Goal: Task Accomplishment & Management: Complete application form

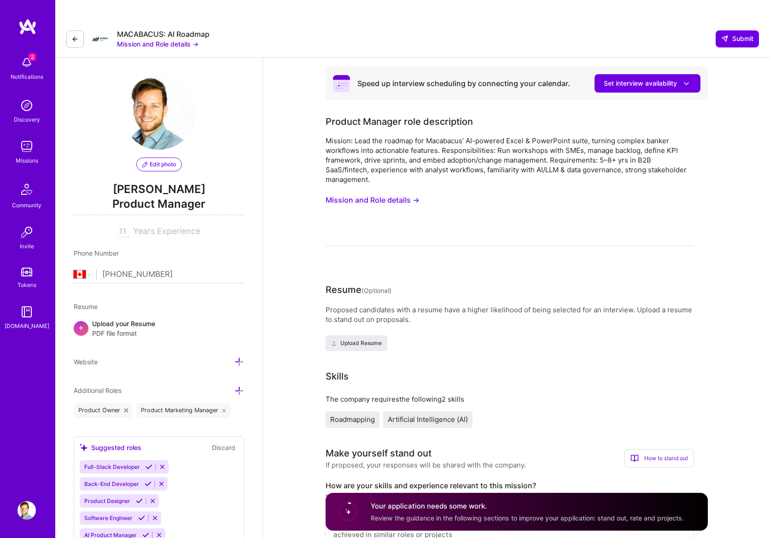
select select "CA"
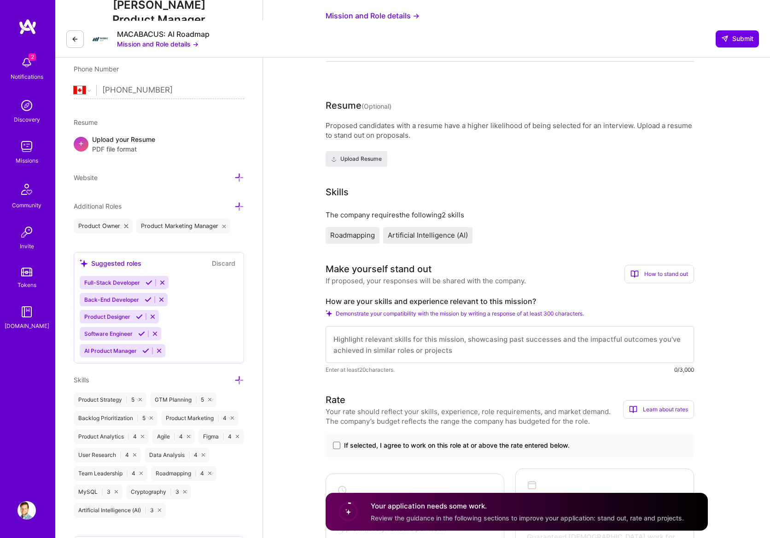
click at [107, 134] on div "Upload your Resume PDF file format" at bounding box center [123, 143] width 63 height 19
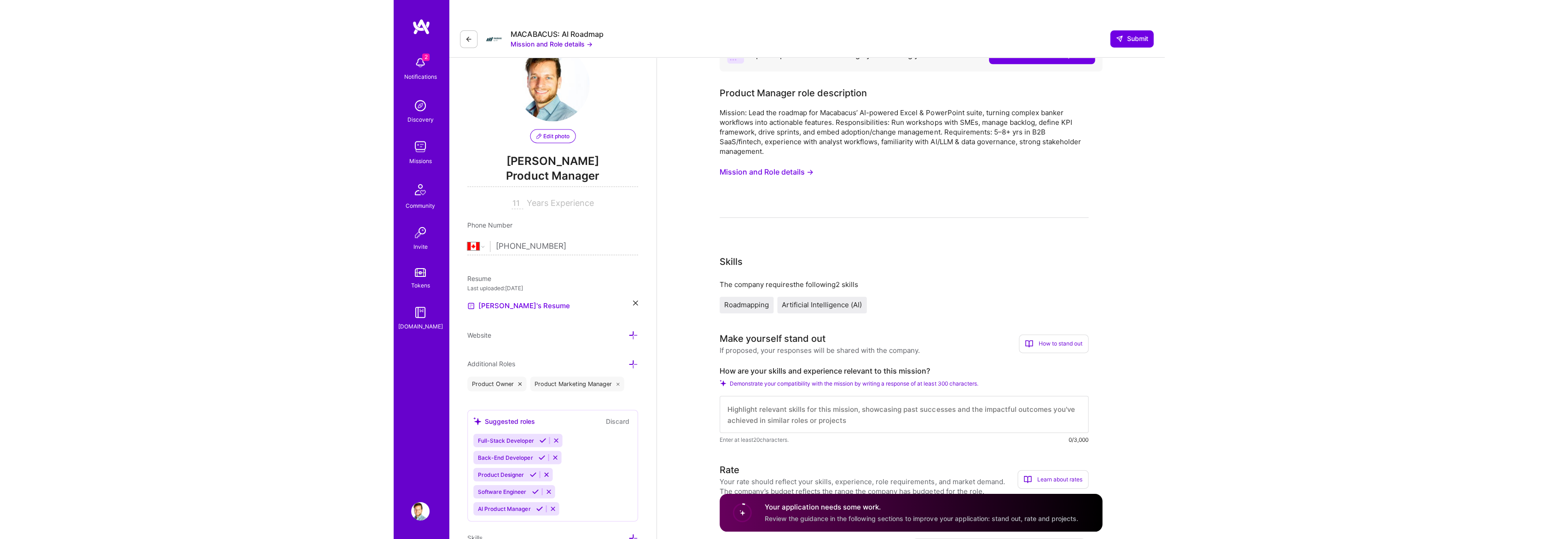
scroll to position [0, 0]
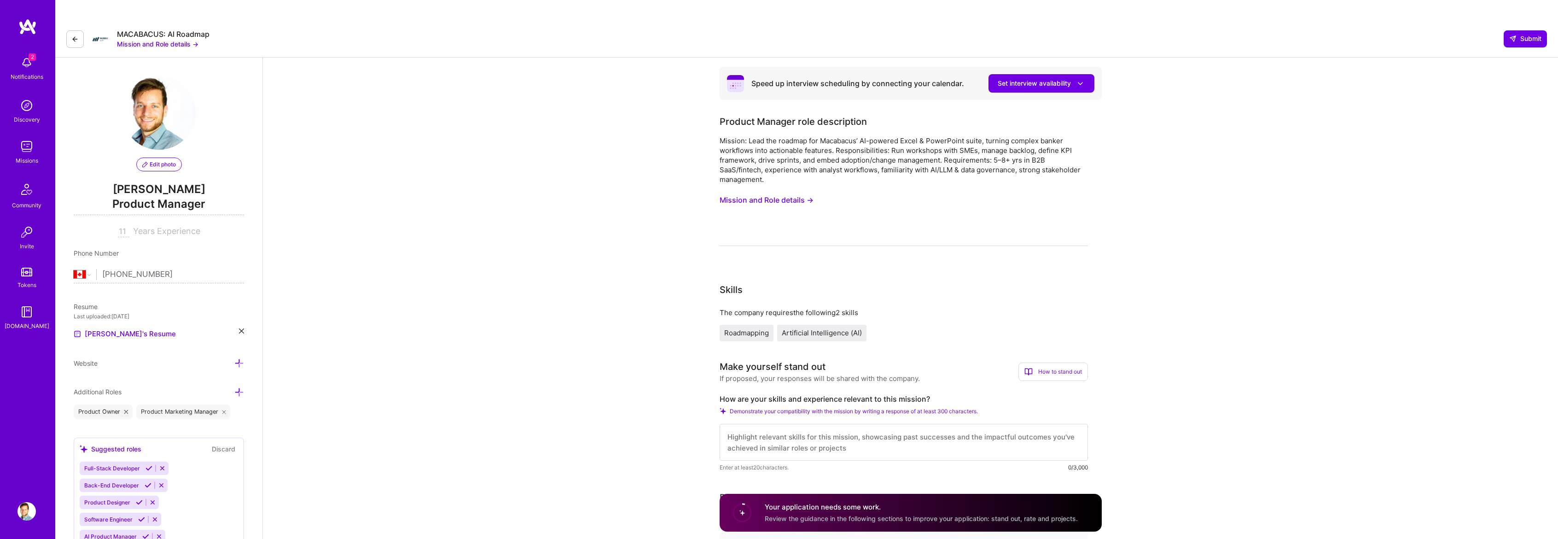
click at [769, 191] on button "Mission and Role details →" at bounding box center [766, 199] width 94 height 17
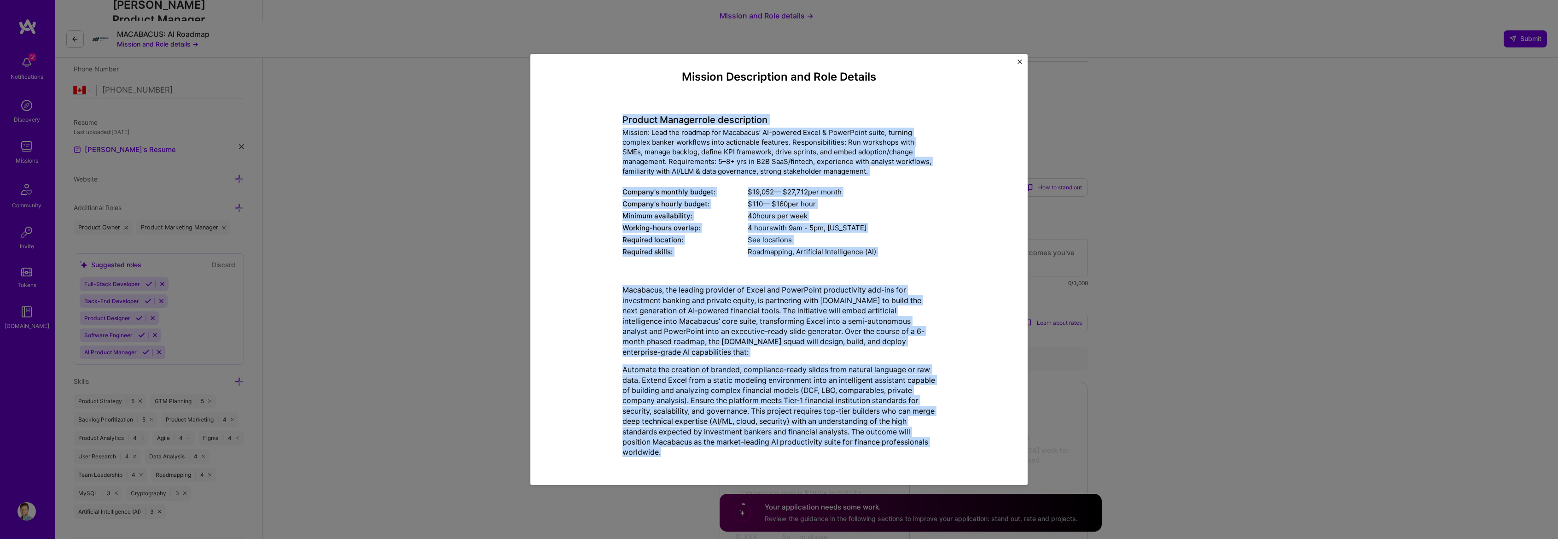
scroll to position [6, 0]
drag, startPoint x: 618, startPoint y: 120, endPoint x: 755, endPoint y: 458, distance: 365.5
click at [757, 460] on div "Mission Description and Role Details Product Manager role description Mission: …" at bounding box center [778, 267] width 313 height 394
copy div "Product Manager role description Mission: Lead the roadmap for Macabacus’ AI-po…"
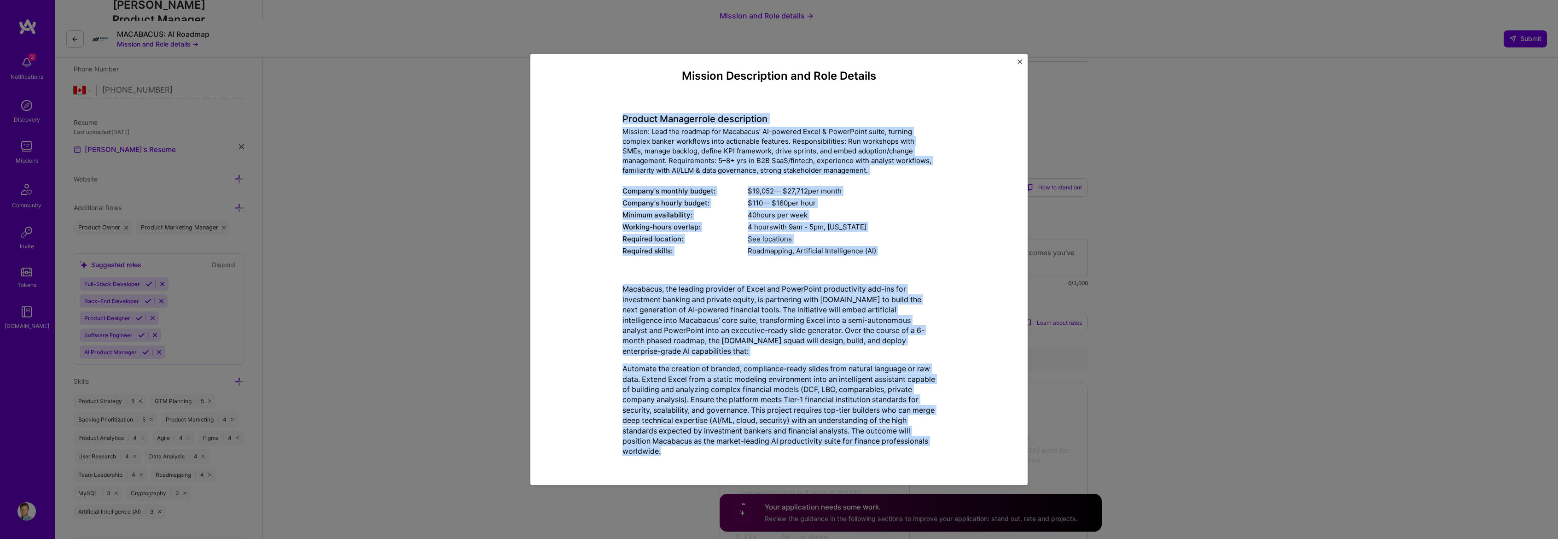
copy div "Product Manager role description Mission: Lead the roadmap for Macabacus’ AI-po…"
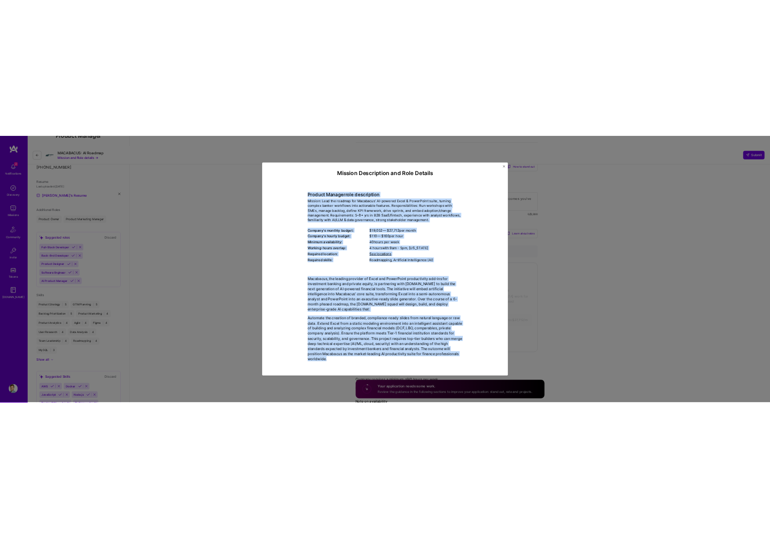
scroll to position [164, 0]
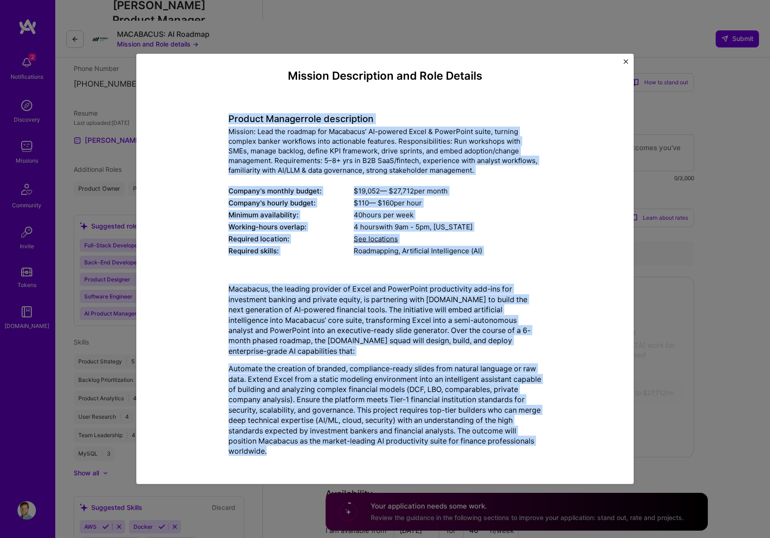
click at [626, 60] on img "Close" at bounding box center [625, 61] width 5 height 5
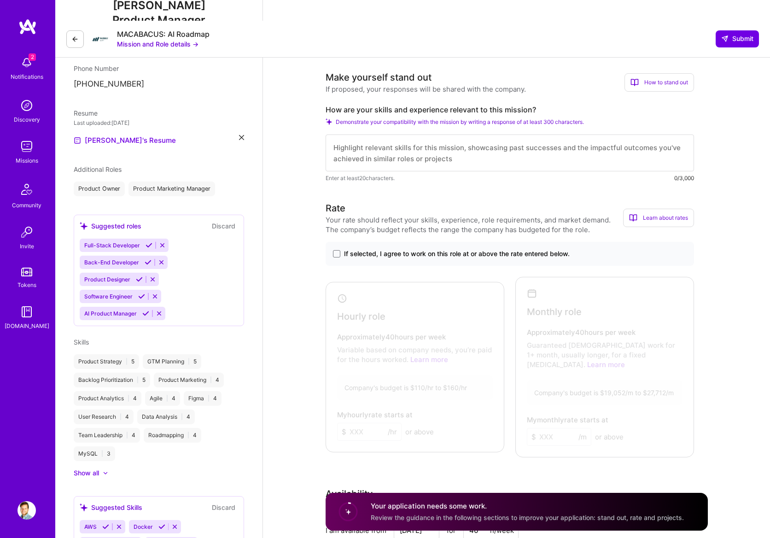
scroll to position [0, 0]
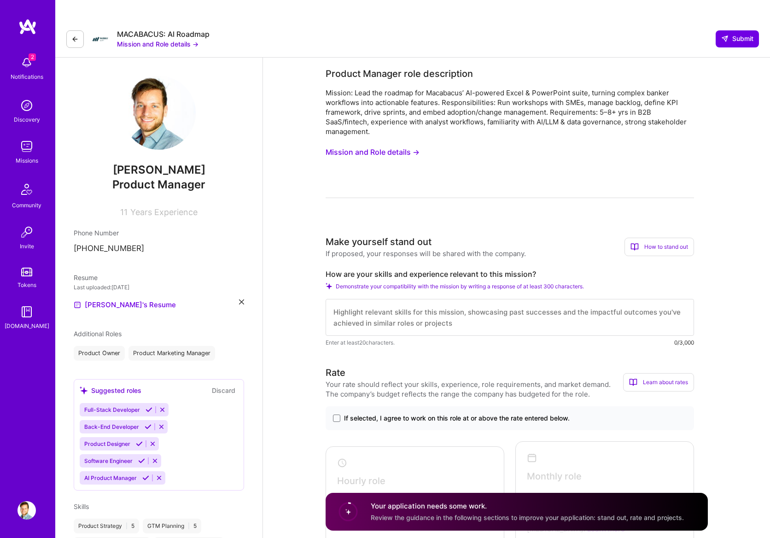
drag, startPoint x: 289, startPoint y: 339, endPoint x: 283, endPoint y: 333, distance: 8.8
click at [243, 299] on icon at bounding box center [241, 301] width 5 height 5
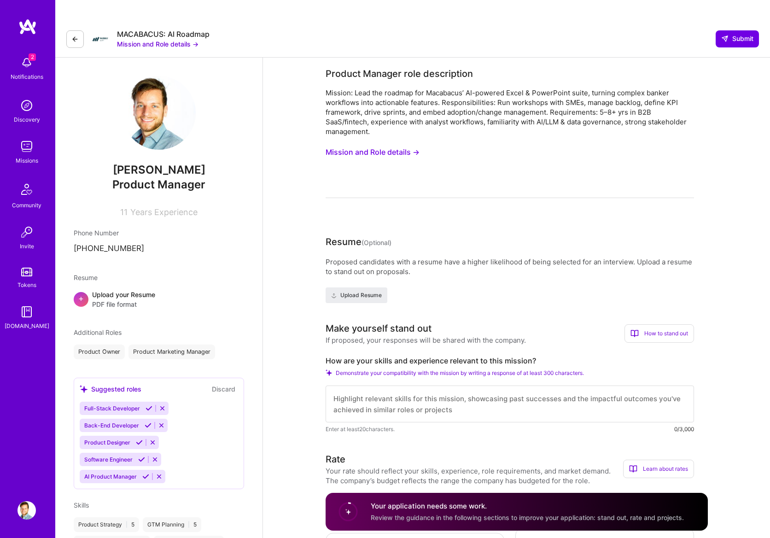
click at [109, 299] on span "PDF file format" at bounding box center [123, 304] width 63 height 10
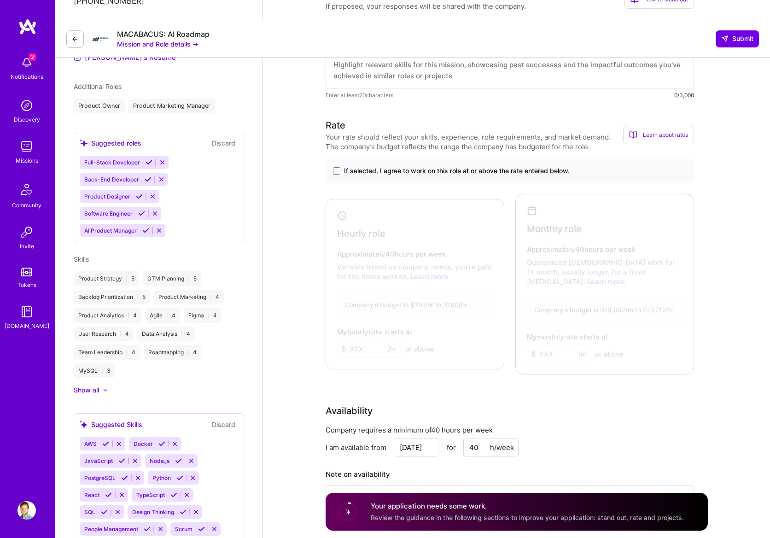
scroll to position [276, 0]
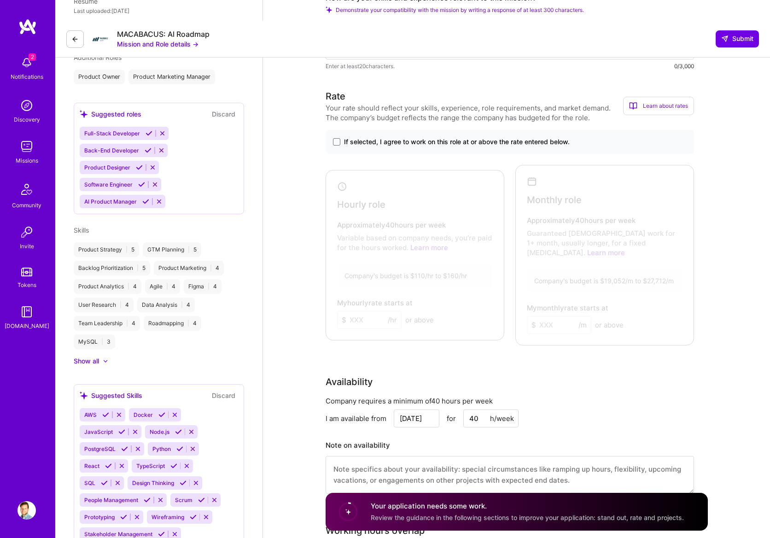
click at [330, 130] on div "If selected, I agree to work on this role at or above the rate entered below." at bounding box center [509, 142] width 368 height 24
click at [336, 138] on span at bounding box center [336, 141] width 7 height 7
click at [0, 0] on input "If selected, I agree to work on this role at or above the rate entered below." at bounding box center [0, 0] width 0 height 0
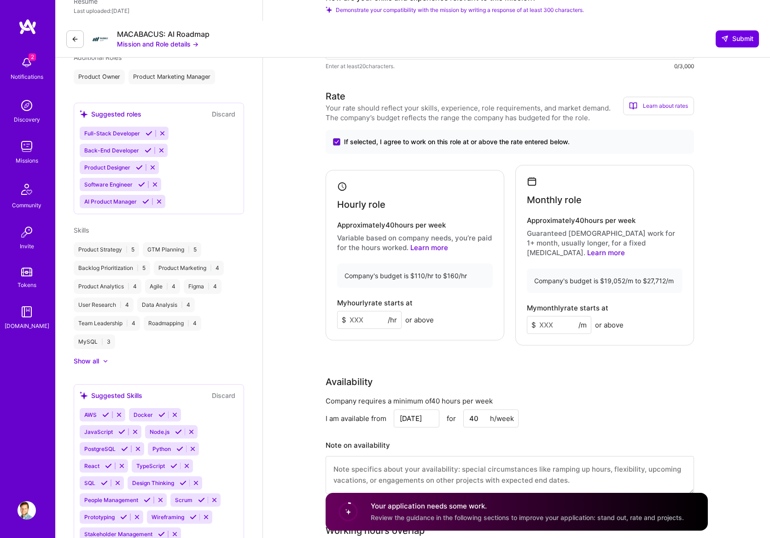
click at [366, 311] on input at bounding box center [369, 320] width 64 height 18
type input "120"
click at [560, 316] on input at bounding box center [559, 325] width 64 height 18
click at [551, 316] on input at bounding box center [559, 325] width 64 height 18
click at [563, 316] on input "2" at bounding box center [559, 325] width 64 height 18
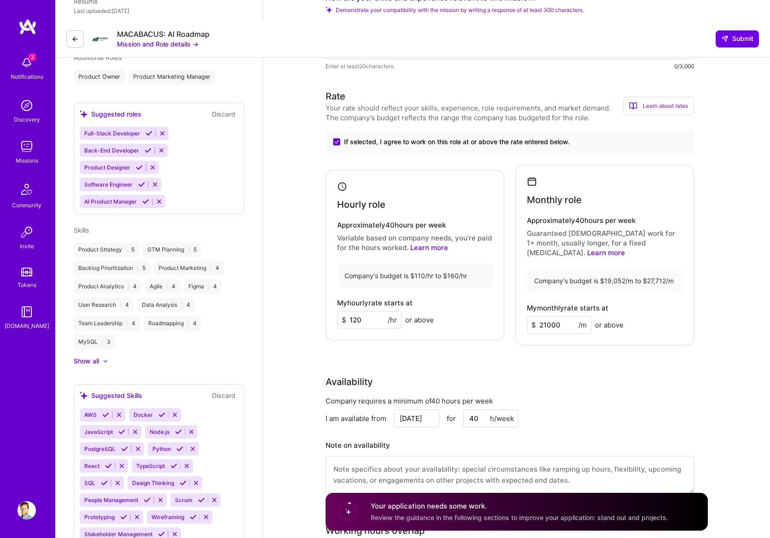
type input "21000"
click at [594, 409] on div "I am available from Aug 28 for 40 h/week" at bounding box center [509, 418] width 368 height 18
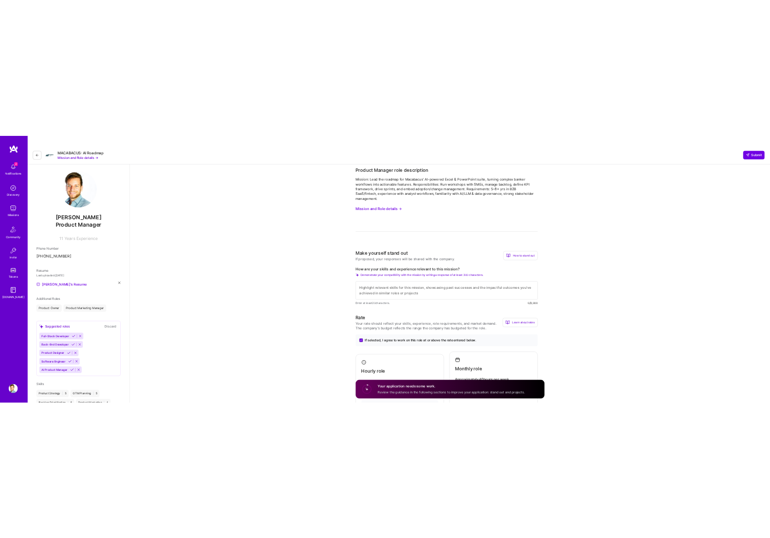
scroll to position [0, 0]
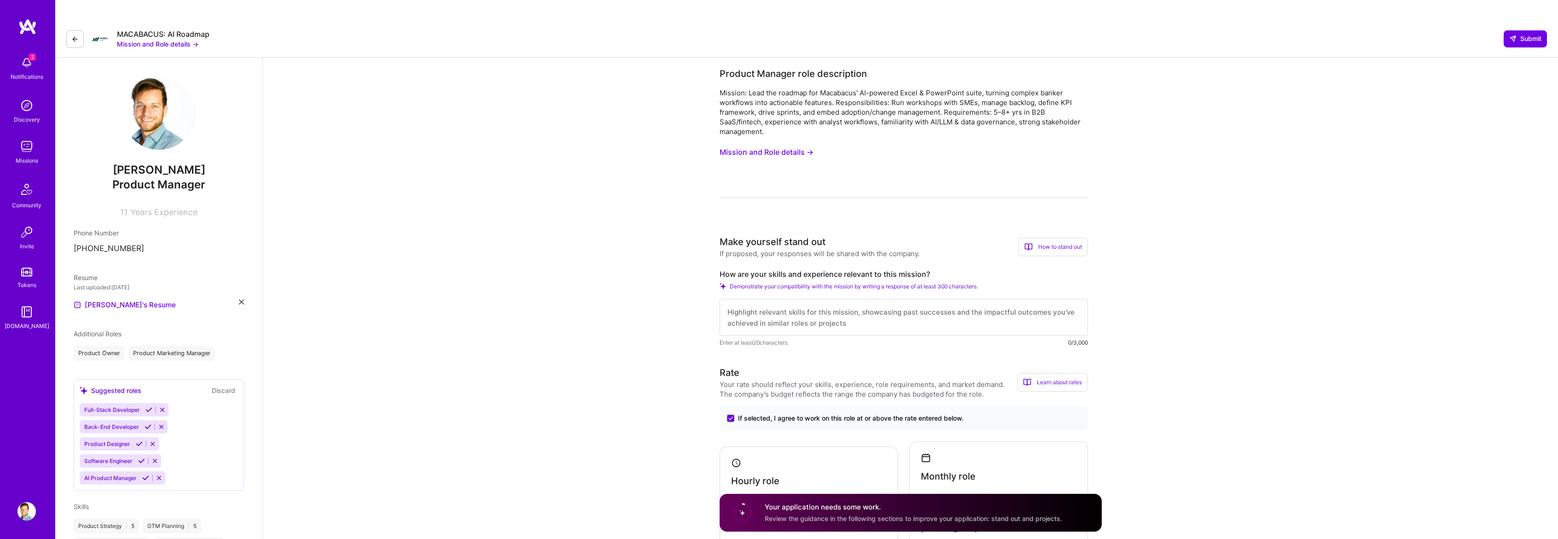
click at [769, 299] on textarea at bounding box center [903, 317] width 368 height 37
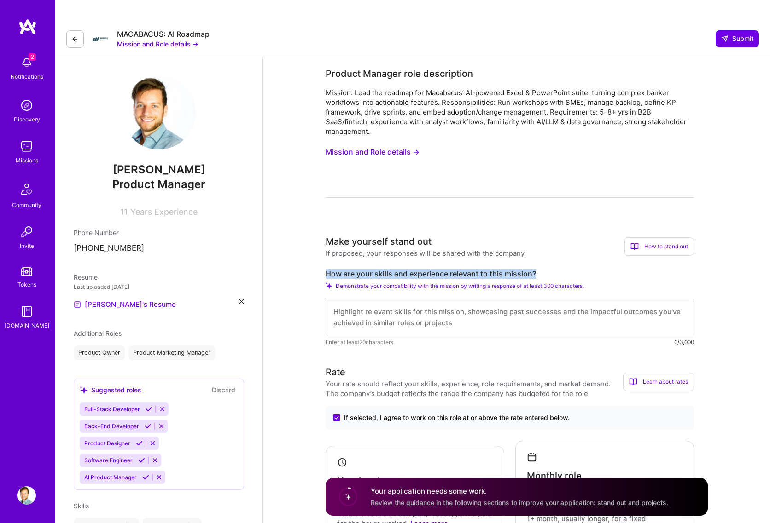
drag, startPoint x: 327, startPoint y: 252, endPoint x: 560, endPoint y: 246, distance: 233.5
click at [560, 246] on div "Make yourself stand out If proposed, your responses will be shared with the com…" at bounding box center [509, 291] width 368 height 112
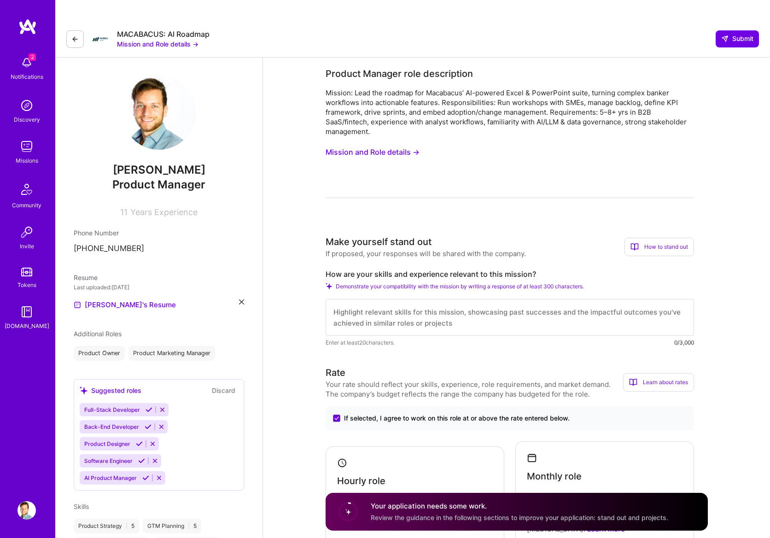
click at [523, 299] on textarea at bounding box center [509, 317] width 368 height 37
paste textarea "Hey Macabacus team! I'm Georgios, and I’m really excited about the Product Mana…"
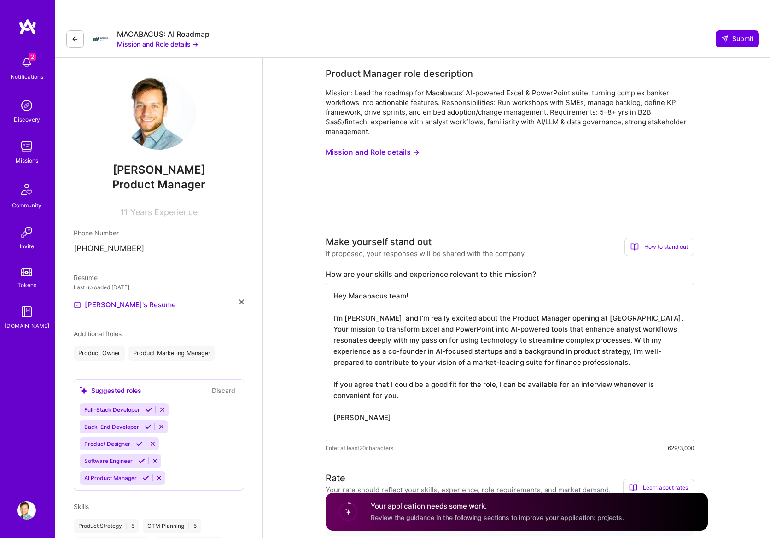
drag, startPoint x: 336, startPoint y: 296, endPoint x: 446, endPoint y: 294, distance: 110.0
click at [446, 294] on textarea "Hey Macabacus team! I'm Georgios, and I’m really excited about the Product Mana…" at bounding box center [509, 362] width 368 height 158
drag, startPoint x: 488, startPoint y: 299, endPoint x: 315, endPoint y: 298, distance: 173.1
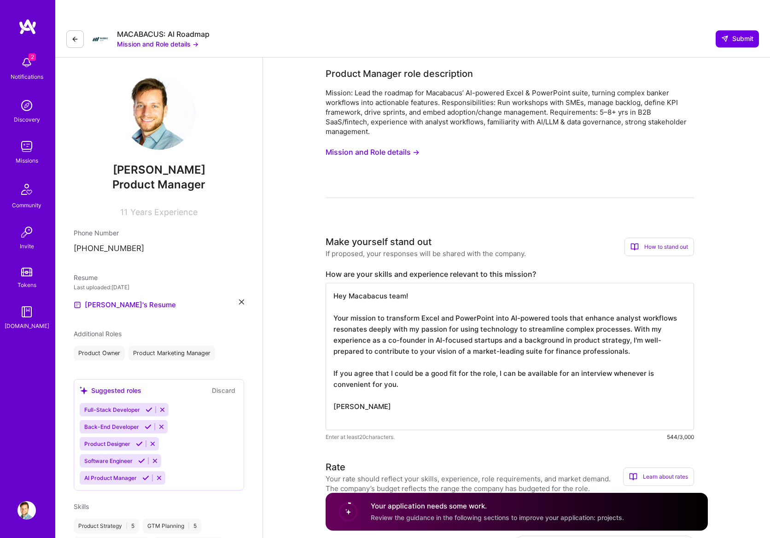
click at [392, 333] on textarea "Hey Macabacus team! Your mission to transform Excel and PowerPoint into AI-powe…" at bounding box center [509, 356] width 368 height 147
drag, startPoint x: 396, startPoint y: 394, endPoint x: 333, endPoint y: 267, distance: 142.3
click at [333, 283] on textarea "Hey Macabacus team! Your mission to transform Excel and PowerPoint into AI-powe…" at bounding box center [509, 356] width 368 height 147
click at [378, 269] on label "How are your skills and experience relevant to this mission?" at bounding box center [509, 274] width 368 height 10
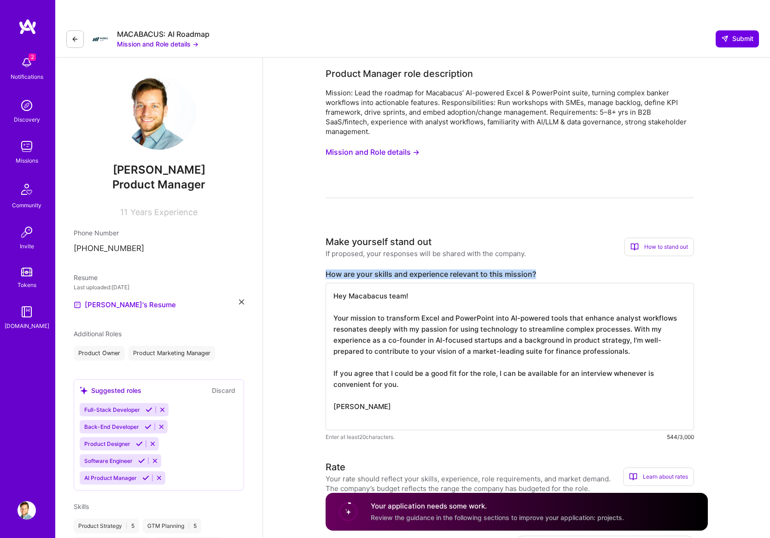
click at [378, 269] on label "How are your skills and experience relevant to this mission?" at bounding box center [509, 274] width 368 height 10
copy label "How are your skills and experience relevant to this mission?"
click at [335, 283] on textarea "Hey Macabacus team! Your mission to transform Excel and PowerPoint into AI-powe…" at bounding box center [509, 356] width 368 height 147
click at [347, 283] on textarea "Hi Macabacus and A.team! Your mission to transform Excel and PowerPoint into AI…" at bounding box center [509, 356] width 368 height 147
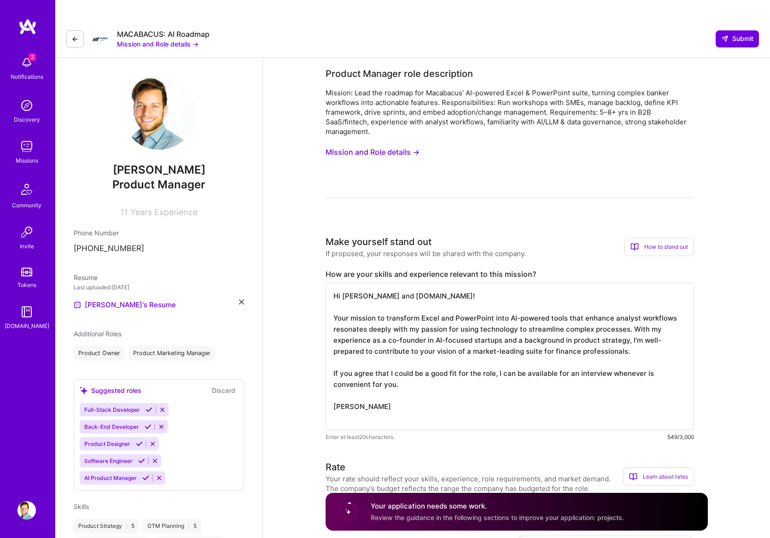
click at [243, 299] on div "[PERSON_NAME]'s Resume" at bounding box center [159, 304] width 170 height 11
click at [240, 299] on icon at bounding box center [241, 301] width 5 height 5
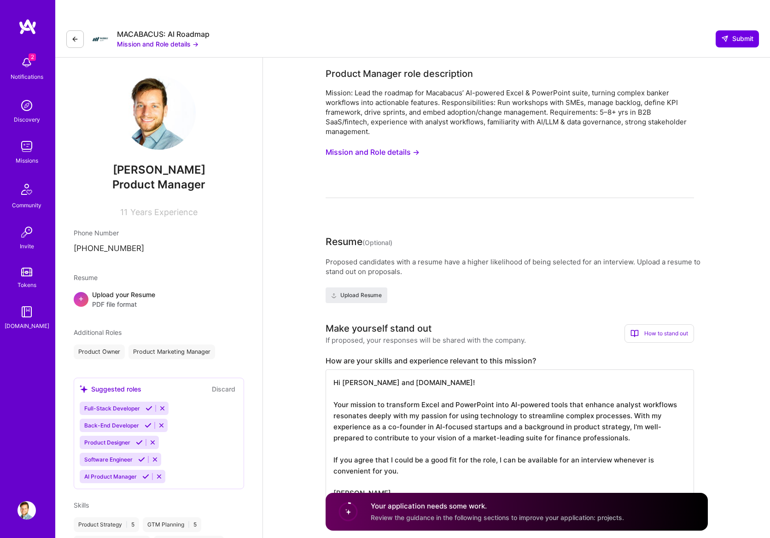
click at [100, 290] on div "Upload your Resume PDF file format" at bounding box center [123, 299] width 63 height 19
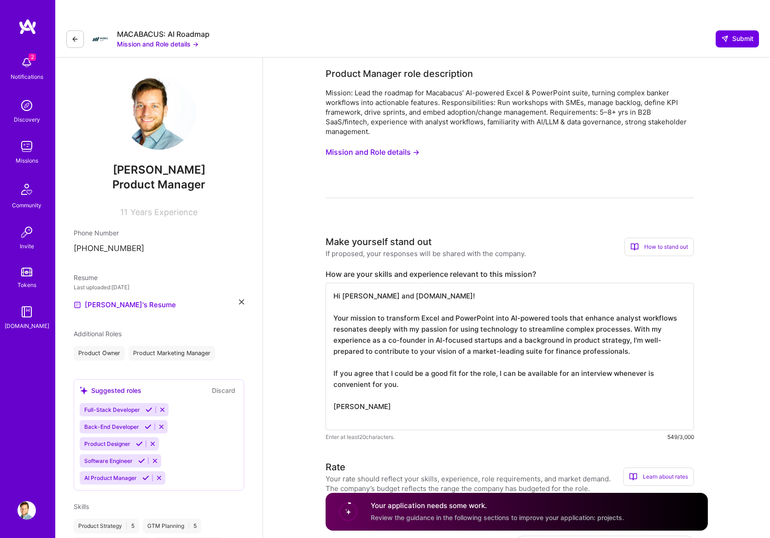
click at [374, 309] on textarea "Hi Macabacus and A.team! Your mission to transform Excel and PowerPoint into AI…" at bounding box center [509, 356] width 368 height 147
click at [420, 320] on textarea "Hi Macabacus and A.team! Your mission to transform Excel and PowerPoint into AI…" at bounding box center [509, 356] width 368 height 147
click at [466, 329] on textarea "Hi Macabacus and A.team! Your mission to transform Excel and PowerPoint into AI…" at bounding box center [509, 356] width 368 height 147
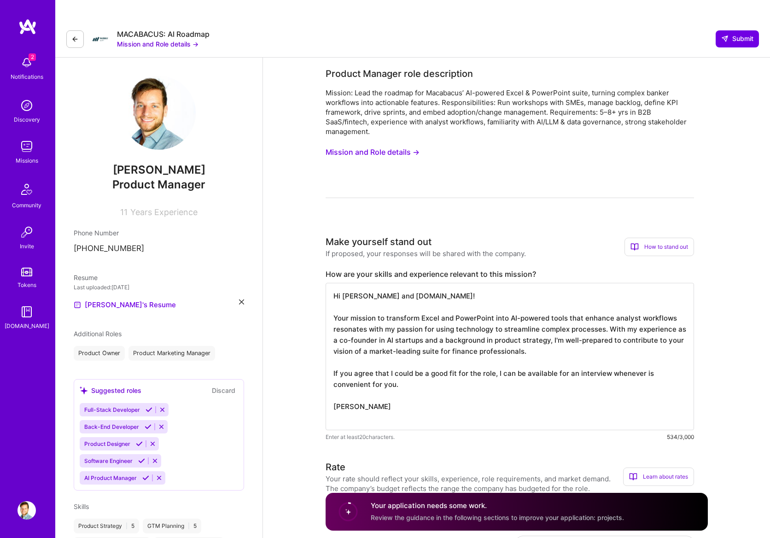
click at [511, 320] on textarea "Hi Macabacus and A.team! Your mission to transform Excel and PowerPoint into AI…" at bounding box center [509, 356] width 368 height 147
click at [555, 321] on textarea "Hi Macabacus and A.team! Your mission to transform Excel and PowerPoint into AI…" at bounding box center [509, 356] width 368 height 147
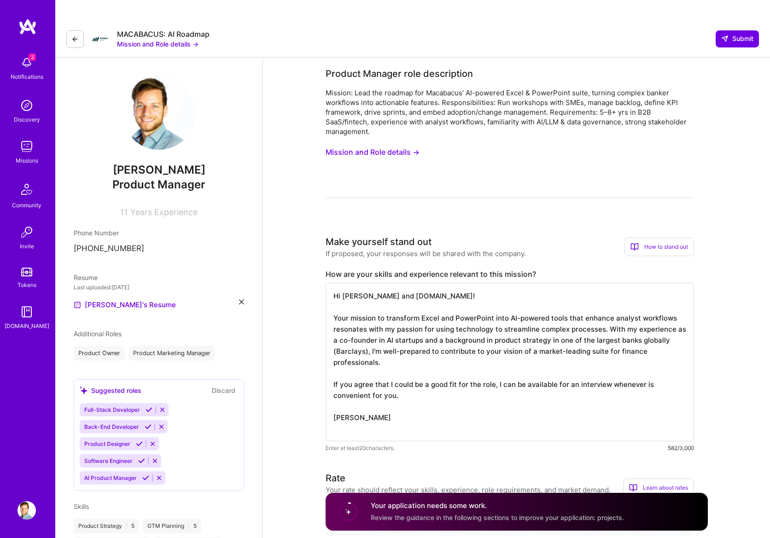
drag, startPoint x: 437, startPoint y: 331, endPoint x: 477, endPoint y: 334, distance: 40.6
click at [477, 334] on textarea "Hi Macabacus and A.team! Your mission to transform Excel and PowerPoint into AI…" at bounding box center [509, 362] width 368 height 158
click at [455, 333] on textarea "Hi Macabacus and A.team! Your mission to transform Excel and PowerPoint into AI…" at bounding box center [509, 362] width 368 height 158
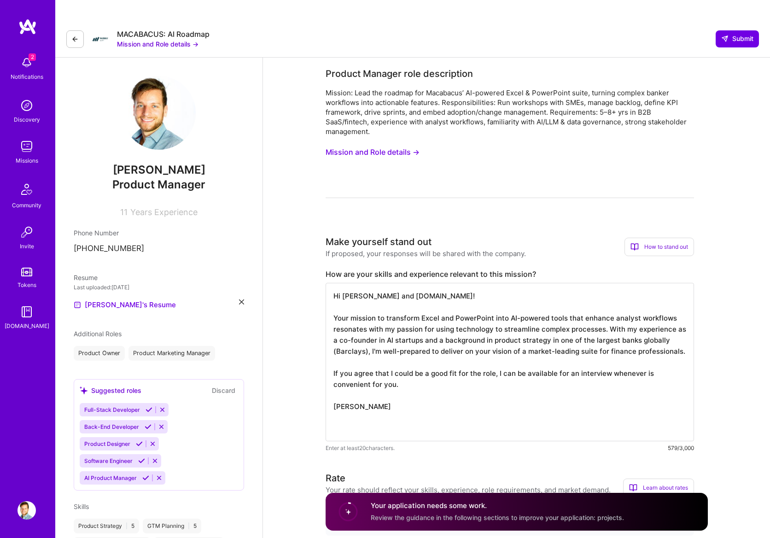
drag, startPoint x: 513, startPoint y: 342, endPoint x: 506, endPoint y: 331, distance: 12.8
click at [506, 331] on textarea "Hi Macabacus and A.team! Your mission to transform Excel and PowerPoint into AI…" at bounding box center [509, 362] width 368 height 158
click at [488, 338] on textarea "Hi Macabacus and A.team! Your mission to transform Excel and PowerPoint into AI…" at bounding box center [509, 362] width 368 height 158
click at [504, 326] on textarea "Hi Macabacus and A.team! Your mission to transform Excel and PowerPoint into AI…" at bounding box center [509, 362] width 368 height 158
click at [515, 331] on textarea "Hi Macabacus and A.team! Your mission to transform Excel and PowerPoint into AI…" at bounding box center [509, 362] width 368 height 158
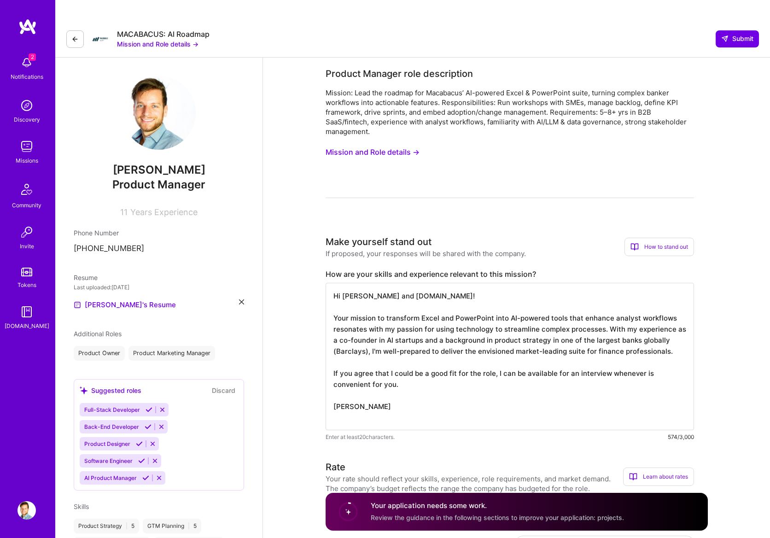
click at [551, 351] on textarea "Hi Macabacus and A.team! Your mission to transform Excel and PowerPoint into AI…" at bounding box center [509, 356] width 368 height 147
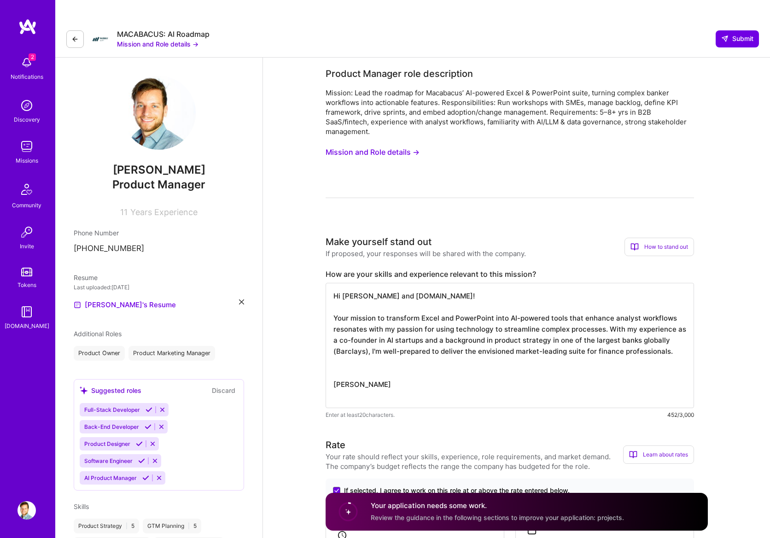
drag, startPoint x: 476, startPoint y: 379, endPoint x: 330, endPoint y: 366, distance: 146.5
click at [330, 366] on textarea "Hi Macabacus and A.team! Your mission to transform Excel and PowerPoint into AI…" at bounding box center [509, 345] width 368 height 125
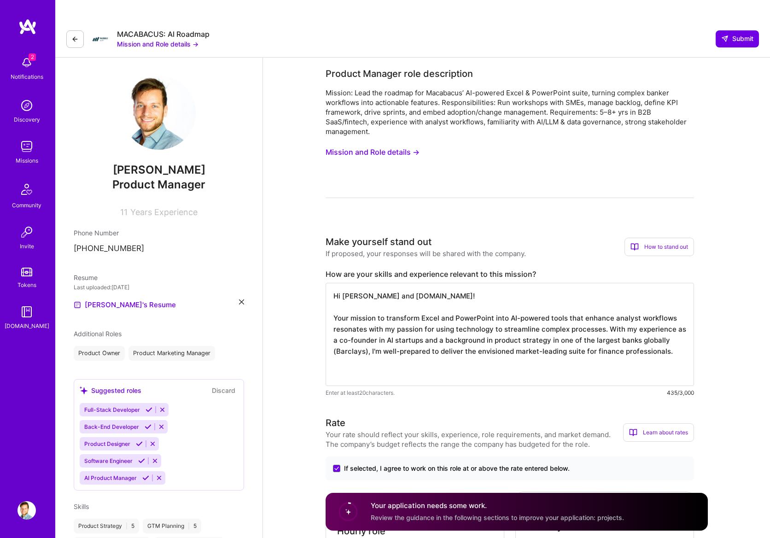
click at [457, 283] on textarea "Hi Macabacus and A.team! Your mission to transform Excel and PowerPoint into AI…" at bounding box center [509, 334] width 368 height 103
click at [439, 351] on textarea "Hi Macabacus and A.team- Your mission to transform Excel and PowerPoint into AI…" at bounding box center [509, 334] width 368 height 103
click at [442, 309] on textarea "Hi Macabacus and A.team- Your mission to transform Excel and PowerPoint into AI…" at bounding box center [509, 334] width 368 height 103
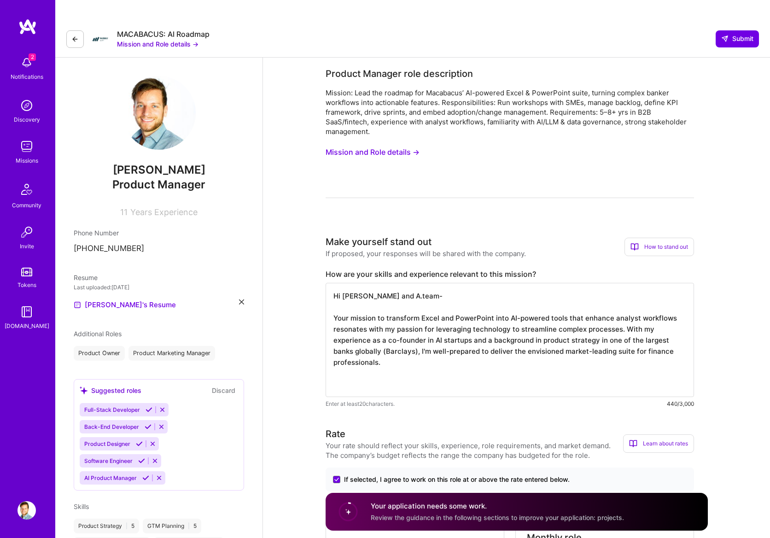
click at [345, 311] on textarea "Hi Macabacus and A.team- Your mission to transform Excel and PowerPoint into AI…" at bounding box center [509, 340] width 368 height 114
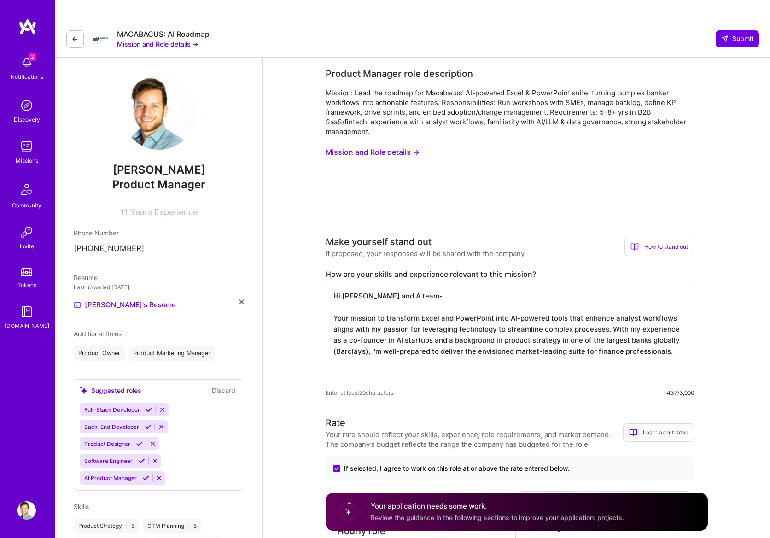
click at [465, 325] on textarea "Hi Macabacus and A.team- Your mission to transform Excel and PowerPoint into AI…" at bounding box center [509, 334] width 368 height 103
click at [462, 335] on textarea "Hi Macabacus and A.team- Your mission to transform Excel and PowerPoint into AI…" at bounding box center [509, 334] width 368 height 103
click at [462, 345] on textarea "Hi Macabacus and A.team- Your mission to transform Excel and PowerPoint into AI…" at bounding box center [509, 334] width 368 height 103
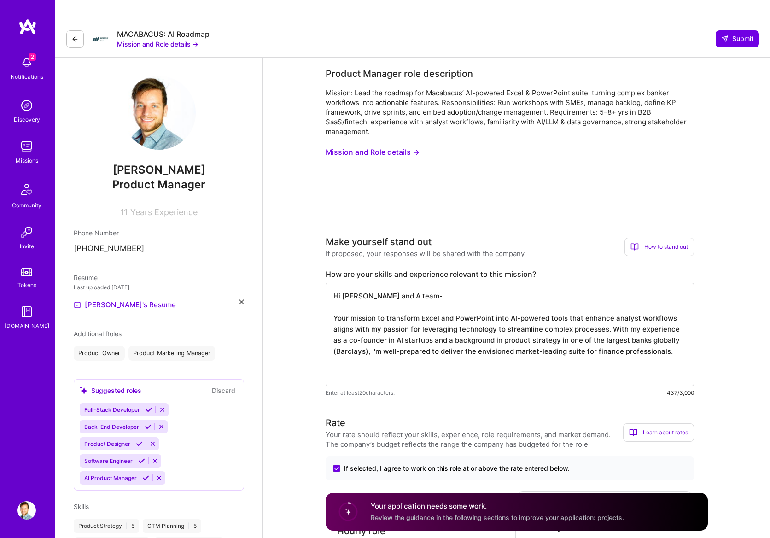
click at [373, 144] on button "Mission and Role details →" at bounding box center [372, 152] width 94 height 17
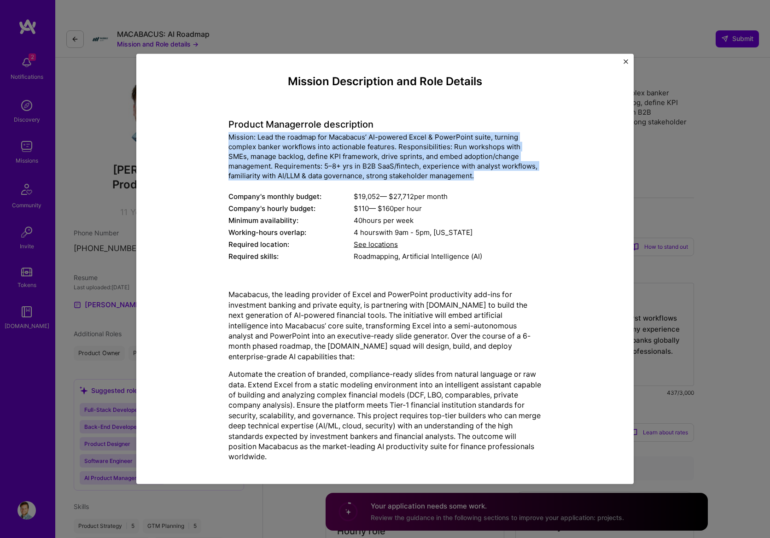
drag, startPoint x: 221, startPoint y: 138, endPoint x: 481, endPoint y: 176, distance: 262.4
click at [481, 176] on div "Mission: Lead the roadmap for Macabacus’ AI-powered Excel & PowerPoint suite, t…" at bounding box center [384, 156] width 313 height 48
copy div "Mission: Lead the roadmap for Macabacus’ AI-powered Excel & PowerPoint suite, t…"
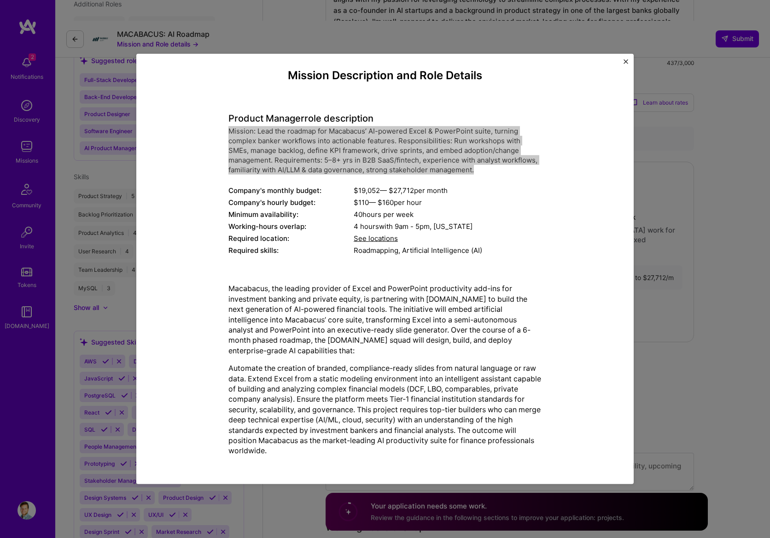
scroll to position [368, 0]
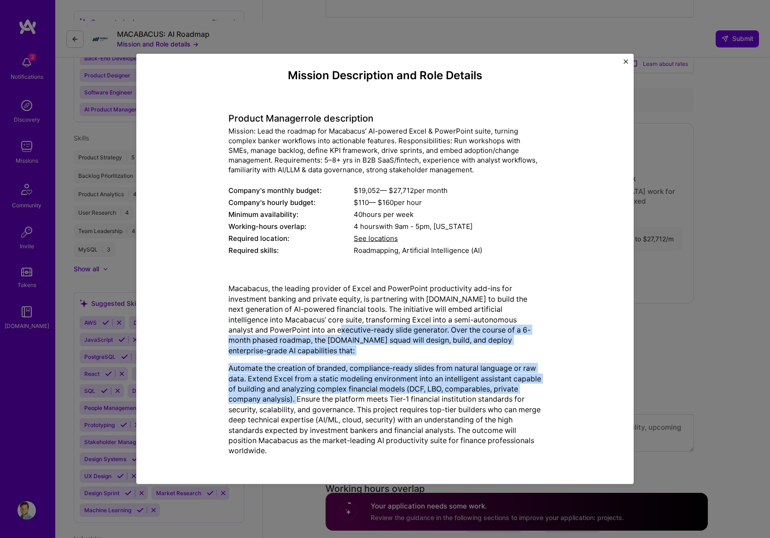
drag, startPoint x: 319, startPoint y: 358, endPoint x: 317, endPoint y: 402, distance: 44.2
click at [317, 402] on div "Macabacus, the leading provider of Excel and PowerPoint productivity add-ins fo…" at bounding box center [384, 369] width 313 height 173
click at [317, 403] on p "Automate the creation of branded, compliance-ready slides from natural language…" at bounding box center [384, 409] width 313 height 93
drag, startPoint x: 326, startPoint y: 412, endPoint x: 334, endPoint y: 325, distance: 86.4
click at [334, 325] on div "Macabacus, the leading provider of Excel and PowerPoint productivity add-ins fo…" at bounding box center [384, 369] width 313 height 173
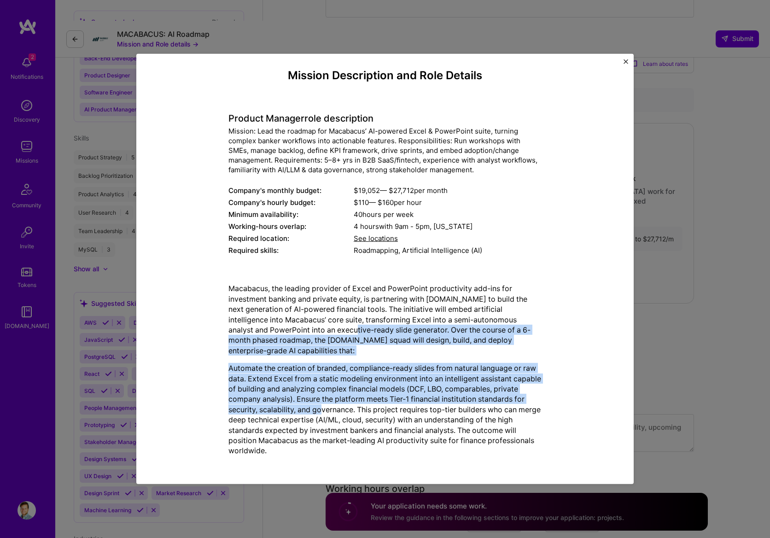
click at [334, 325] on p "Macabacus, the leading provider of Excel and PowerPoint productivity add-ins fo…" at bounding box center [384, 319] width 313 height 72
drag, startPoint x: 332, startPoint y: 322, endPoint x: 340, endPoint y: 405, distance: 83.2
click at [340, 405] on div "Macabacus, the leading provider of Excel and PowerPoint productivity add-ins fo…" at bounding box center [384, 369] width 313 height 173
click at [340, 405] on p "Automate the creation of branded, compliance-ready slides from natural language…" at bounding box center [384, 409] width 313 height 93
drag, startPoint x: 342, startPoint y: 412, endPoint x: 344, endPoint y: 316, distance: 96.2
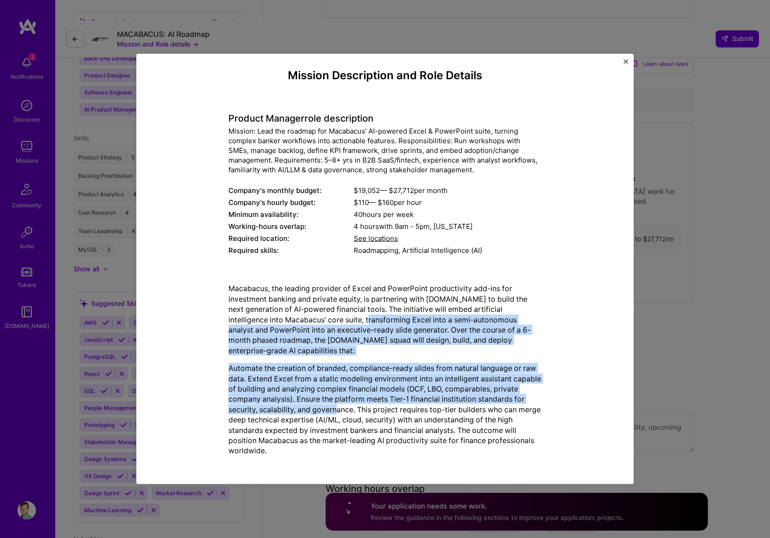
click at [344, 316] on div "Macabacus, the leading provider of Excel and PowerPoint productivity add-ins fo…" at bounding box center [384, 369] width 313 height 173
click at [344, 316] on p "Macabacus, the leading provider of Excel and PowerPoint productivity add-ins fo…" at bounding box center [384, 319] width 313 height 72
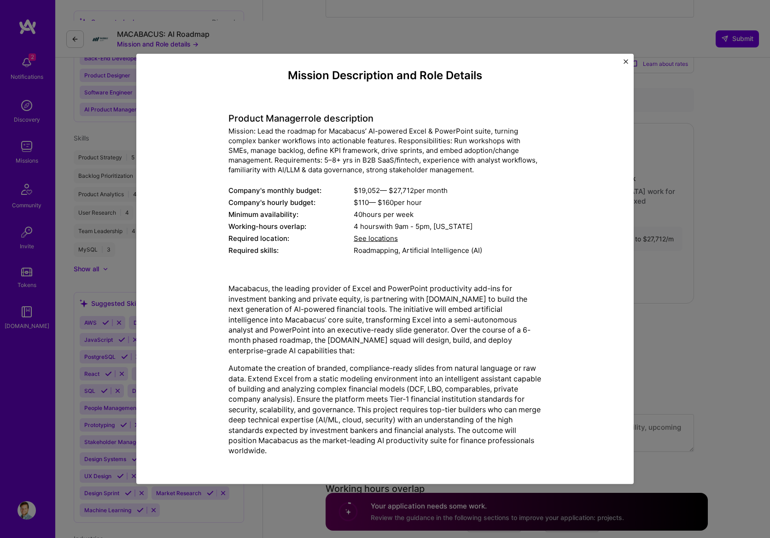
drag, startPoint x: 339, startPoint y: 314, endPoint x: 335, endPoint y: 399, distance: 84.8
click at [336, 388] on div "Macabacus, the leading provider of Excel and PowerPoint productivity add-ins fo…" at bounding box center [384, 369] width 313 height 173
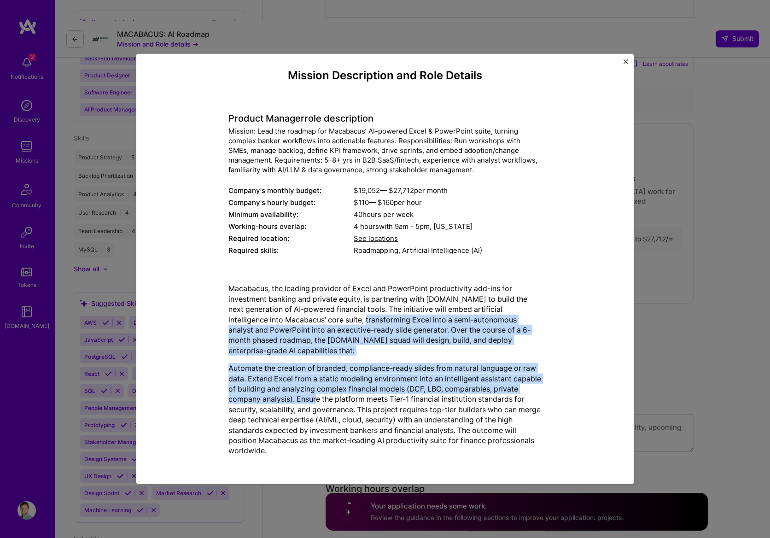
drag, startPoint x: 335, startPoint y: 399, endPoint x: 341, endPoint y: 316, distance: 83.1
click at [341, 316] on div "Macabacus, the leading provider of Excel and PowerPoint productivity add-ins fo…" at bounding box center [384, 369] width 313 height 173
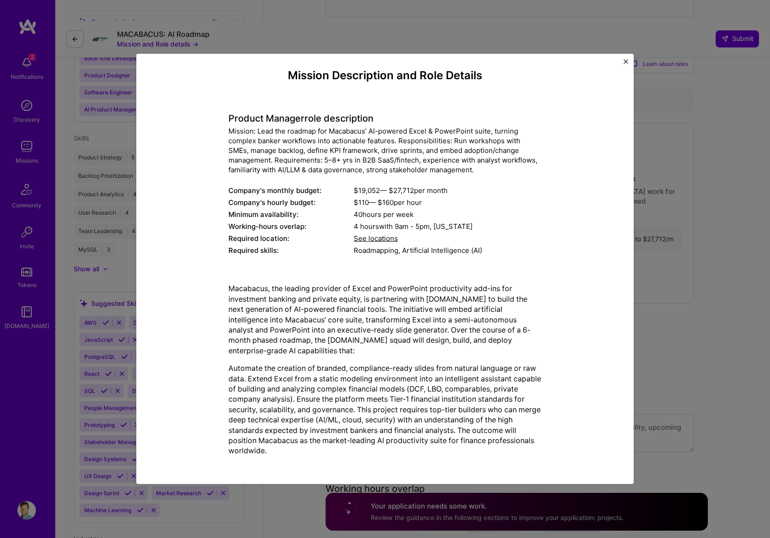
click at [378, 406] on p "Automate the creation of branded, compliance-ready slides from natural language…" at bounding box center [384, 409] width 313 height 93
drag, startPoint x: 315, startPoint y: 401, endPoint x: 362, endPoint y: 408, distance: 47.5
click at [362, 408] on p "Automate the creation of branded, compliance-ready slides from natural language…" at bounding box center [384, 409] width 313 height 93
copy p "Ensure the platform meets Tier-1 financial institution standards for security, …"
click at [382, 418] on p "Automate the creation of branded, compliance-ready slides from natural language…" at bounding box center [384, 409] width 313 height 93
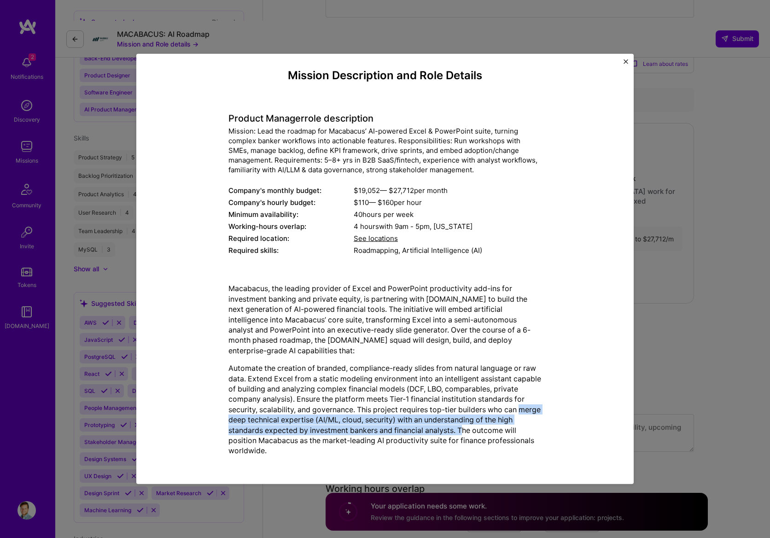
drag, startPoint x: 223, startPoint y: 422, endPoint x: 456, endPoint y: 434, distance: 233.3
click at [456, 434] on p "Automate the creation of branded, compliance-ready slides from natural language…" at bounding box center [384, 409] width 313 height 93
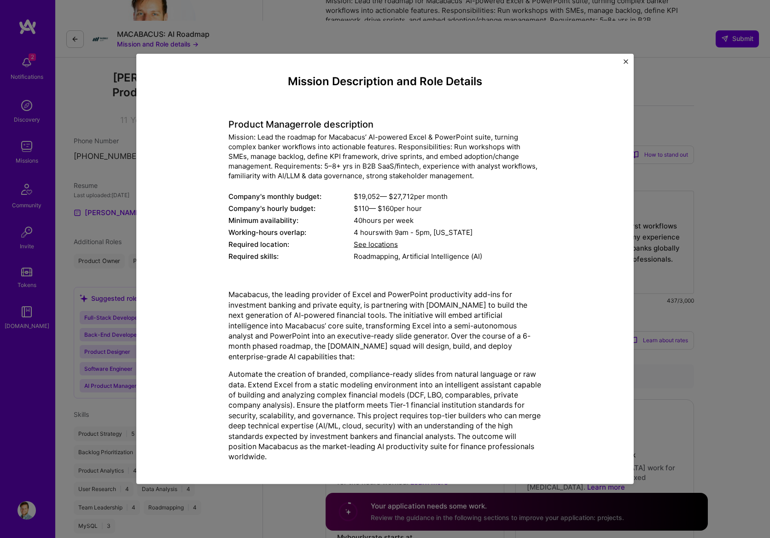
scroll to position [0, 0]
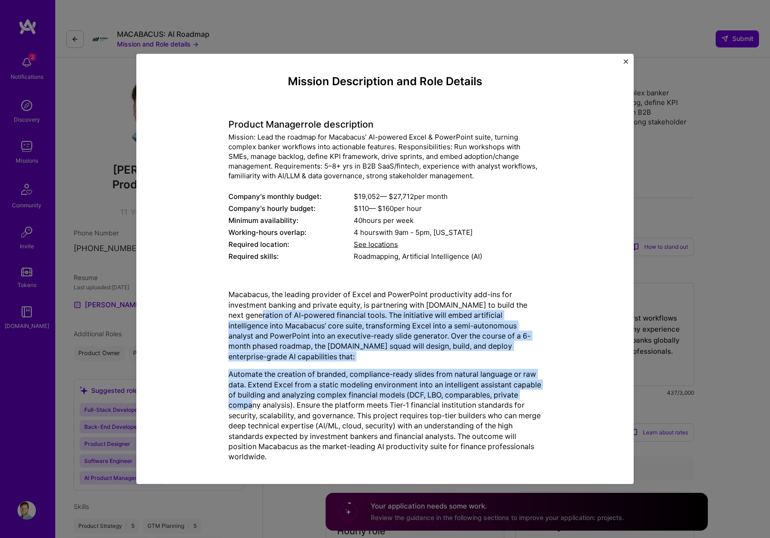
drag, startPoint x: 261, startPoint y: 324, endPoint x: 270, endPoint y: 407, distance: 83.3
click at [270, 407] on div "Macabacus, the leading provider of Excel and PowerPoint productivity add-ins fo…" at bounding box center [384, 375] width 313 height 173
click at [271, 408] on p "Automate the creation of branded, compliance-ready slides from natural language…" at bounding box center [384, 415] width 313 height 93
click at [306, 329] on p "Macabacus, the leading provider of Excel and PowerPoint productivity add-ins fo…" at bounding box center [384, 325] width 313 height 72
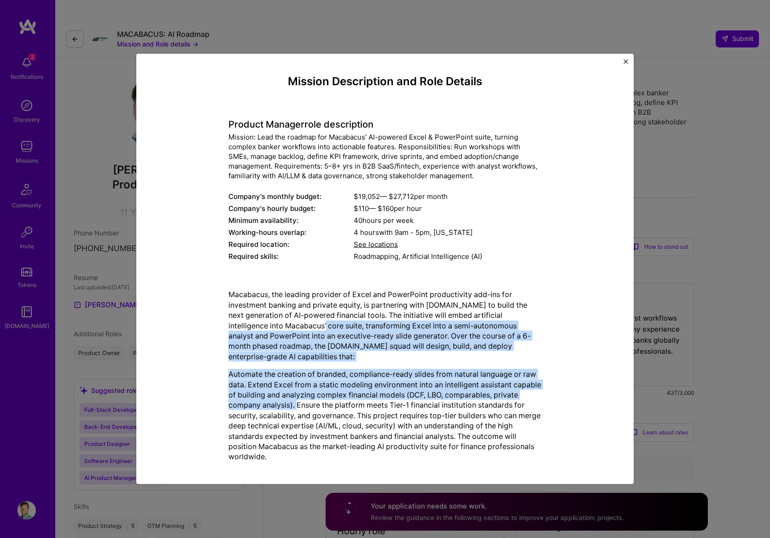
drag, startPoint x: 302, startPoint y: 329, endPoint x: 316, endPoint y: 403, distance: 74.9
click at [316, 403] on div "Macabacus, the leading provider of Excel and PowerPoint productivity add-ins fo…" at bounding box center [384, 375] width 313 height 173
click at [316, 403] on p "Automate the creation of branded, compliance-ready slides from natural language…" at bounding box center [384, 415] width 313 height 93
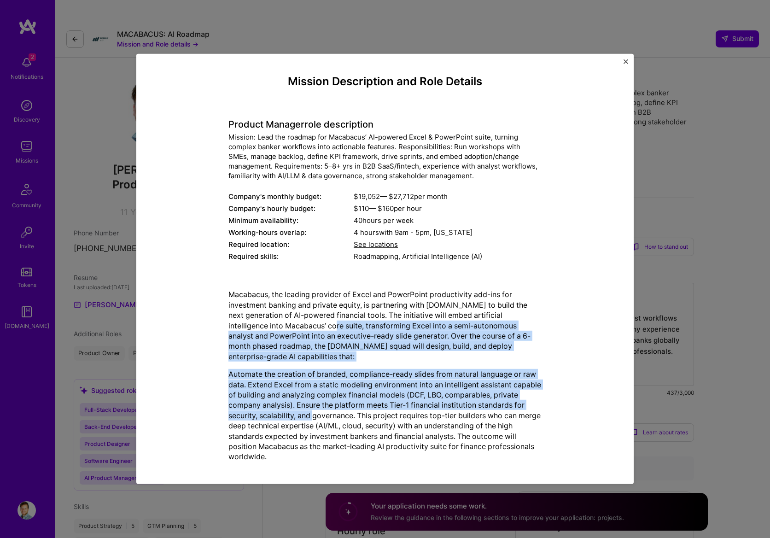
drag, startPoint x: 319, startPoint y: 412, endPoint x: 310, endPoint y: 329, distance: 83.3
click at [310, 329] on div "Macabacus, the leading provider of Excel and PowerPoint productivity add-ins fo…" at bounding box center [384, 375] width 313 height 173
click at [310, 329] on p "Macabacus, the leading provider of Excel and PowerPoint productivity add-ins fo…" at bounding box center [384, 325] width 313 height 72
drag, startPoint x: 303, startPoint y: 327, endPoint x: 305, endPoint y: 411, distance: 83.3
click at [305, 411] on div "Macabacus, the leading provider of Excel and PowerPoint productivity add-ins fo…" at bounding box center [384, 375] width 313 height 173
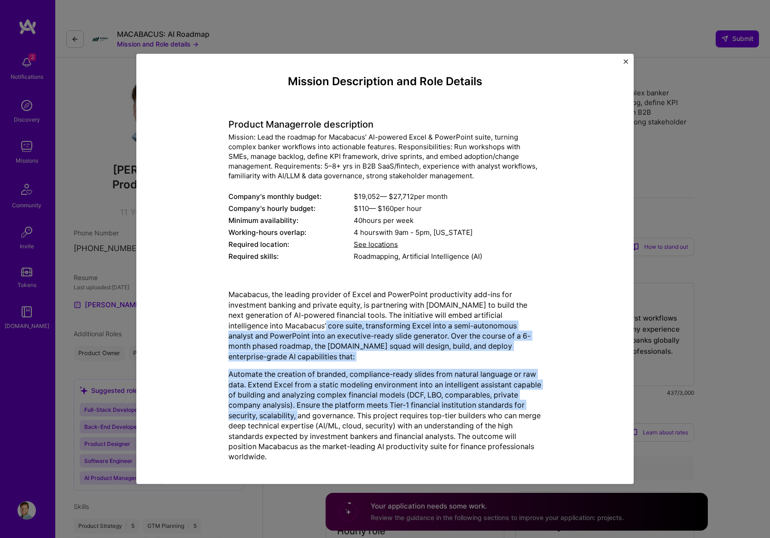
click at [305, 411] on p "Automate the creation of branded, compliance-ready slides from natural language…" at bounding box center [384, 415] width 313 height 93
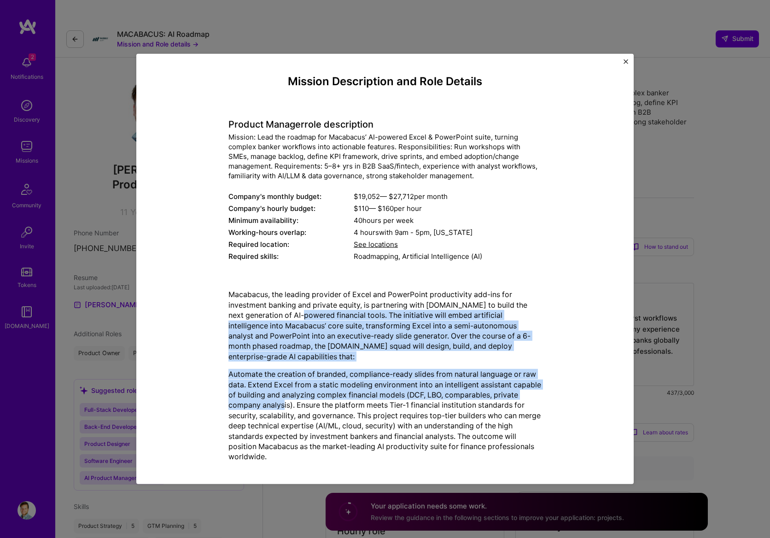
drag, startPoint x: 303, startPoint y: 406, endPoint x: 311, endPoint y: 320, distance: 86.9
click at [311, 320] on div "Macabacus, the leading provider of Excel and PowerPoint productivity add-ins fo…" at bounding box center [384, 375] width 313 height 173
click at [311, 320] on p "Macabacus, the leading provider of Excel and PowerPoint productivity add-ins fo…" at bounding box center [384, 325] width 313 height 72
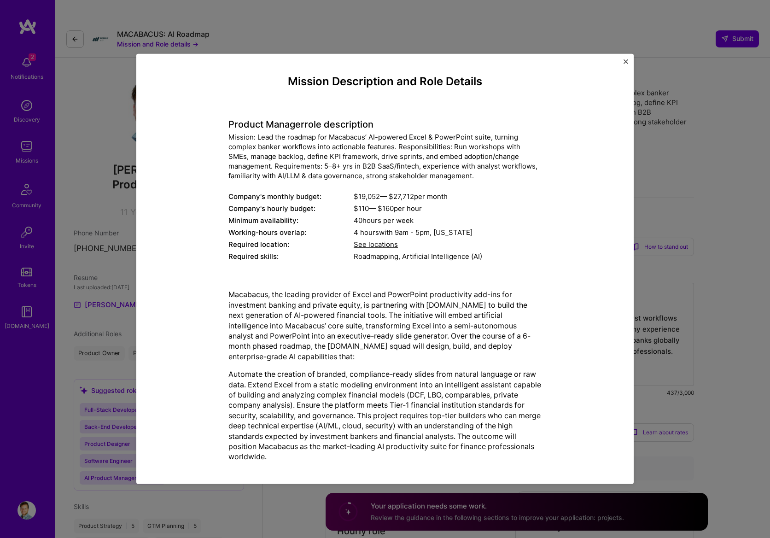
click at [623, 64] on img "Close" at bounding box center [625, 61] width 5 height 5
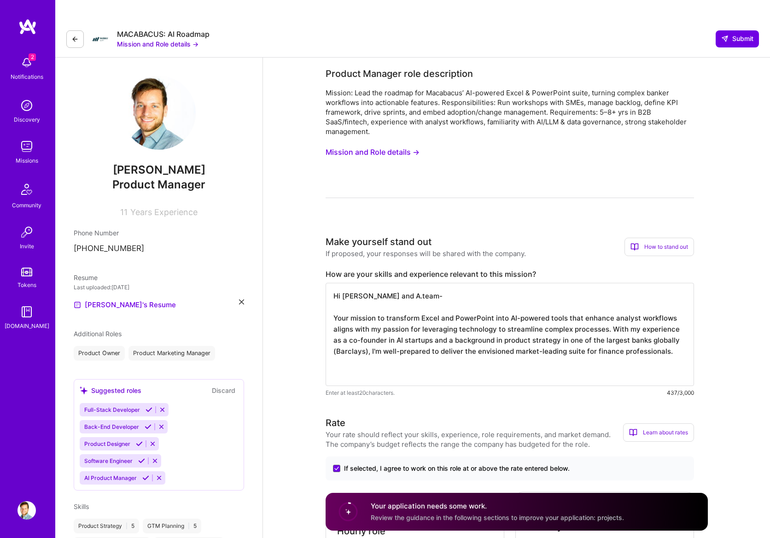
click at [487, 344] on textarea "Hi Macabacus and A.team- Your mission to transform Excel and PowerPoint into AI…" at bounding box center [509, 334] width 368 height 103
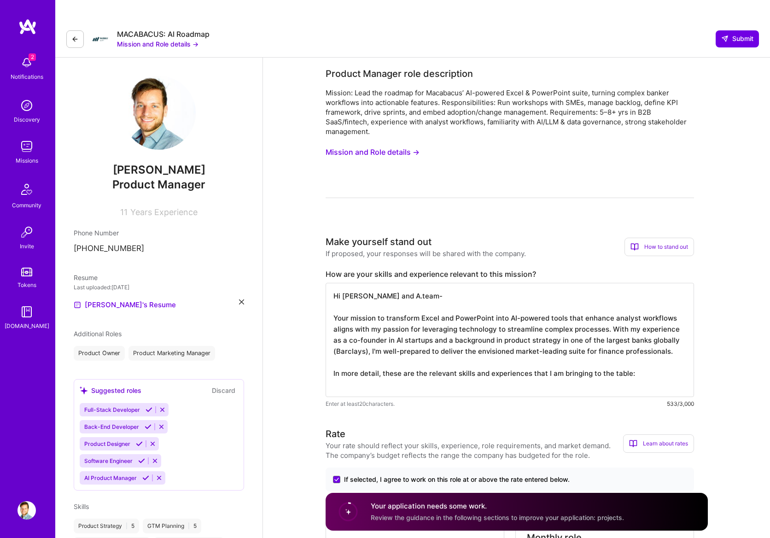
drag, startPoint x: 336, startPoint y: 278, endPoint x: 626, endPoint y: 335, distance: 295.5
click at [626, 335] on textarea "Hi Macabacus and A.team- Your mission to transform Excel and PowerPoint into AI…" at bounding box center [509, 340] width 368 height 114
click at [634, 331] on textarea "Hi Macabacus and A.team- Your mission to transform Excel and PowerPoint into AI…" at bounding box center [509, 340] width 368 height 114
drag, startPoint x: 661, startPoint y: 332, endPoint x: 325, endPoint y: 272, distance: 341.9
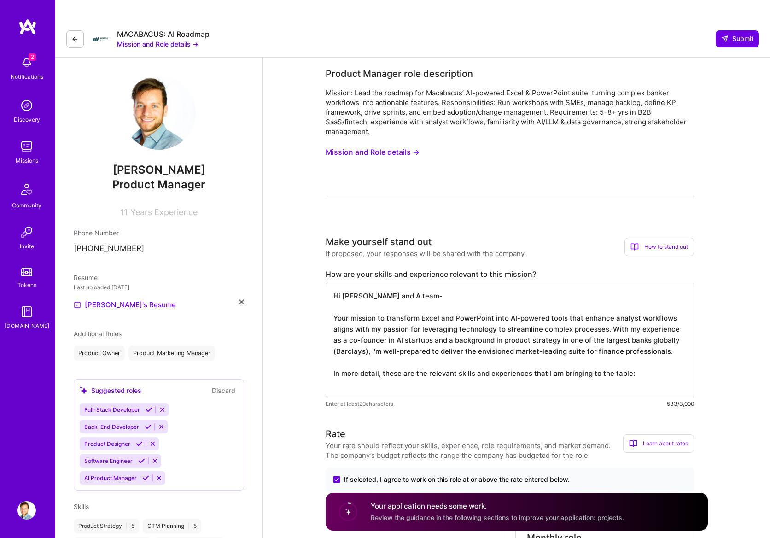
click at [460, 357] on textarea "Hi Macabacus and A.team- Your mission to transform Excel and PowerPoint into AI…" at bounding box center [509, 340] width 368 height 114
click at [477, 365] on textarea "Hi Macabacus and A.team- Your mission to transform Excel and PowerPoint into AI…" at bounding box center [509, 340] width 368 height 114
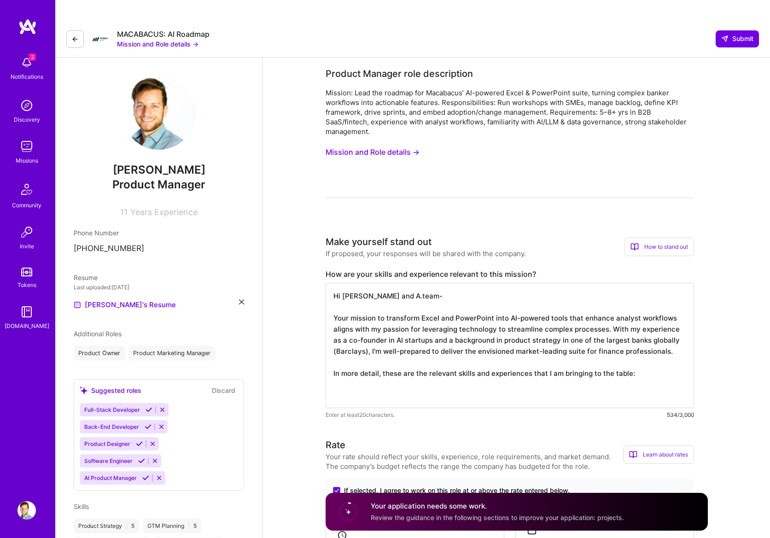
click at [404, 331] on textarea "Hi Macabacus and A.team- Your mission to transform Excel and PowerPoint into AI…" at bounding box center [509, 345] width 368 height 125
click at [472, 373] on textarea "Hi Macabacus and A.team- Your mission to transform Excel and PowerPoint into AI…" at bounding box center [509, 345] width 368 height 125
paste textarea "-Experience in B2B SaaS, both in agile startups serving financial services and …"
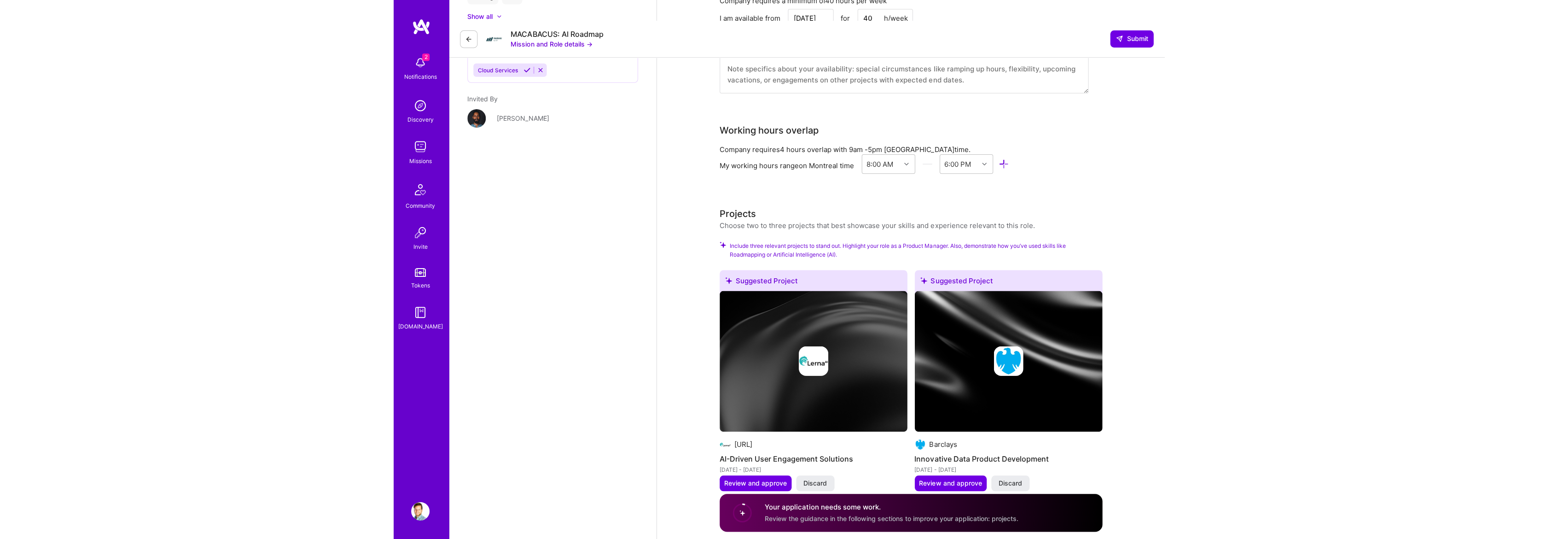
scroll to position [946, 0]
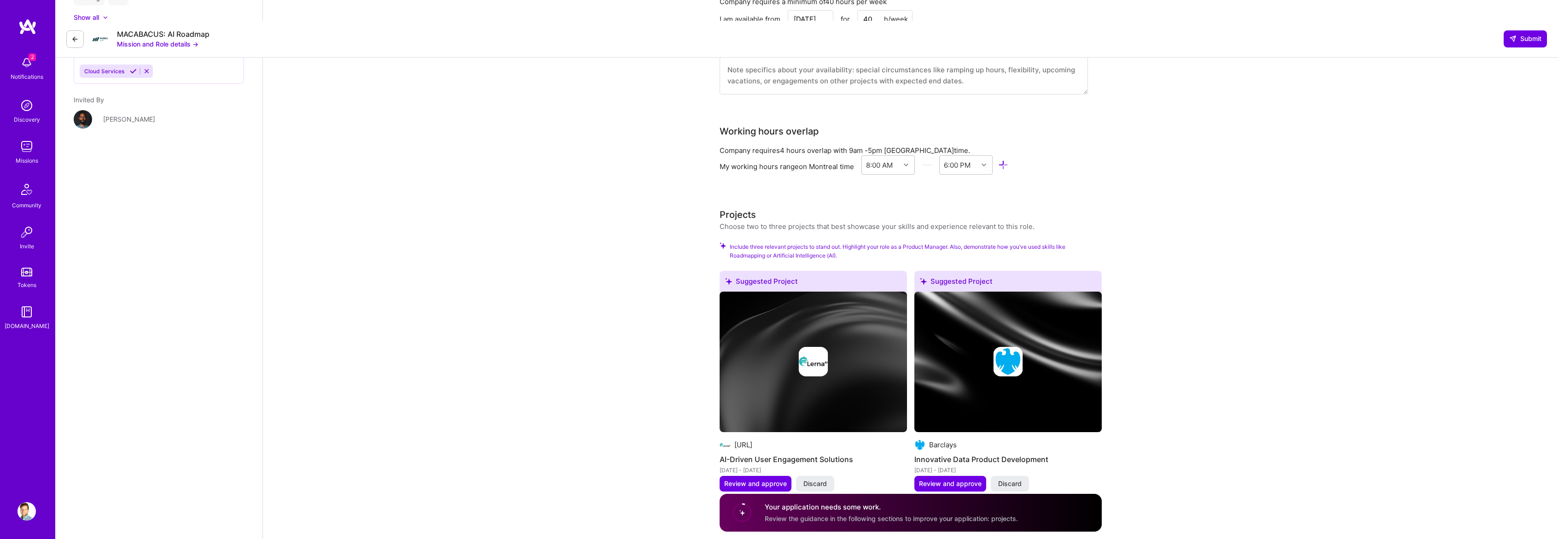
type textarea "Hi Macabacus and A.team- Your mission to transform Excel and PowerPoint into AI…"
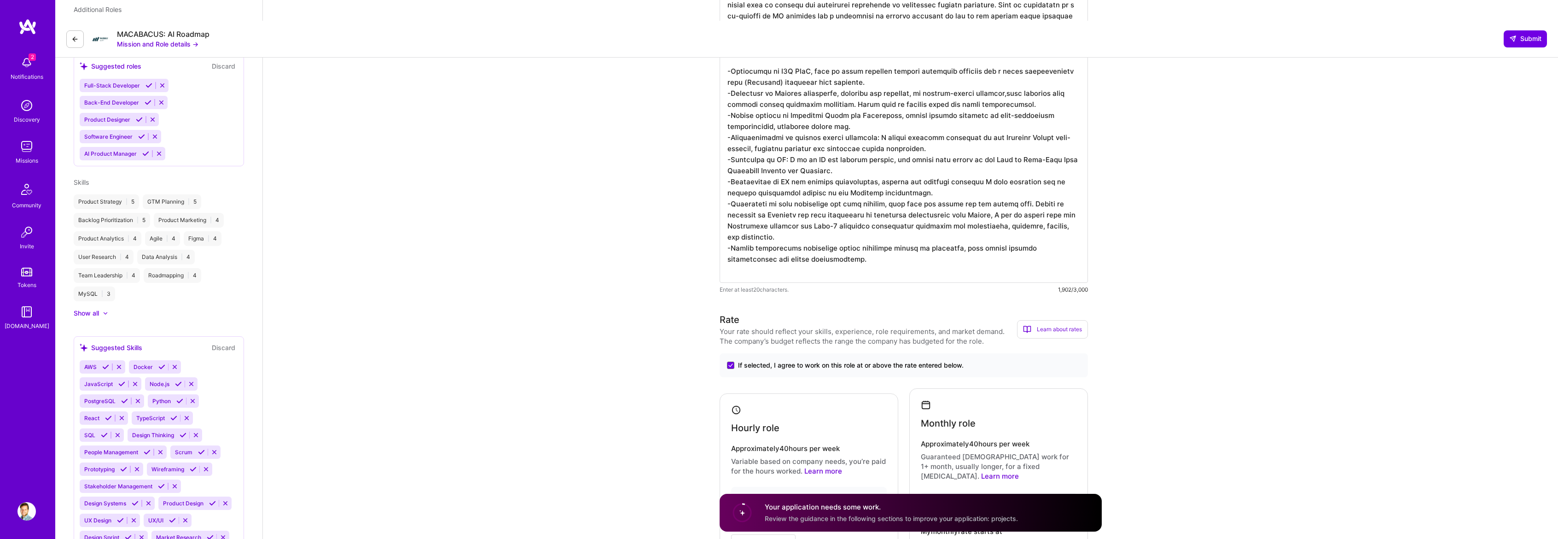
scroll to position [118, 0]
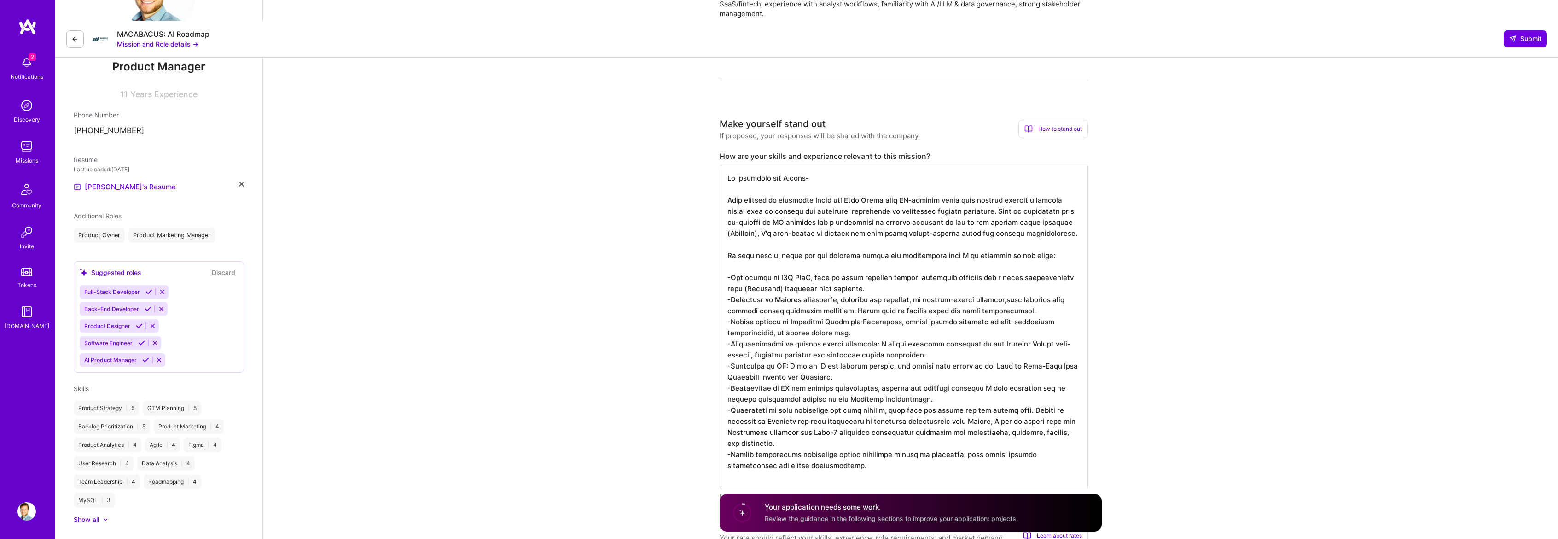
click at [769, 511] on h4 "Your application needs some work." at bounding box center [891, 507] width 253 height 10
click at [740, 516] on circle at bounding box center [741, 512] width 17 height 17
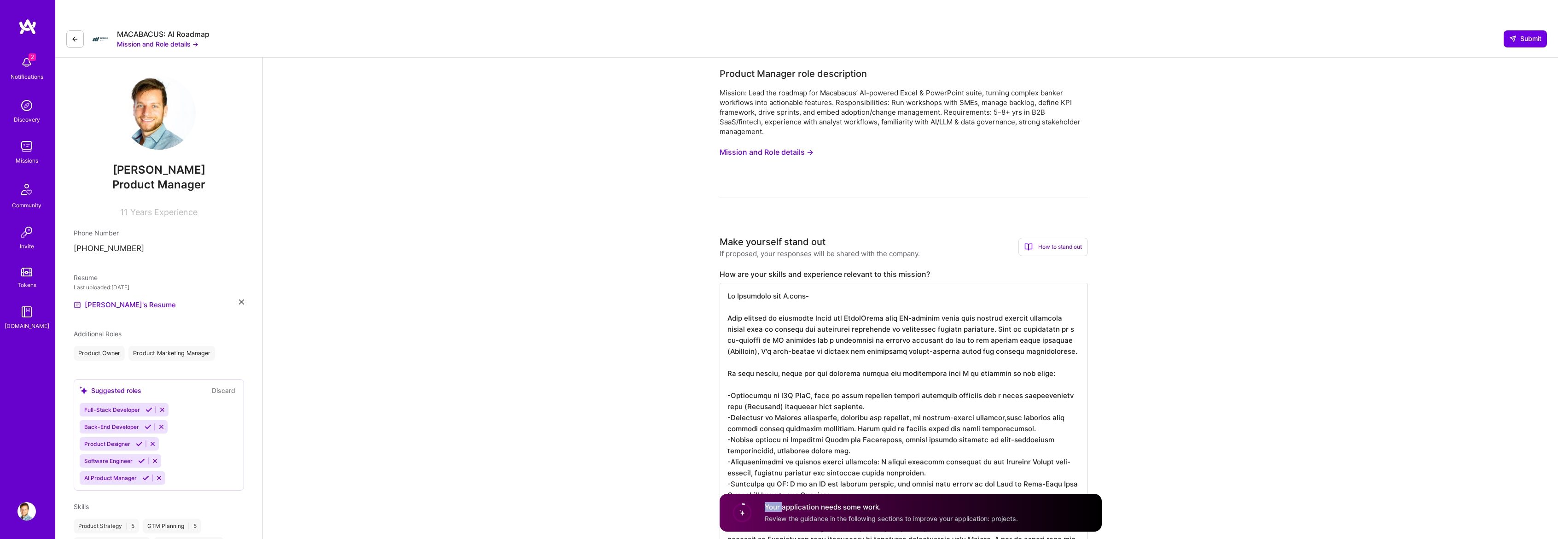
scroll to position [276, 0]
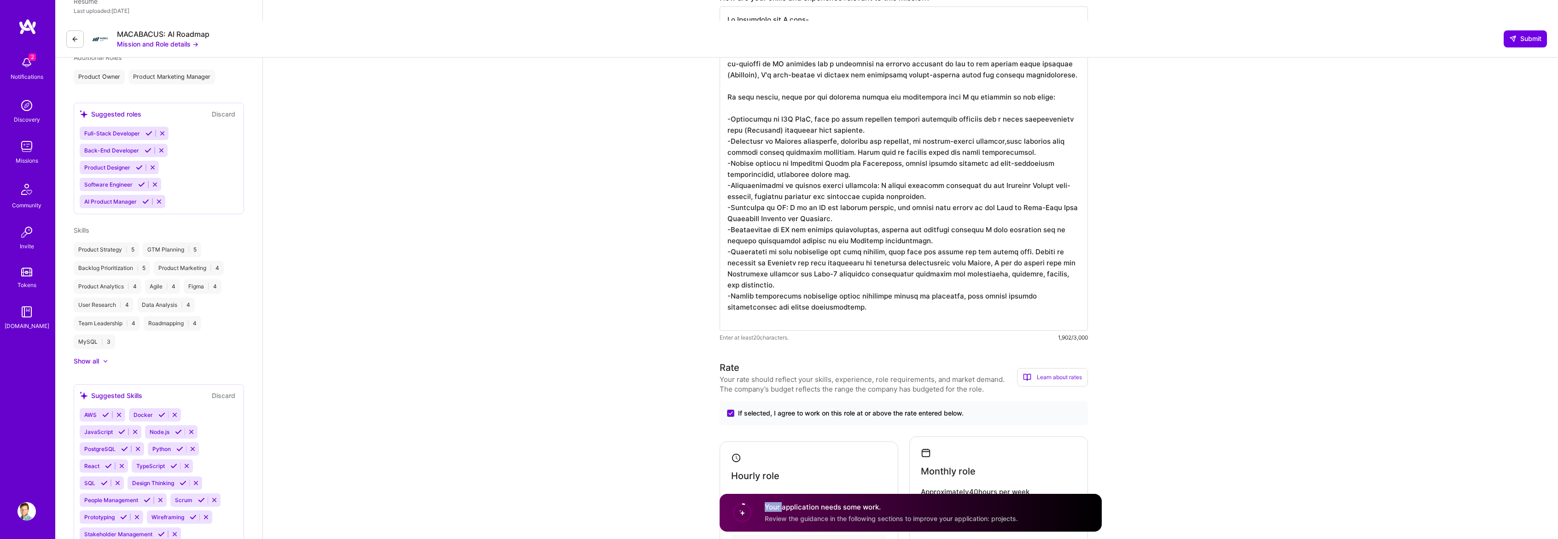
drag, startPoint x: 608, startPoint y: 265, endPoint x: 337, endPoint y: 18, distance: 366.3
click at [610, 266] on div "Product Manager role description Mission: Lead the roadmap for Macabacus’ AI-po…" at bounding box center [910, 509] width 1295 height 1456
click at [769, 211] on textarea at bounding box center [903, 168] width 368 height 324
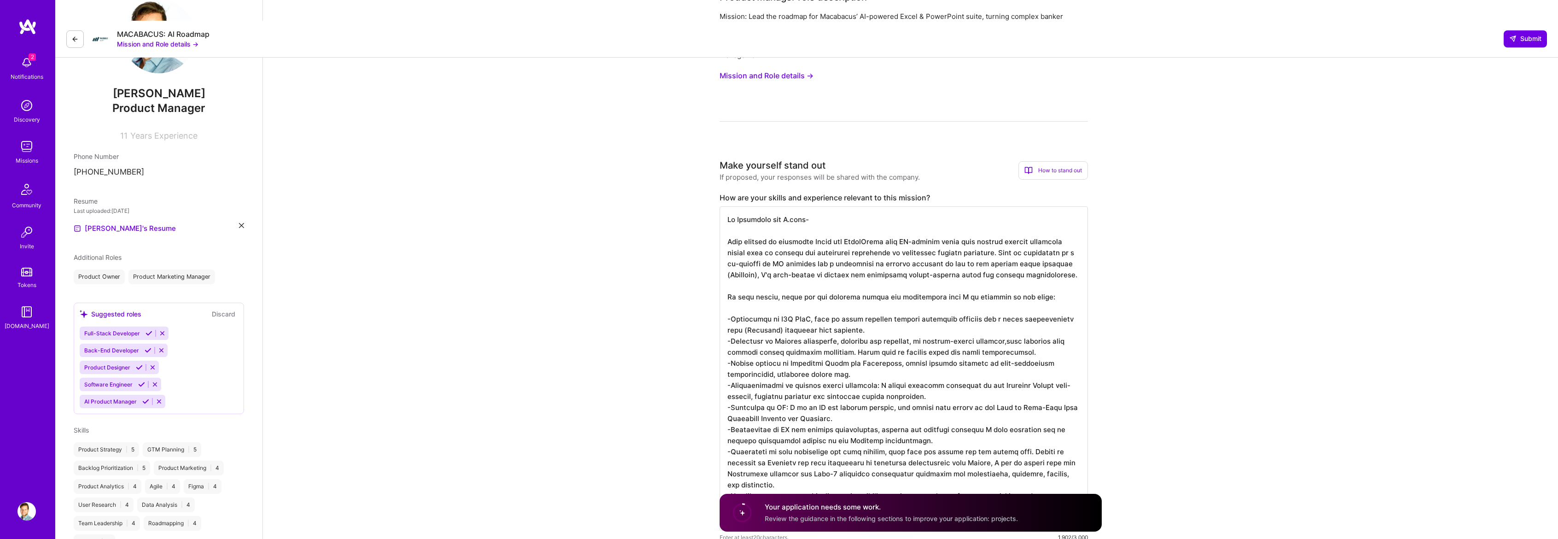
scroll to position [0, 0]
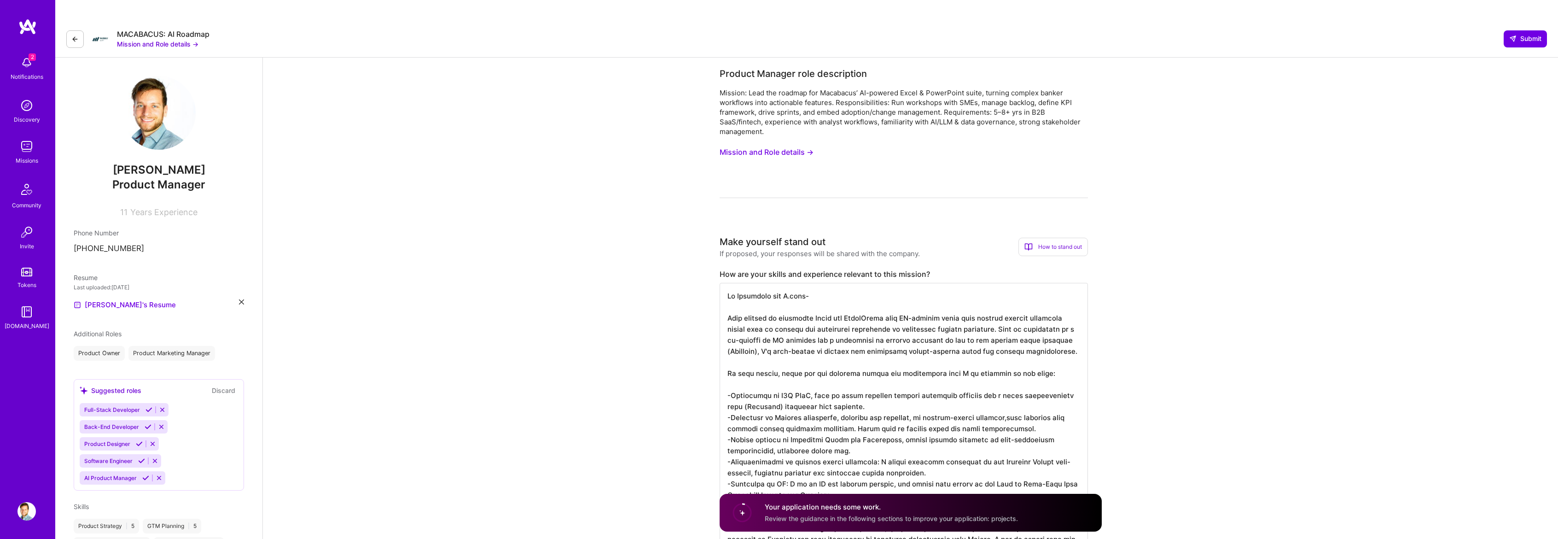
drag, startPoint x: 815, startPoint y: 289, endPoint x: 721, endPoint y: -48, distance: 349.8
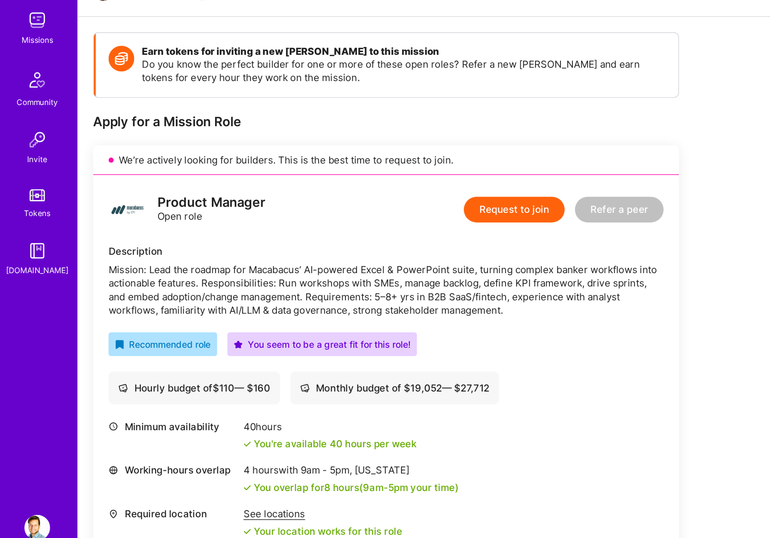
click at [144, 320] on div "Mission: Lead the roadmap for Macabacus’ AI-powered Excel & PowerPoint suite, t…" at bounding box center [277, 339] width 398 height 39
click at [143, 320] on div "Mission: Lead the roadmap for Macabacus’ AI-powered Excel & PowerPoint suite, t…" at bounding box center [277, 339] width 398 height 39
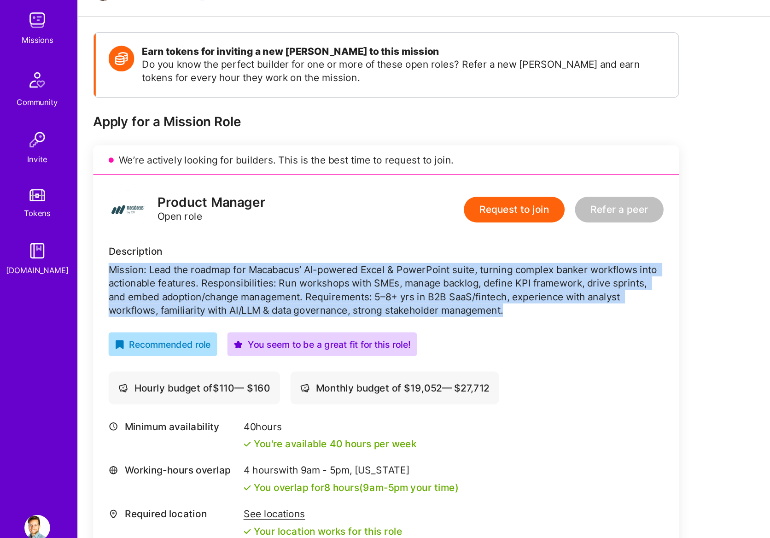
click at [143, 320] on div "Mission: Lead the roadmap for Macabacus’ AI-powered Excel & PowerPoint suite, t…" at bounding box center [277, 339] width 398 height 39
copy div "Mission: Lead the roadmap for Macabacus’ AI-powered Excel & PowerPoint suite, t…"
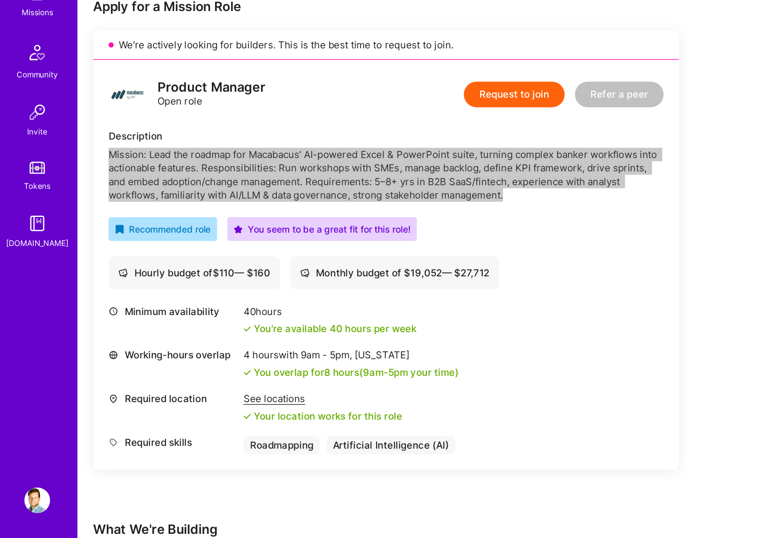
scroll to position [233, 0]
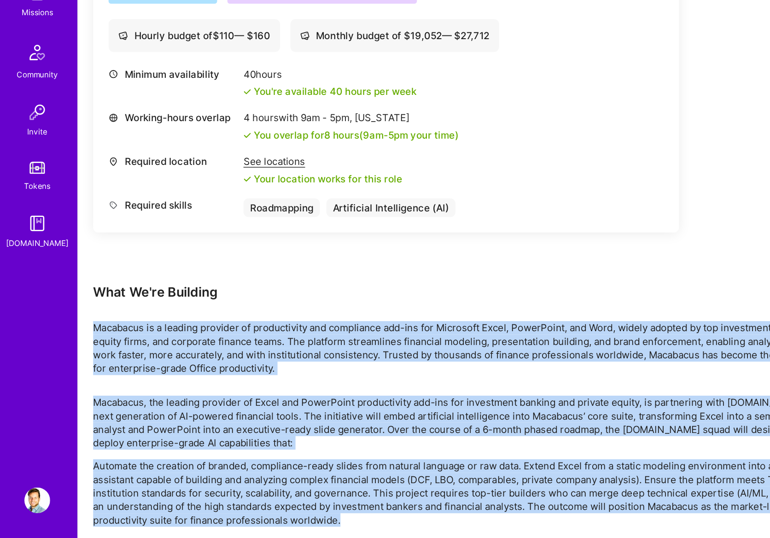
drag, startPoint x: 68, startPoint y: 365, endPoint x: 293, endPoint y: 525, distance: 276.1
click at [293, 525] on div "Earn tokens for inviting a new A.Teamer to this mission Do you know the perfect…" at bounding box center [413, 234] width 714 height 647
copy div "Macabacus is a leading provider of productivity and compliance add-ins for Micr…"
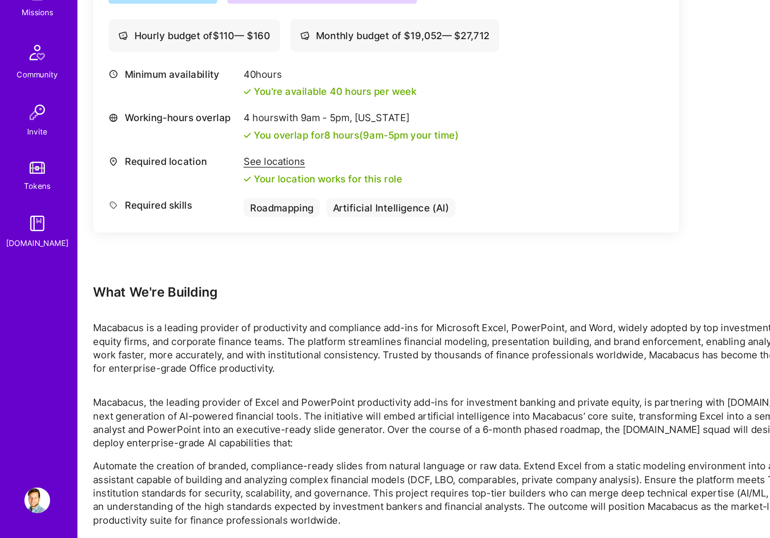
click at [356, 309] on div "Earn tokens for inviting a new A.Teamer to this mission Do you know the perfect…" at bounding box center [277, 138] width 420 height 433
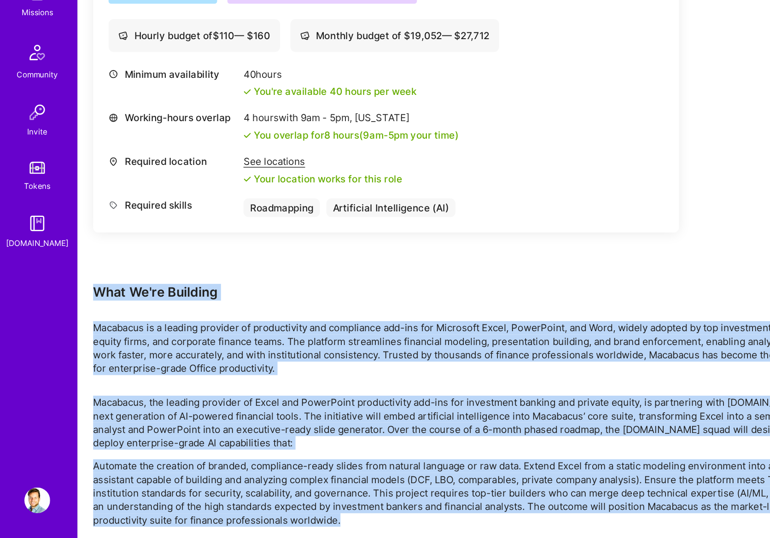
drag, startPoint x: 67, startPoint y: 341, endPoint x: 302, endPoint y: 510, distance: 289.3
click at [302, 510] on div "Earn tokens for inviting a new A.Teamer to this mission Do you know the perfect…" at bounding box center [413, 234] width 714 height 647
copy div "What We're Building Macabacus is a leading provider of productivity and complia…"
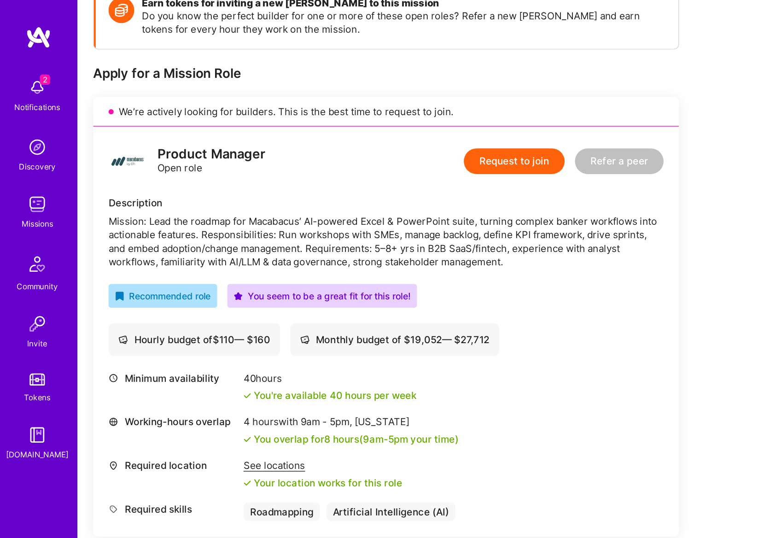
scroll to position [55, 0]
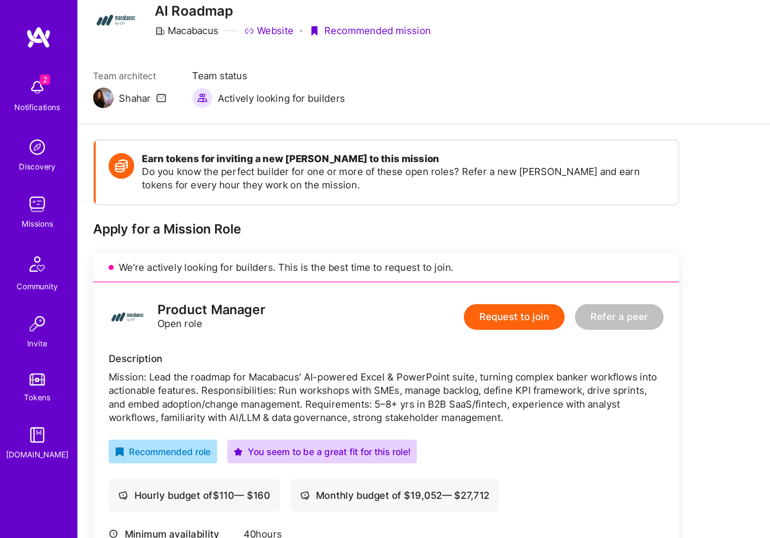
click at [218, 265] on div "Mission: Lead the roadmap for Macabacus’ AI-powered Excel & PowerPoint suite, t…" at bounding box center [277, 284] width 398 height 39
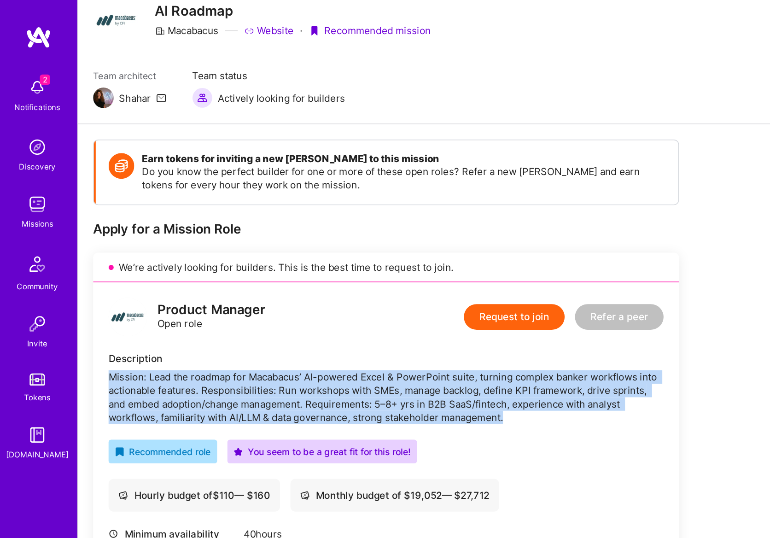
click at [218, 265] on div "Mission: Lead the roadmap for Macabacus’ AI-powered Excel & PowerPoint suite, t…" at bounding box center [277, 284] width 398 height 39
copy div "Mission: Lead the roadmap for Macabacus’ AI-powered Excel & PowerPoint suite, t…"
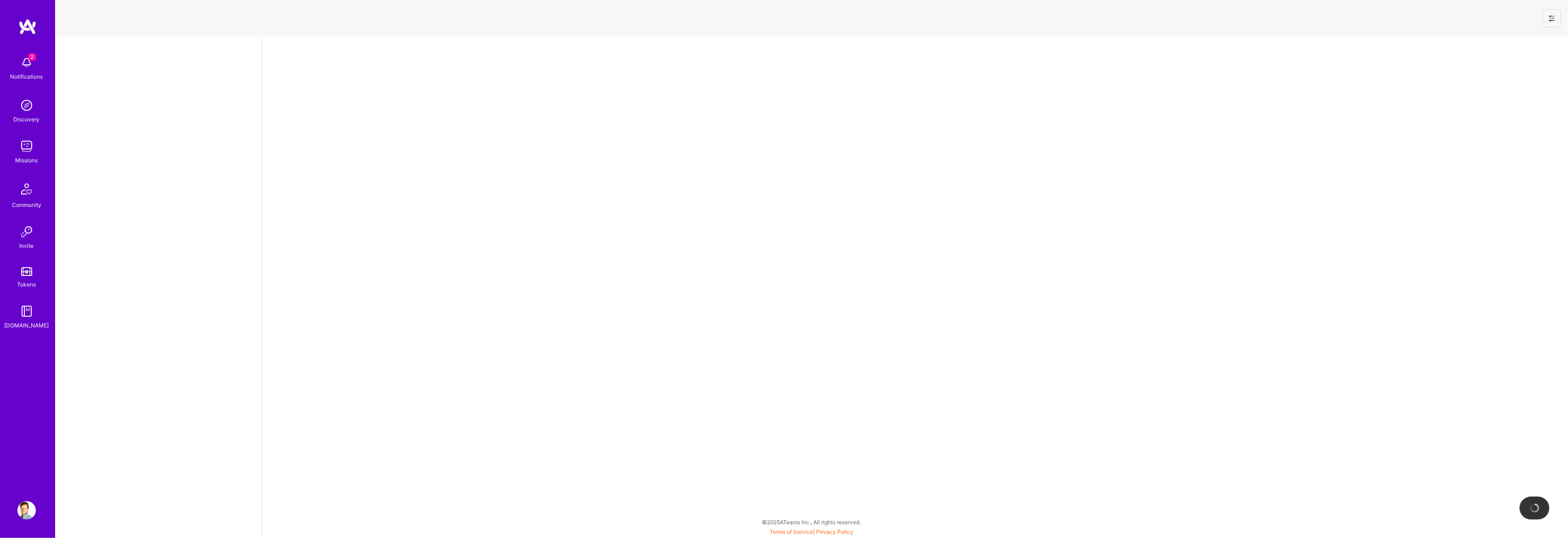
select select "CA"
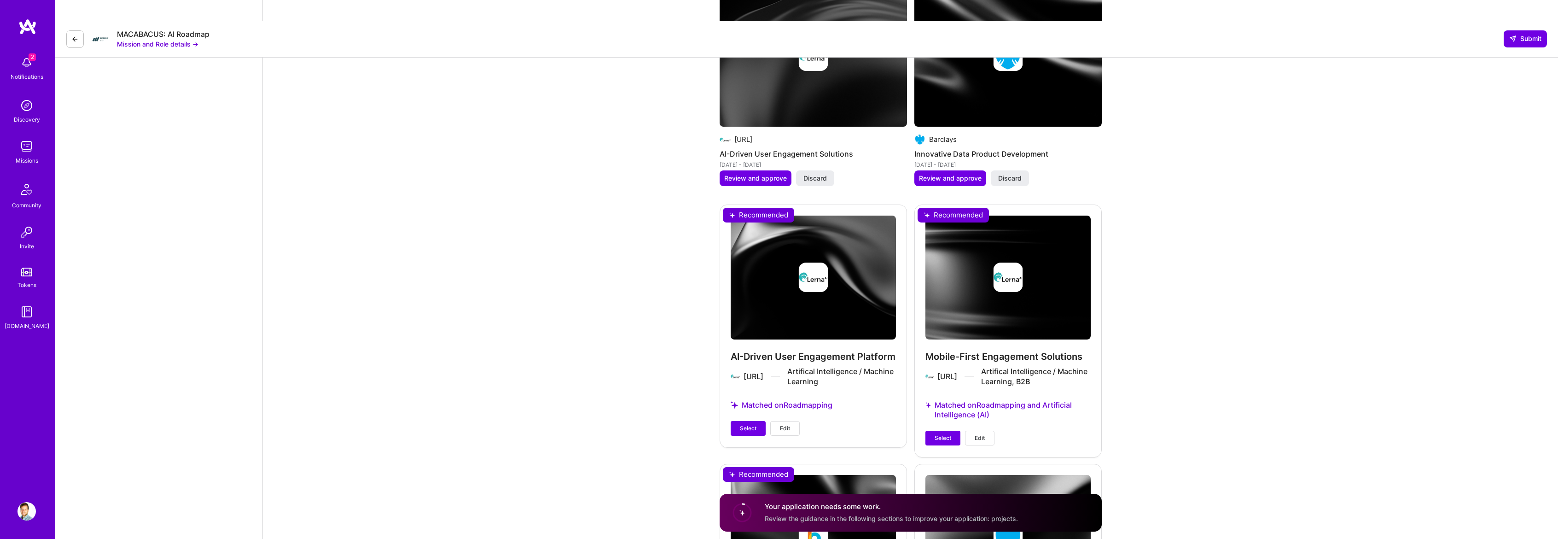
scroll to position [1444, 0]
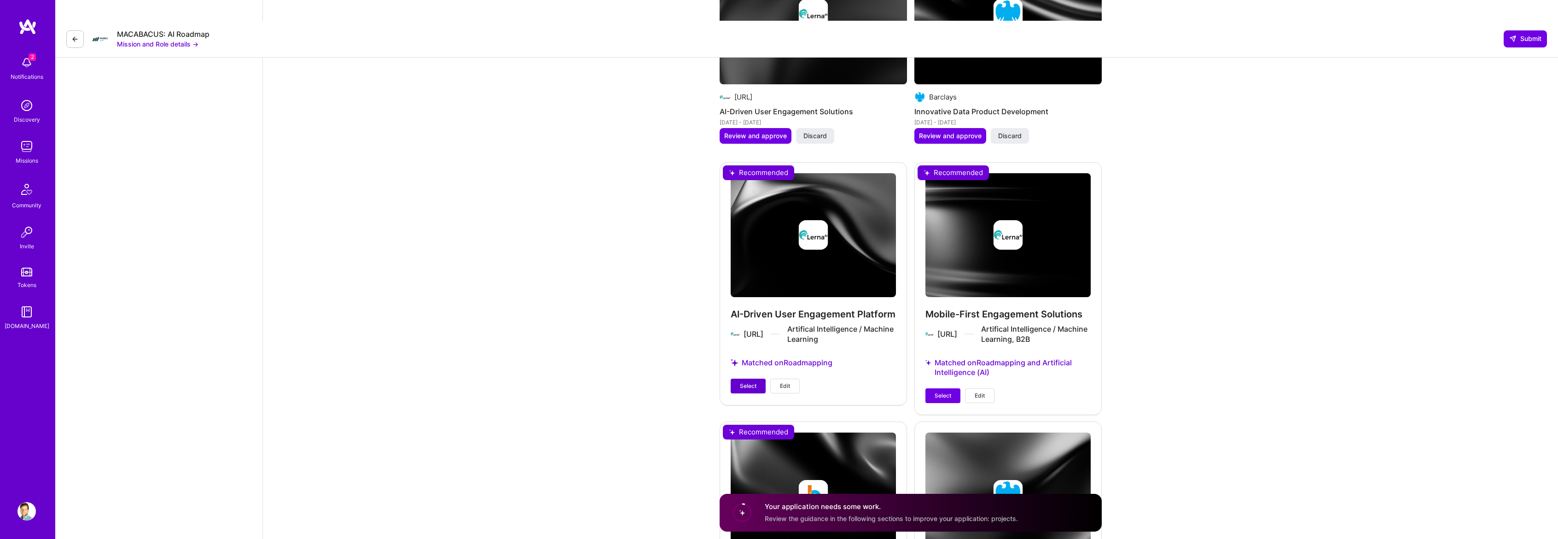
click at [747, 382] on span "Select" at bounding box center [748, 386] width 17 height 8
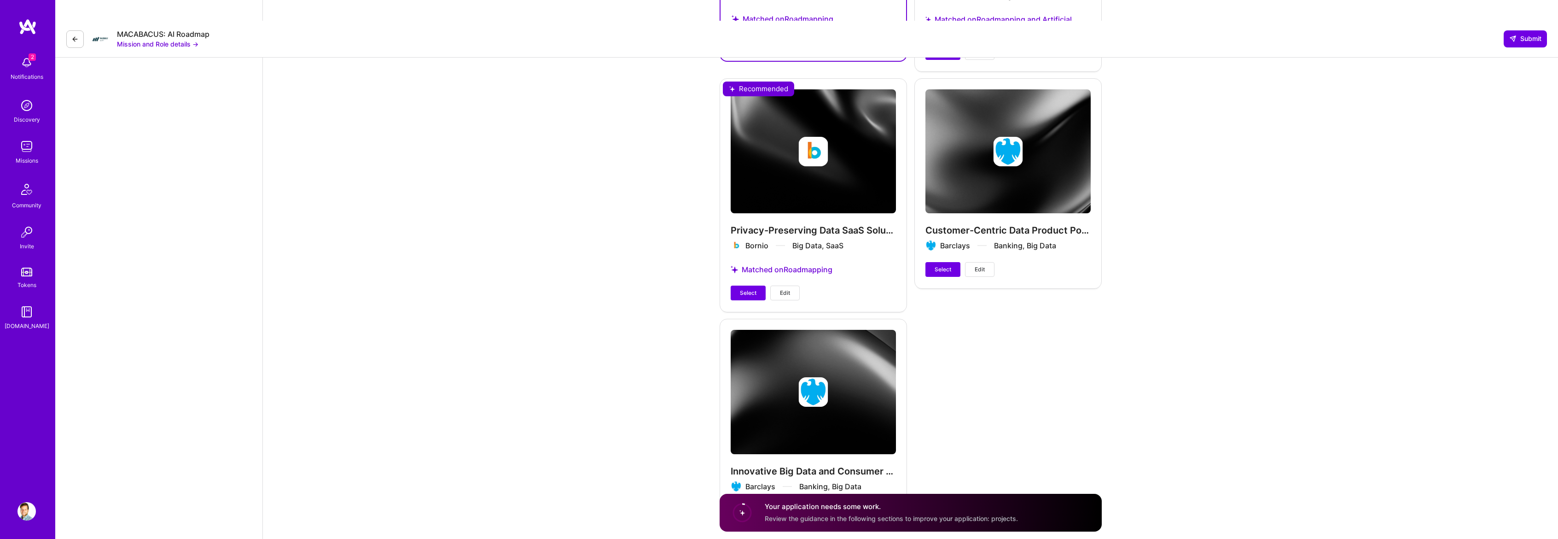
scroll to position [1804, 0]
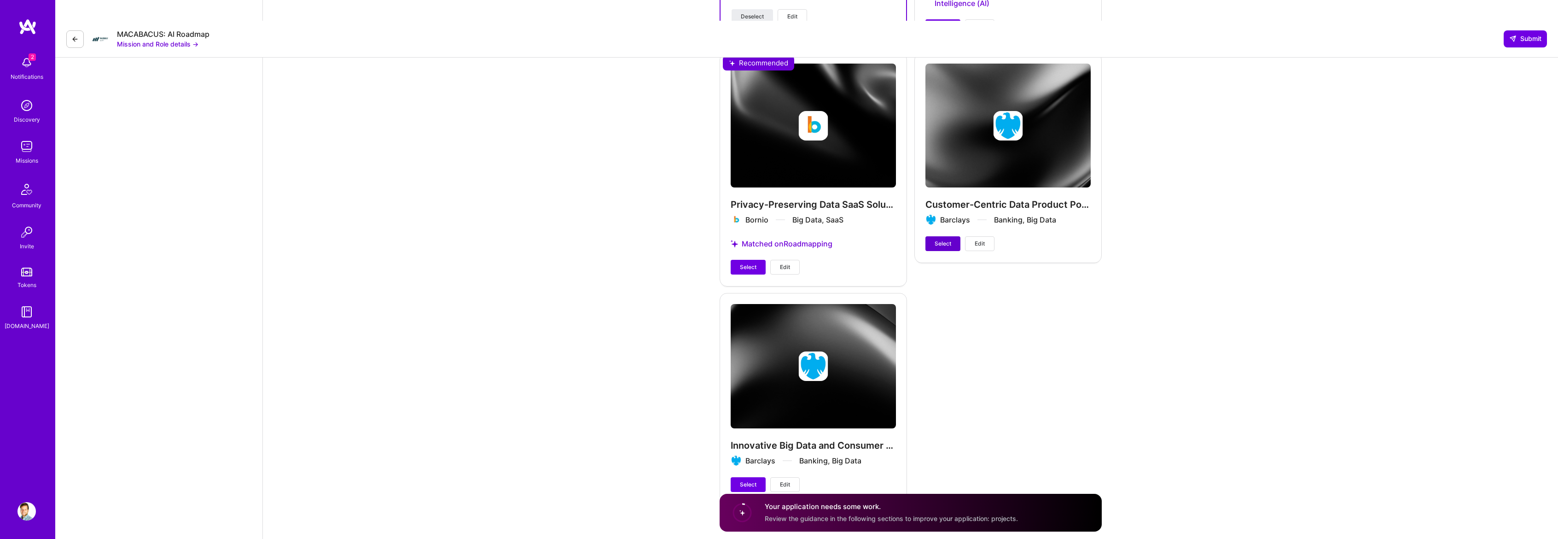
click at [938, 239] on span "Select" at bounding box center [942, 243] width 17 height 8
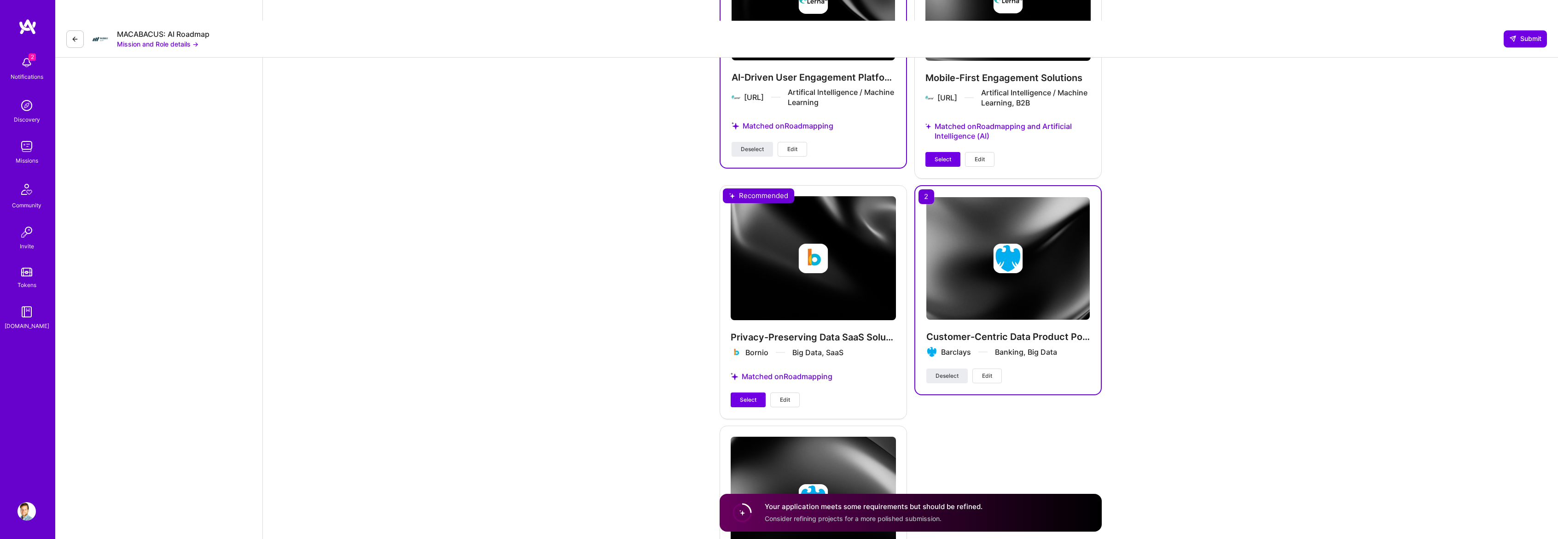
scroll to position [1712, 0]
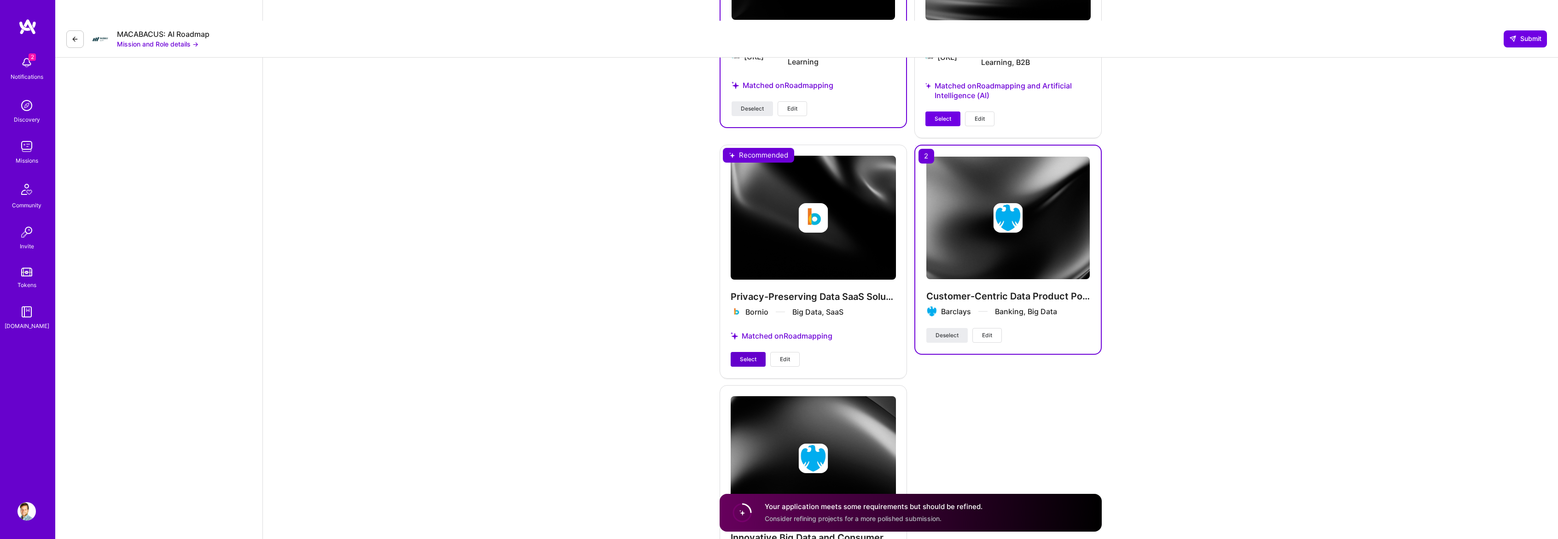
click at [750, 355] on span "Select" at bounding box center [748, 359] width 17 height 8
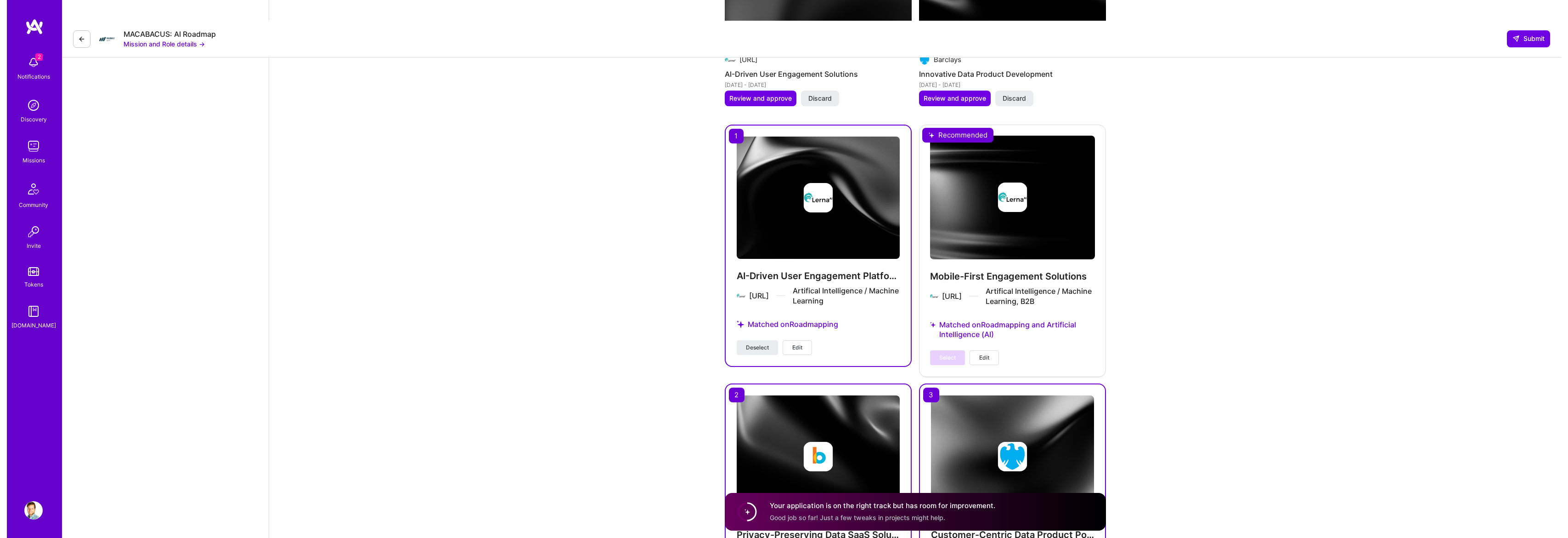
scroll to position [1473, 0]
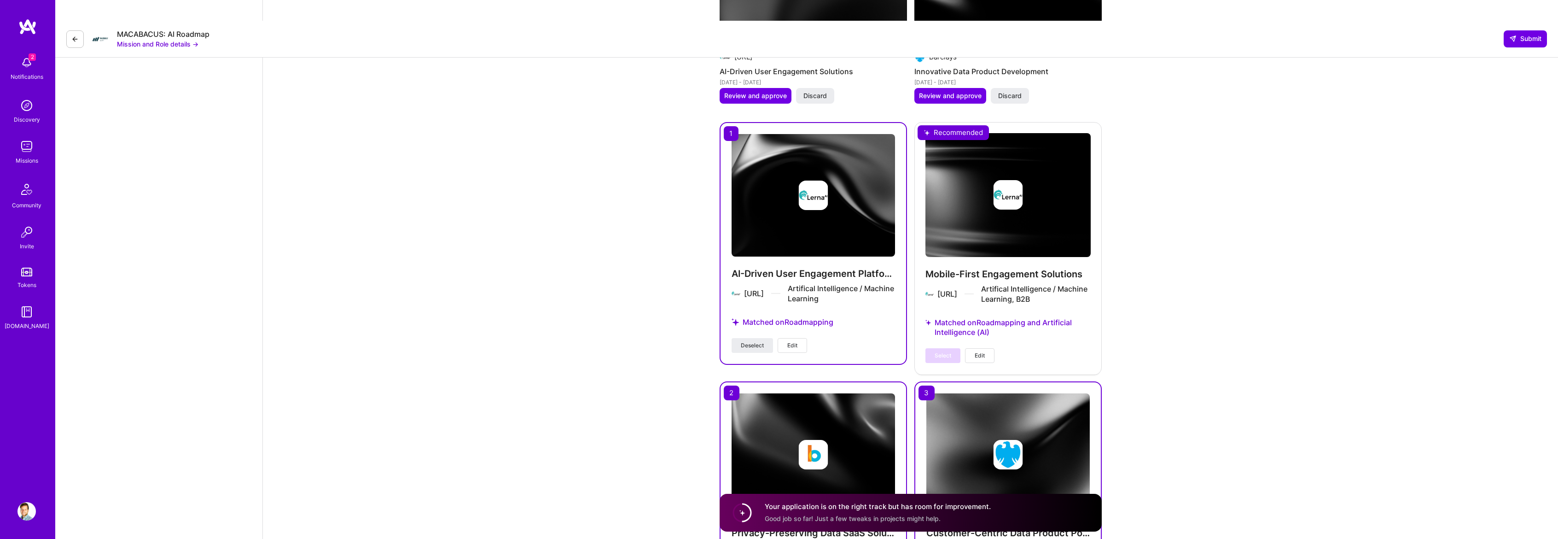
click at [820, 200] on img at bounding box center [812, 195] width 163 height 122
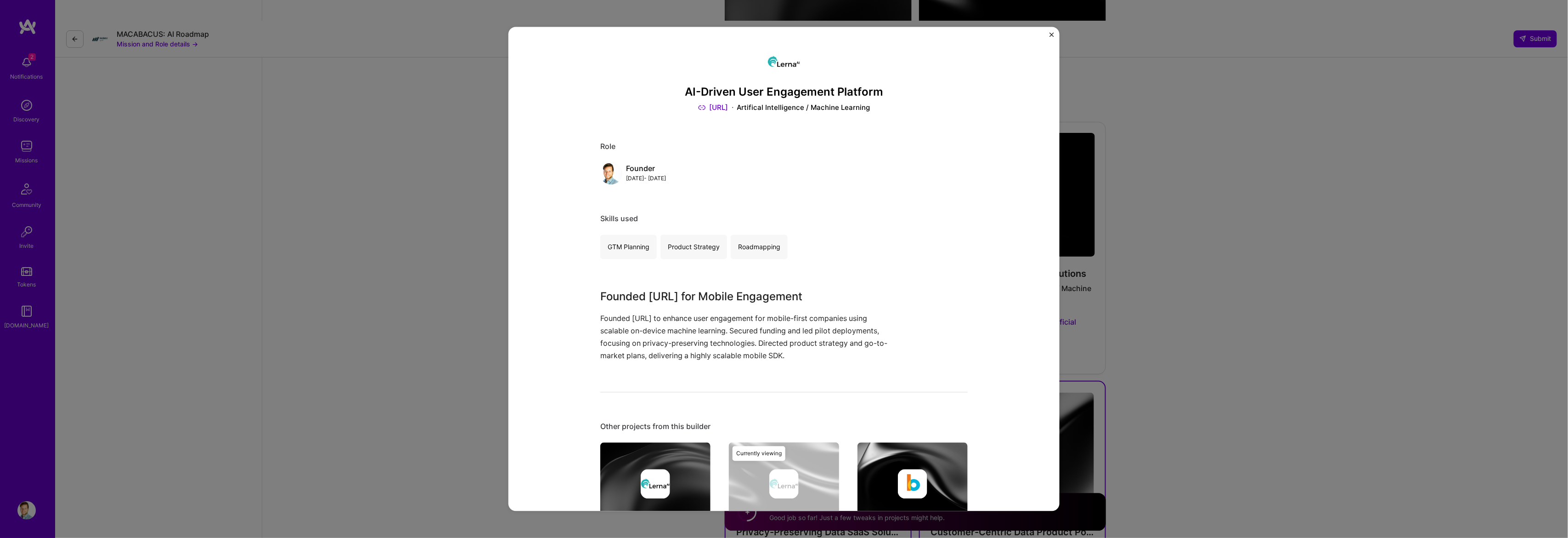
click at [1049, 33] on img "Close" at bounding box center [1051, 35] width 5 height 5
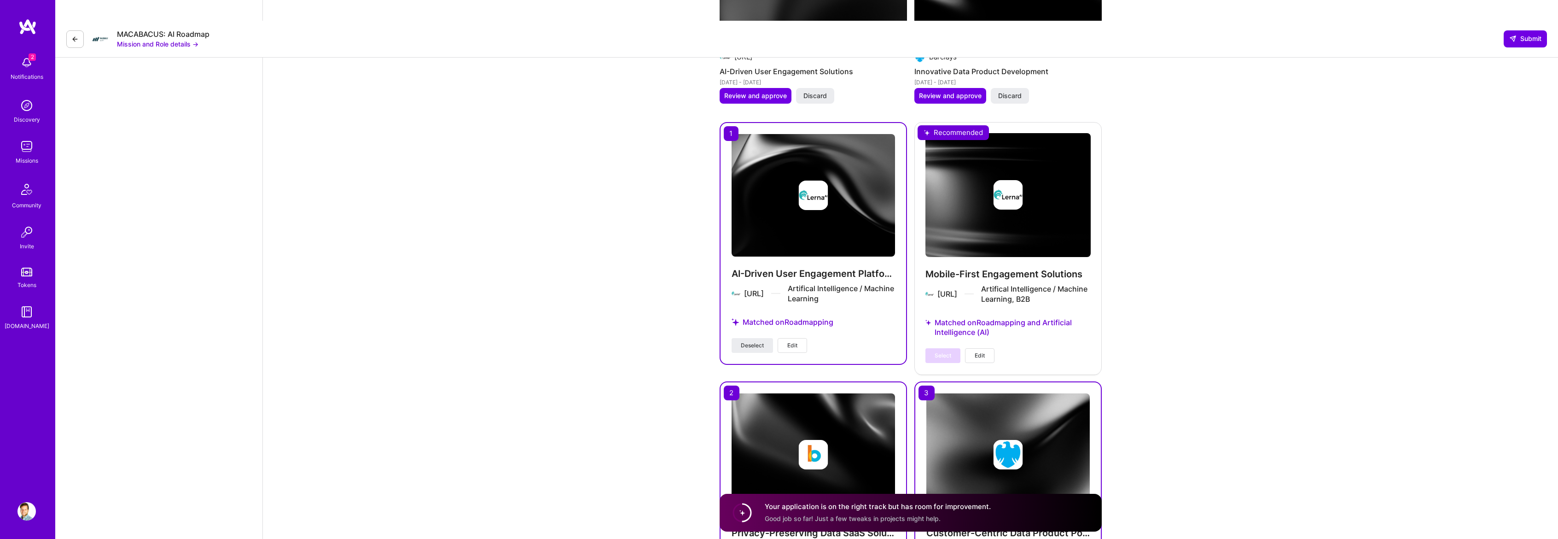
click at [796, 341] on span "Edit" at bounding box center [792, 345] width 10 height 8
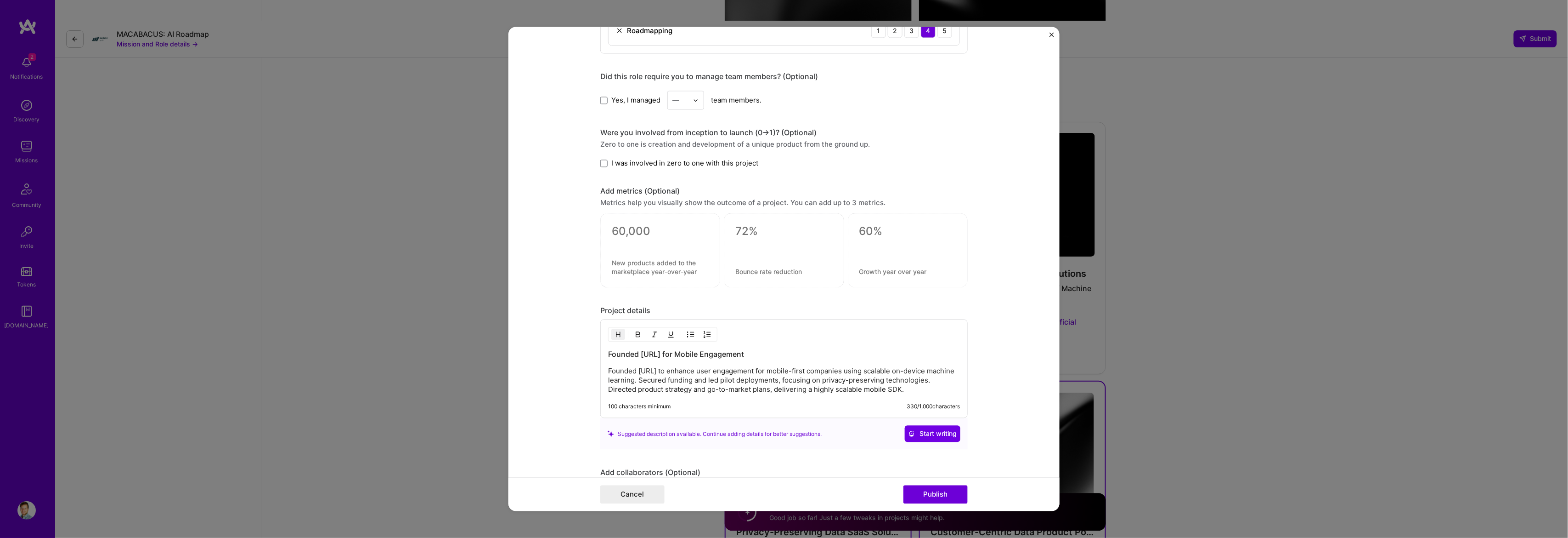
scroll to position [551, 0]
click at [665, 369] on p "Founded Lerna.ai to enhance user engagement for mobile-first companies using sc…" at bounding box center [783, 375] width 352 height 28
click at [672, 382] on p "Founded Lerna.ai to enhance user engagement for mobile-first companies using sc…" at bounding box center [783, 375] width 352 height 28
click at [885, 393] on div "Founded Lerna.ai for Mobile Engagement Founded Lerna.ai to enhance user engagem…" at bounding box center [784, 363] width 367 height 99
drag, startPoint x: 904, startPoint y: 388, endPoint x: 598, endPoint y: 371, distance: 306.5
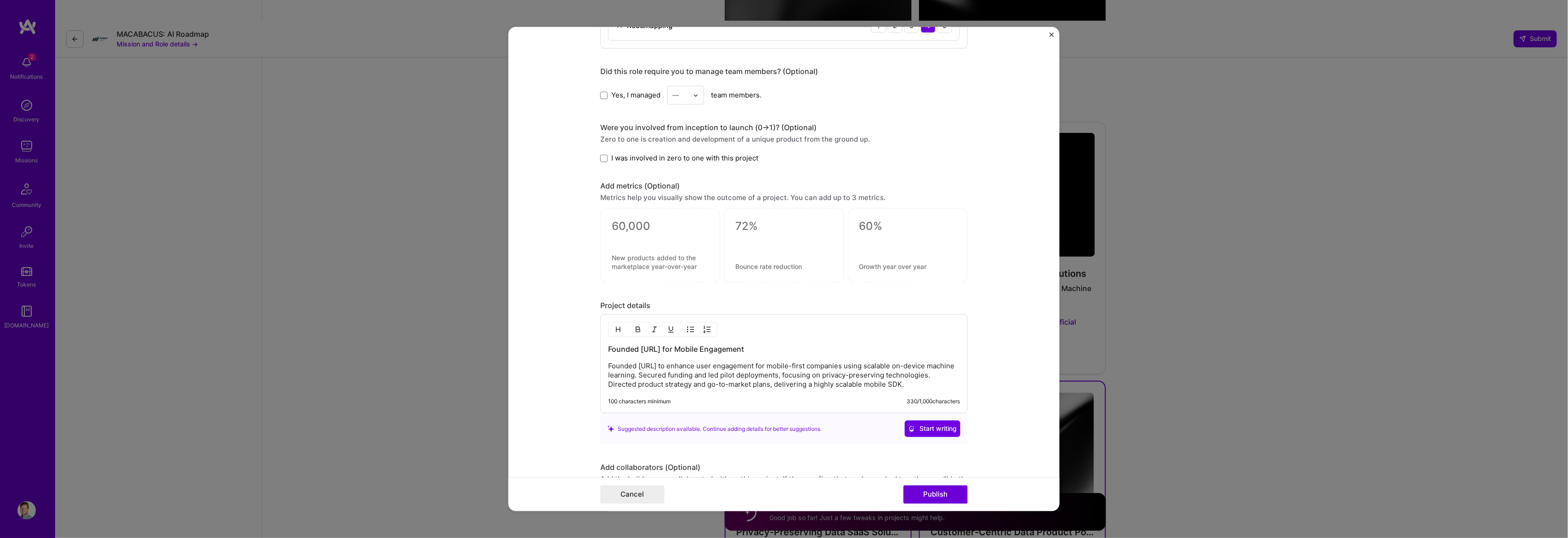
click at [600, 371] on div "Founded Lerna.ai for Mobile Engagement Founded Lerna.ai to enhance user engagem…" at bounding box center [784, 363] width 367 height 99
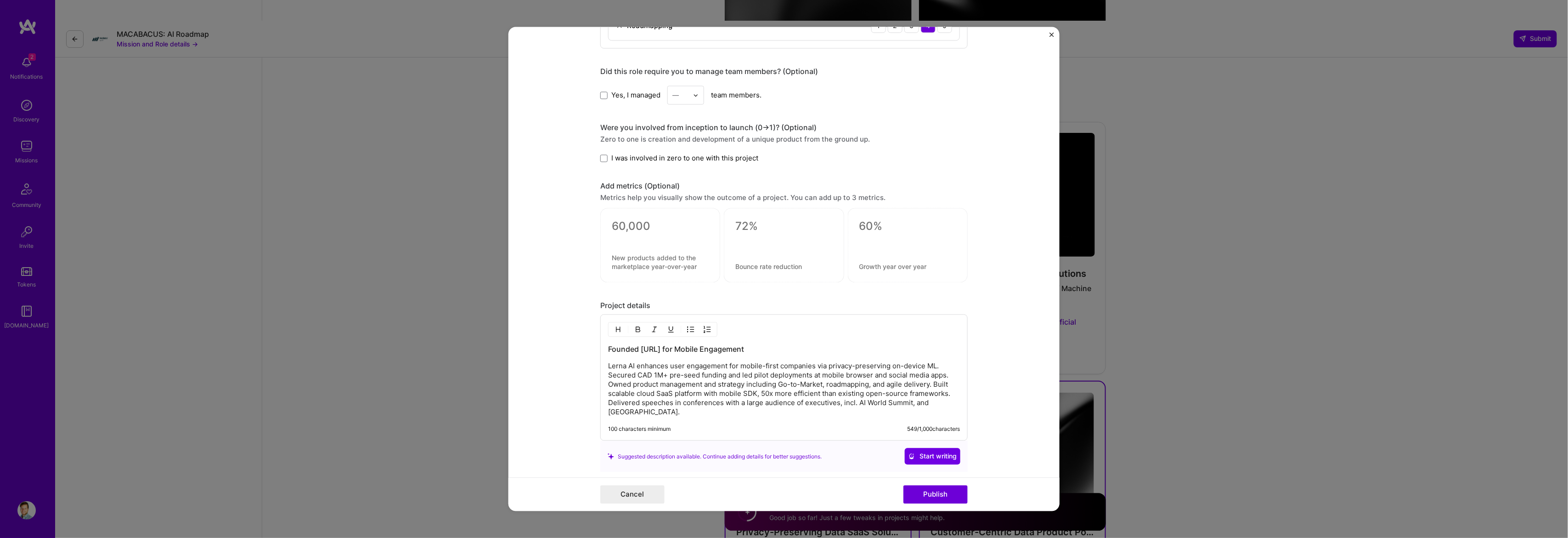
click at [607, 371] on p "Lerna AI enhances user engagement for mobile-first companies via privacy-preser…" at bounding box center [783, 388] width 352 height 55
click at [687, 330] on img "button" at bounding box center [690, 328] width 7 height 7
click at [624, 354] on h3 "Founded Lerna.ai for Mobile Engagement" at bounding box center [783, 349] width 352 height 10
click at [638, 374] on p "-Lerna AI enhances user engagement for mobile-first companies via privacy-prese…" at bounding box center [793, 389] width 333 height 55
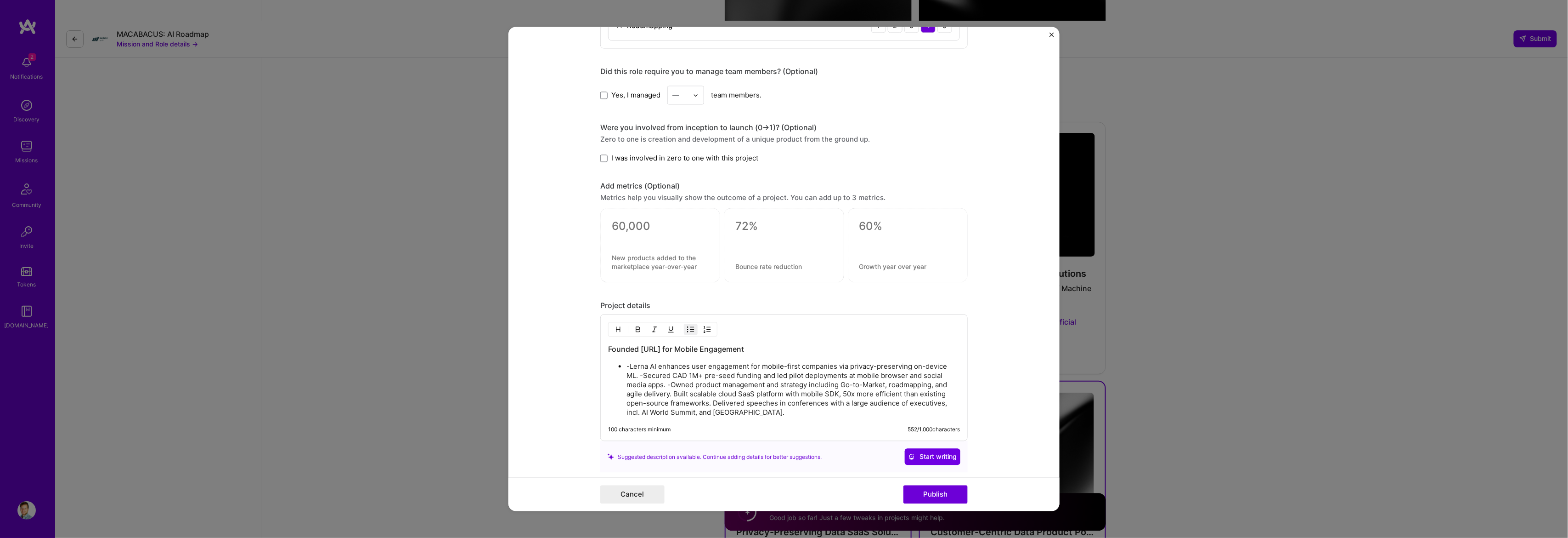
click at [676, 354] on h3 "Founded Lerna.ai for Mobile Engagement" at bounding box center [783, 349] width 352 height 10
click at [626, 364] on p "-Lerna AI enhances user engagement for mobile-first companies via privacy-prese…" at bounding box center [793, 389] width 333 height 55
click at [626, 380] on p "Lerna AI enhances user engagement for mobile-first companies via privacy-preser…" at bounding box center [793, 389] width 333 height 55
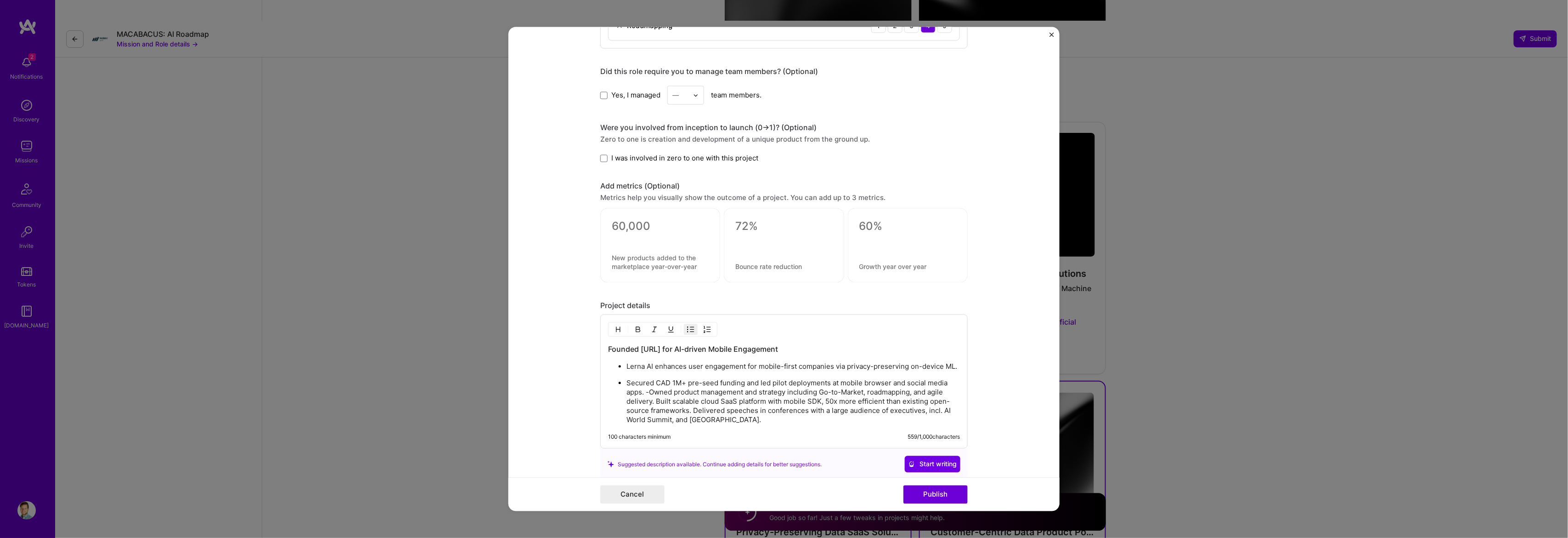
click at [642, 396] on p "Secured CAD 1M+ pre-seed funding and led pilot deployments at mobile browser an…" at bounding box center [793, 401] width 333 height 46
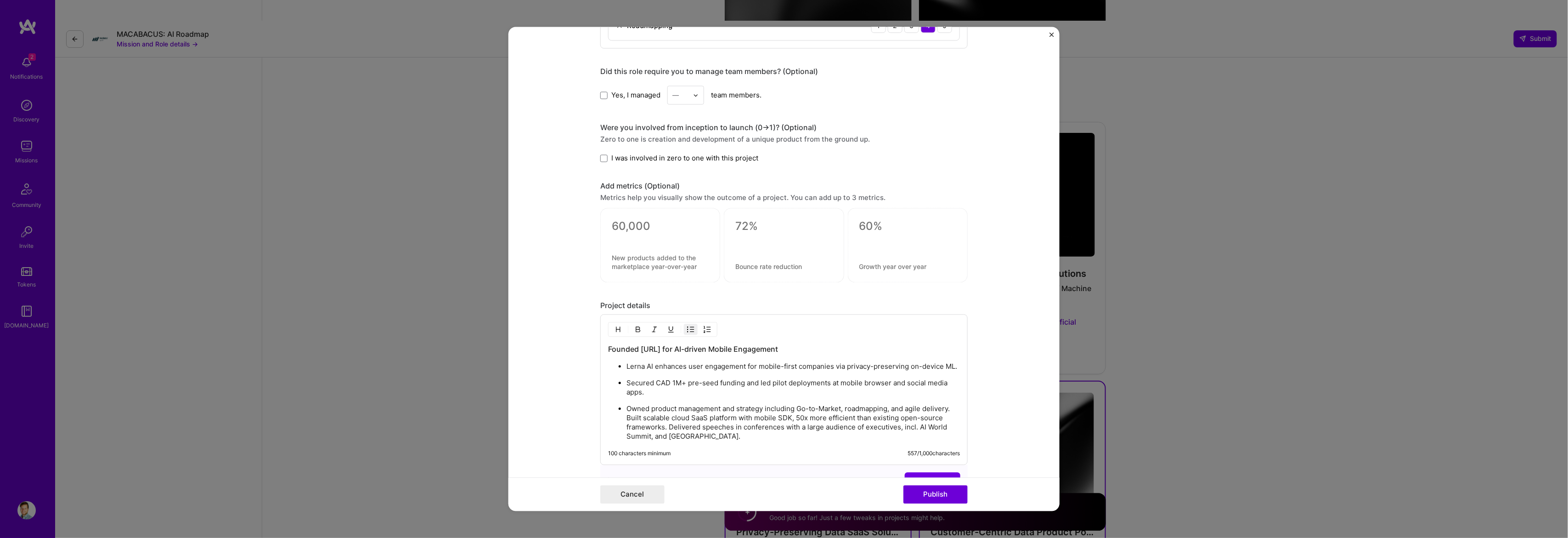
scroll to position [643, 0]
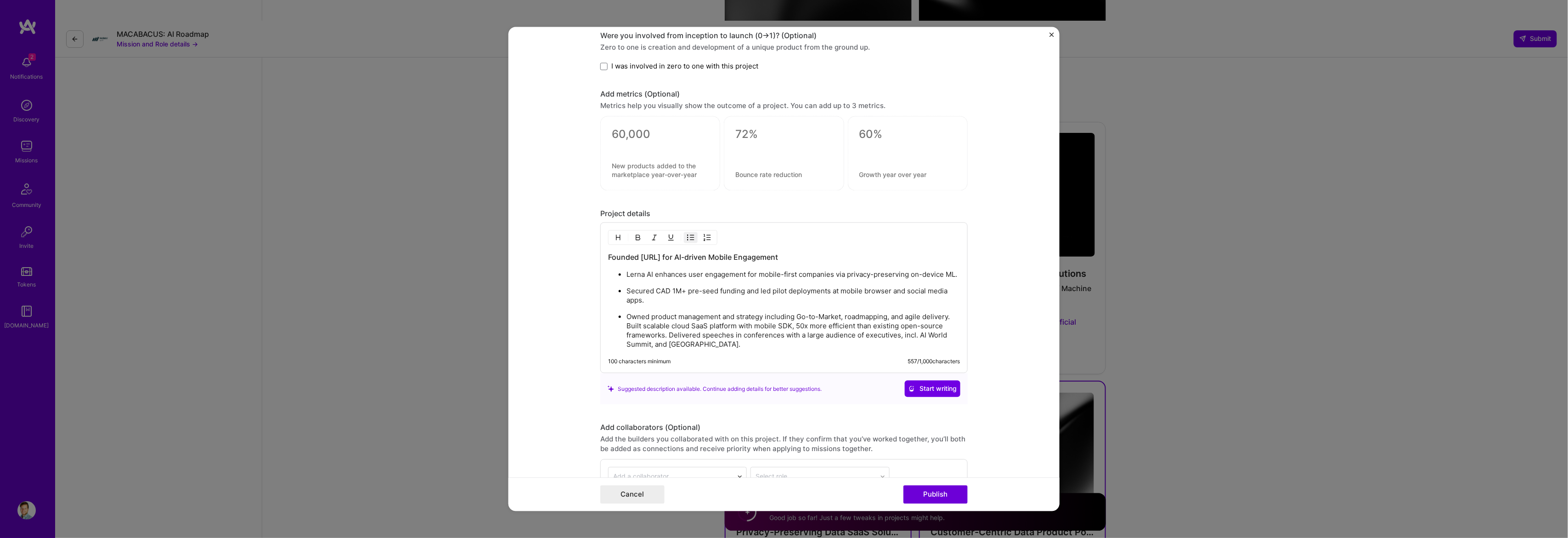
click at [617, 331] on ul "Lerna AI enhances user engagement for mobile-first companies via privacy-preser…" at bounding box center [783, 309] width 352 height 80
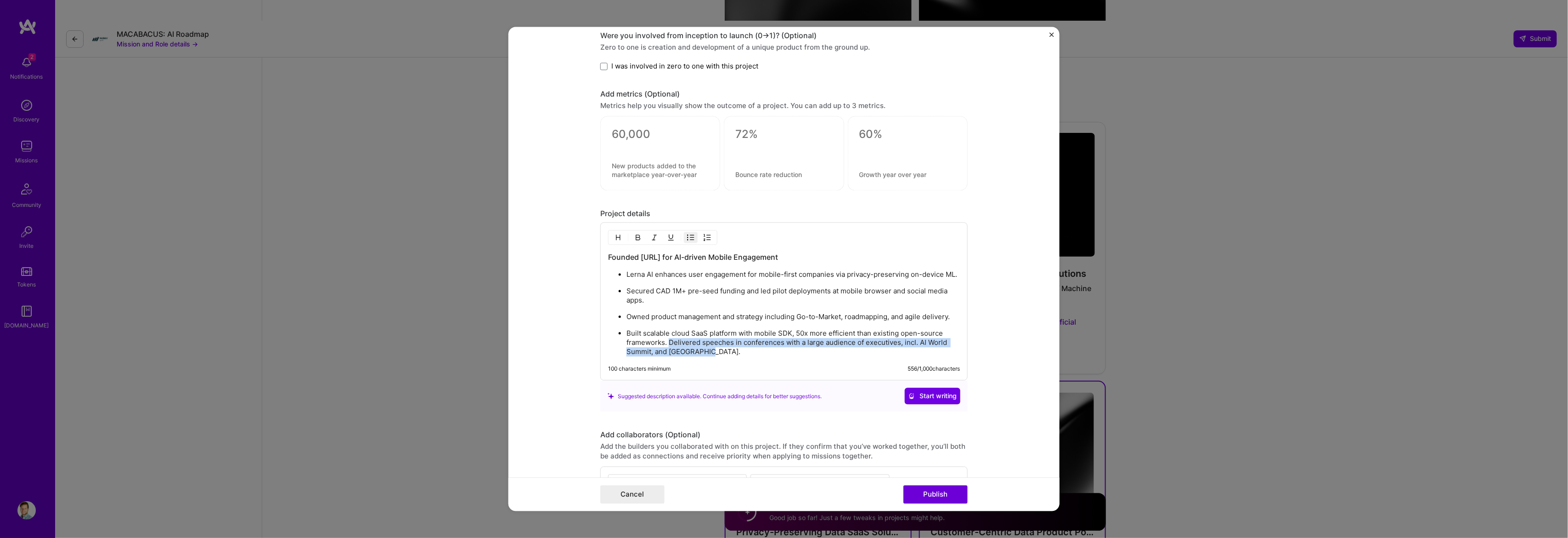
drag, startPoint x: 677, startPoint y: 350, endPoint x: 714, endPoint y: 354, distance: 37.2
click at [714, 354] on p "Built scalable cloud SaaS platform with mobile SDK, 50x more efficient than exi…" at bounding box center [793, 343] width 333 height 28
click at [669, 344] on p "Built scalable cloud SaaS platform with mobile SDK, 50x more efficient than exi…" at bounding box center [793, 343] width 333 height 28
click at [659, 343] on p "Built scalable cloud SaaS platform with mobile SDK, 50x more efficient than exi…" at bounding box center [793, 343] width 333 height 28
click at [663, 344] on p "Built scalable cloud SaaS platform with mobile SDK, 50x more efficient than exi…" at bounding box center [793, 343] width 333 height 28
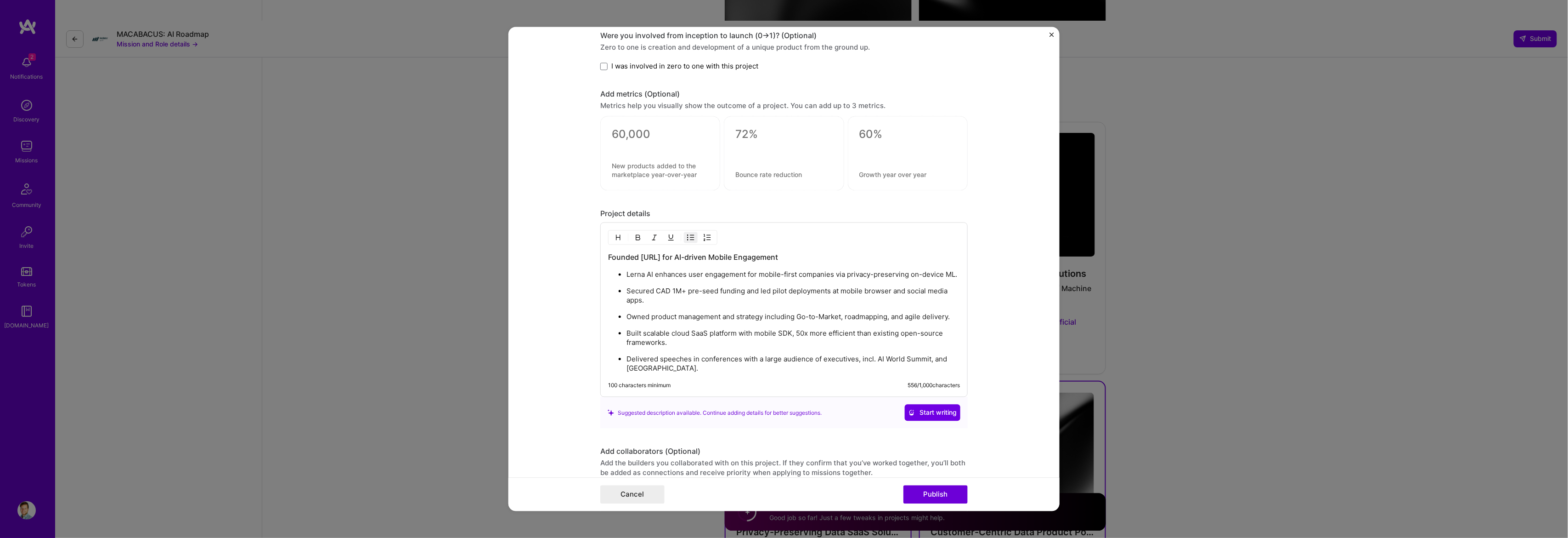
click at [642, 374] on div "Founded Lerna.ai for AI-driven Mobile Engagement Lerna AI enhances user engagem…" at bounding box center [784, 309] width 367 height 175
click at [639, 369] on p "Delivered speeches in conferences with a large audience of executives, incl. AI…" at bounding box center [793, 363] width 333 height 18
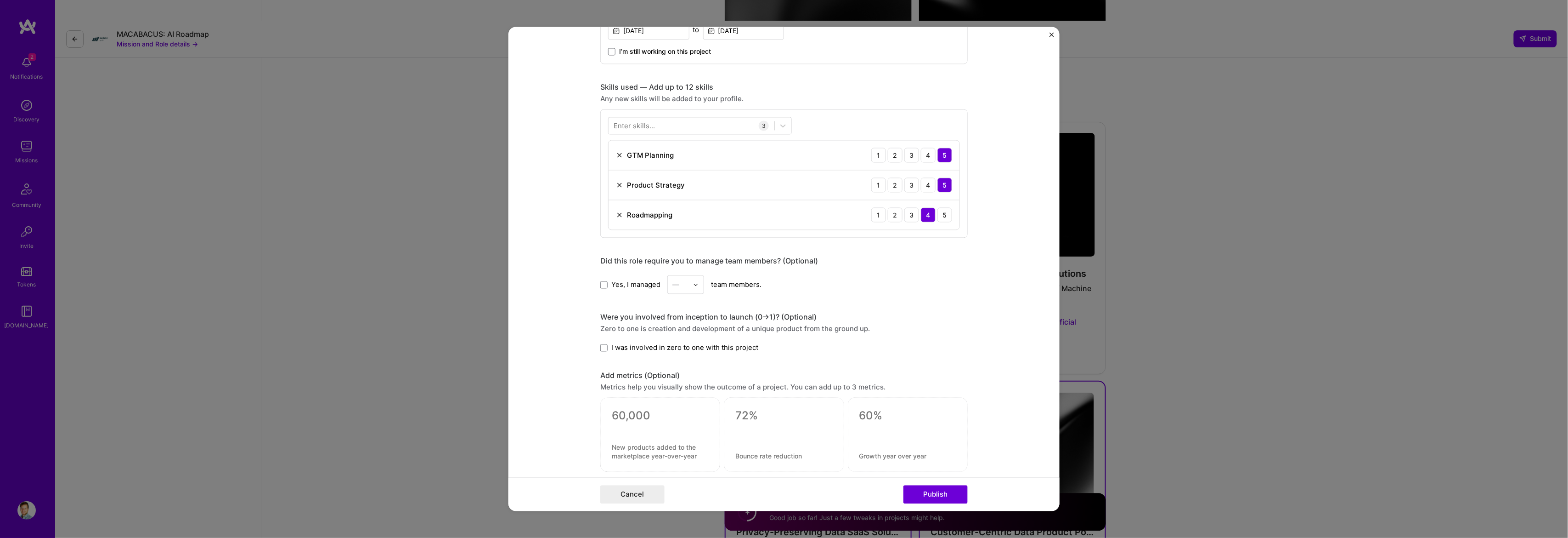
scroll to position [367, 0]
click at [600, 282] on span at bounding box center [603, 278] width 7 height 7
click at [0, 0] on input "Yes, I managed" at bounding box center [0, 0] width 0 height 0
click at [672, 280] on div "—" at bounding box center [675, 279] width 6 height 10
click at [674, 358] on div "4" at bounding box center [685, 354] width 31 height 17
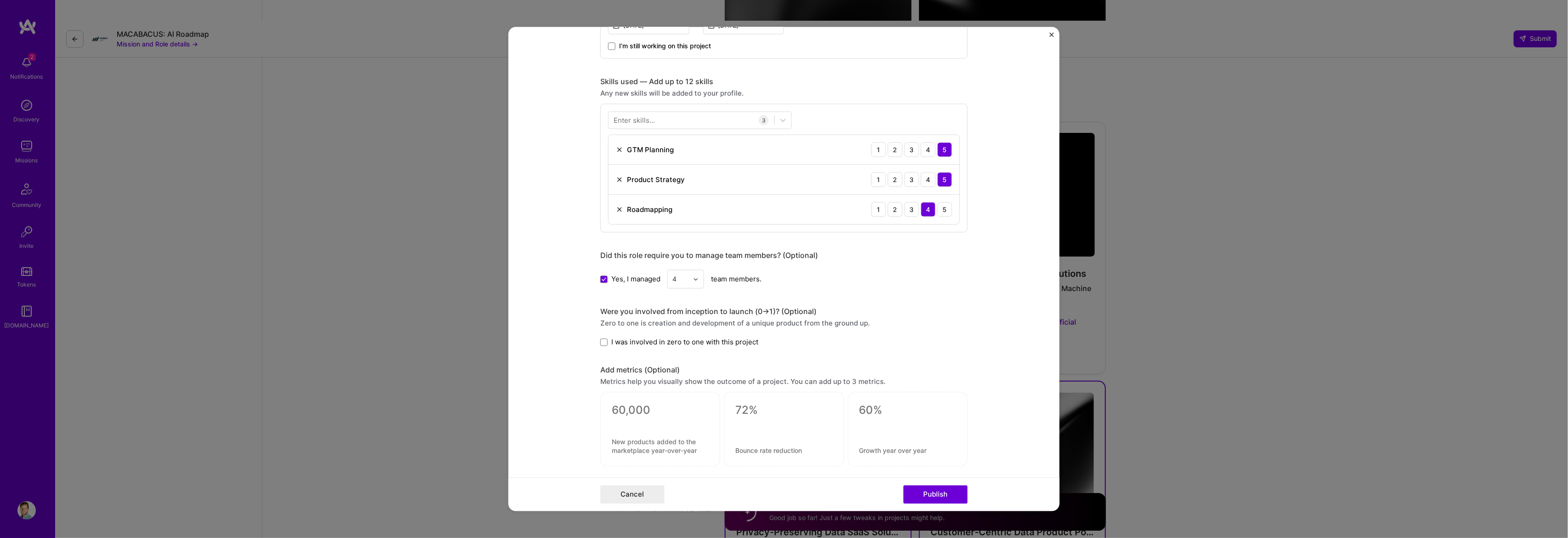
click at [600, 347] on label "I was involved in zero to one with this project" at bounding box center [679, 342] width 158 height 10
click at [0, 0] on input "I was involved in zero to one with this project" at bounding box center [0, 0] width 0 height 0
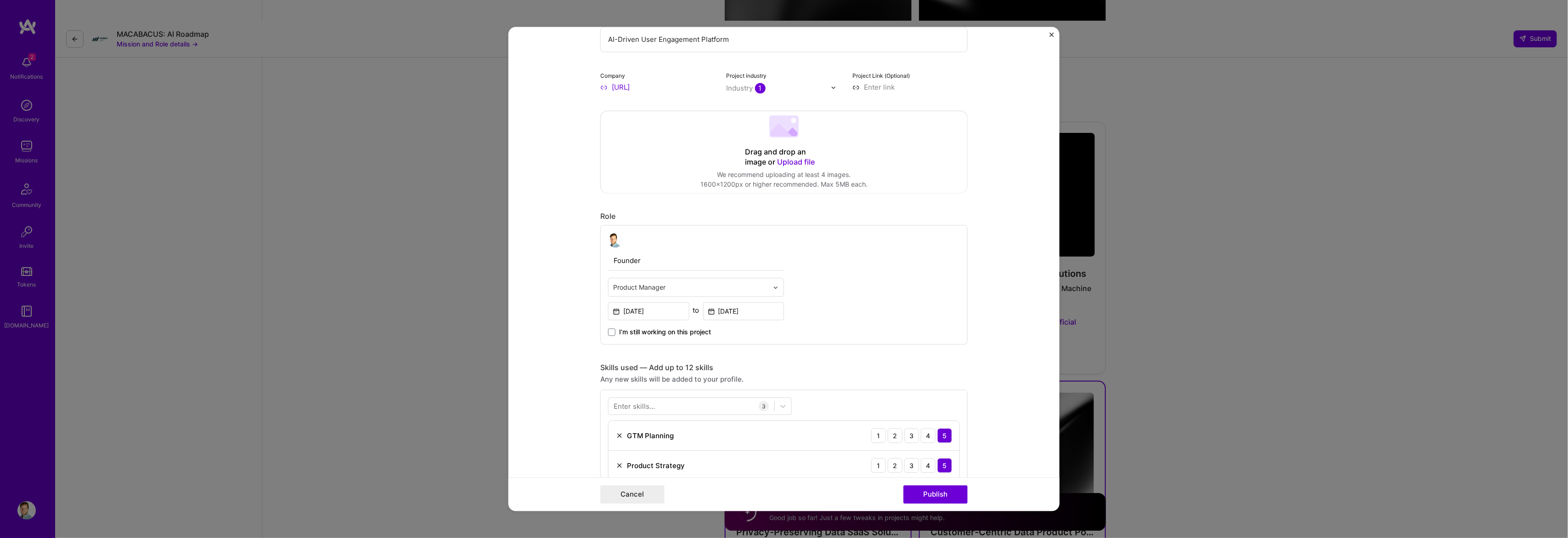
scroll to position [184, 0]
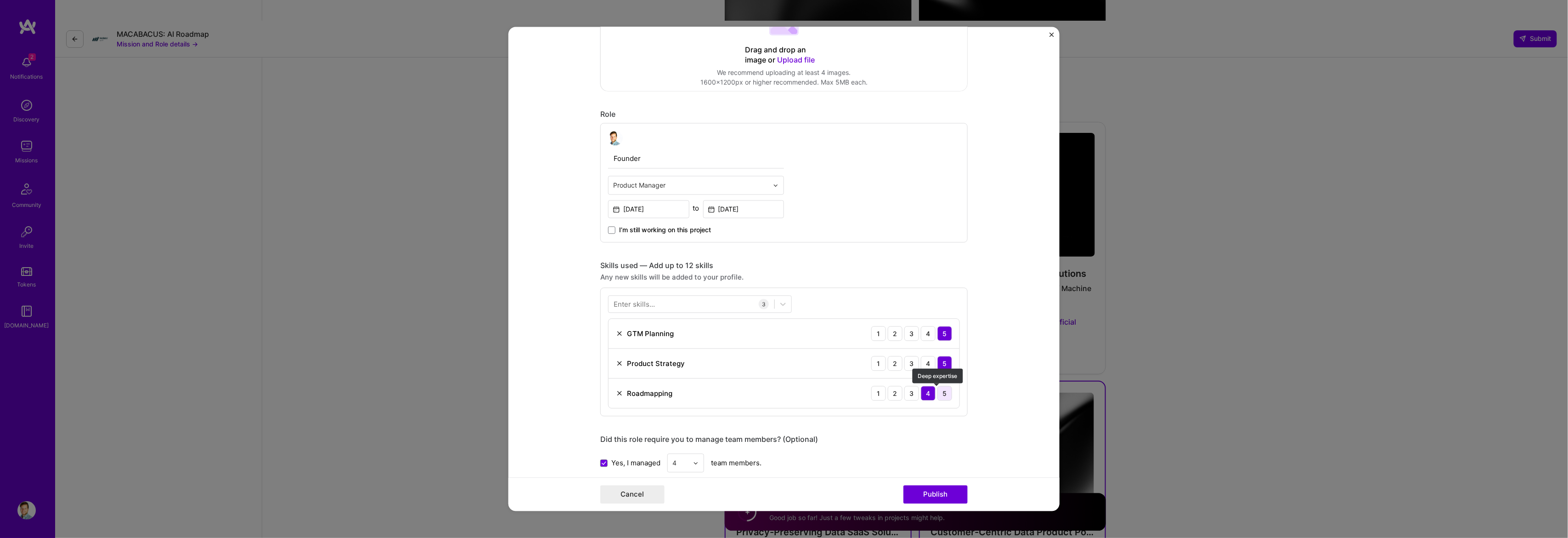
click at [938, 393] on div "5" at bounding box center [945, 393] width 15 height 15
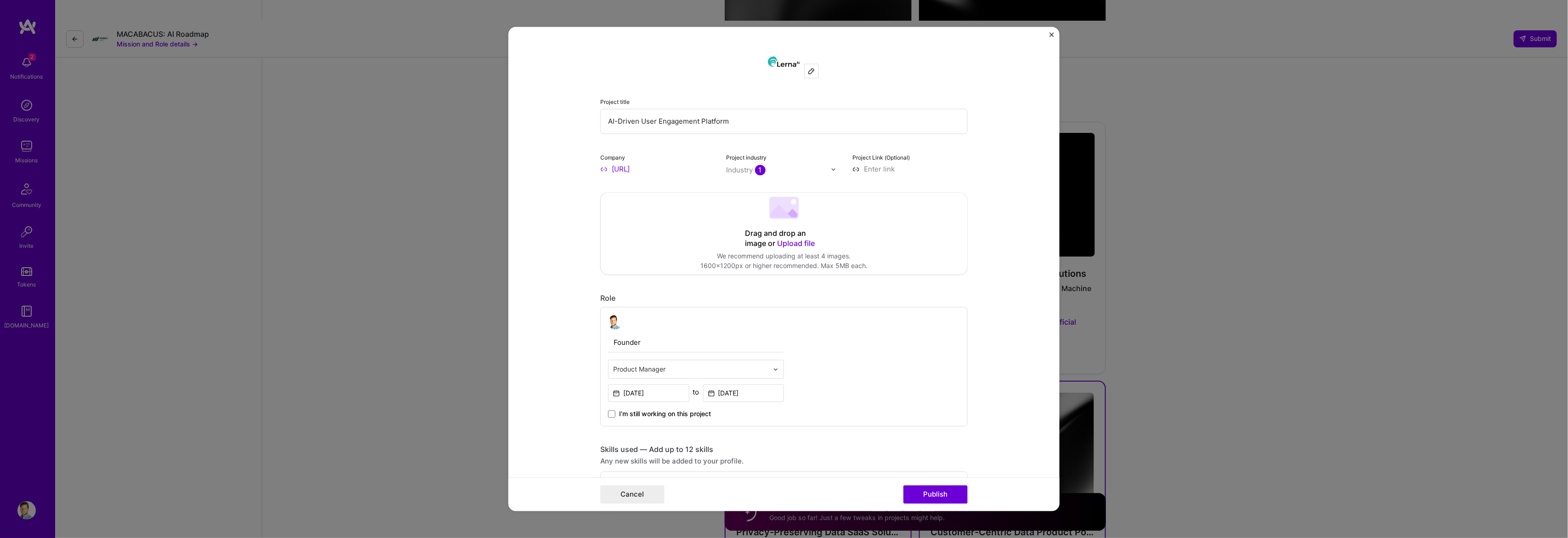
click at [774, 237] on div "Drag and drop an image or Upload file" at bounding box center [784, 239] width 78 height 20
click at [1270, 301] on div "Project title AI-Driven User Engagement Platform Company Lerna.ai Project indus…" at bounding box center [784, 269] width 1568 height 538
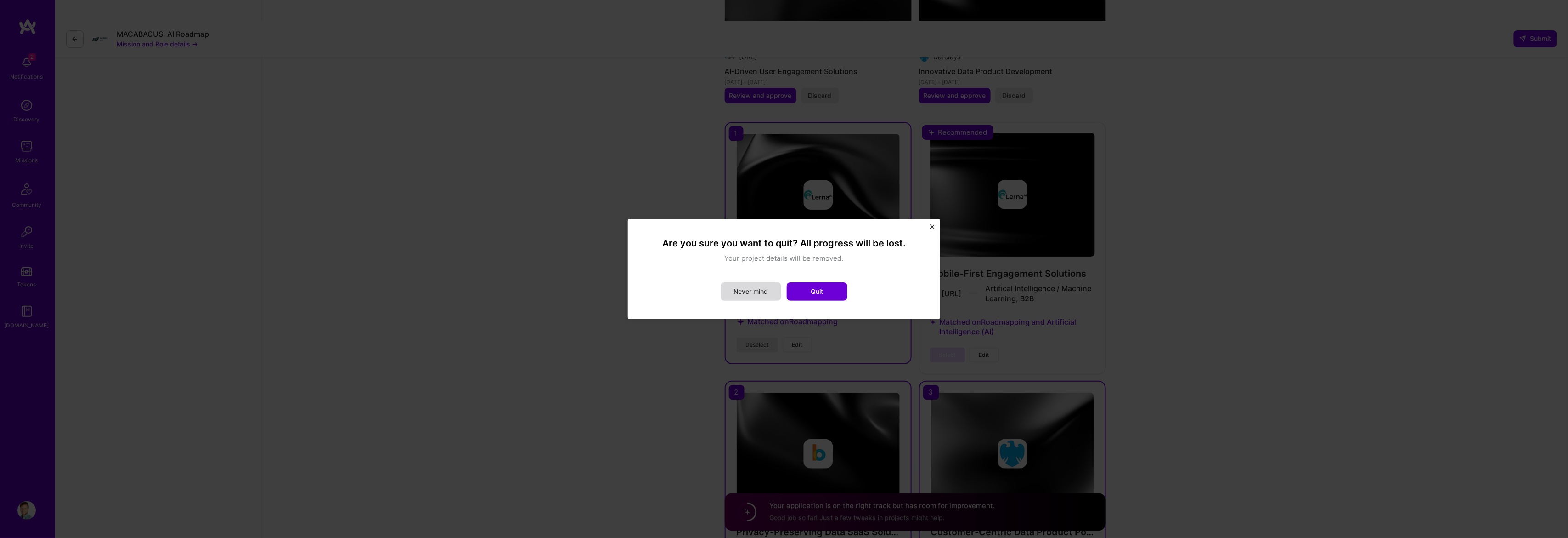
click at [748, 292] on button "Never mind" at bounding box center [750, 291] width 61 height 18
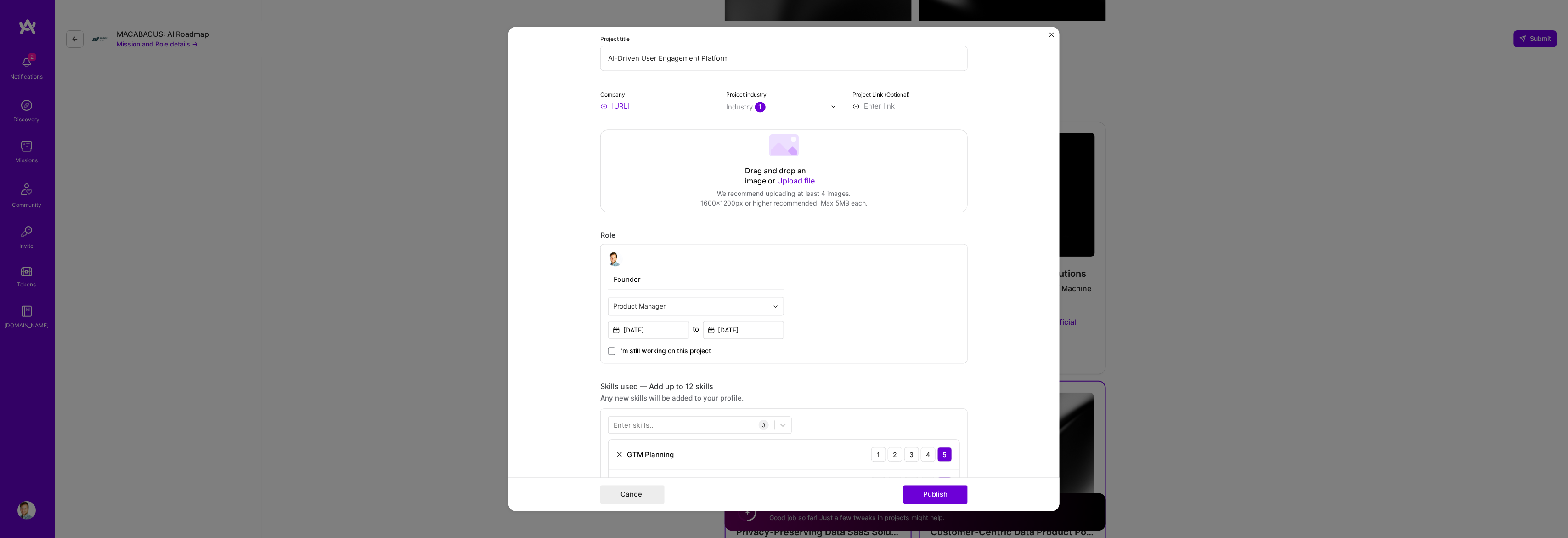
scroll to position [92, 0]
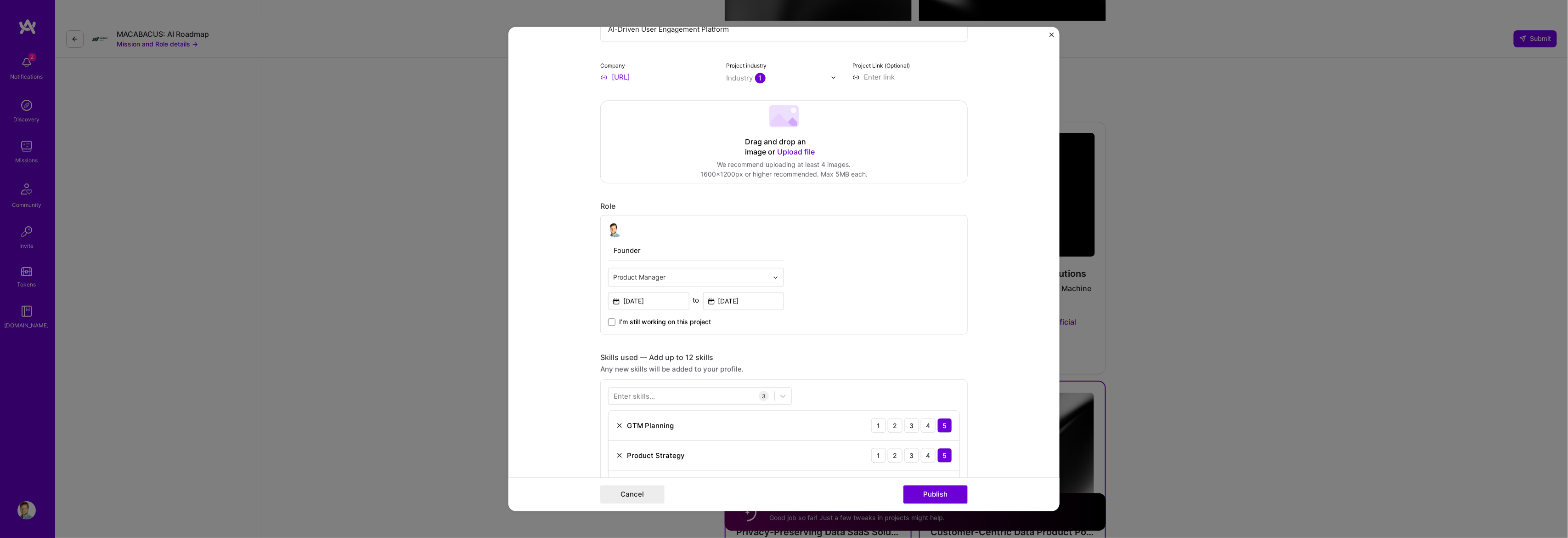
click at [781, 147] on span "Upload file" at bounding box center [796, 151] width 38 height 9
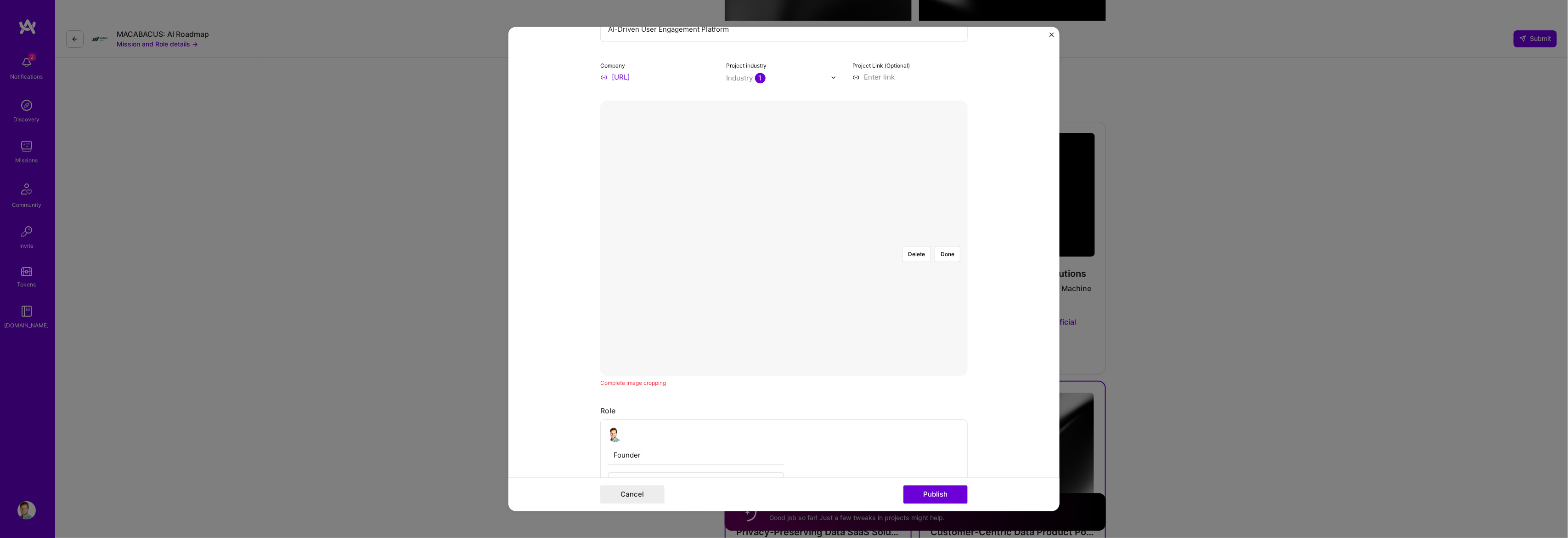
click at [784, 263] on div at bounding box center [914, 335] width 259 height 195
click at [990, 128] on form "Project title AI-Driven User Engagement Platform Company Lerna.ai Project indus…" at bounding box center [784, 269] width 551 height 484
click at [784, 283] on div at bounding box center [914, 335] width 259 height 195
click at [784, 239] on div at bounding box center [784, 239] width 0 height 0
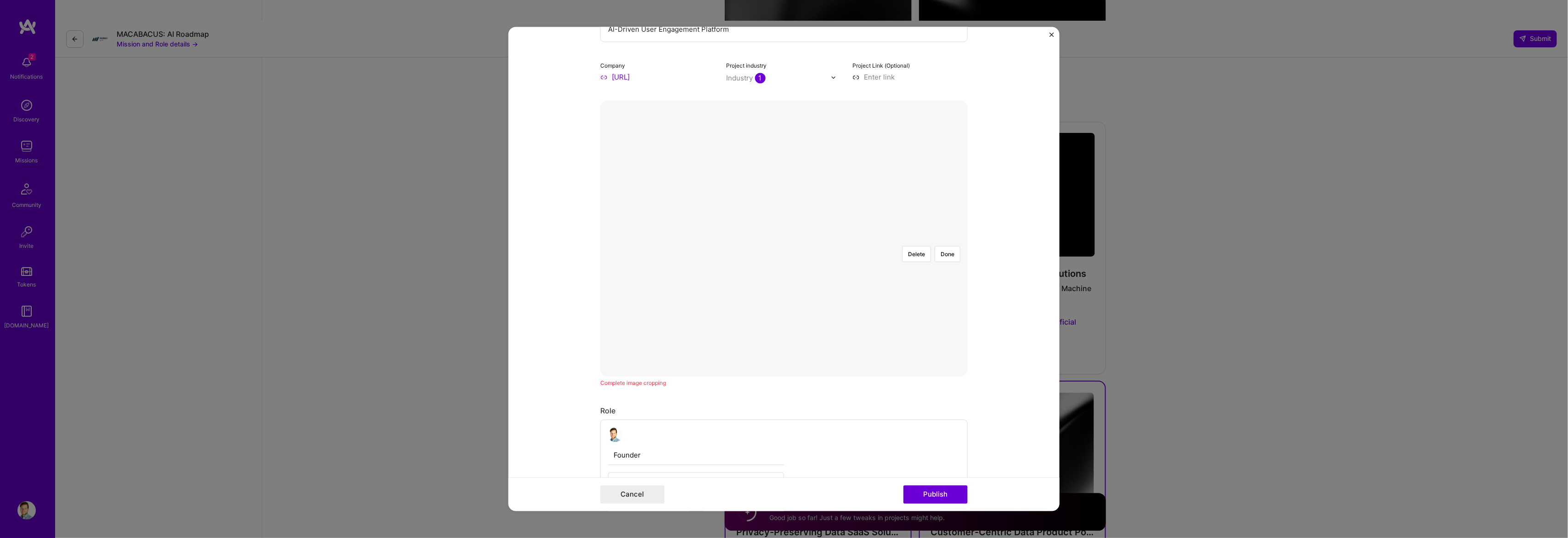
click at [814, 77] on input "text" at bounding box center [778, 79] width 105 height 10
click at [965, 106] on form "Project title AI-Driven User Engagement Platform Company Lerna.ai Project indus…" at bounding box center [784, 269] width 551 height 484
click at [938, 246] on button "Done" at bounding box center [948, 254] width 26 height 16
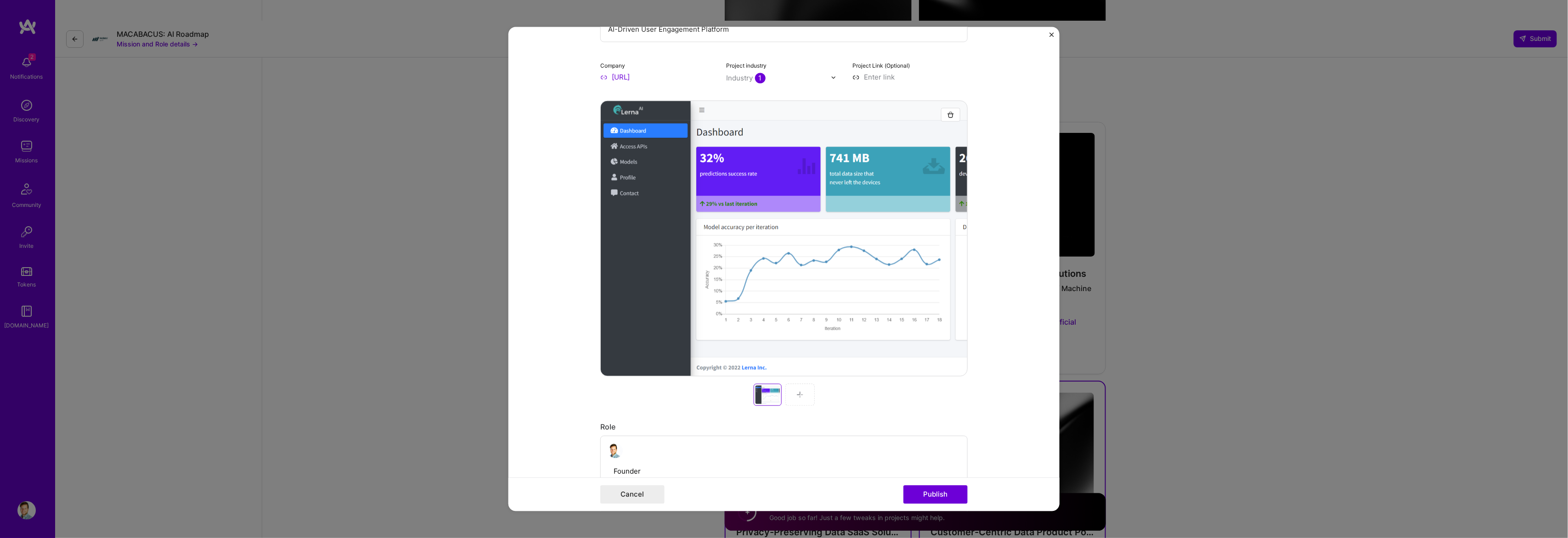
click at [796, 393] on img at bounding box center [799, 394] width 7 height 7
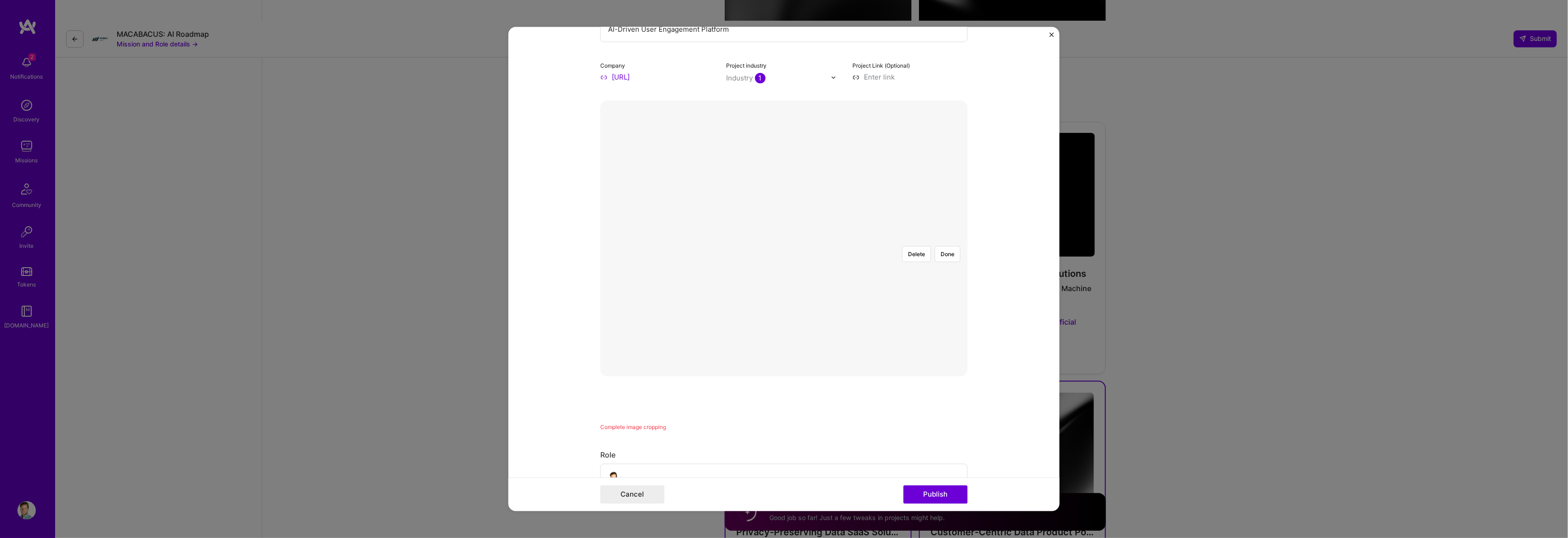
click at [984, 261] on form "Project title AI-Driven User Engagement Platform Company Lerna.ai Project indus…" at bounding box center [784, 269] width 551 height 484
click at [936, 494] on button "Publish" at bounding box center [935, 494] width 64 height 18
click at [943, 174] on button "Done" at bounding box center [948, 182] width 26 height 16
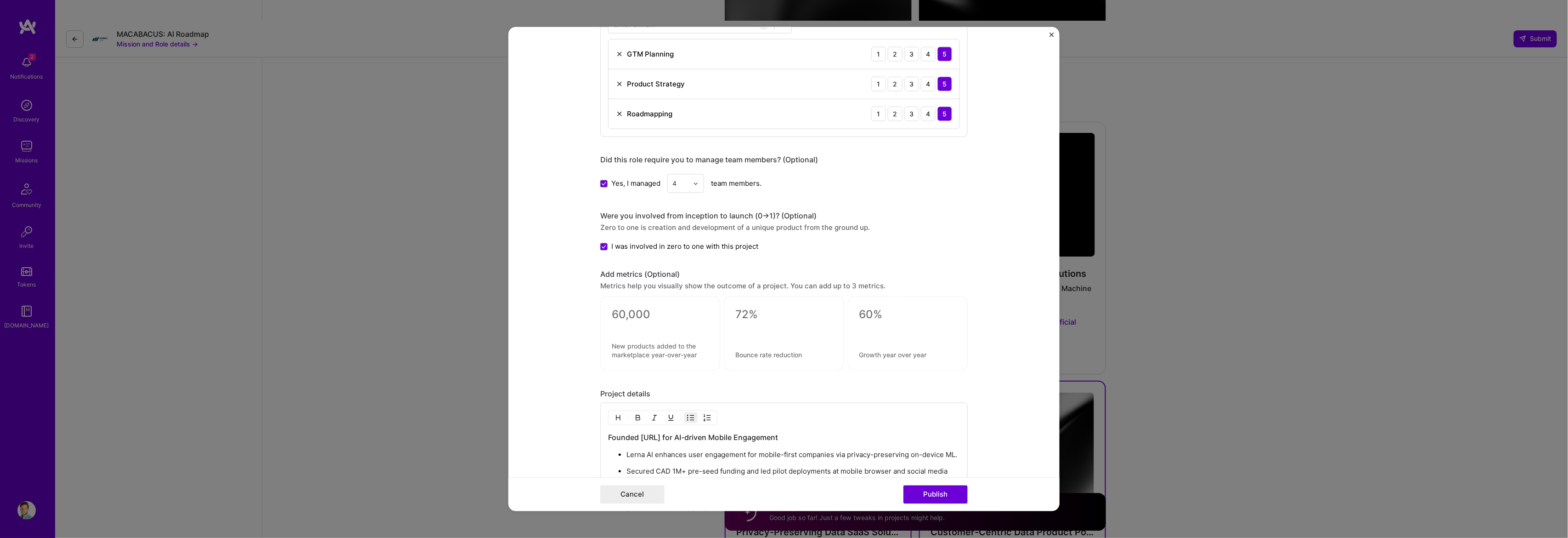
scroll to position [872, 0]
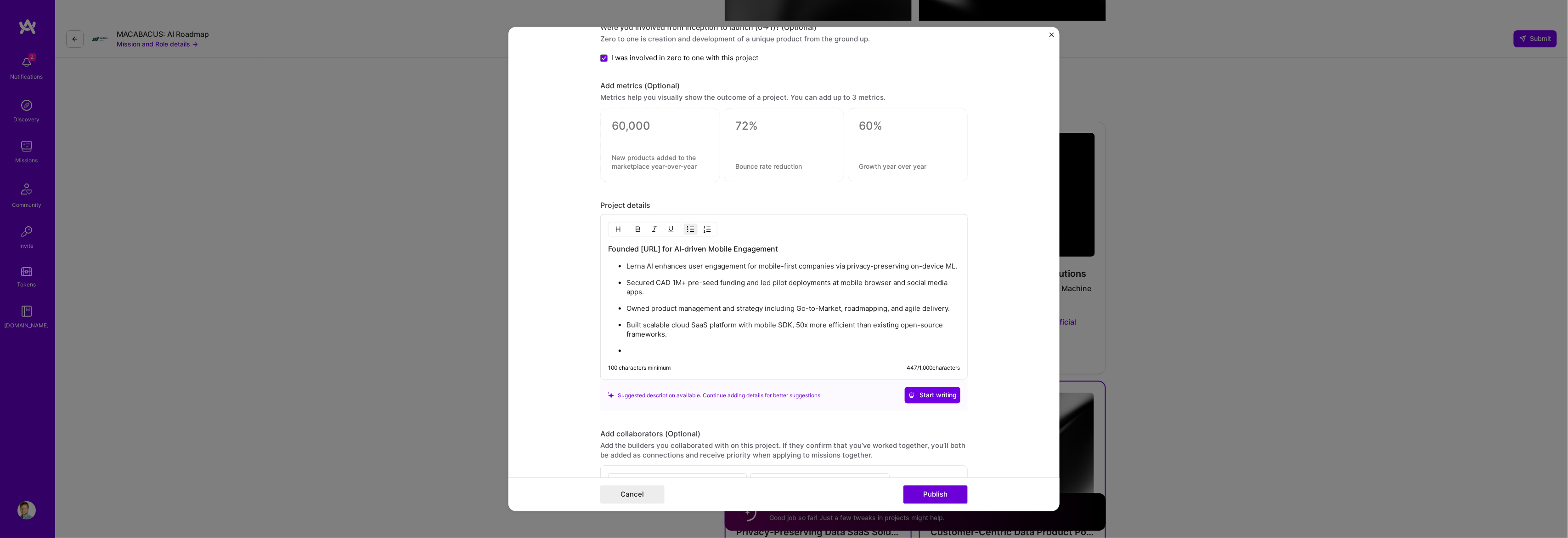
click at [691, 353] on p at bounding box center [793, 350] width 333 height 9
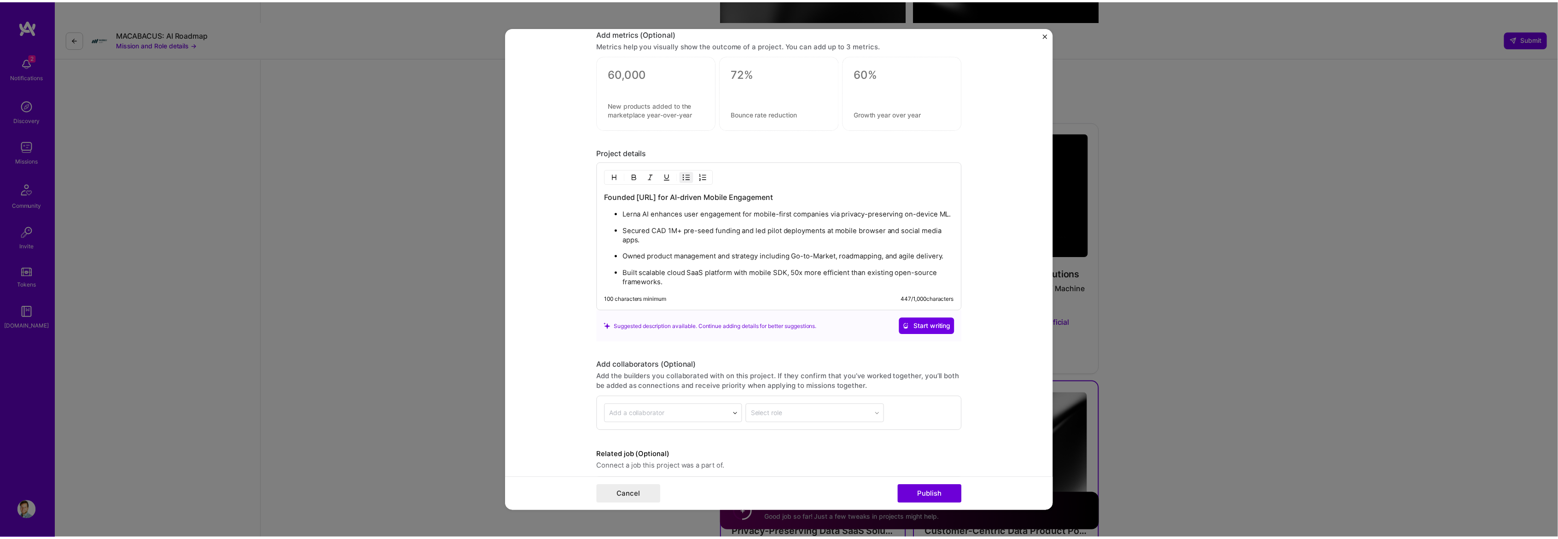
scroll to position [965, 0]
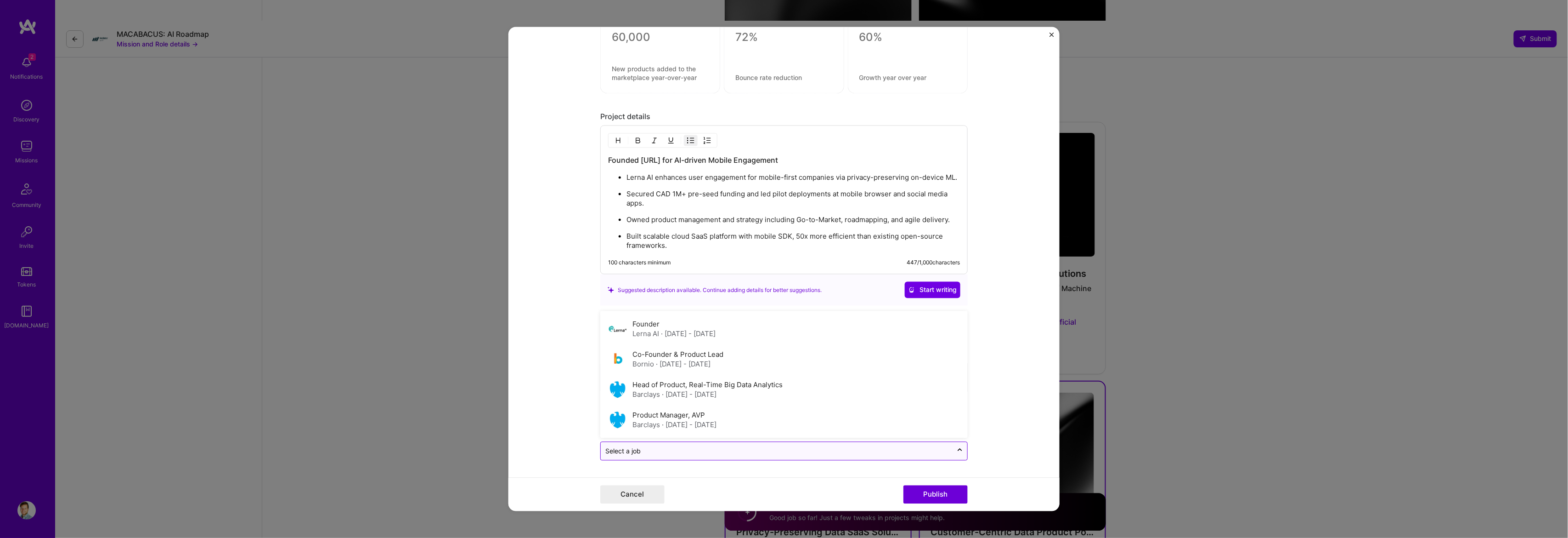
click at [694, 446] on input "text" at bounding box center [776, 451] width 342 height 10
drag, startPoint x: 689, startPoint y: 358, endPoint x: 665, endPoint y: 326, distance: 40.0
click at [665, 326] on div "Founder Lerna AI · Mar 2021 - Jan 2025 Co-Founder & Product Lead Bornio · Oct 2…" at bounding box center [784, 374] width 367 height 127
click at [665, 326] on div "Founder Lerna AI · Mar 2021 - Jan 2025" at bounding box center [673, 328] width 83 height 19
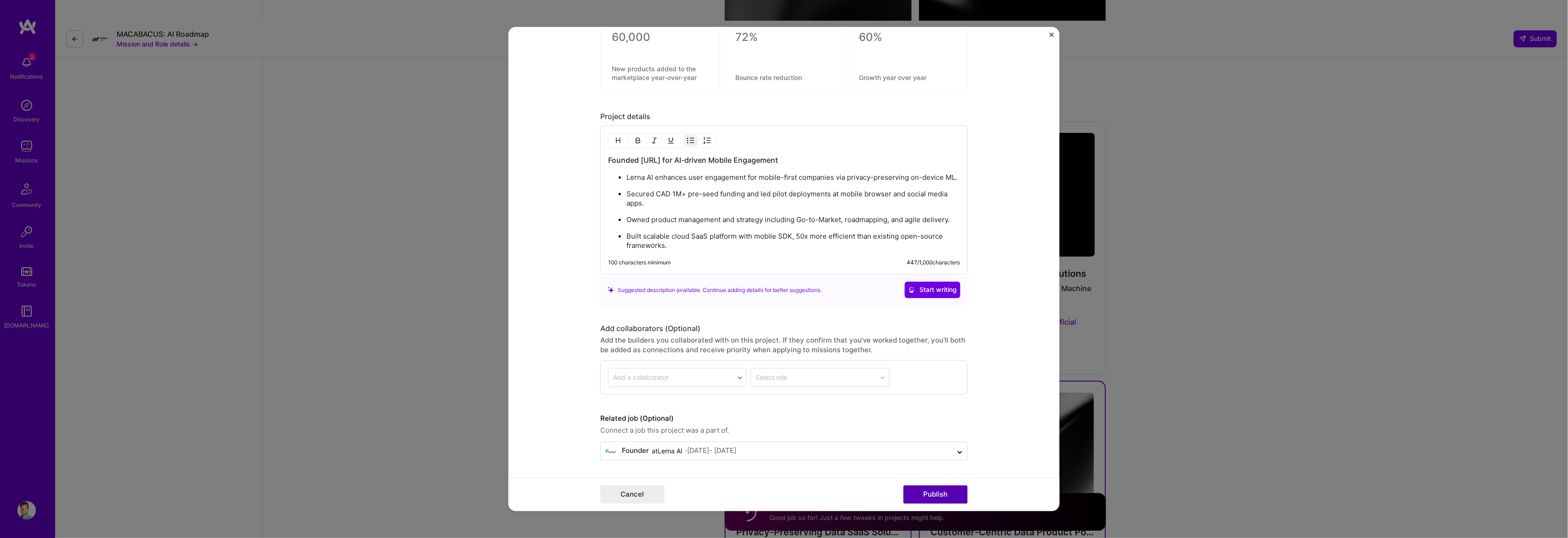
click at [933, 490] on button "Publish" at bounding box center [935, 494] width 64 height 18
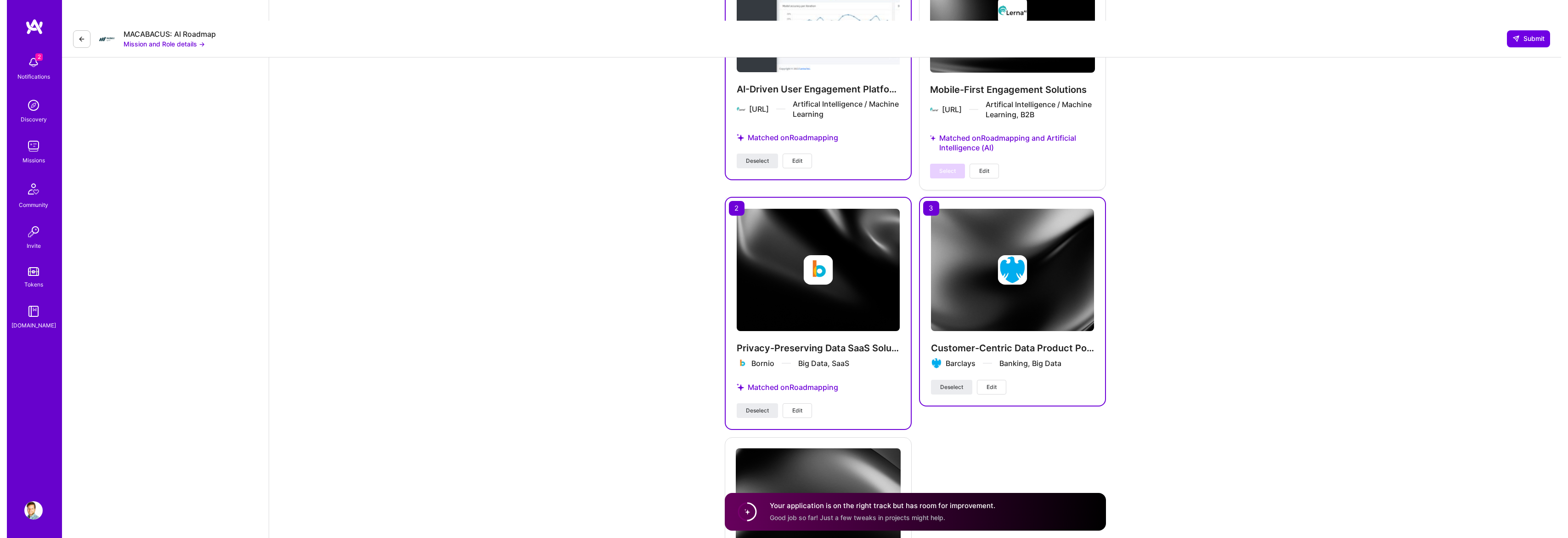
scroll to position [1565, 0]
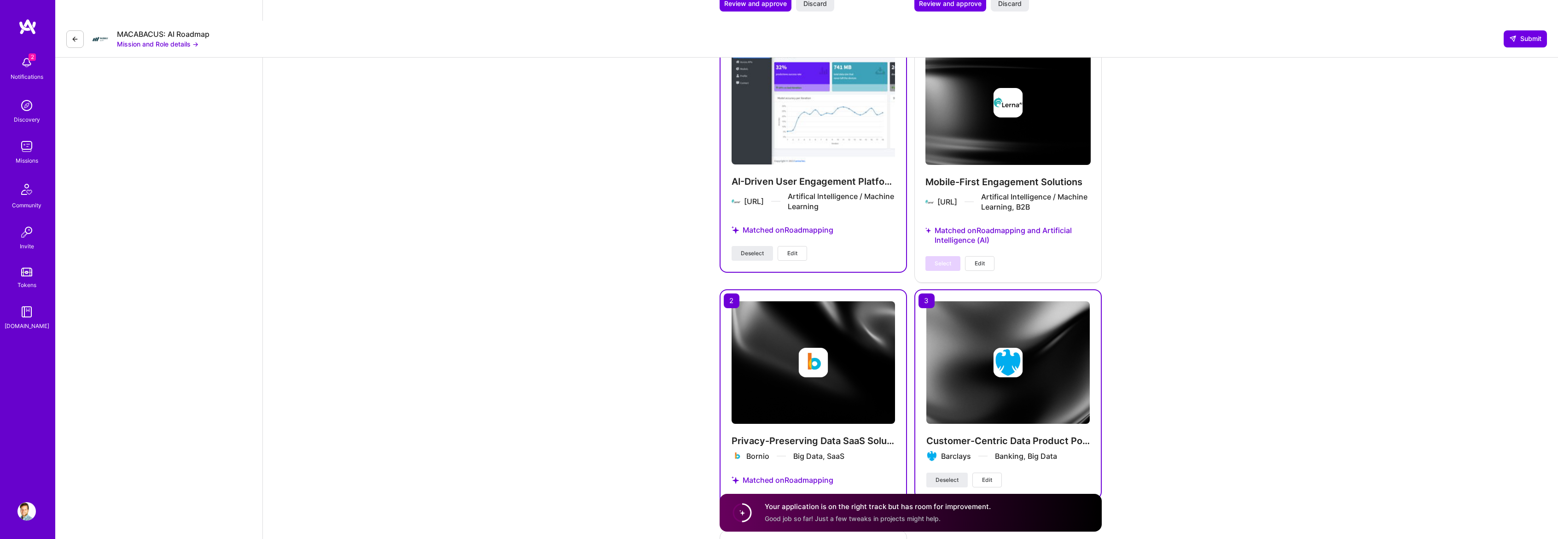
click at [1008, 77] on div "Mobile-First Engagement Solutions Lerna.ai Artifical Intelligence / Machine Lea…" at bounding box center [1007, 156] width 187 height 252
click at [1003, 182] on div "Mobile-First Engagement Solutions Lerna.ai Artifical Intelligence / Machine Lea…" at bounding box center [1007, 156] width 187 height 252
click at [987, 256] on button "Edit" at bounding box center [979, 263] width 29 height 15
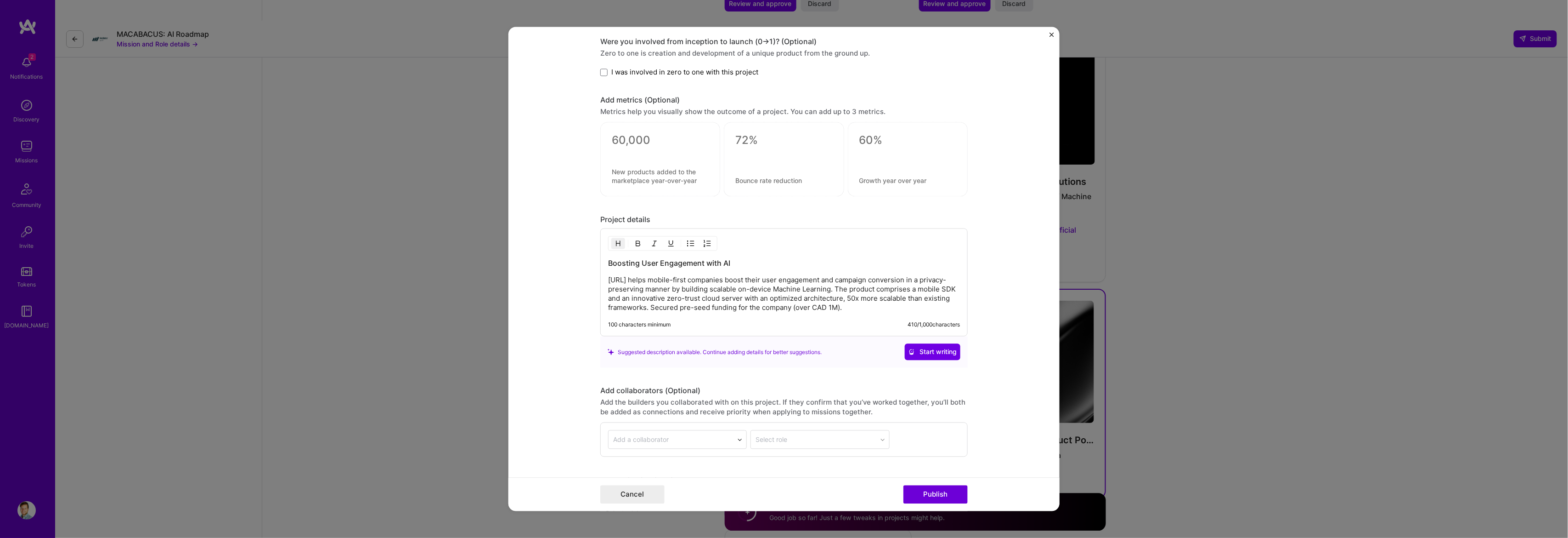
scroll to position [736, 0]
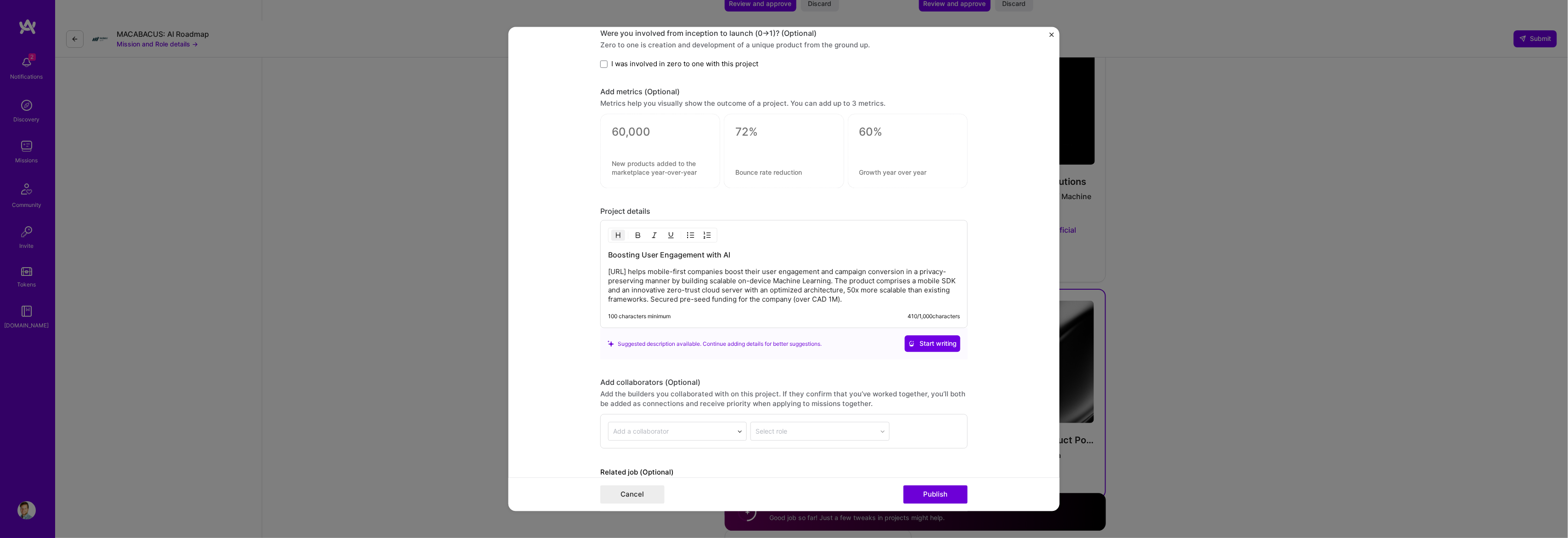
click at [767, 280] on p "[URL] helps mobile-first companies boost their user engagement and campaign con…" at bounding box center [783, 285] width 352 height 37
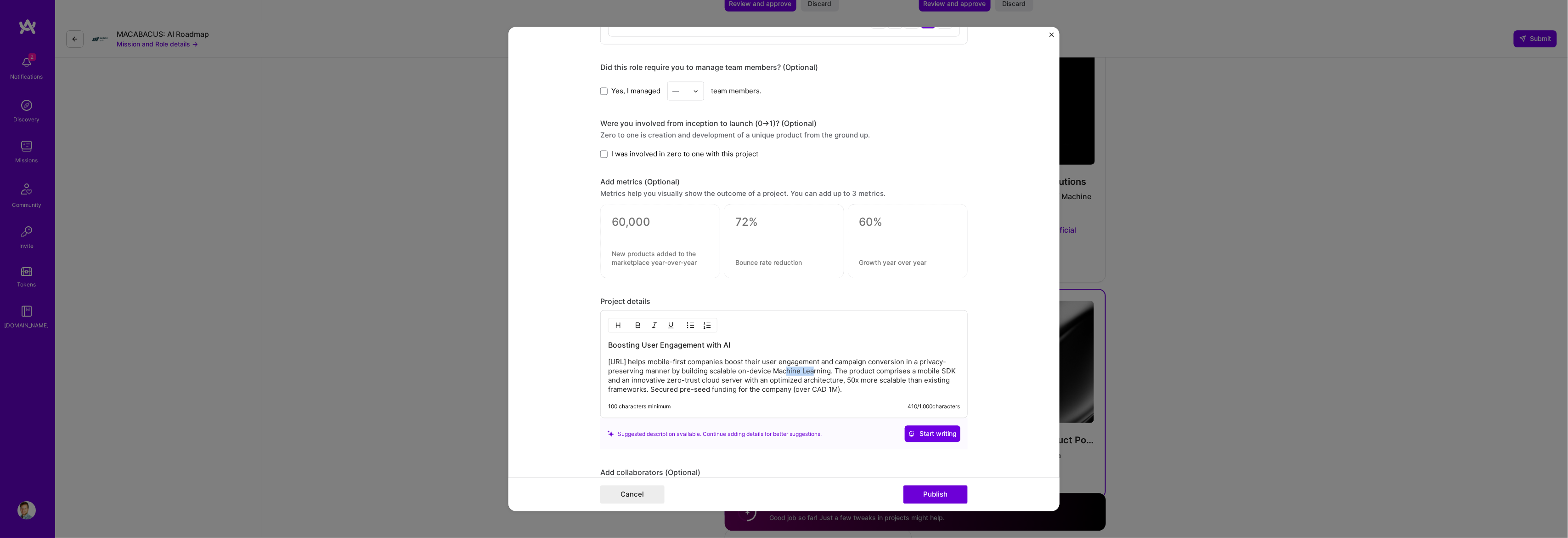
scroll to position [794, 0]
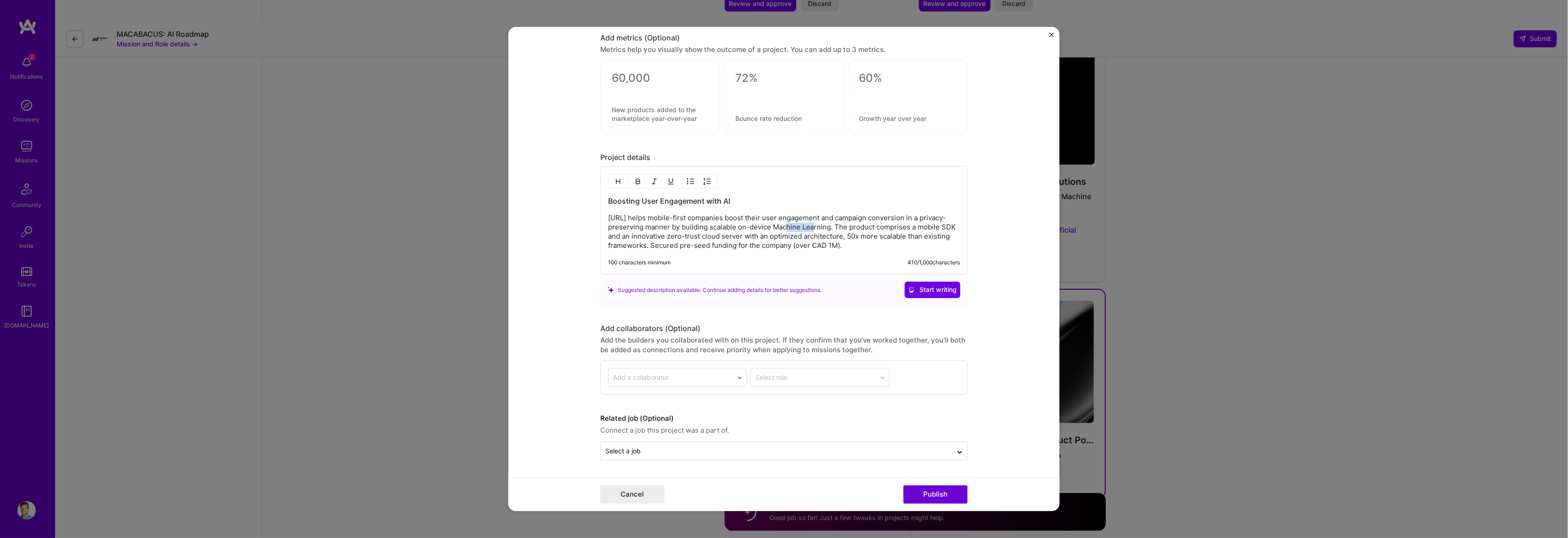
click at [767, 227] on p "[URL] helps mobile-first companies boost their user engagement and campaign con…" at bounding box center [783, 232] width 352 height 37
click at [846, 237] on p "[URL] helps mobile-first companies boost their user engagement and campaign con…" at bounding box center [783, 232] width 352 height 37
click at [847, 244] on p "[URL] helps mobile-first companies boost their user engagement and campaign con…" at bounding box center [783, 232] width 352 height 37
drag, startPoint x: 842, startPoint y: 246, endPoint x: 508, endPoint y: 214, distance: 335.5
click at [509, 214] on form "Project title Mobile-First Engagement Solutions Company Lerna.ai Project indust…" at bounding box center [784, 269] width 551 height 484
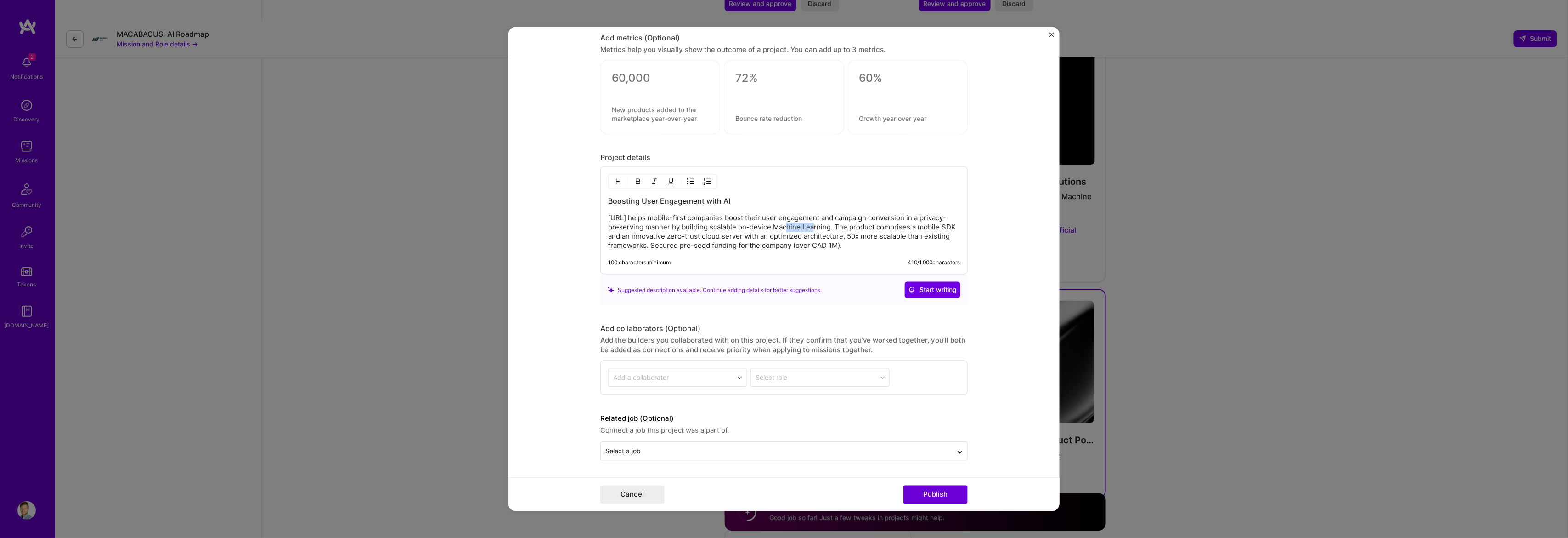
copy p "[URL] helps mobile-first companies boost their user engagement and campaign con…"
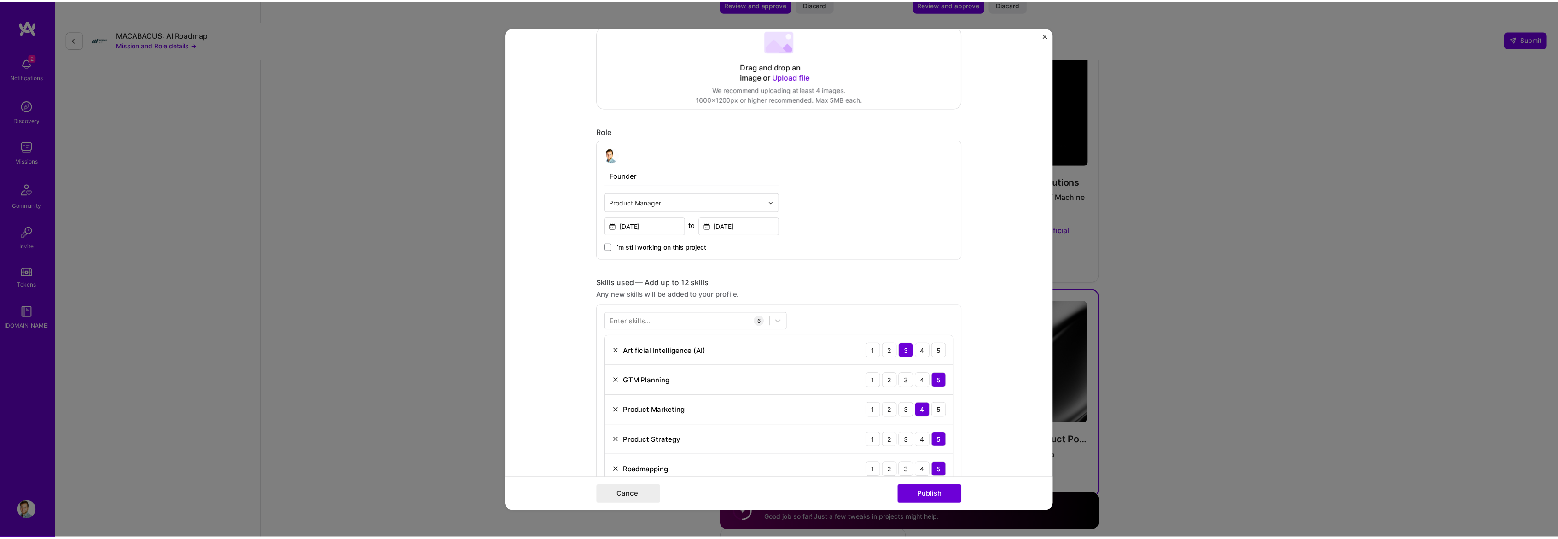
scroll to position [0, 0]
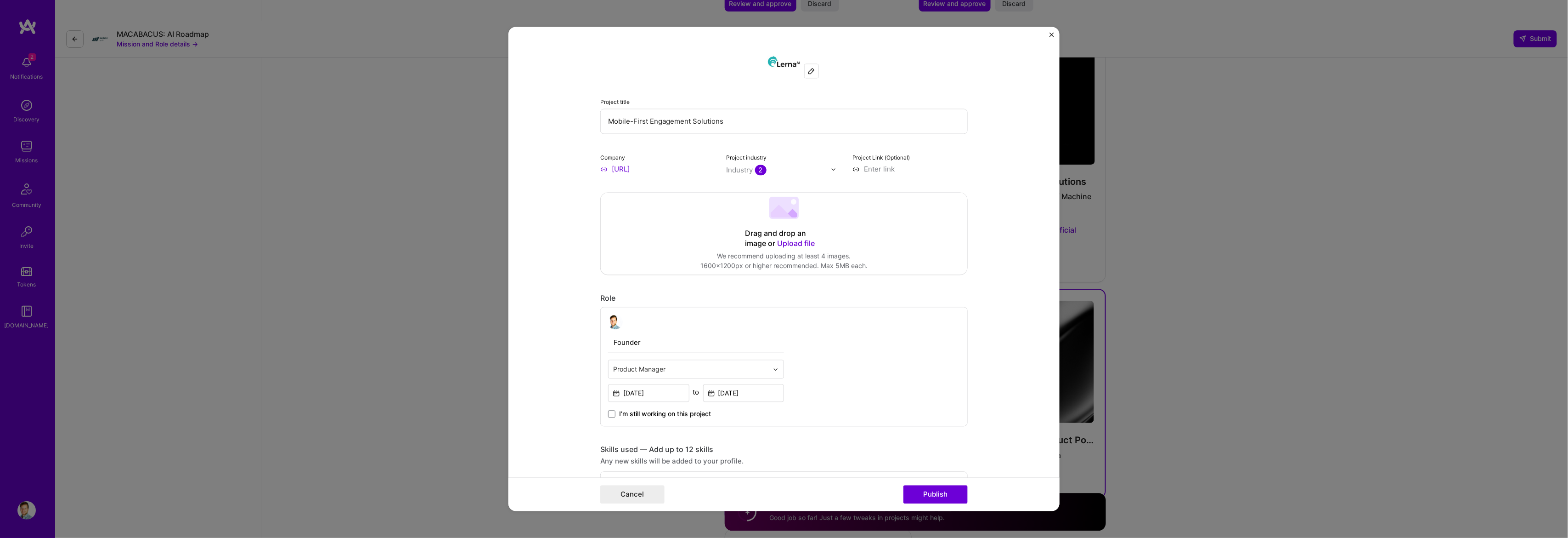
click at [949, 41] on form "Project title Mobile-First Engagement Solutions Company Lerna.ai Project indust…" at bounding box center [784, 269] width 551 height 484
click at [1234, 101] on div "Project title Mobile-First Engagement Solutions Company Lerna.ai Project indust…" at bounding box center [784, 269] width 1568 height 538
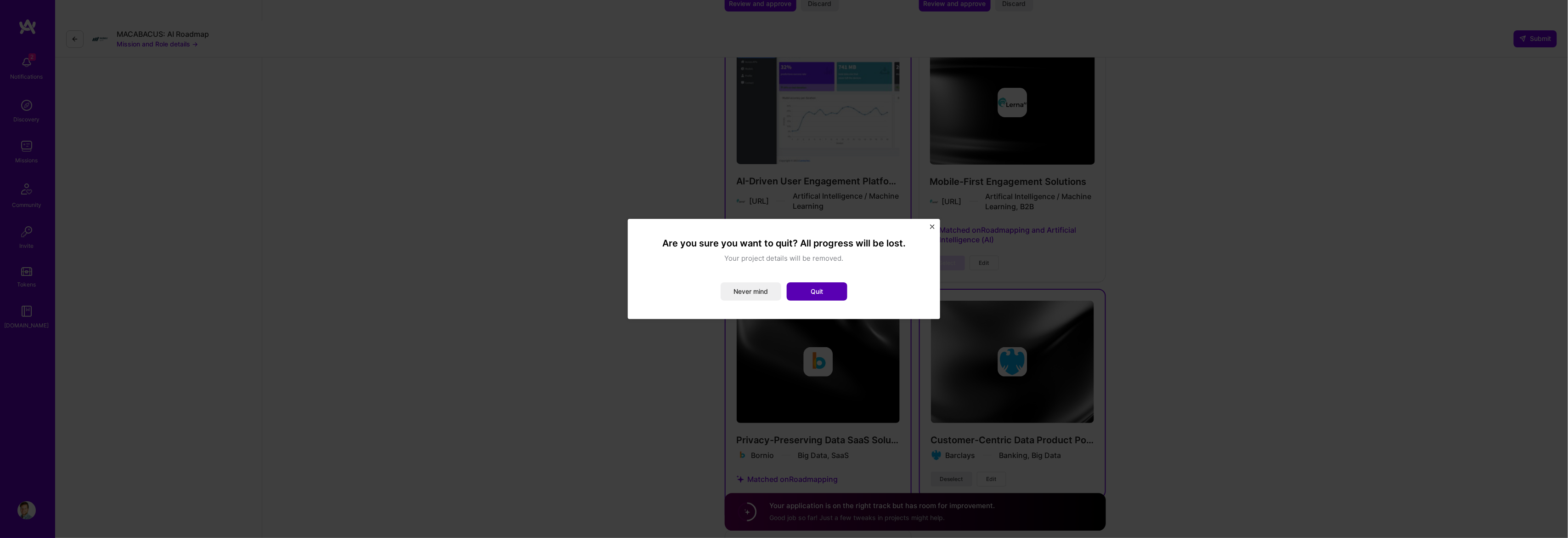
click at [822, 286] on button "Quit" at bounding box center [817, 291] width 61 height 18
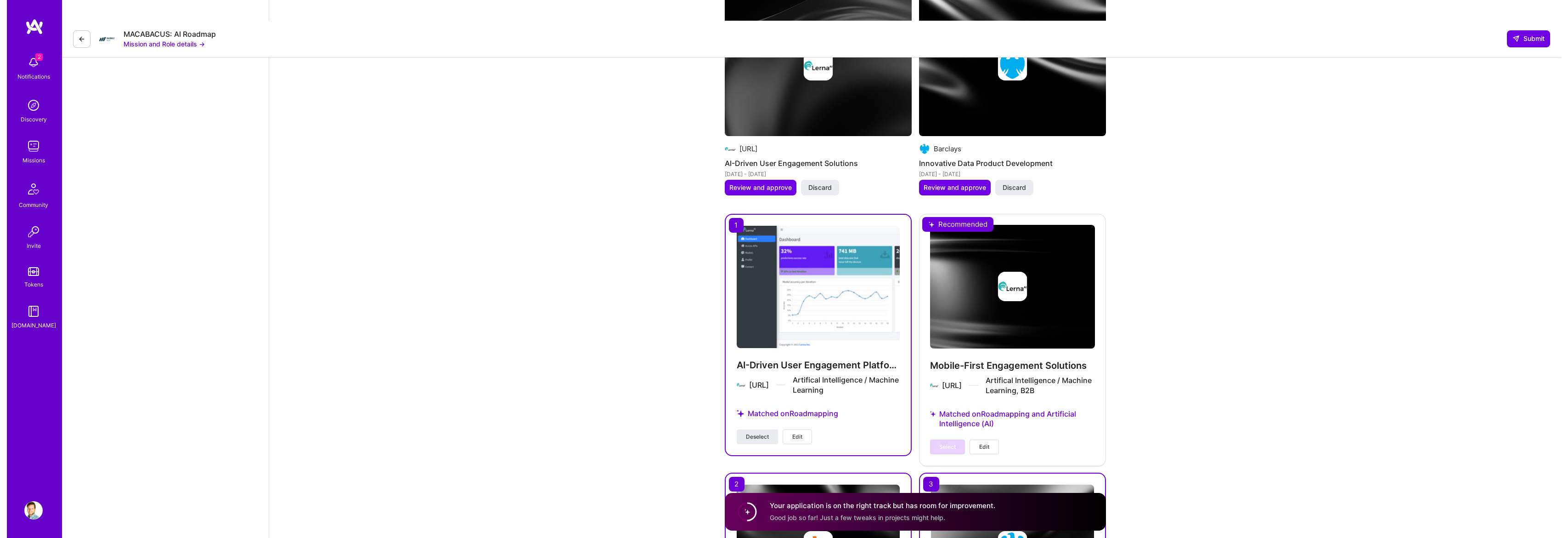
scroll to position [1473, 0]
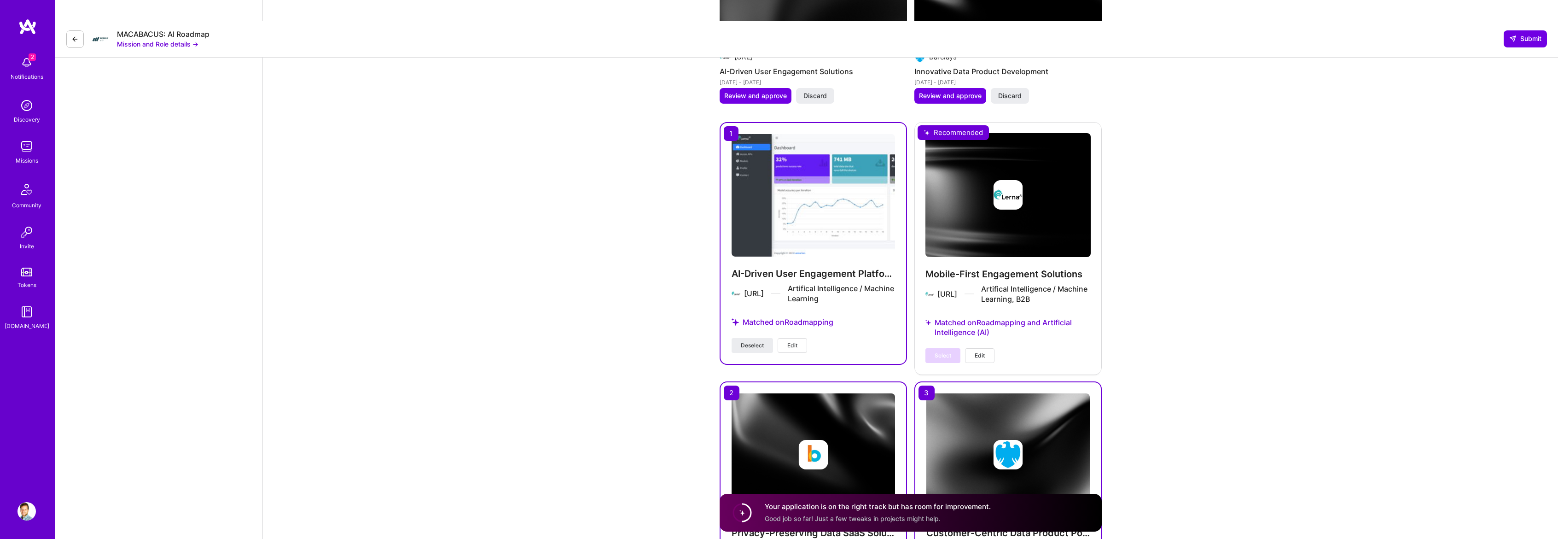
click at [796, 341] on span "Edit" at bounding box center [792, 345] width 10 height 8
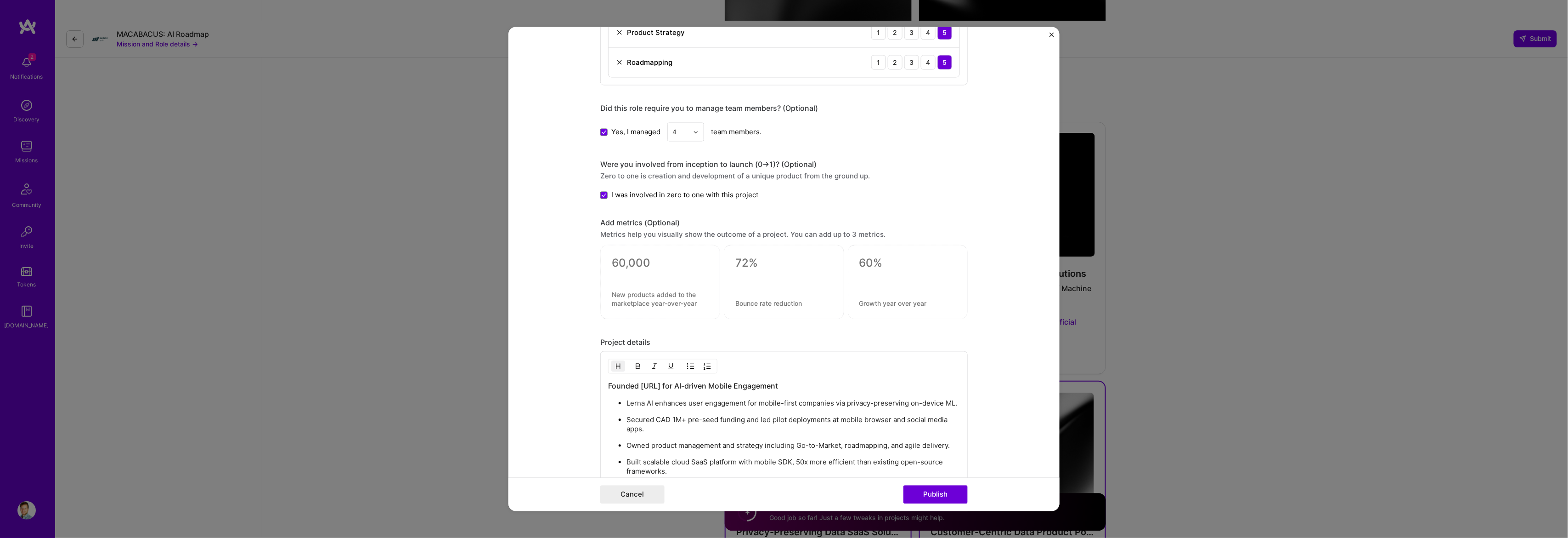
scroll to position [827, 0]
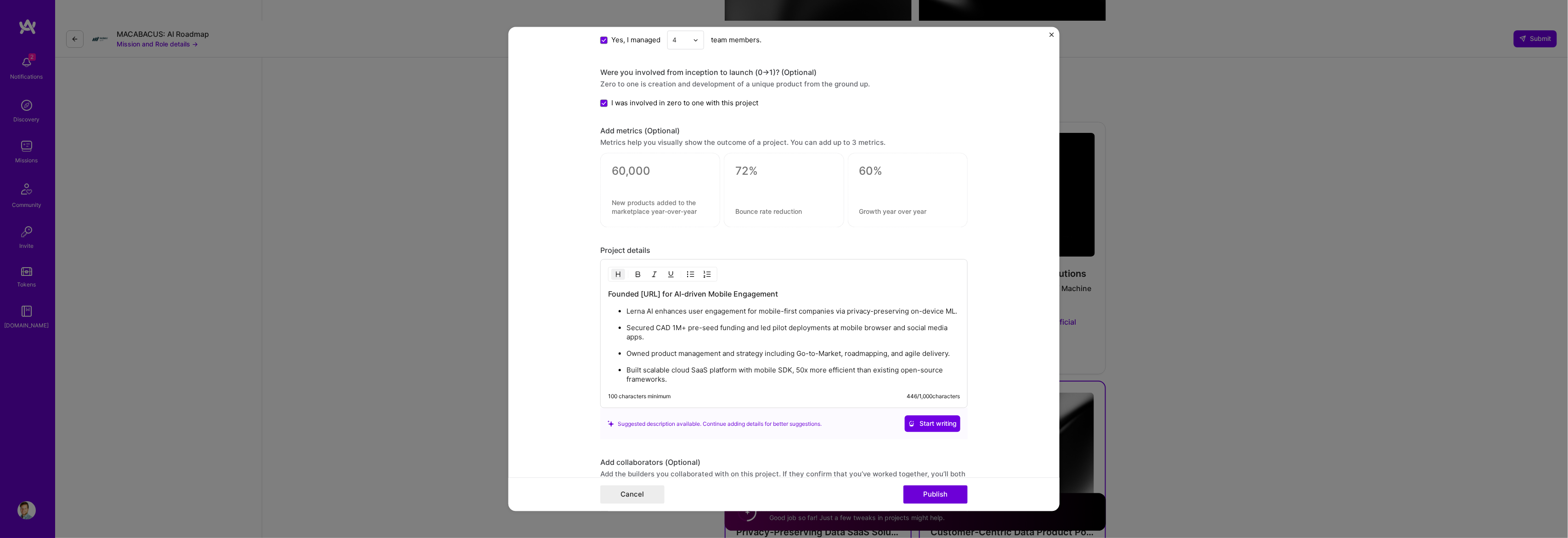
click at [663, 295] on h3 "Founded Lerna.ai for AI-driven Mobile Engagement" at bounding box center [783, 294] width 352 height 10
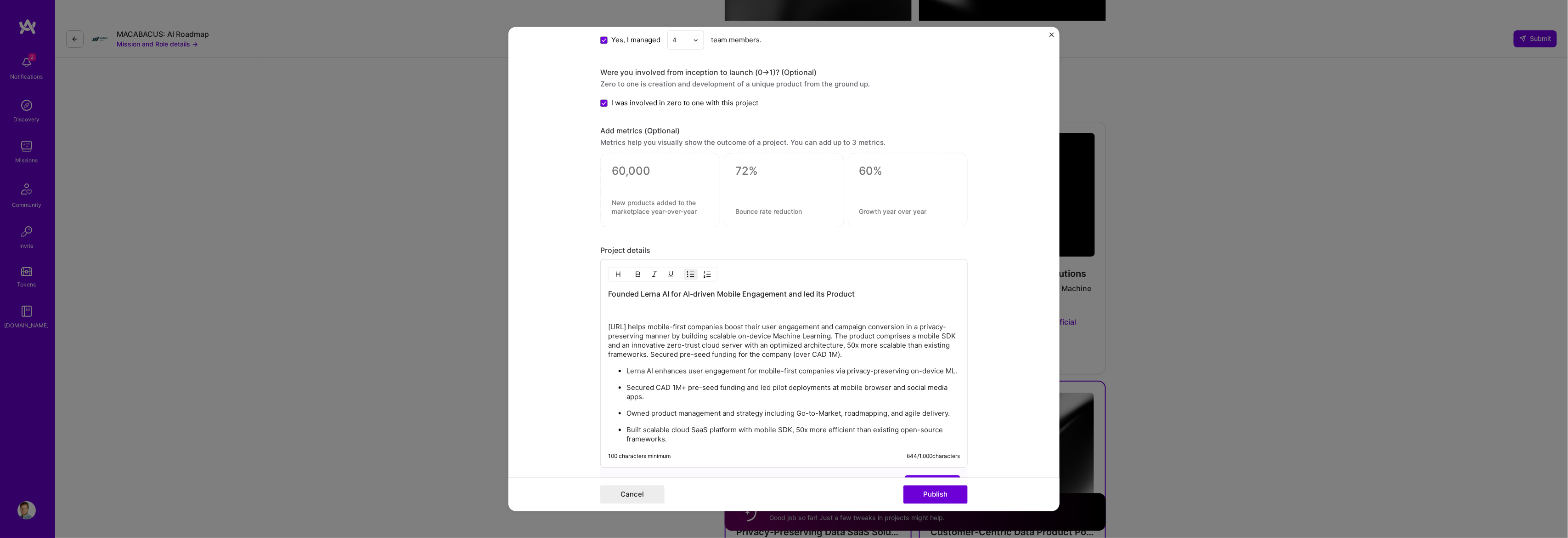
click at [656, 321] on div "Founded Lerna AI for AI-driven Mobile Engagement and led its Product Lerna.ai h…" at bounding box center [783, 366] width 352 height 155
click at [656, 315] on p at bounding box center [783, 310] width 352 height 9
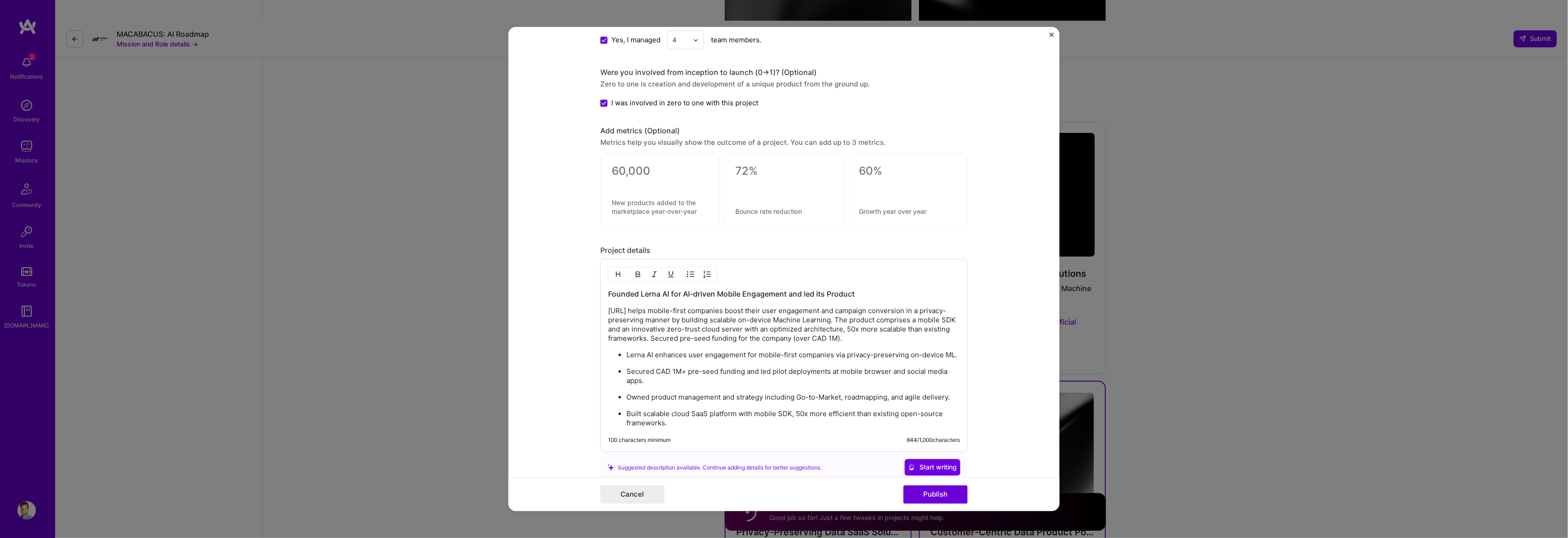
click at [715, 334] on p "[URL] helps mobile-first companies boost their user engagement and campaign con…" at bounding box center [783, 324] width 352 height 37
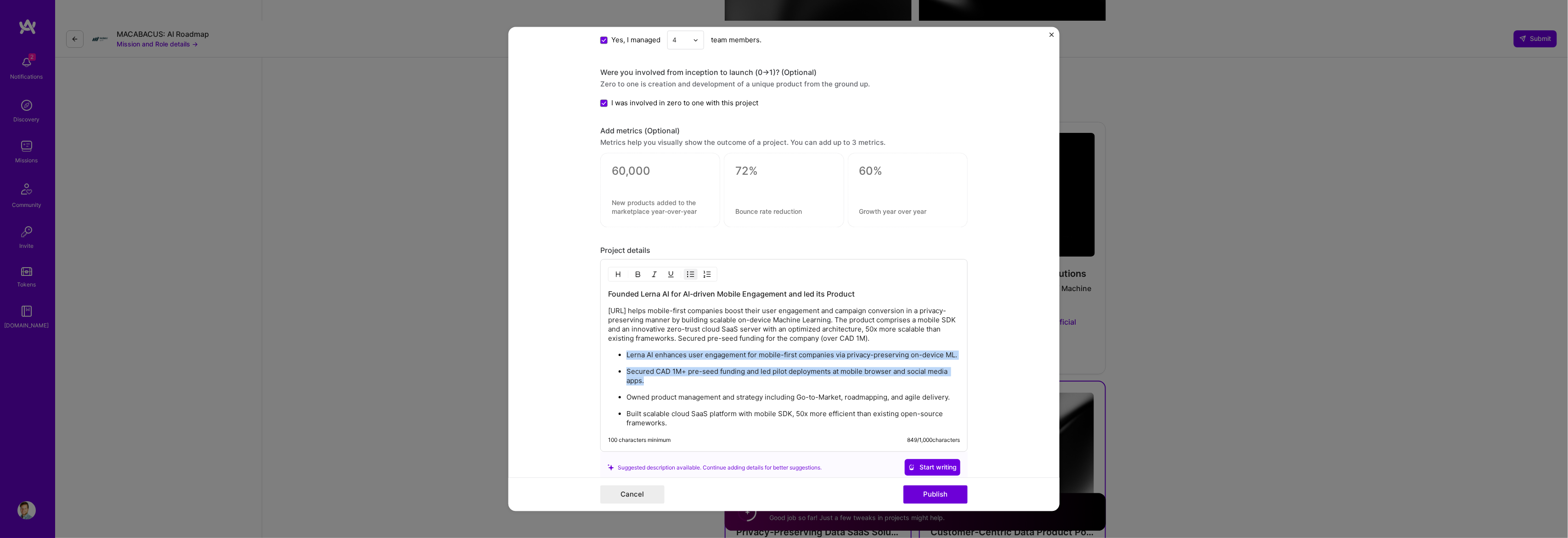
drag, startPoint x: 652, startPoint y: 385, endPoint x: 613, endPoint y: 357, distance: 48.0
click at [613, 357] on ul "Lerna AI enhances user engagement for mobile-first companies via privacy-preser…" at bounding box center [783, 389] width 352 height 78
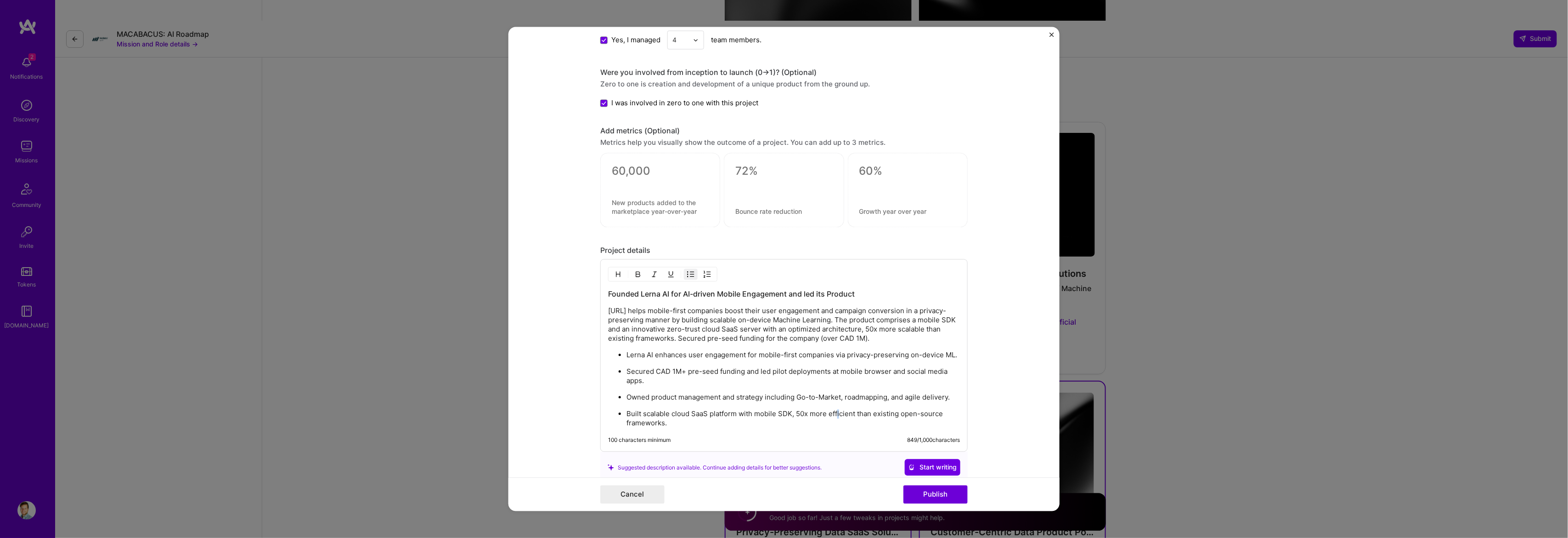
click at [831, 415] on p "Built scalable cloud SaaS platform with mobile SDK, 50x more efficient than exi…" at bounding box center [793, 418] width 333 height 18
drag, startPoint x: 604, startPoint y: 311, endPoint x: 800, endPoint y: 324, distance: 196.4
click at [800, 324] on p "Lerna.ai helps mobile-first companies boost their user engagement and campaign …" at bounding box center [783, 324] width 352 height 37
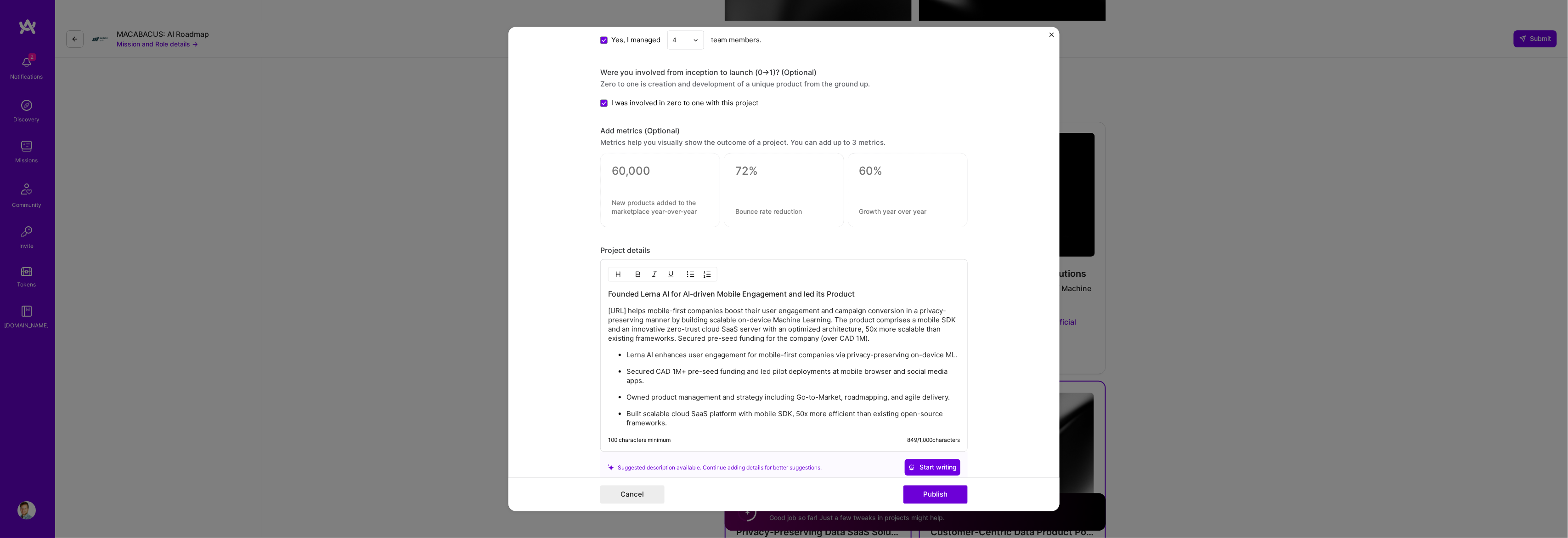
click at [822, 323] on p "Lerna.ai helps mobile-first companies boost their user engagement and campaign …" at bounding box center [783, 324] width 352 height 37
drag, startPoint x: 826, startPoint y: 323, endPoint x: 565, endPoint y: 317, distance: 261.1
click at [565, 317] on form "Project title AI-Driven User Engagement Platform Company Lerna.ai Project indus…" at bounding box center [784, 269] width 551 height 484
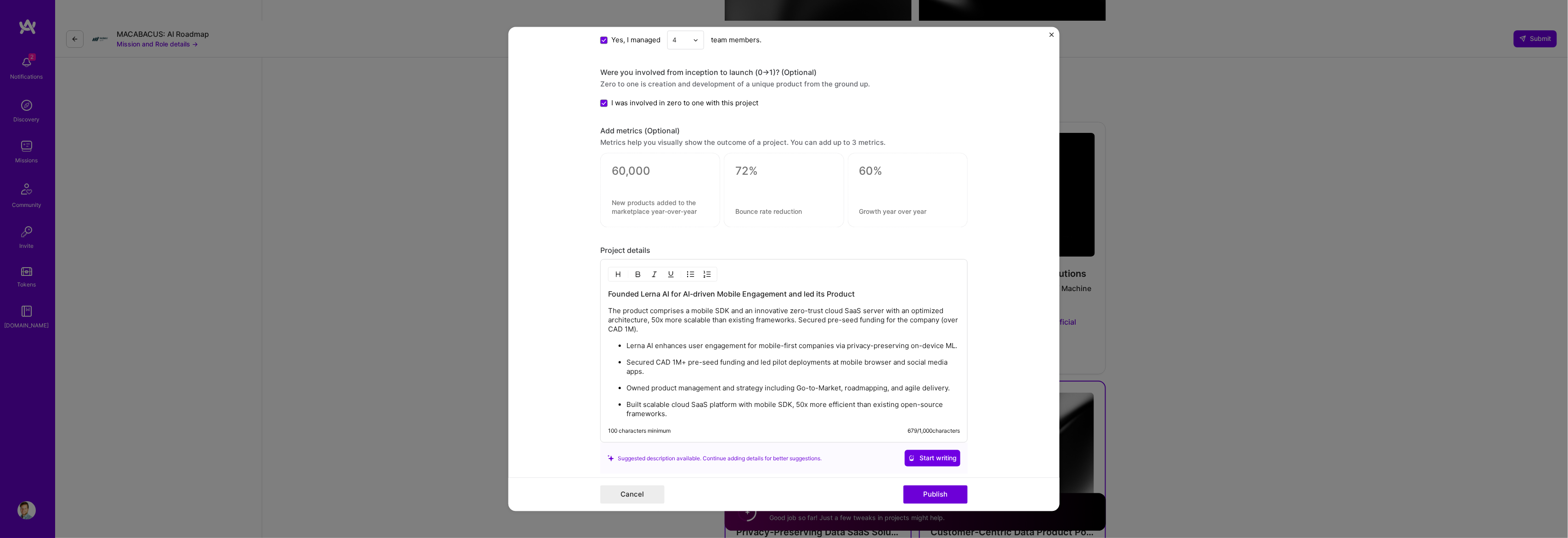
click at [658, 347] on p "Lerna AI enhances user engagement for mobile-first companies via privacy-preser…" at bounding box center [793, 345] width 333 height 9
drag, startPoint x: 601, startPoint y: 315, endPoint x: 770, endPoint y: 307, distance: 169.2
click at [770, 307] on div "Founded Lerna AI for AI-driven Mobile Engagement and led its Product The produc…" at bounding box center [784, 355] width 367 height 193
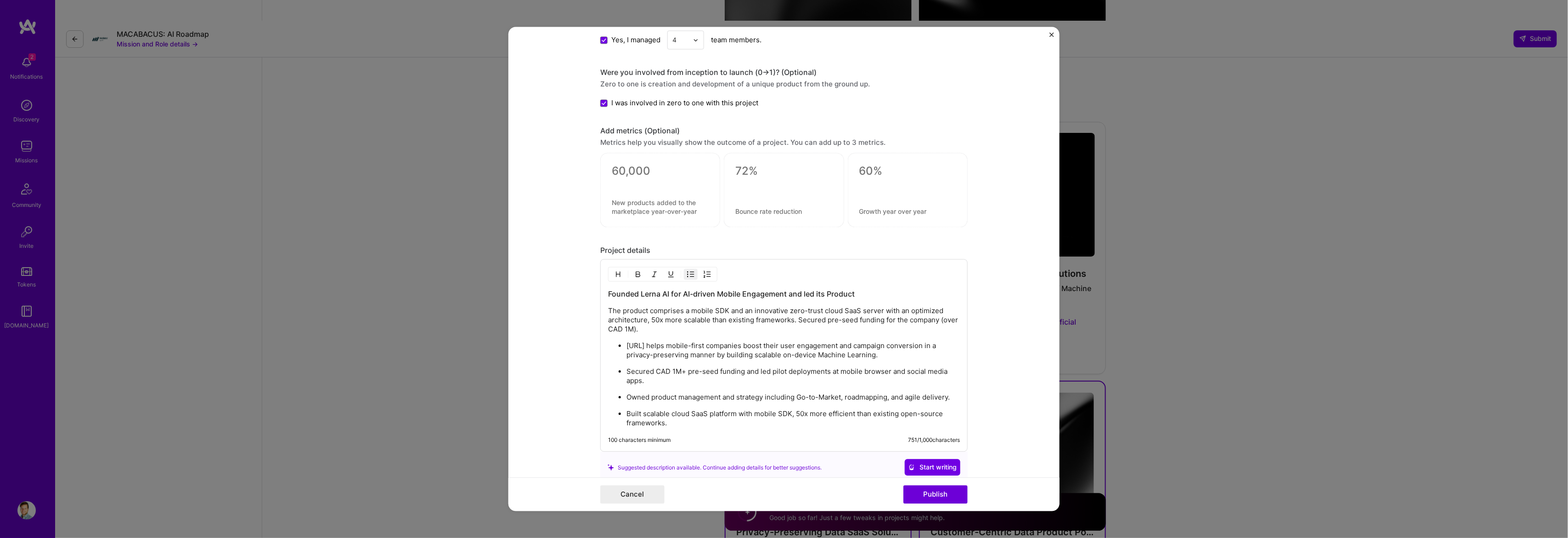
click at [771, 319] on p "The product comprises a mobile SDK and an innovative zero-trust cloud SaaS serv…" at bounding box center [783, 320] width 352 height 28
drag, startPoint x: 601, startPoint y: 315, endPoint x: 649, endPoint y: 319, distance: 48.2
click at [649, 319] on div "Founded Lerna AI for AI-driven Mobile Engagement and led its Product The produc…" at bounding box center [784, 355] width 367 height 193
click at [770, 328] on p "The product comprises a mobile SDK and an innovative zero-trust cloud SaaS serv…" at bounding box center [783, 320] width 352 height 28
drag, startPoint x: 790, startPoint y: 325, endPoint x: 573, endPoint y: 304, distance: 218.0
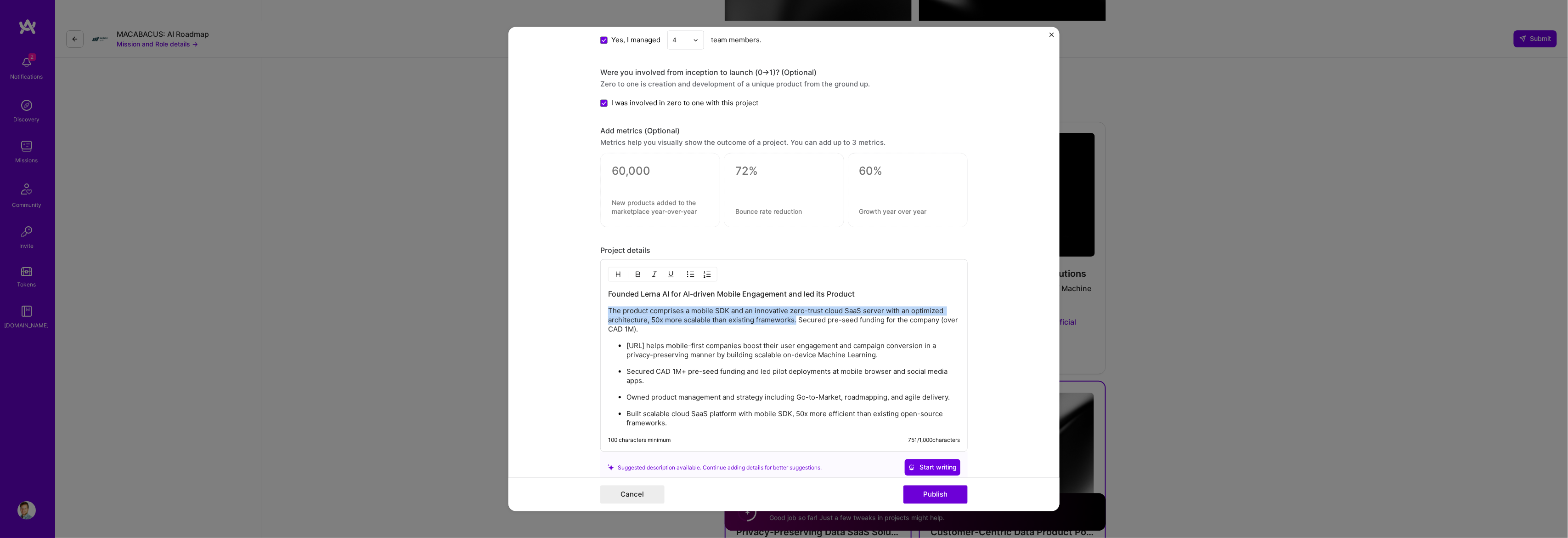
click at [573, 304] on form "Project title AI-Driven User Engagement Platform Company Lerna.ai Project indus…" at bounding box center [784, 269] width 551 height 484
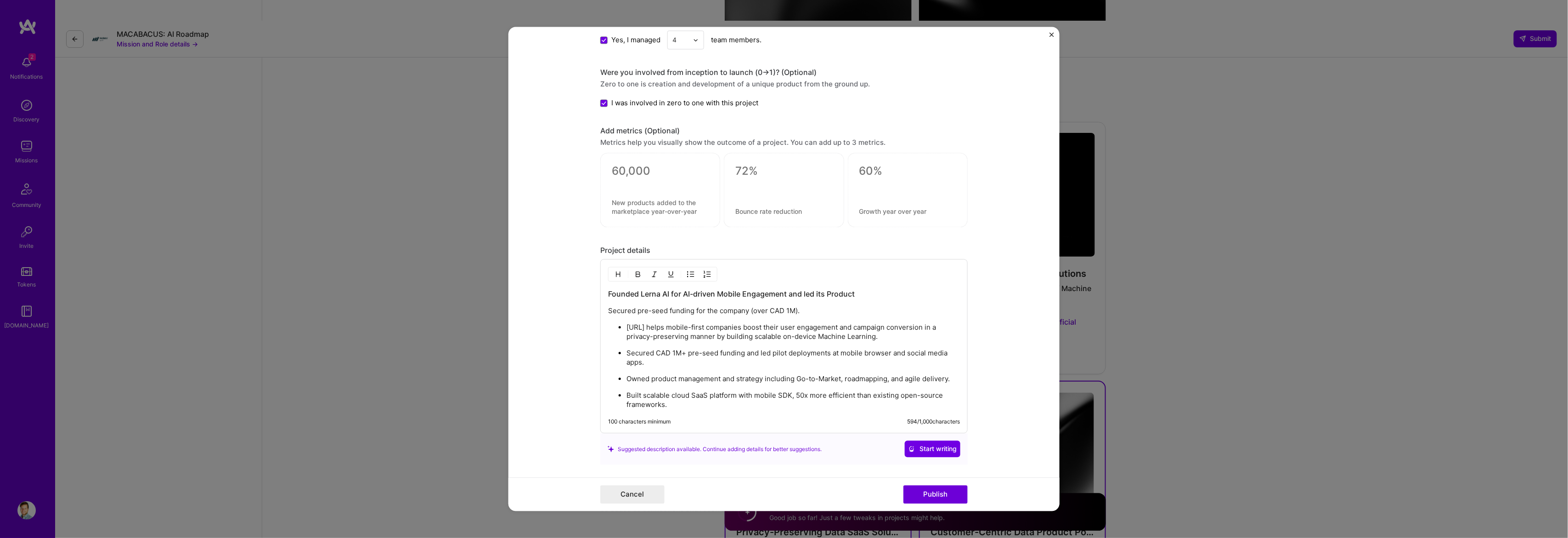
click at [626, 352] on p "Secured CAD 1M+ pre-seed funding and led pilot deployments at mobile browser an…" at bounding box center [793, 357] width 333 height 18
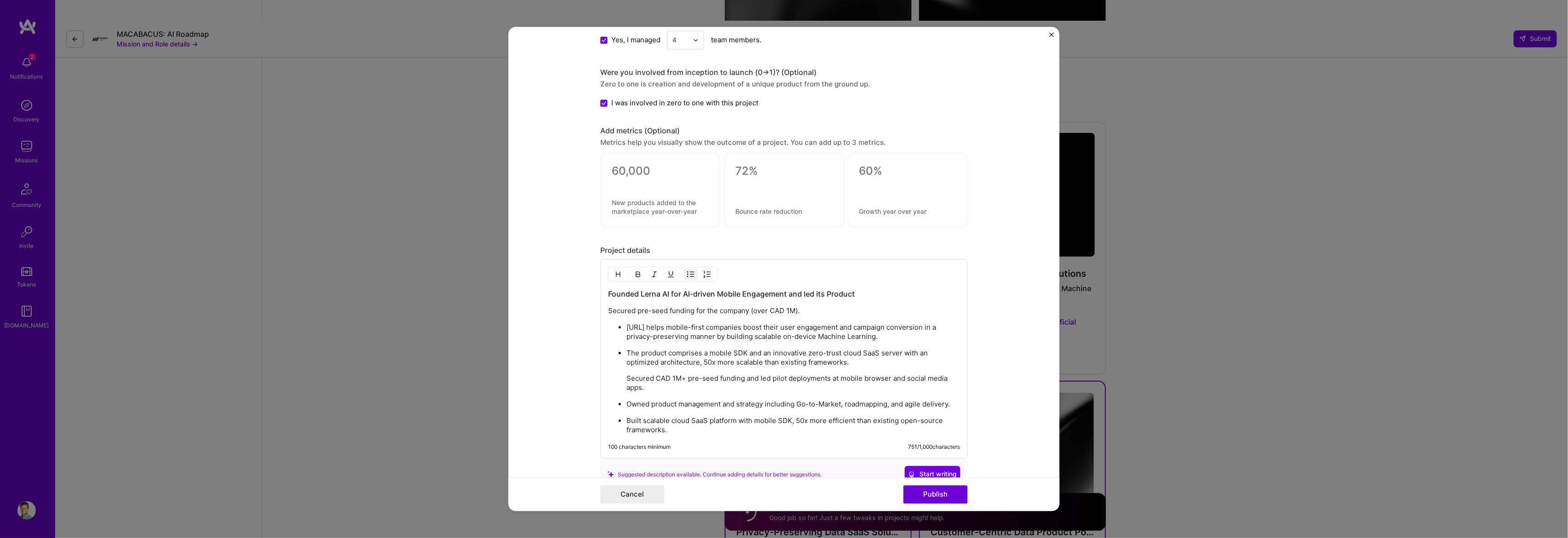
click at [629, 405] on p "Owned product management and strategy including Go-to-Market, roadmapping, and …" at bounding box center [793, 403] width 333 height 9
click at [629, 404] on p "Owned product management and strategy including Go-to-Market, roadmapping, and …" at bounding box center [793, 403] width 333 height 9
click at [618, 381] on ul "Lerna.ai helps mobile-first companies boost their user engagement and campaign …" at bounding box center [783, 378] width 352 height 112
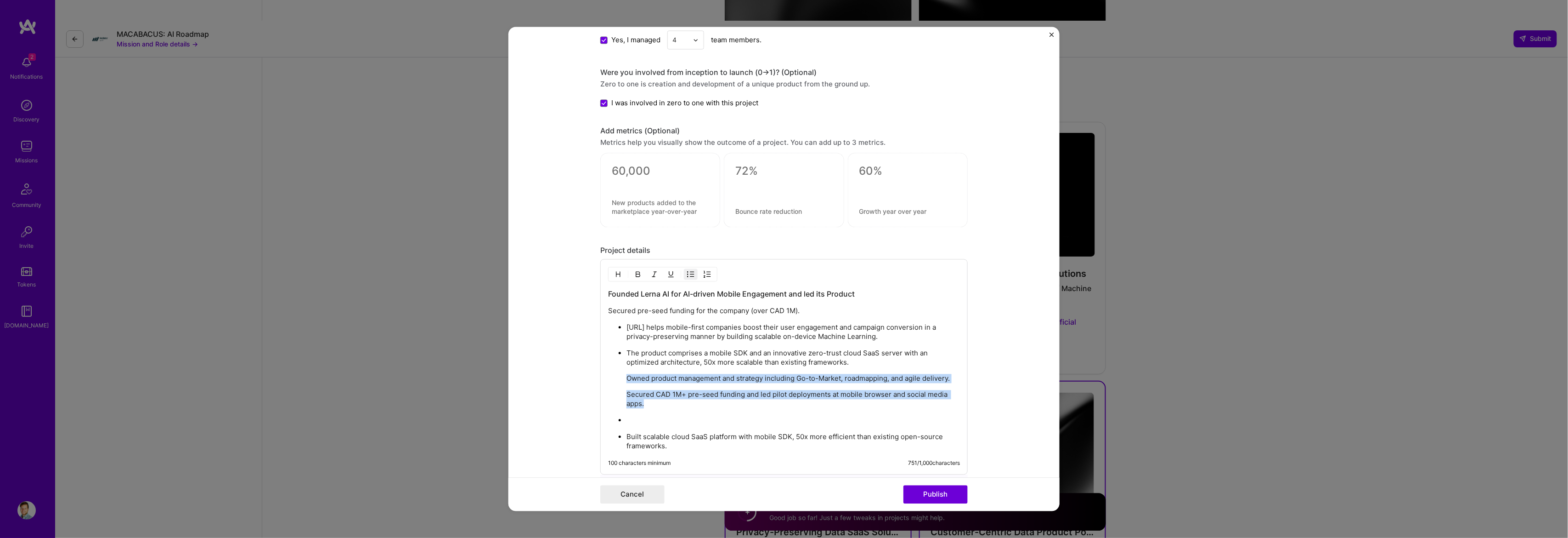
drag, startPoint x: 618, startPoint y: 377, endPoint x: 645, endPoint y: 402, distance: 36.8
click at [645, 402] on ul "Lerna.ai helps mobile-first companies boost their user engagement and campaign …" at bounding box center [783, 386] width 352 height 128
click at [687, 275] on img "button" at bounding box center [690, 273] width 7 height 7
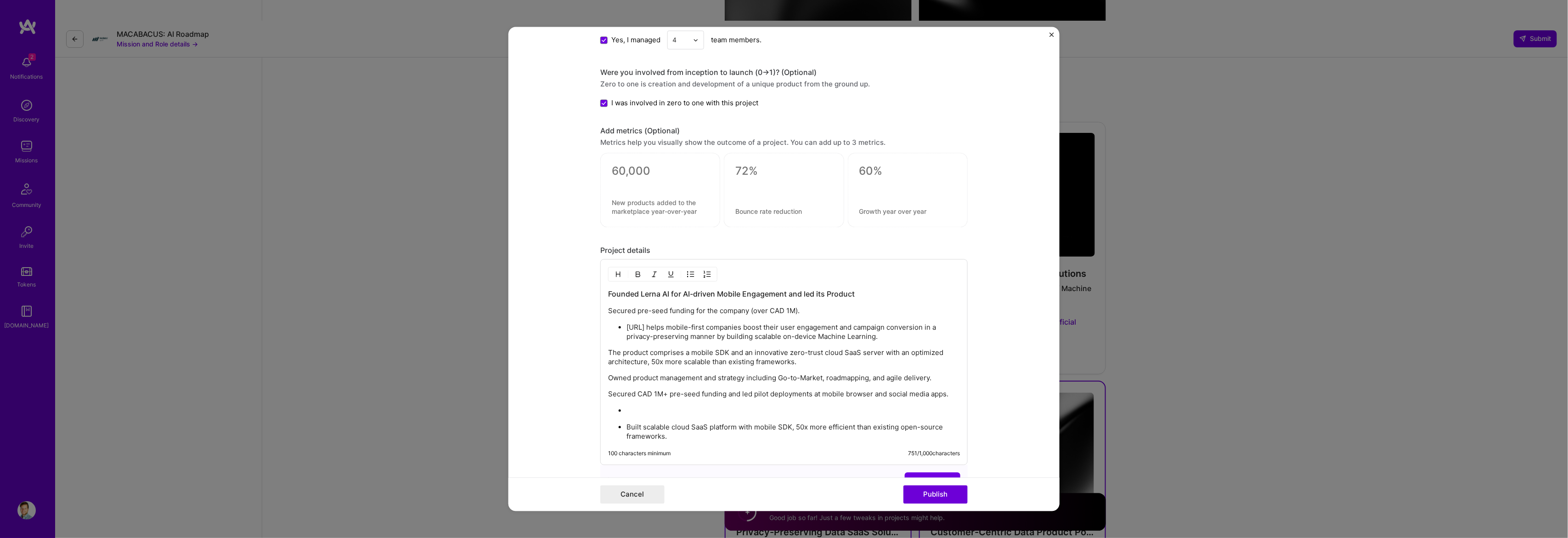
click at [617, 330] on ul "Lerna.ai helps mobile-first companies boost their user engagement and campaign …" at bounding box center [783, 331] width 352 height 19
drag, startPoint x: 674, startPoint y: 436, endPoint x: 633, endPoint y: 408, distance: 49.6
click at [633, 408] on ul "Built scalable cloud SaaS platform with mobile SDK, 50x more efficient than exi…" at bounding box center [783, 422] width 352 height 35
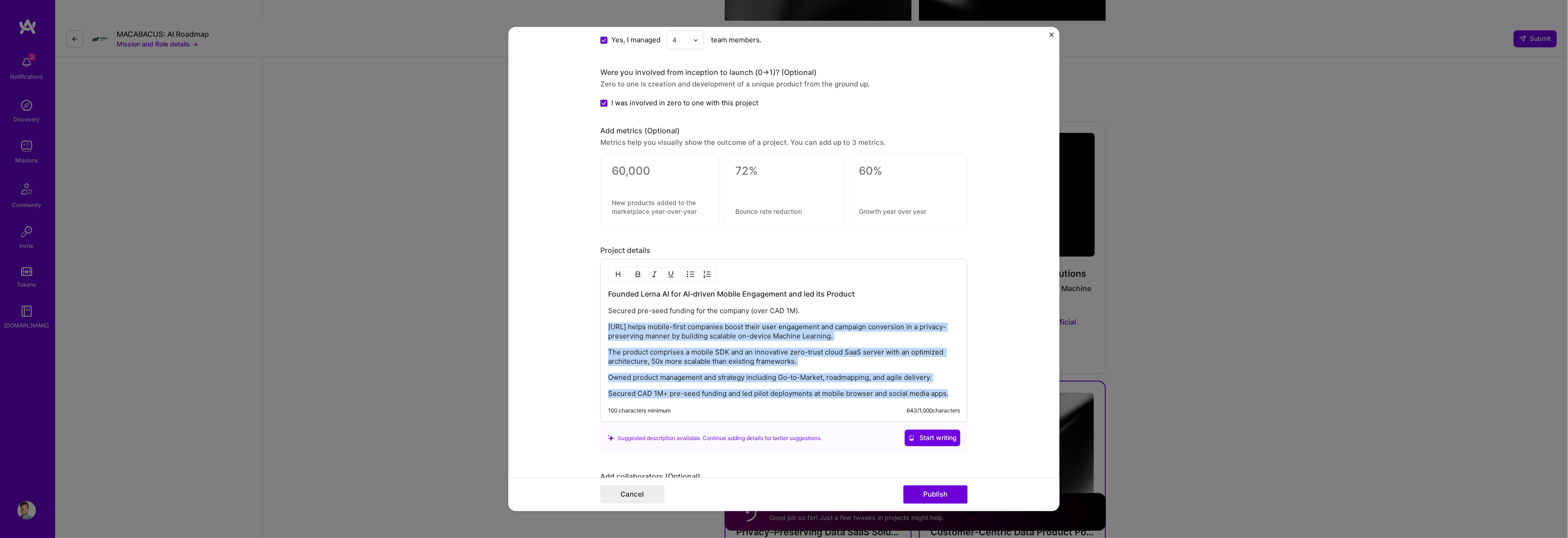
drag, startPoint x: 949, startPoint y: 398, endPoint x: 568, endPoint y: 326, distance: 387.7
click at [568, 326] on form "Project title AI-Driven User Engagement Platform Company Lerna.ai Project indus…" at bounding box center [784, 269] width 551 height 484
click at [687, 277] on img "button" at bounding box center [690, 273] width 7 height 7
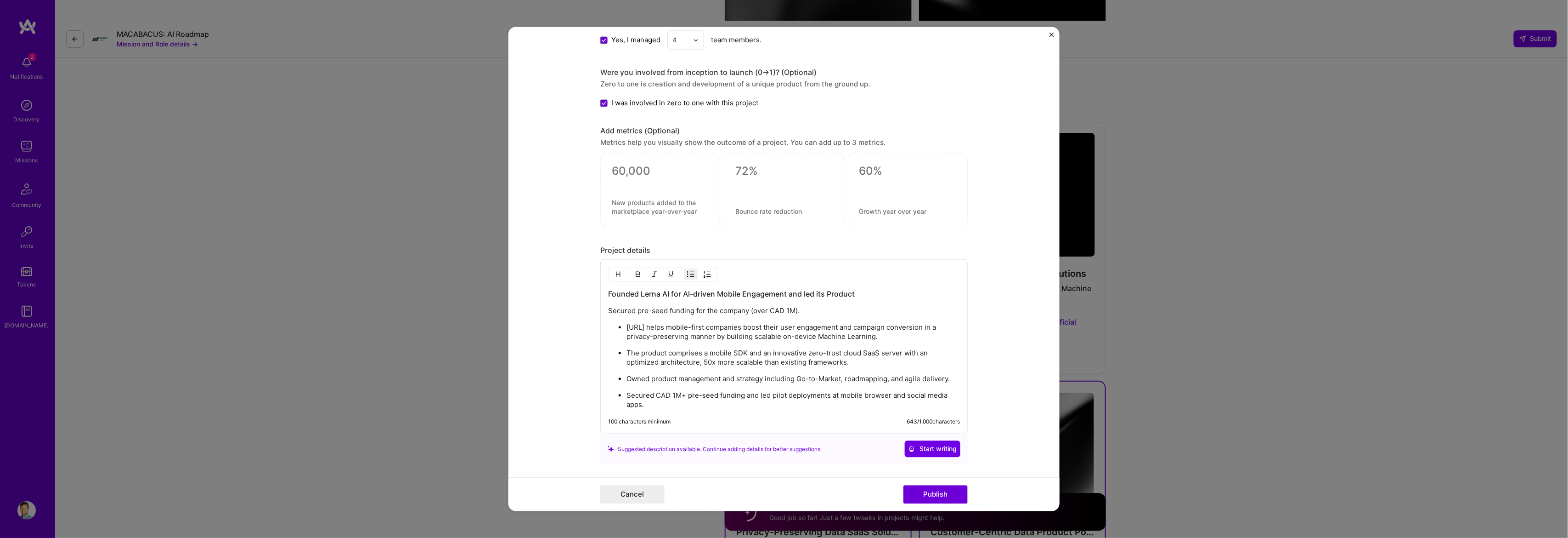
click at [904, 281] on div "Founded Lerna AI for AI-driven Mobile Engagement and led its Product Secured pr…" at bounding box center [784, 346] width 367 height 174
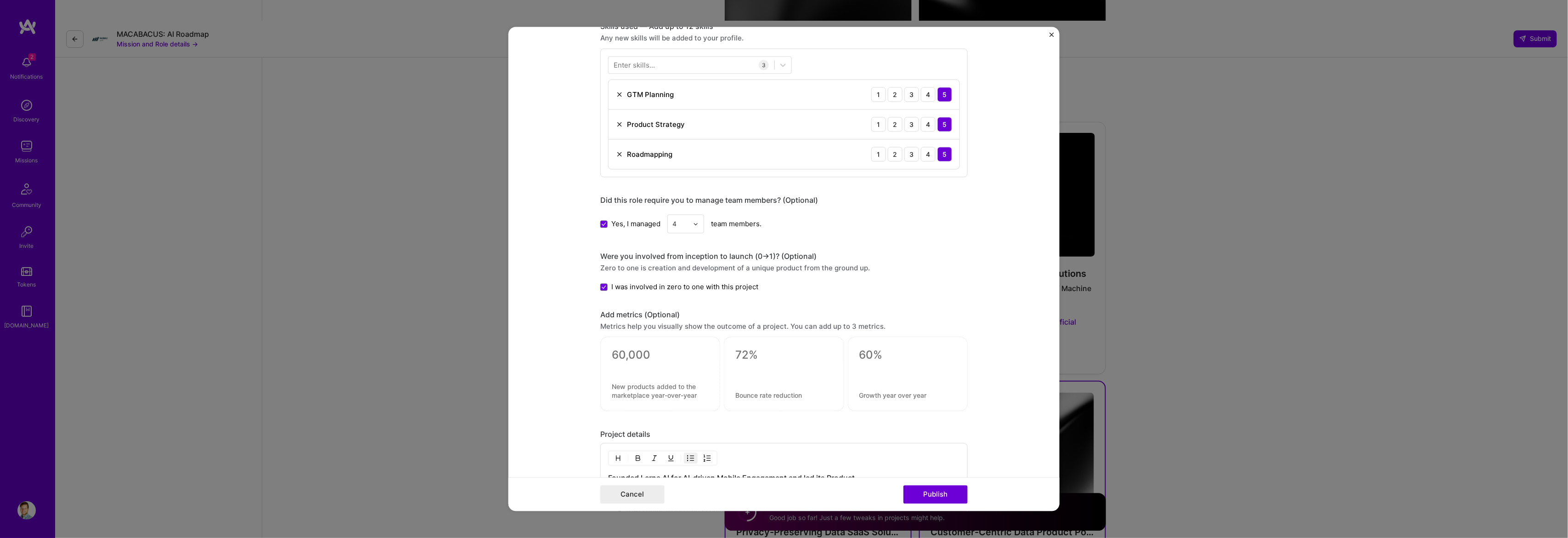
scroll to position [551, 0]
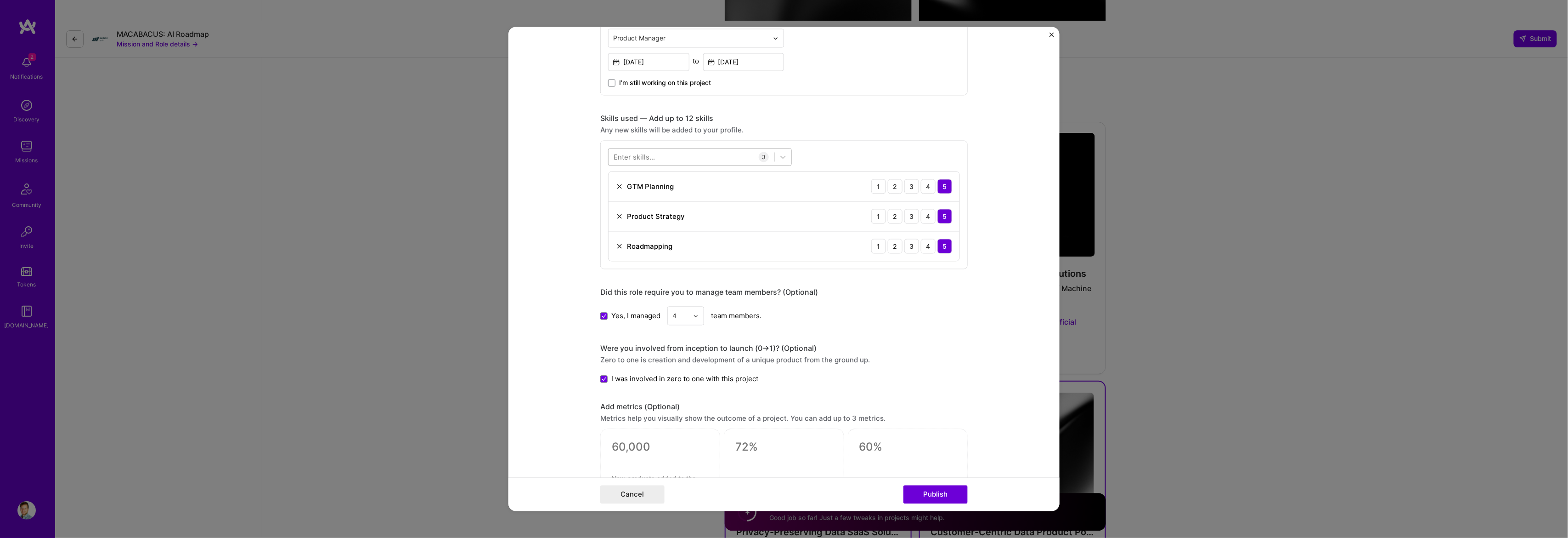
click at [697, 156] on div at bounding box center [691, 157] width 166 height 15
click at [667, 213] on div "Agile" at bounding box center [699, 212] width 173 height 10
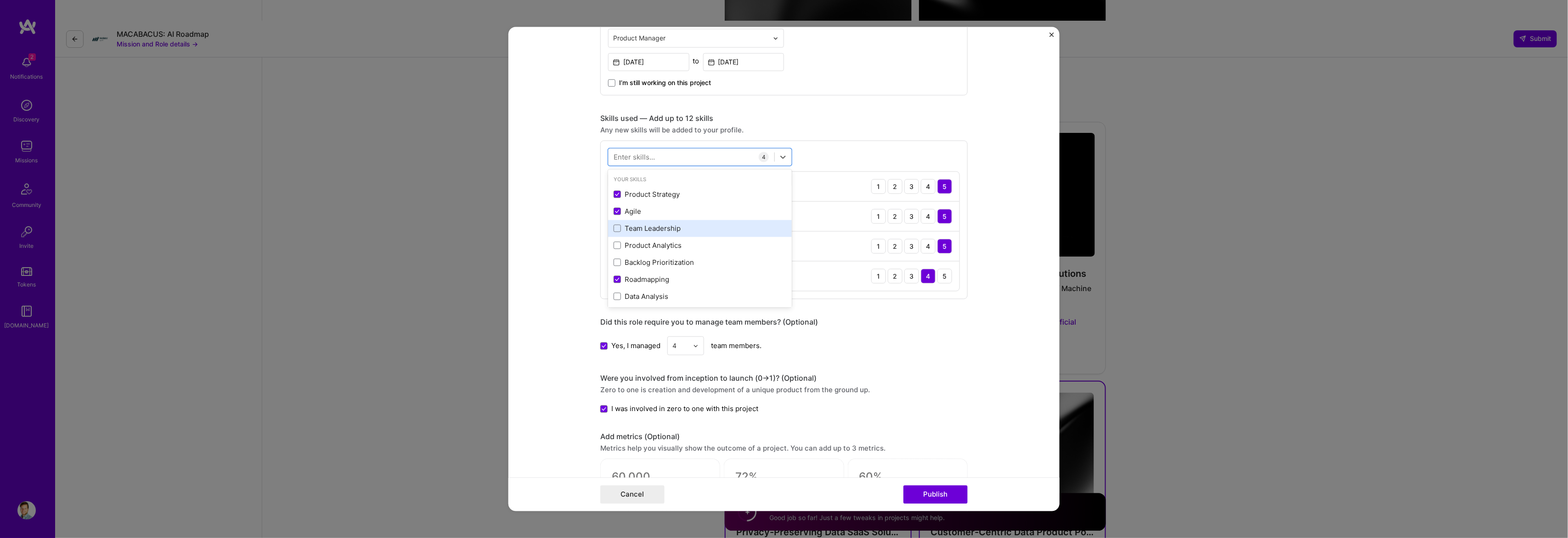
click at [663, 230] on div "Team Leadership" at bounding box center [699, 229] width 173 height 10
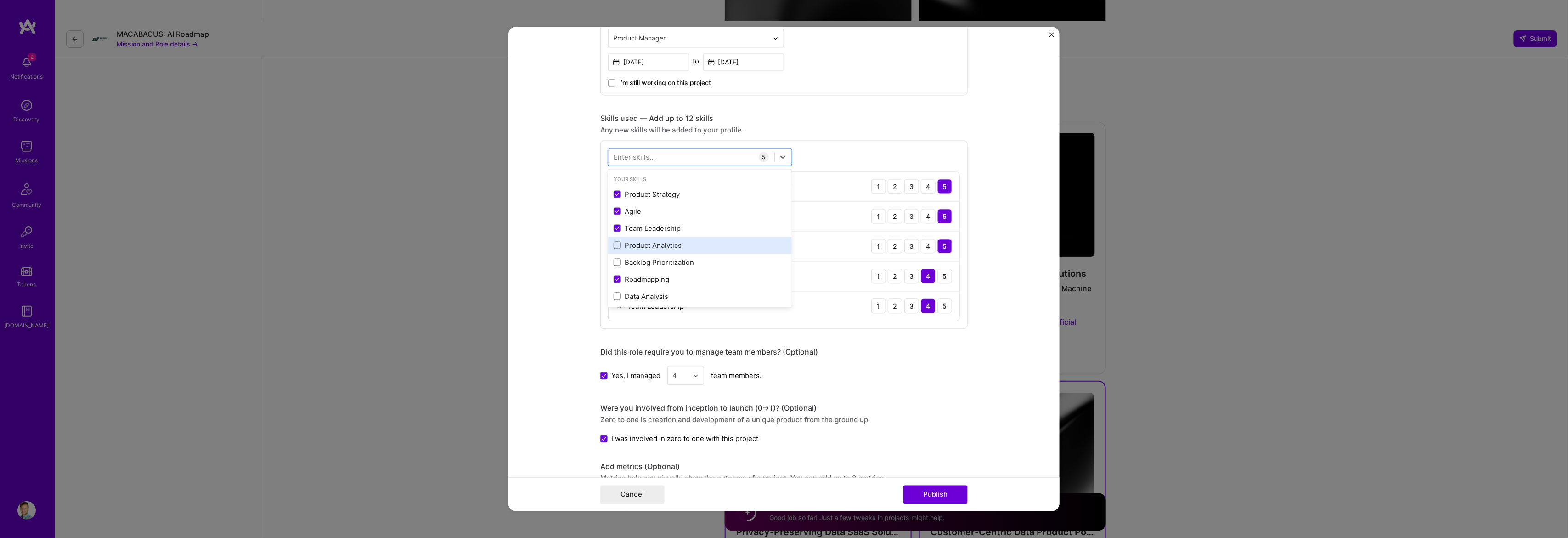
click at [662, 246] on div "Product Analytics" at bounding box center [699, 246] width 173 height 10
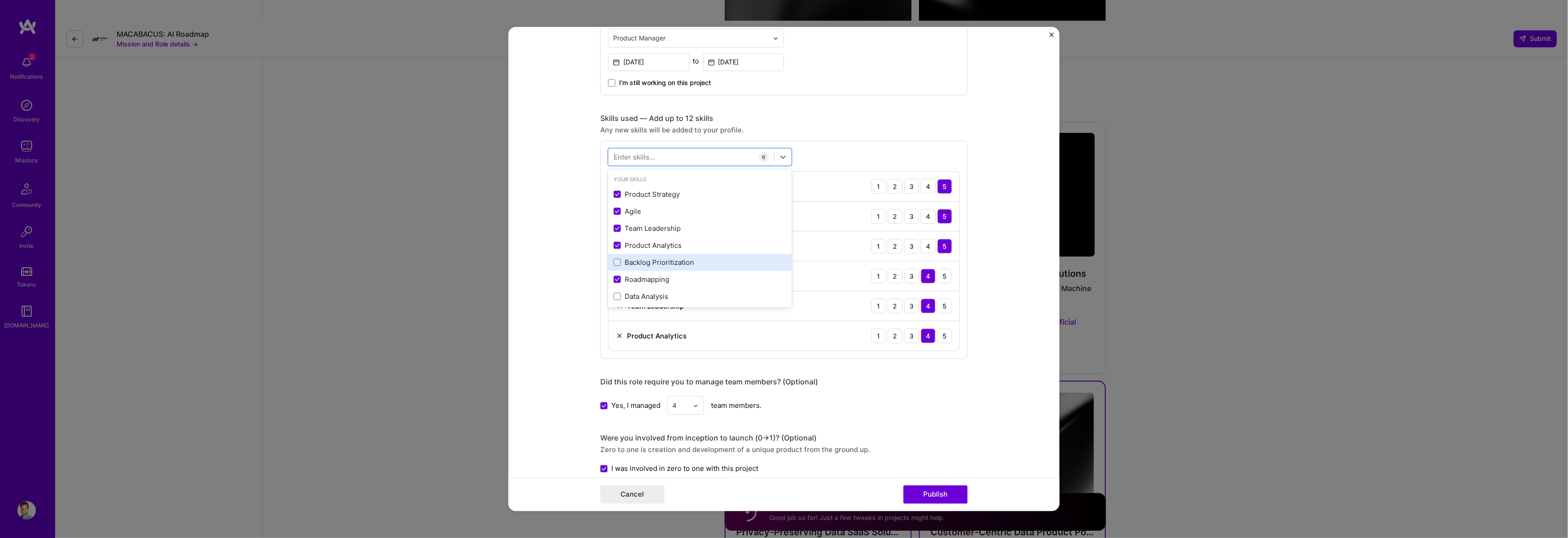
click at [670, 264] on div "Backlog Prioritization" at bounding box center [699, 263] width 173 height 10
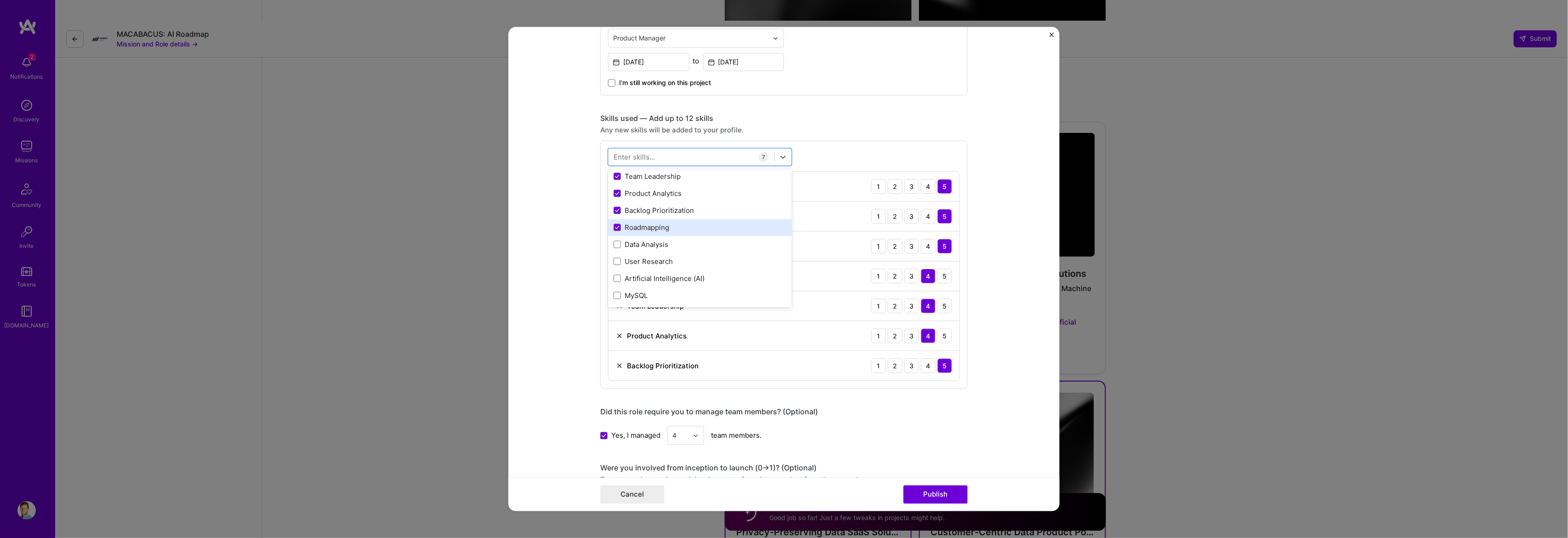
scroll to position [92, 0]
click at [654, 220] on div "User Research" at bounding box center [699, 222] width 173 height 10
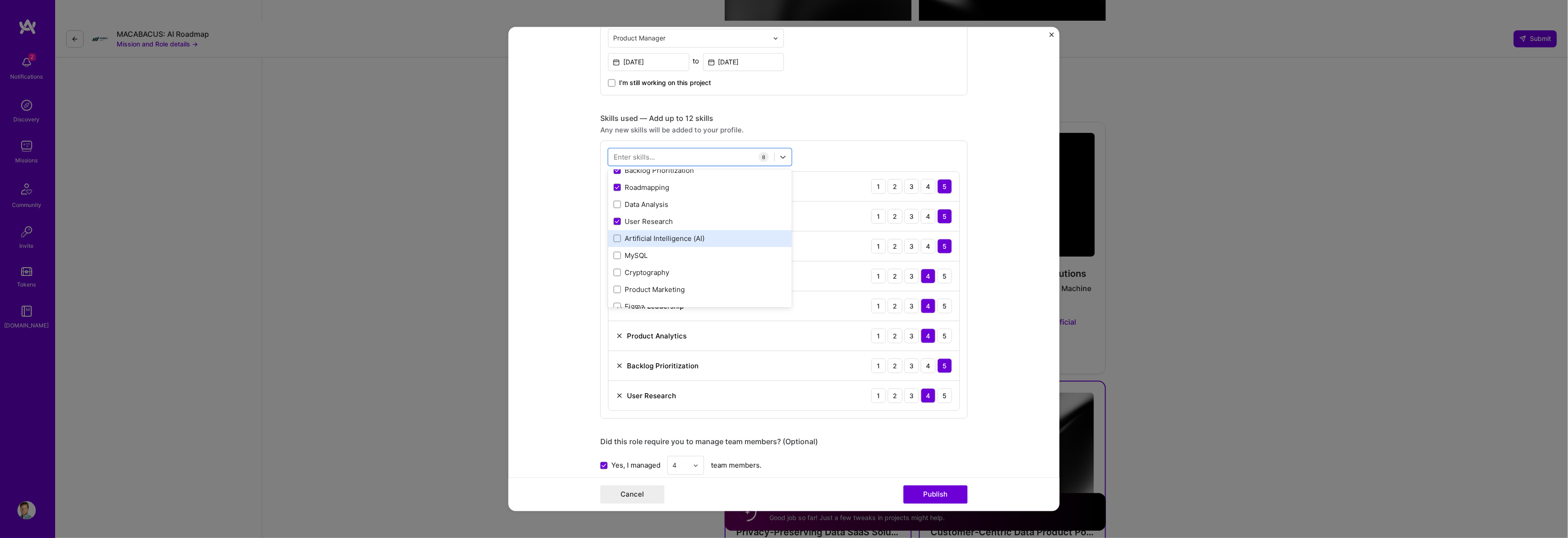
click at [658, 237] on div "Artificial Intelligence (AI)" at bounding box center [699, 239] width 173 height 10
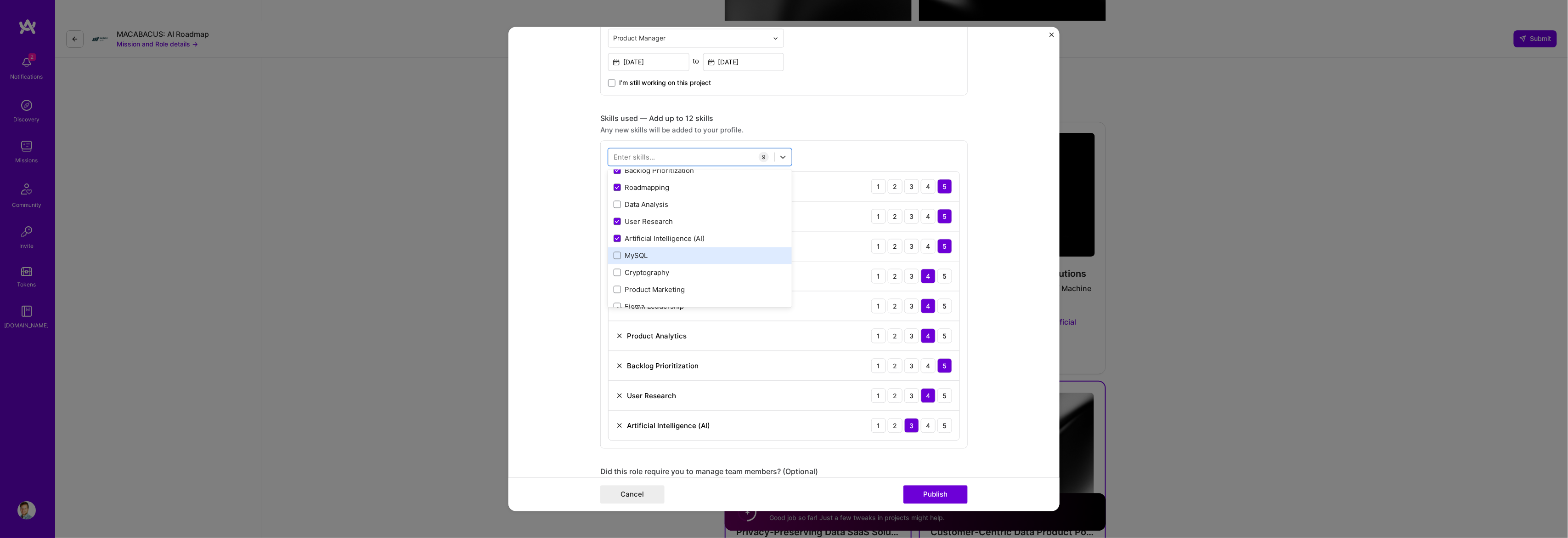
click at [654, 257] on div "MySQL" at bounding box center [699, 256] width 173 height 10
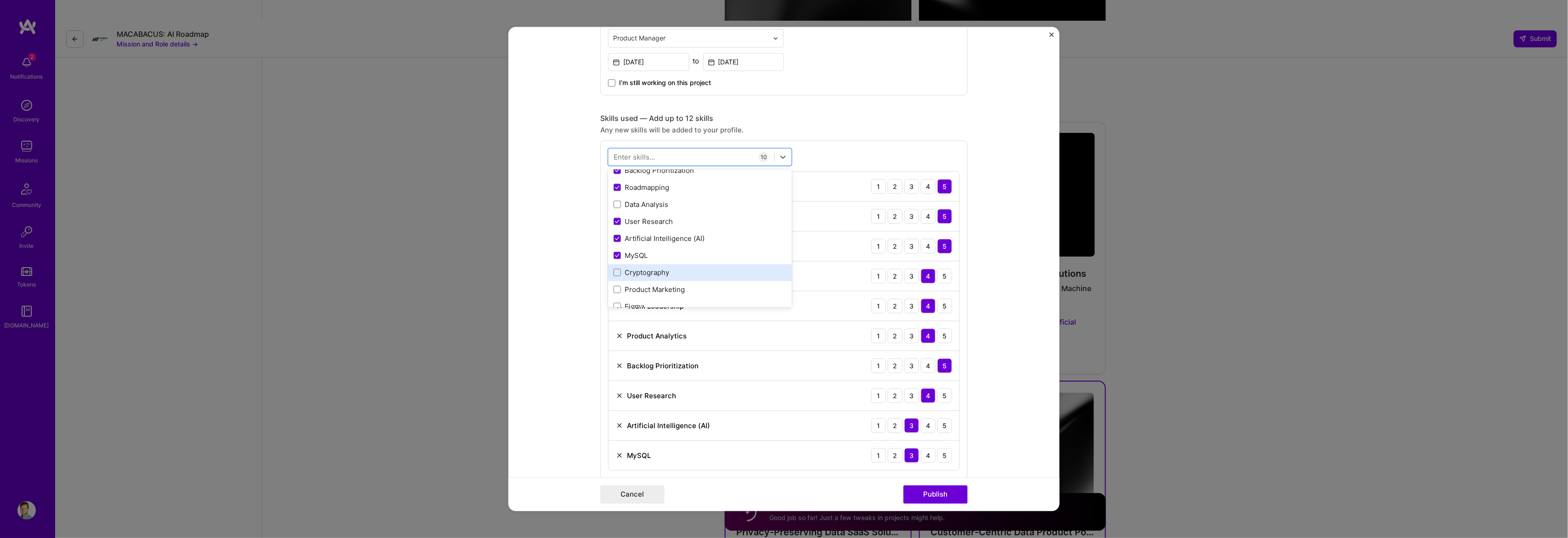
scroll to position [184, 0]
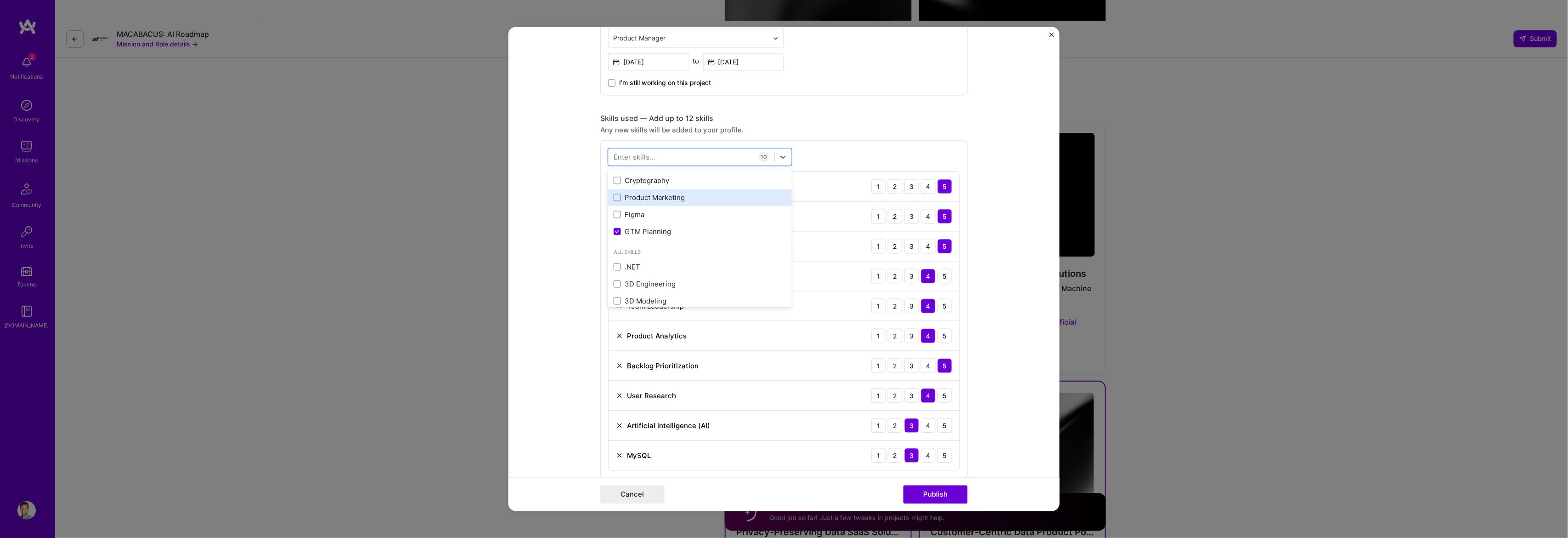
click at [656, 202] on div "Product Marketing" at bounding box center [699, 198] width 173 height 10
click at [1032, 354] on form "Project title AI-Driven User Engagement Platform Company Lerna.ai Project indus…" at bounding box center [784, 269] width 551 height 484
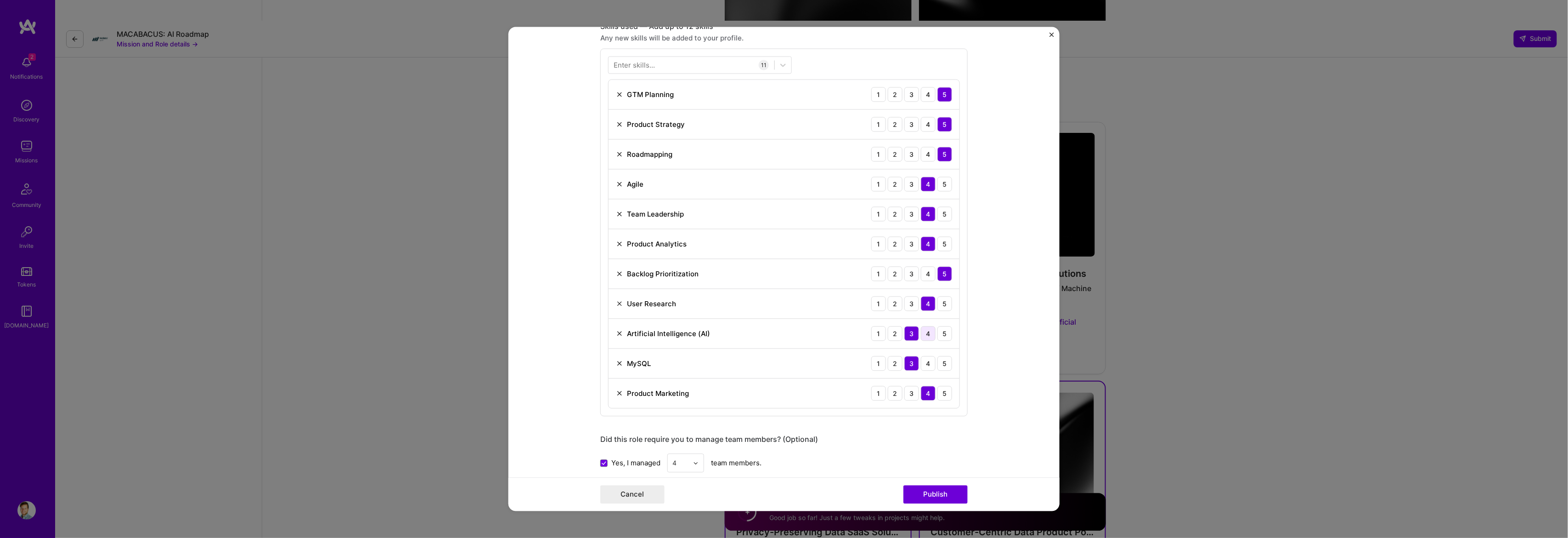
click at [921, 337] on div "4" at bounding box center [928, 333] width 15 height 15
click at [908, 338] on div "3" at bounding box center [911, 333] width 15 height 15
click at [921, 331] on div "4" at bounding box center [928, 333] width 15 height 15
click at [906, 343] on div "Artificial Intelligence (AI) 1 2 3 4 5" at bounding box center [784, 333] width 351 height 30
click at [905, 339] on div "3" at bounding box center [911, 333] width 15 height 15
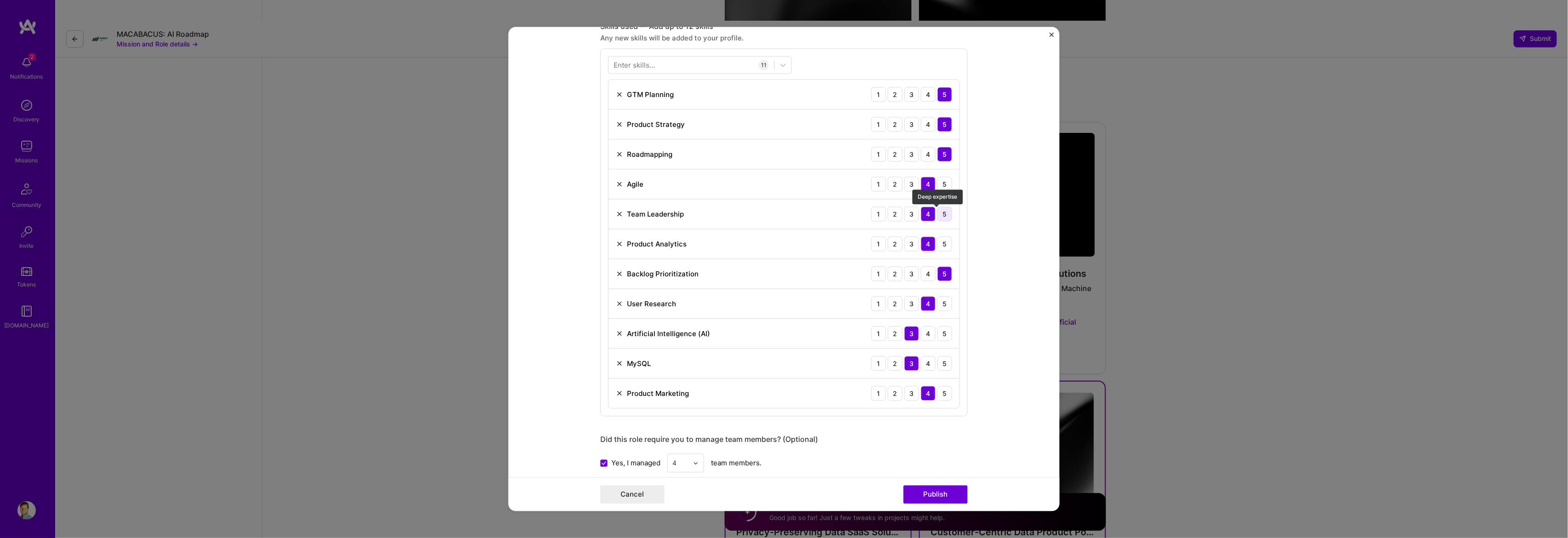
click at [938, 218] on div "5" at bounding box center [945, 214] width 15 height 15
click at [941, 182] on div "5" at bounding box center [945, 184] width 15 height 15
click at [923, 333] on div "4" at bounding box center [928, 333] width 15 height 15
drag, startPoint x: 933, startPoint y: 490, endPoint x: 904, endPoint y: 455, distance: 45.5
click at [904, 455] on form "Project title AI-Driven User Engagement Platform Company Lerna.ai Project indus…" at bounding box center [784, 269] width 551 height 484
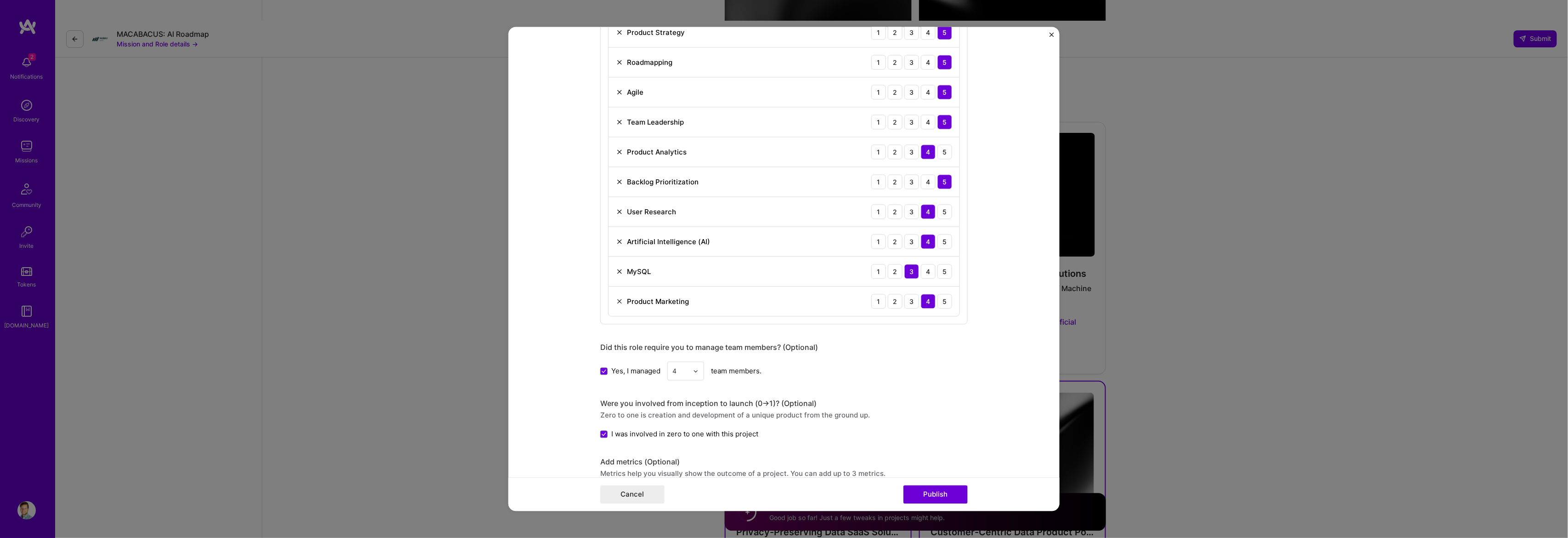
scroll to position [827, 0]
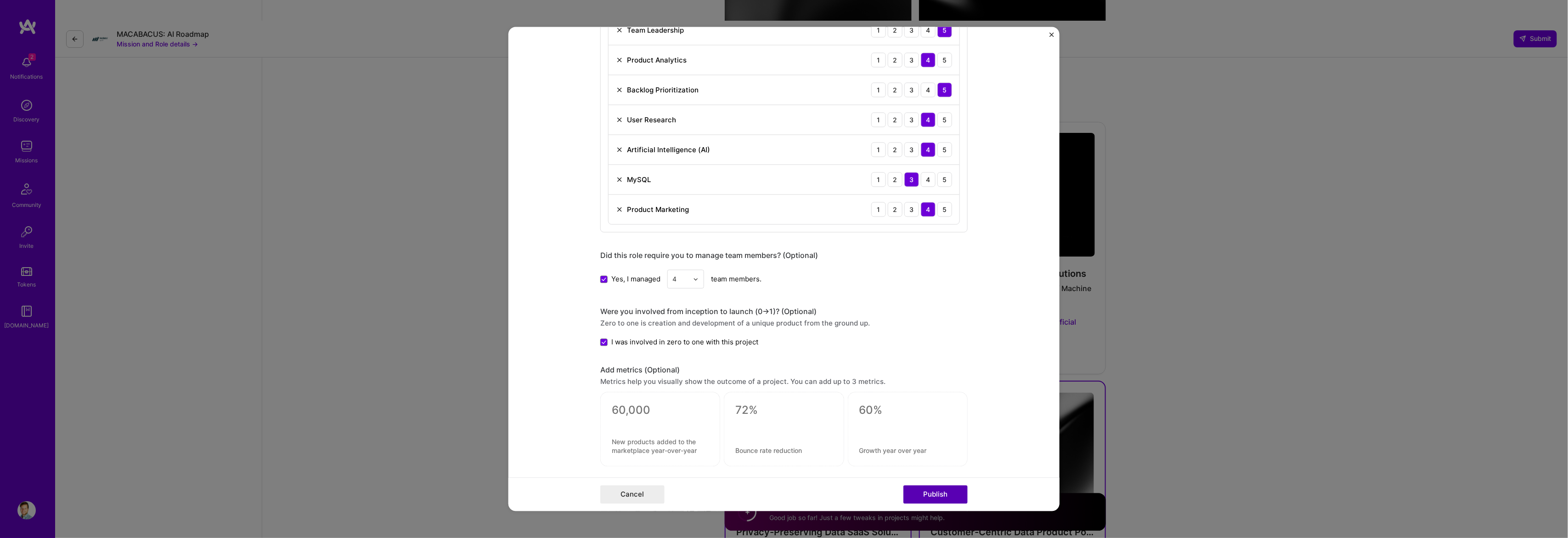
click at [922, 488] on button "Publish" at bounding box center [935, 494] width 64 height 18
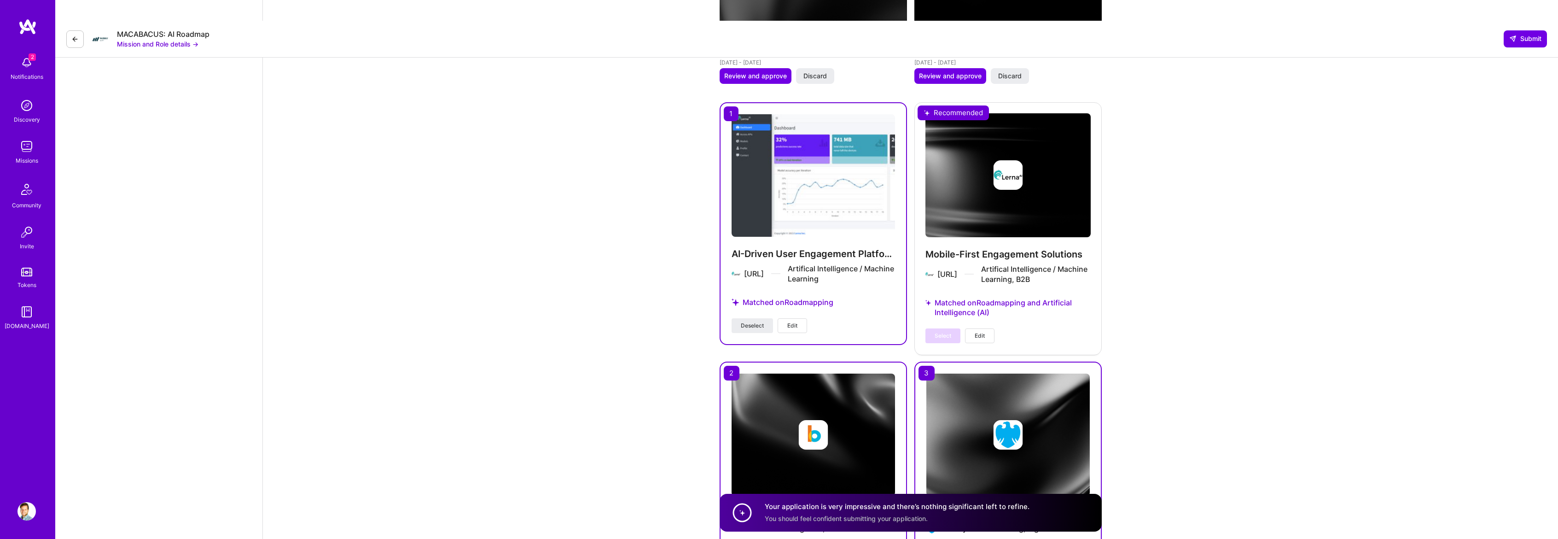
click at [972, 328] on button "Edit" at bounding box center [979, 335] width 29 height 15
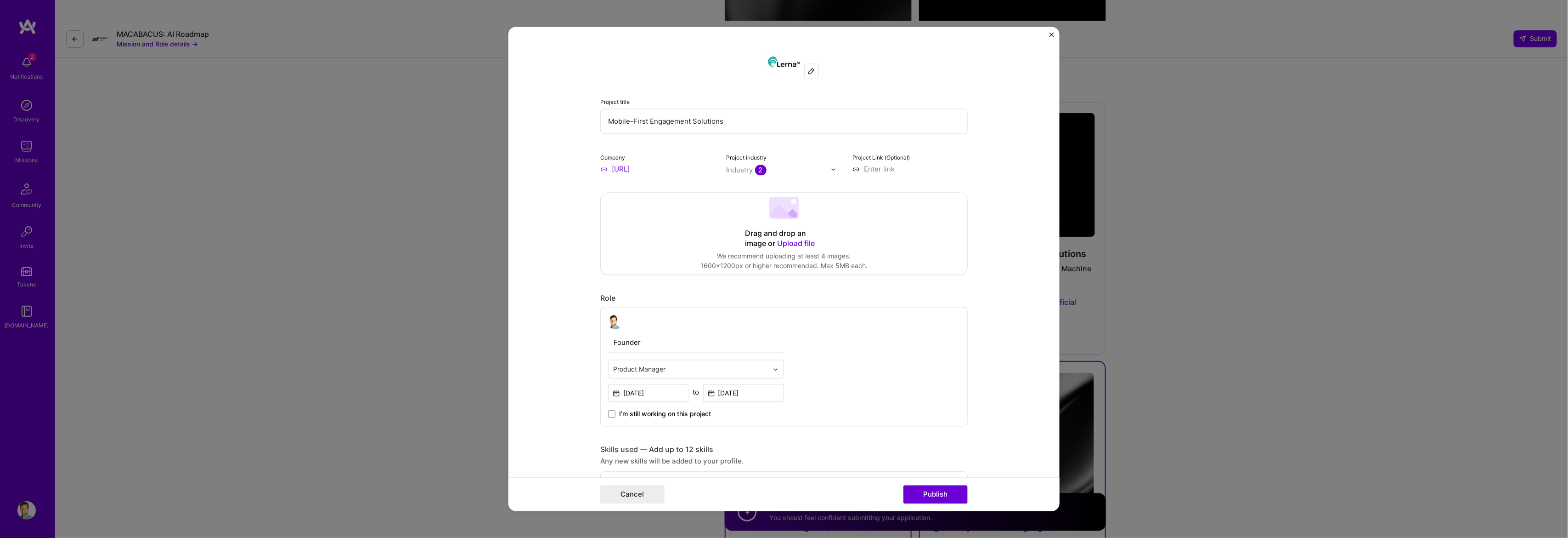
click at [1145, 293] on div "Project title Mobile-First Engagement Solutions Company Lerna.ai Project indust…" at bounding box center [784, 269] width 1568 height 538
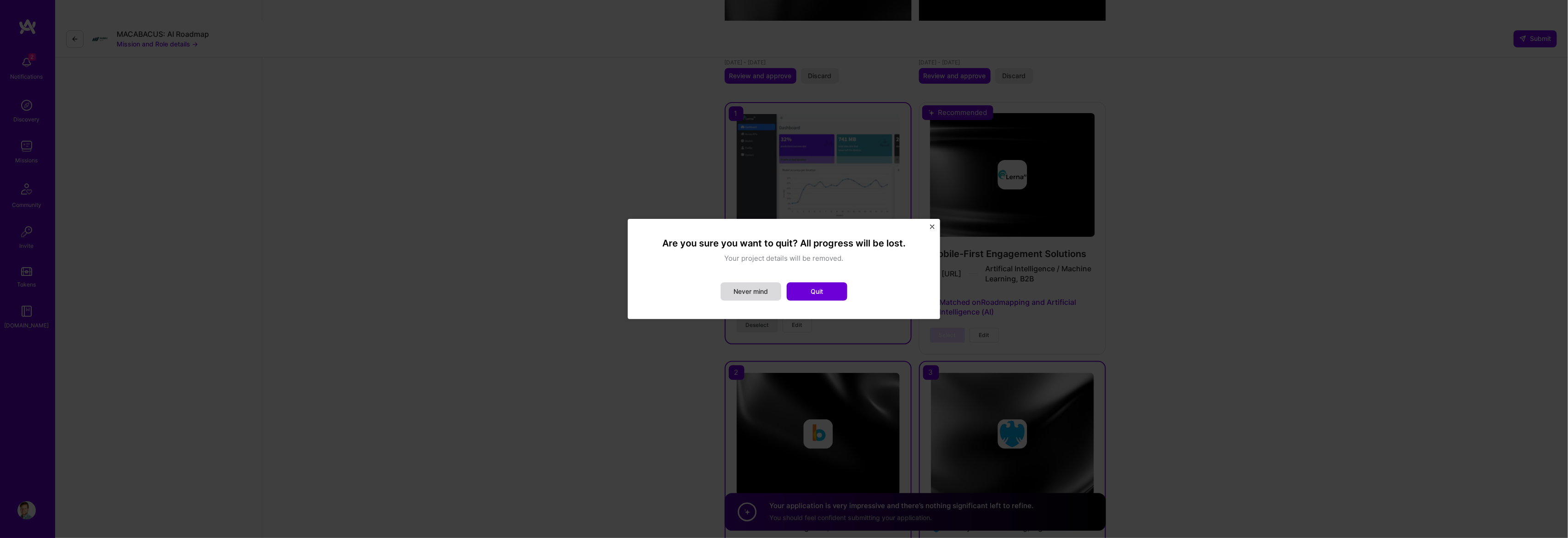
click at [731, 292] on button "Never mind" at bounding box center [750, 291] width 61 height 18
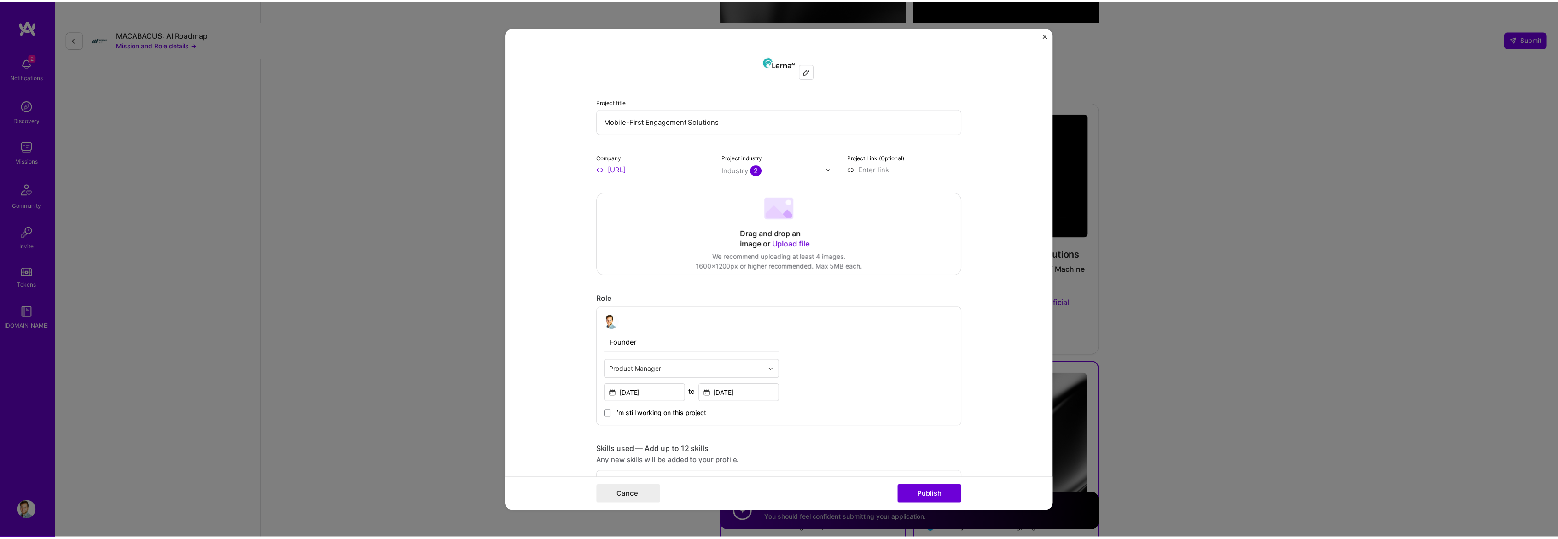
scroll to position [0, 0]
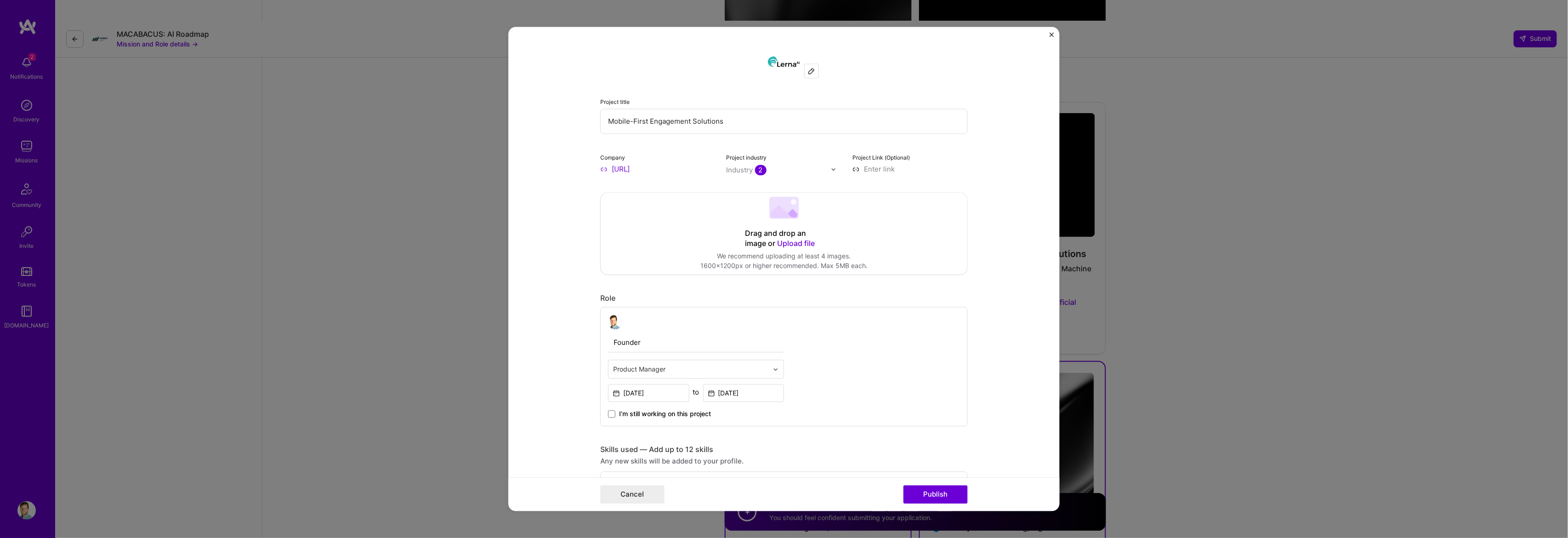
click at [808, 75] on img at bounding box center [811, 71] width 7 height 7
click at [1049, 33] on img "Close" at bounding box center [1051, 35] width 5 height 5
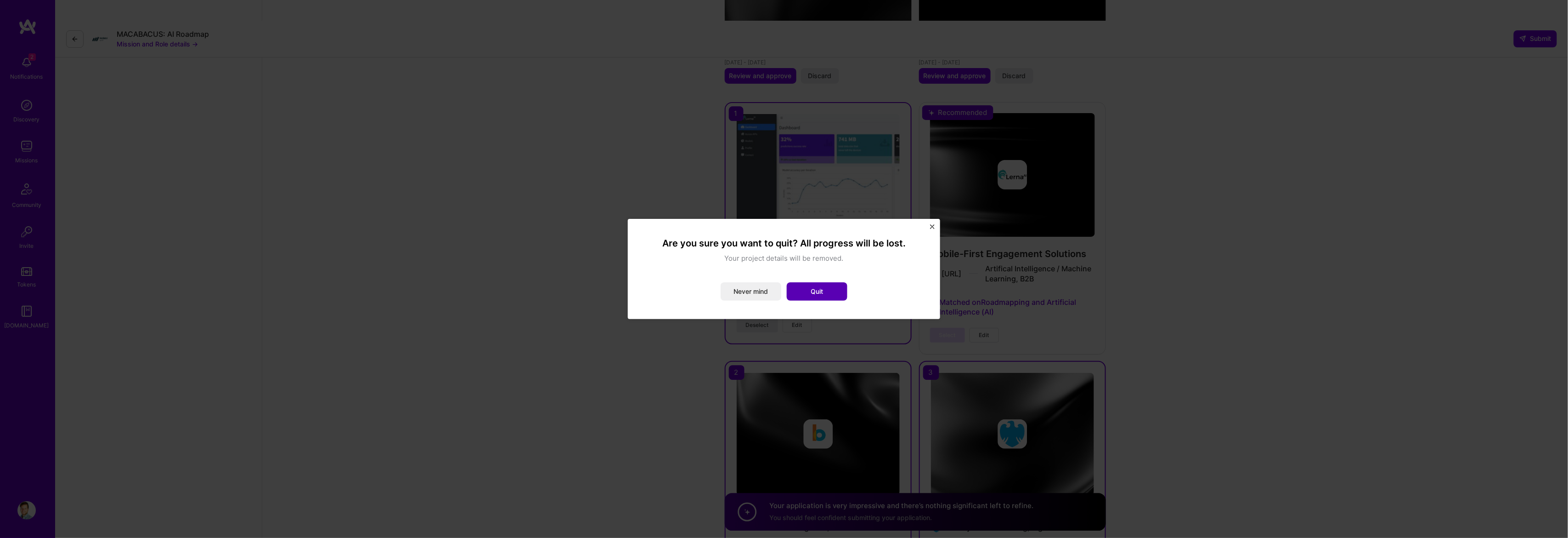
click at [807, 294] on button "Quit" at bounding box center [817, 291] width 61 height 18
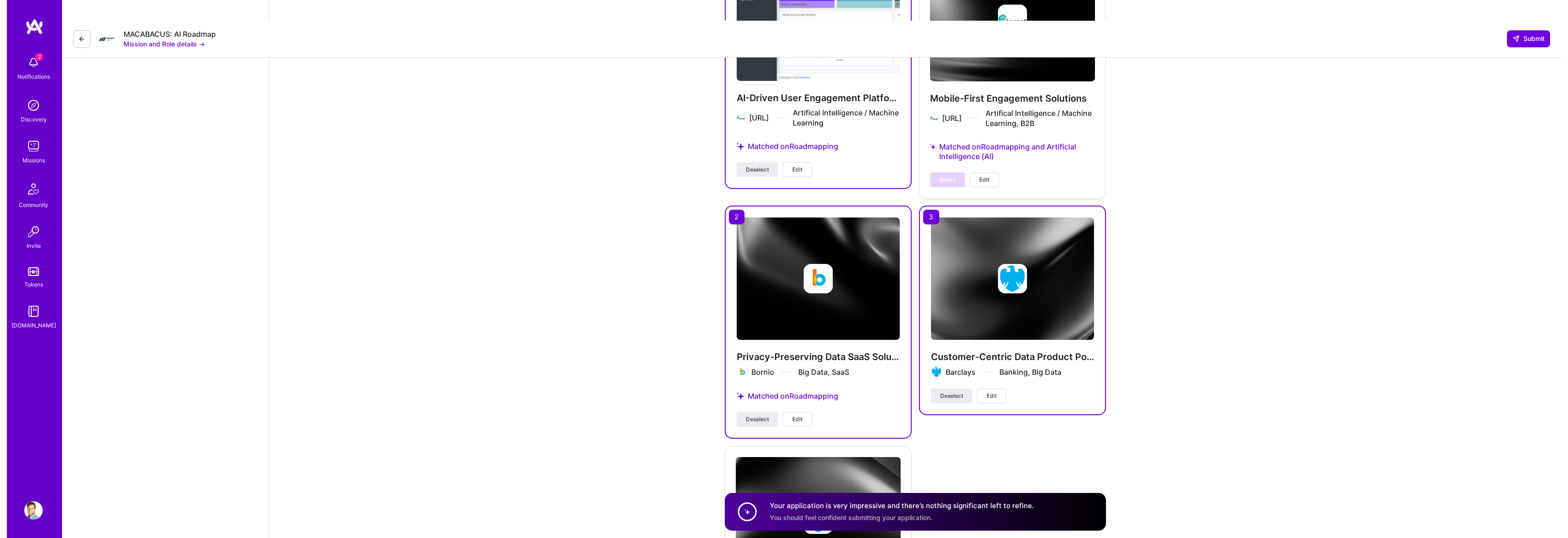
scroll to position [1657, 0]
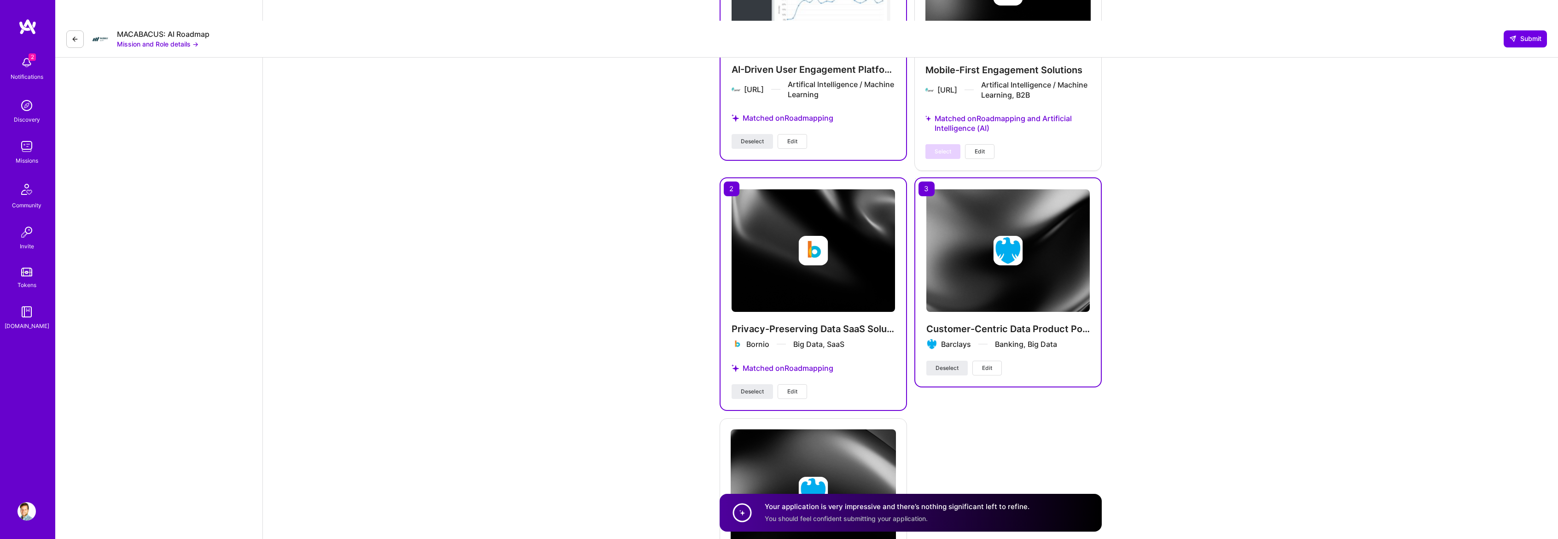
click at [821, 236] on img at bounding box center [812, 250] width 29 height 29
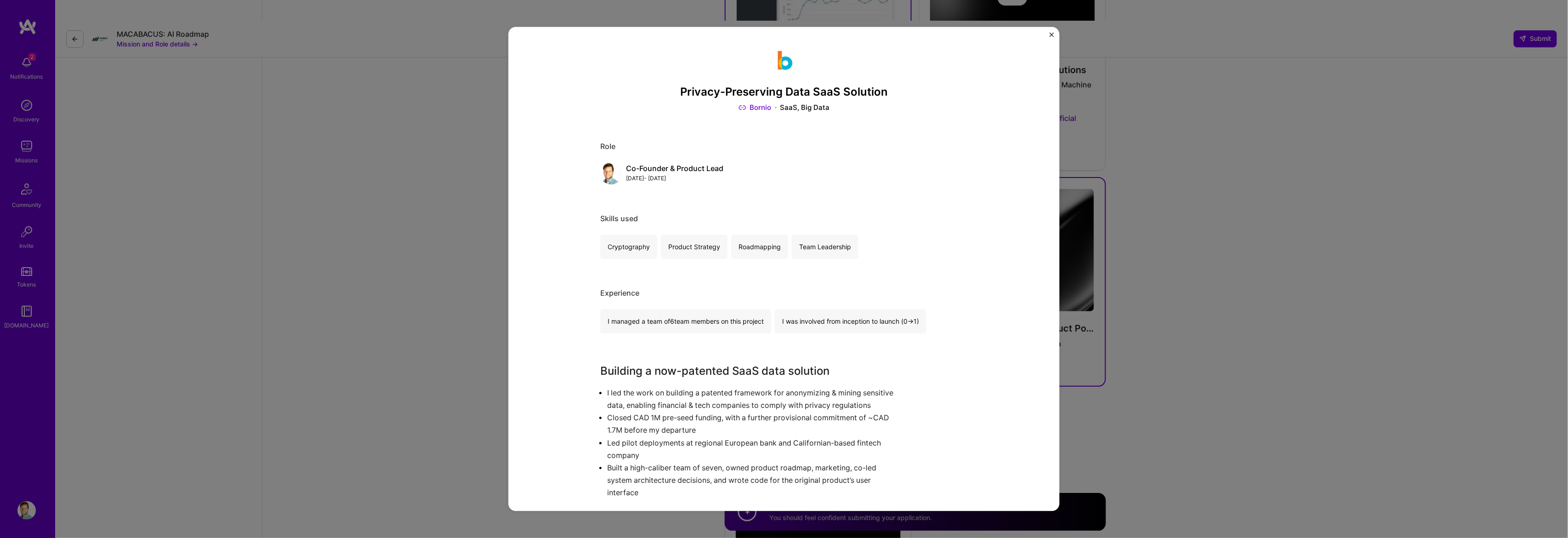
click at [1049, 35] on img "Close" at bounding box center [1051, 35] width 5 height 5
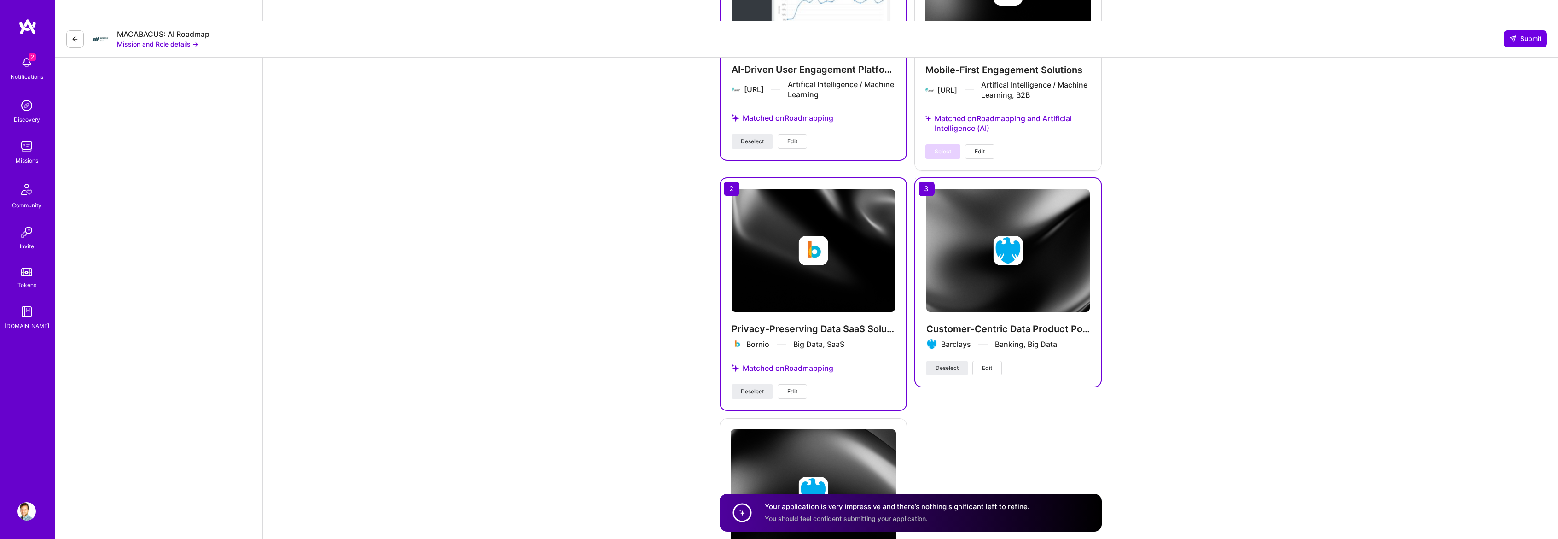
click at [974, 243] on img at bounding box center [1007, 250] width 163 height 122
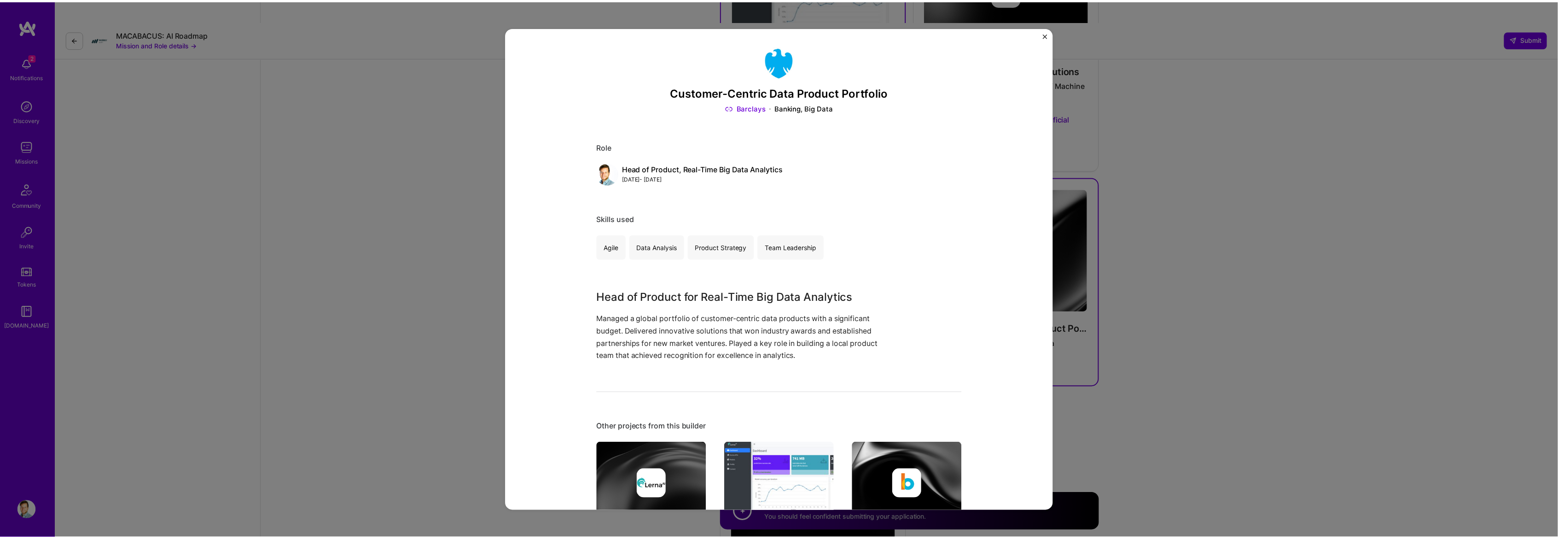
scroll to position [92, 0]
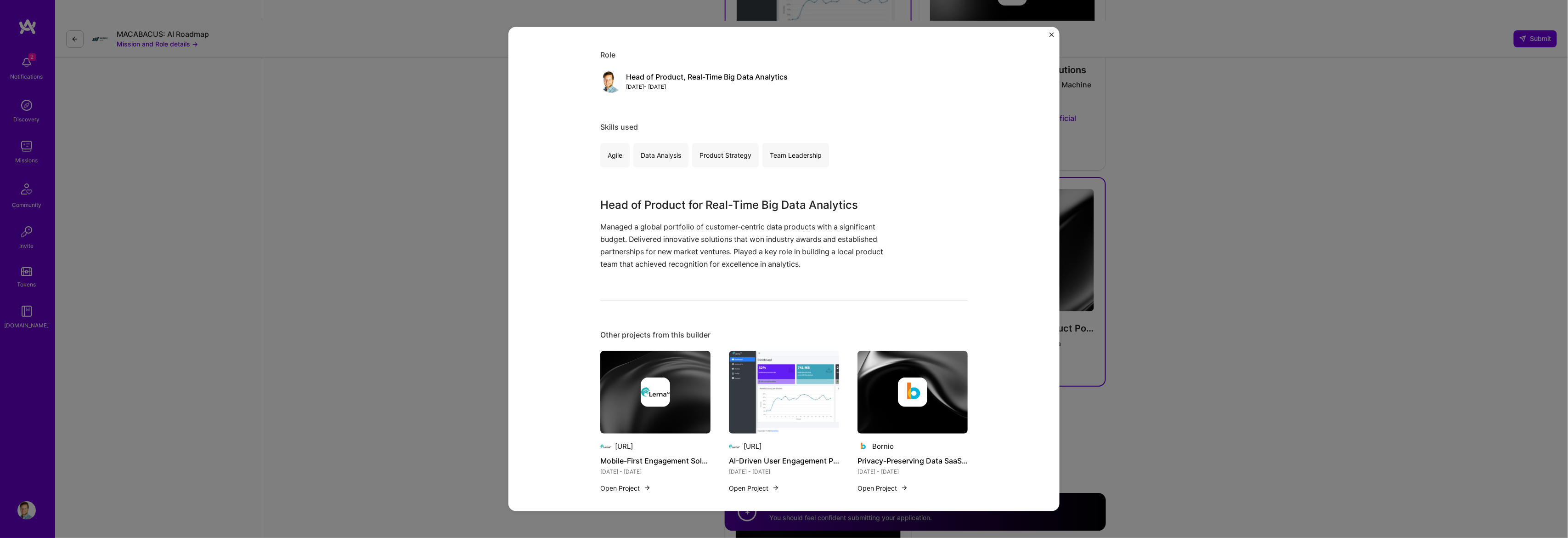
click at [1186, 261] on div "Customer-Centric Data Product Portfolio Barclays Banking, Big Data Role Head of…" at bounding box center [784, 269] width 1568 height 538
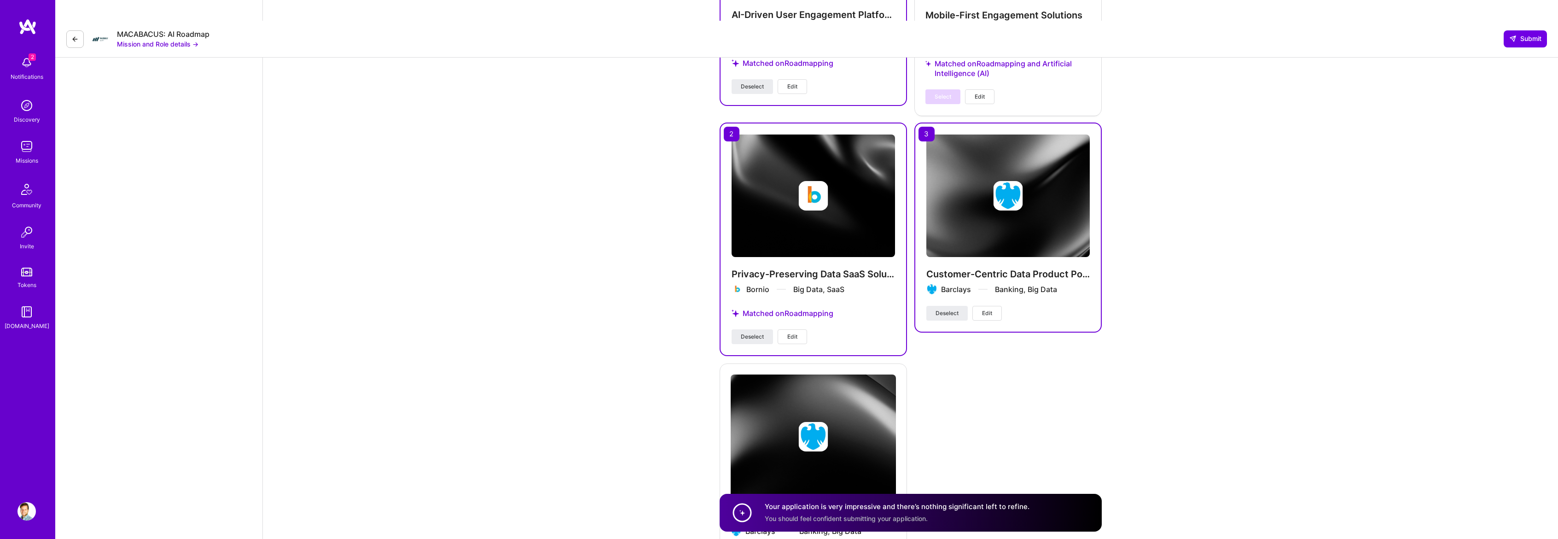
scroll to position [864, 0]
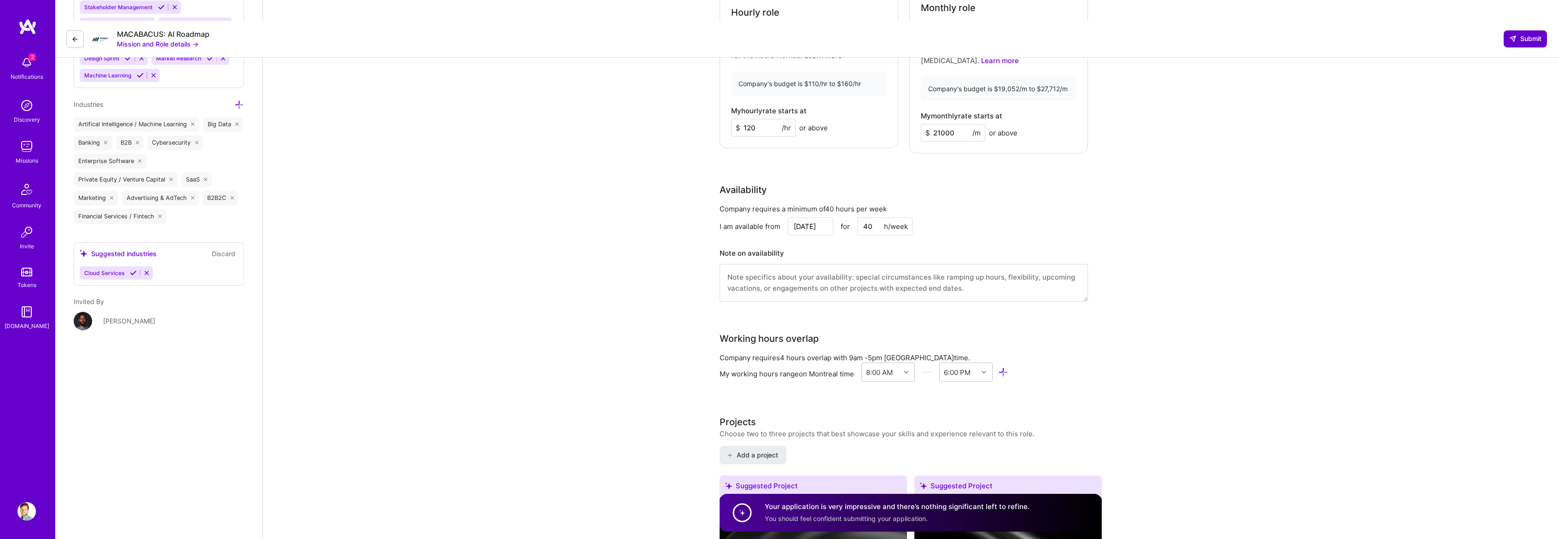
click at [1523, 34] on span "Submit" at bounding box center [1525, 38] width 32 height 9
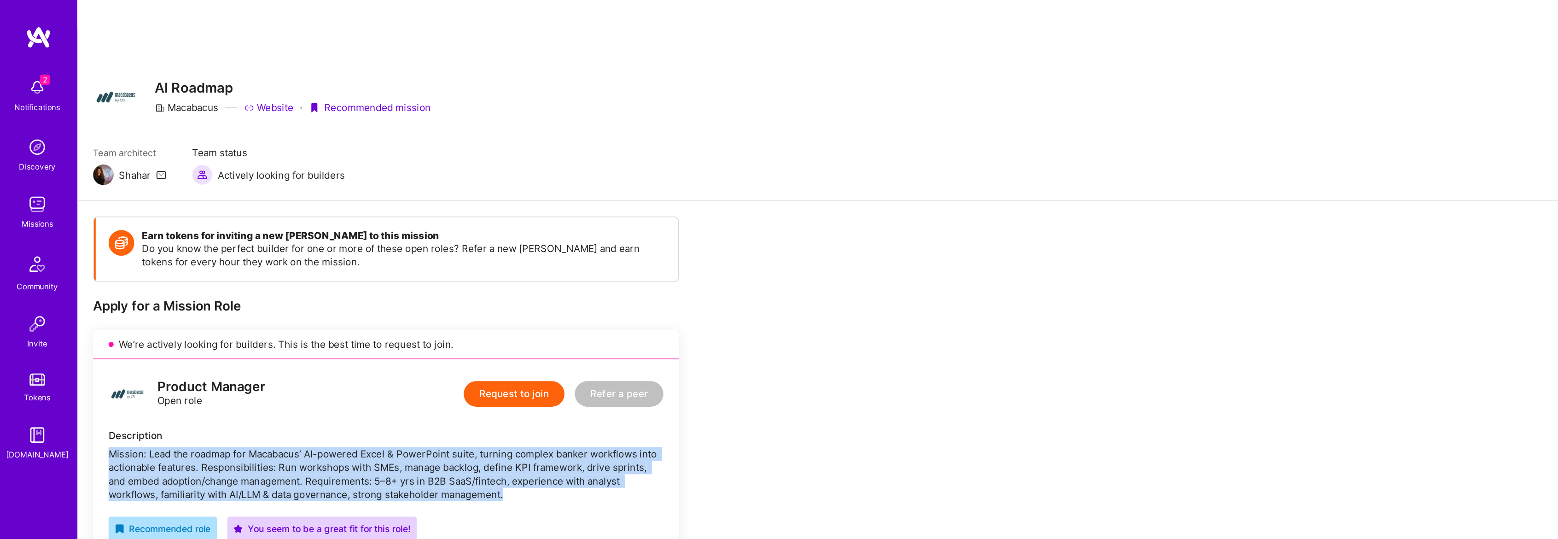
click at [32, 151] on img at bounding box center [26, 146] width 18 height 18
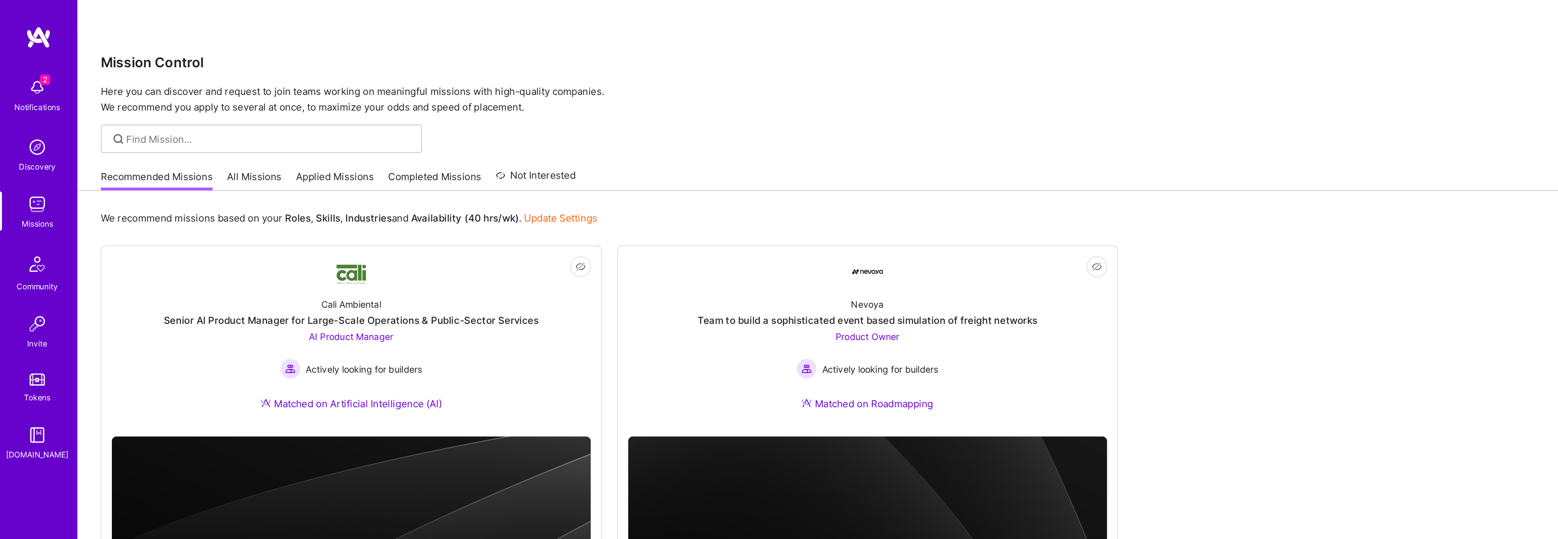
click at [253, 122] on link "Applied Missions" at bounding box center [240, 129] width 56 height 15
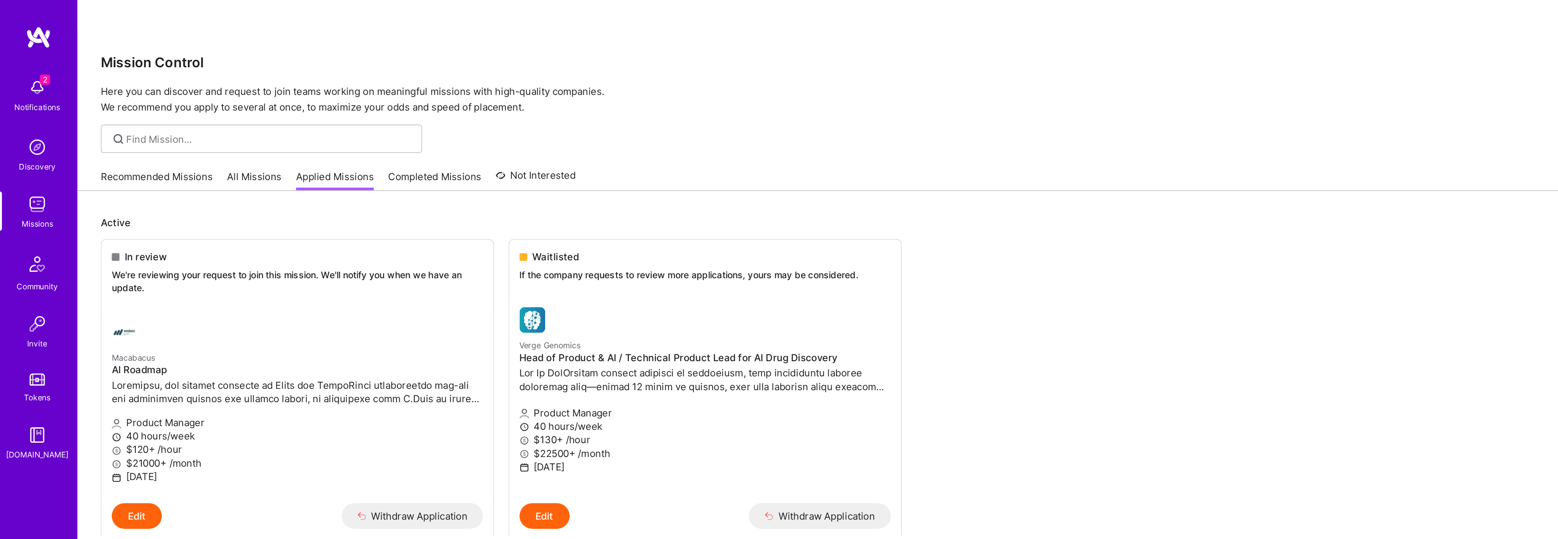
click at [293, 122] on link "Completed Missions" at bounding box center [311, 129] width 67 height 15
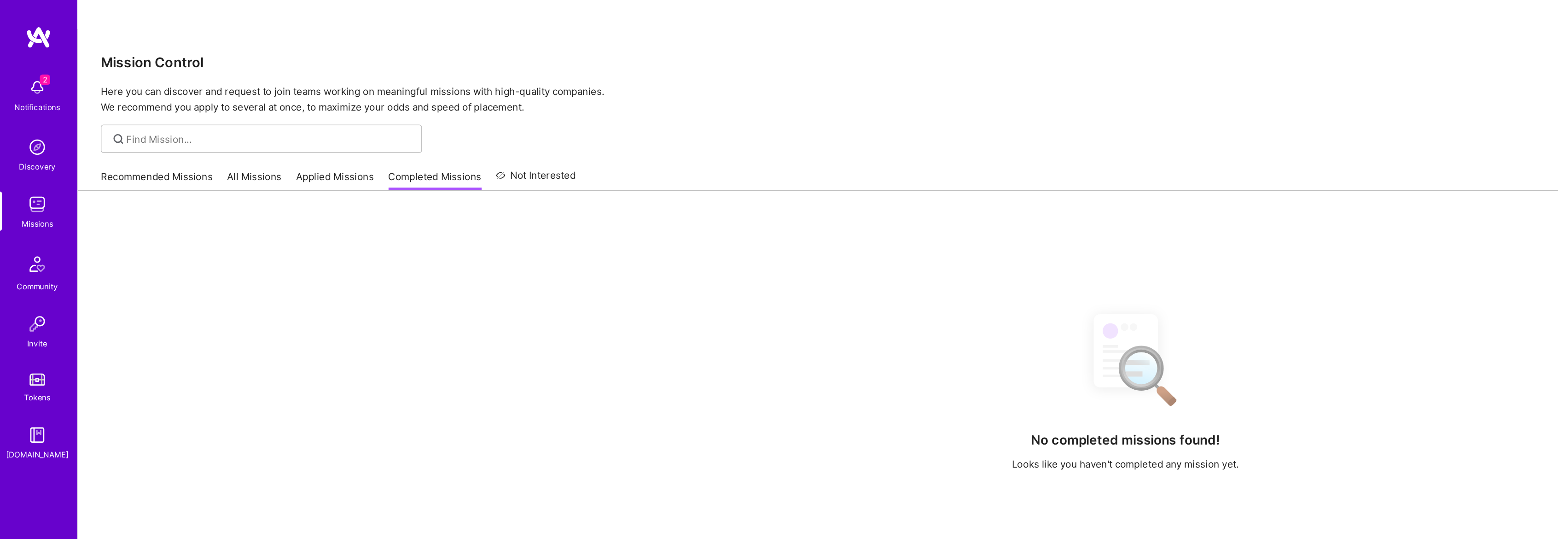
click at [187, 122] on link "All Missions" at bounding box center [182, 129] width 39 height 15
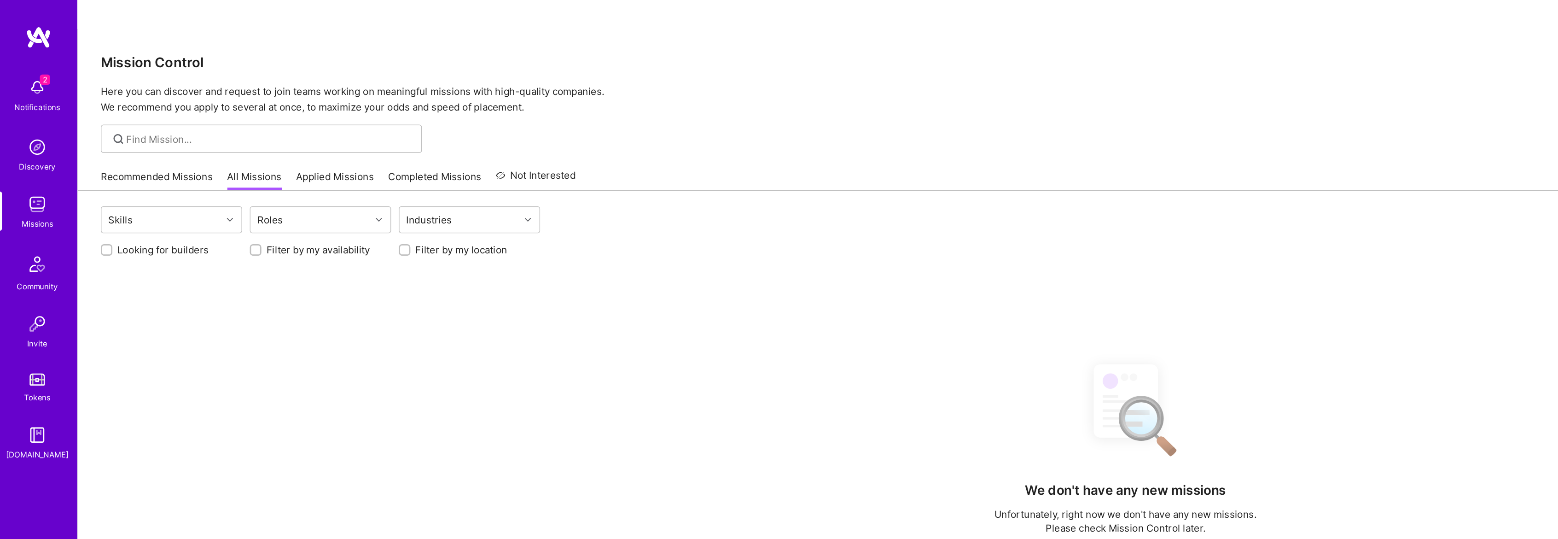
click at [113, 122] on link "Recommended Missions" at bounding box center [112, 129] width 80 height 15
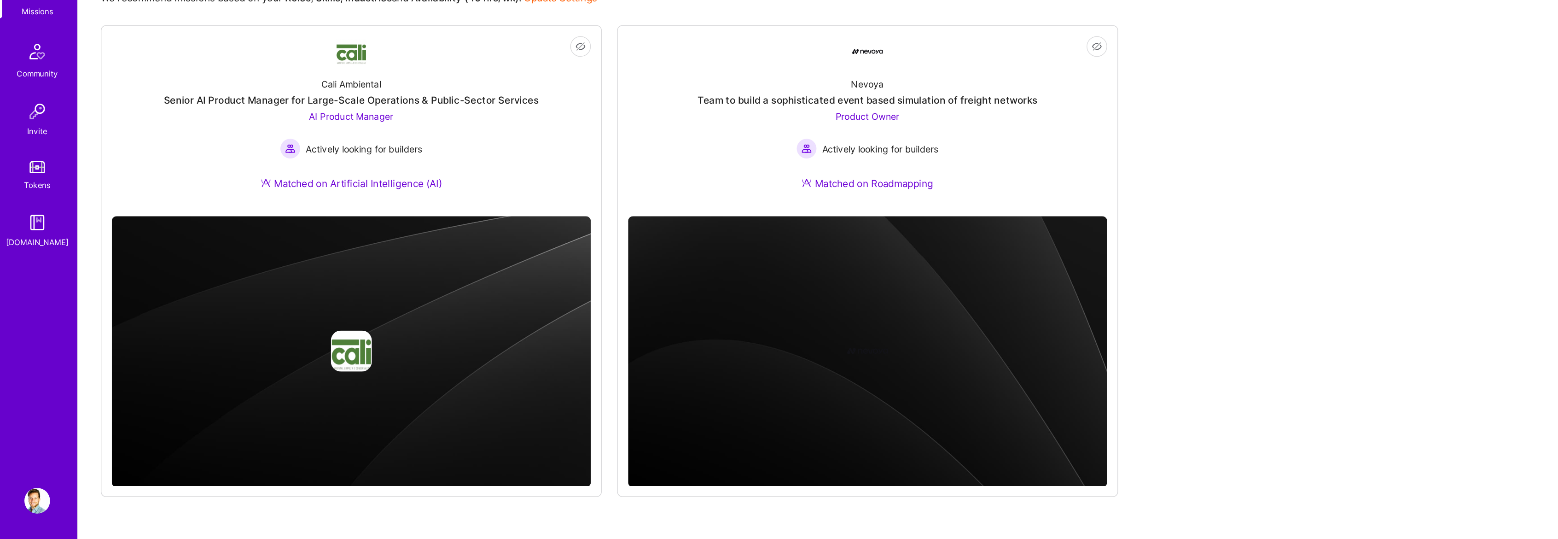
scroll to position [8, 0]
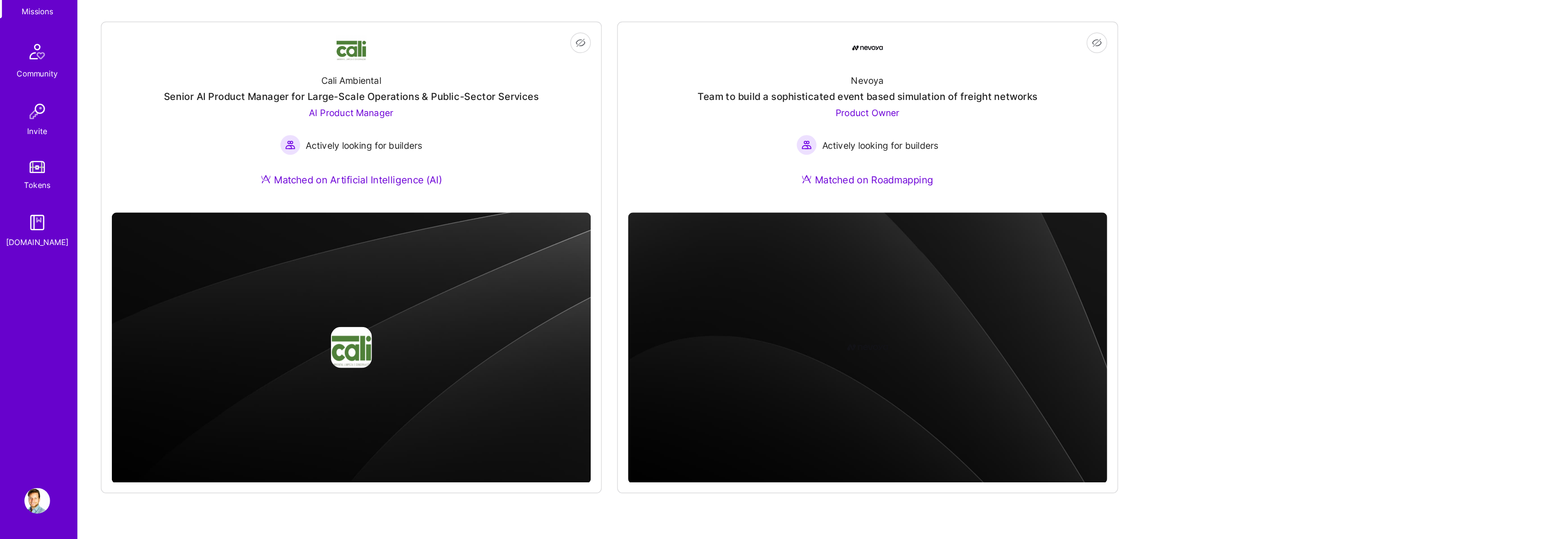
click at [22, 509] on img at bounding box center [26, 511] width 18 height 18
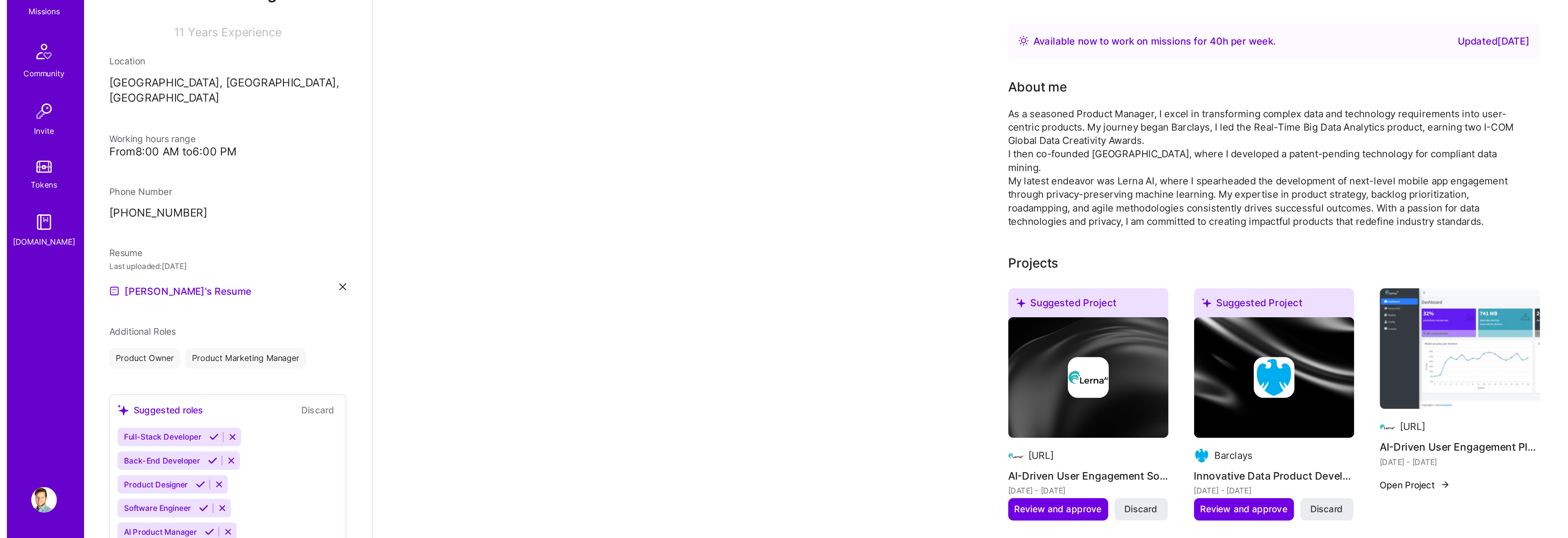
scroll to position [66, 0]
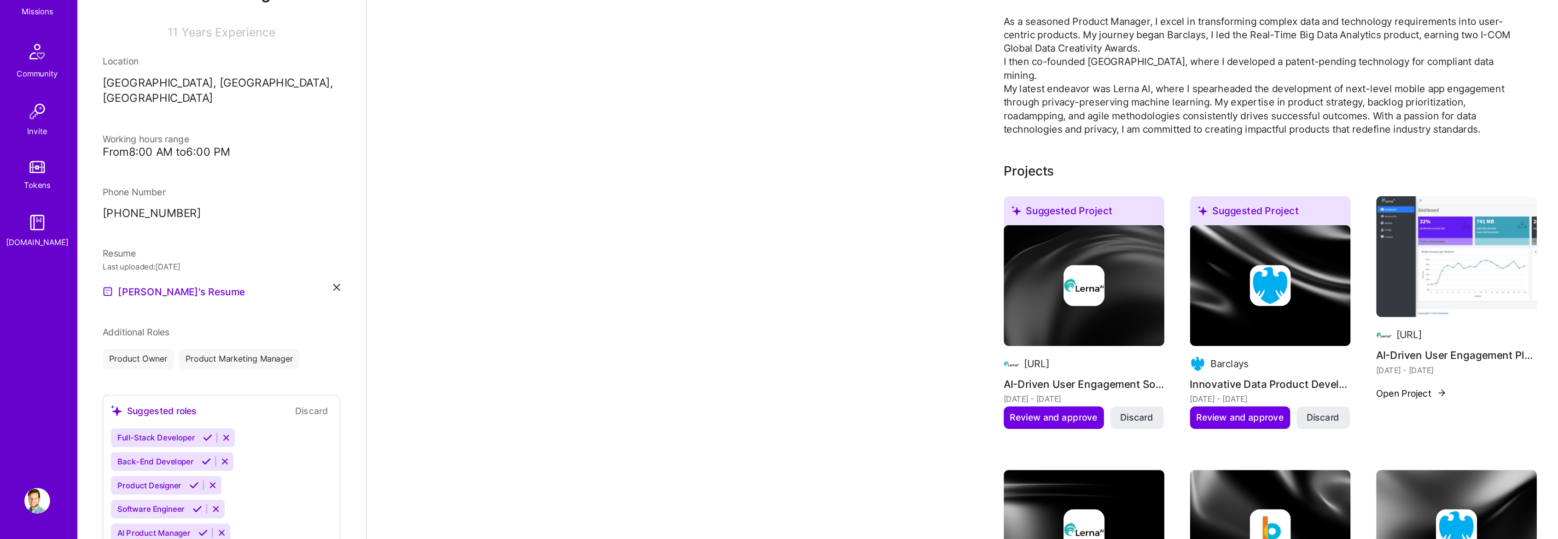
click at [1050, 295] on img at bounding box center [1043, 336] width 115 height 87
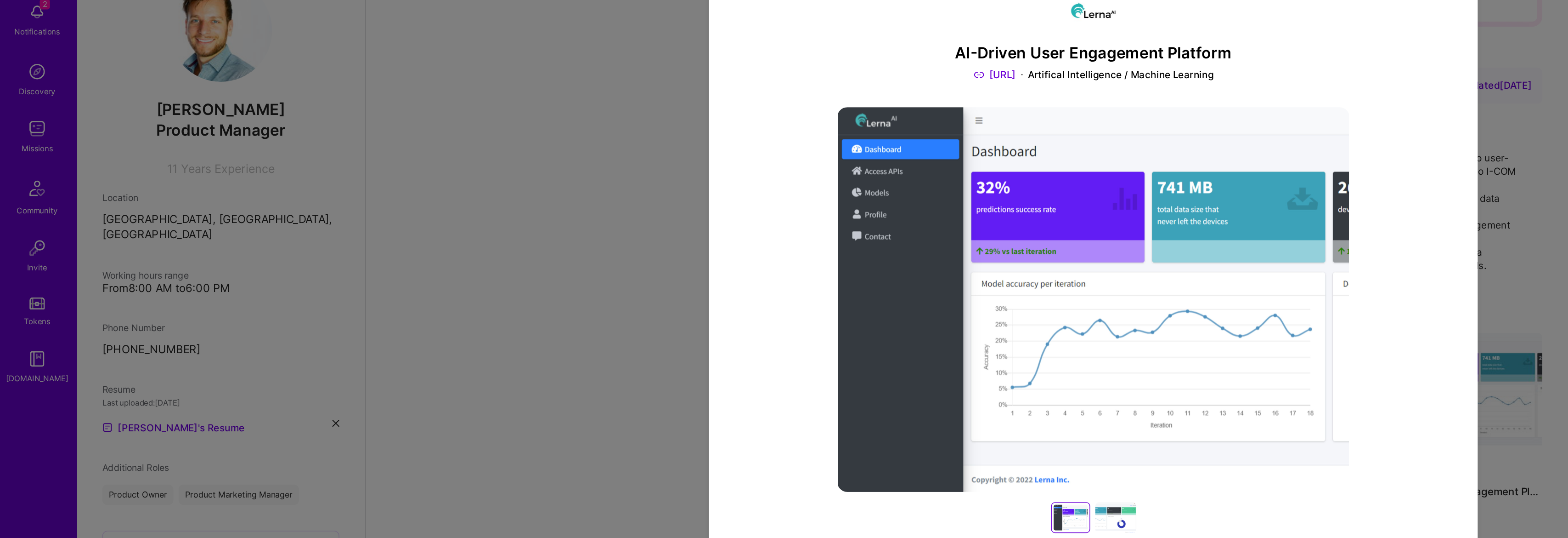
scroll to position [66, 0]
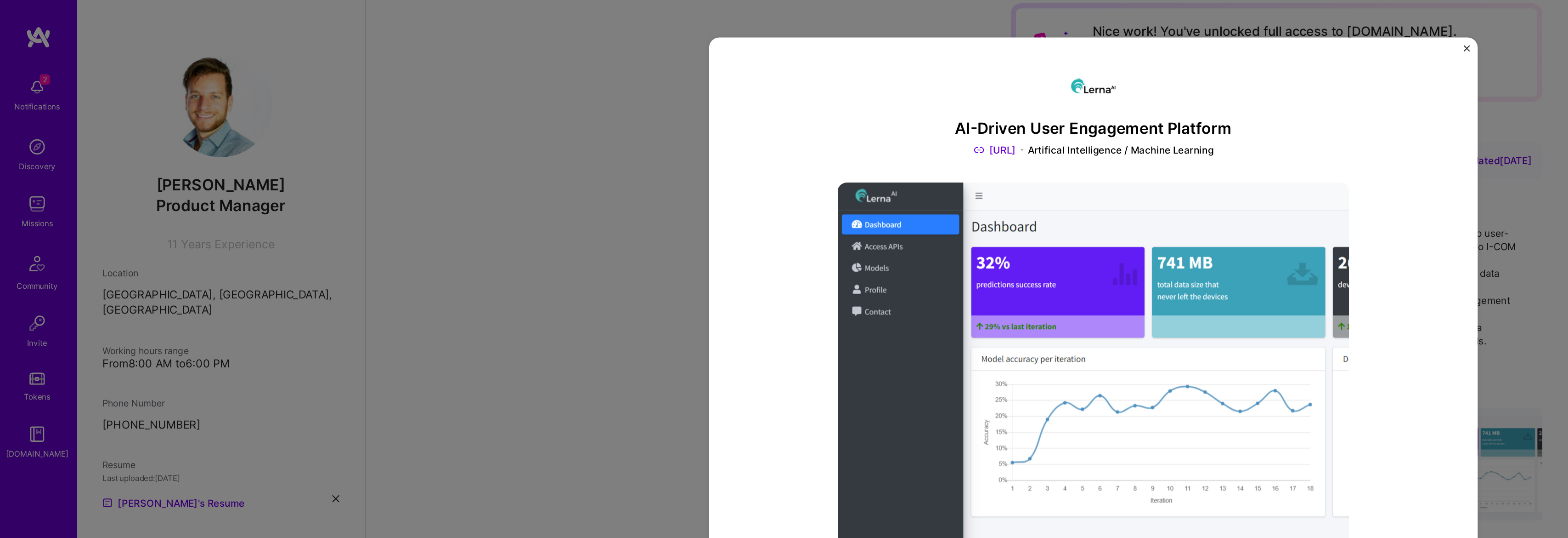
click at [750, 94] on h3 "AI-Driven User Engagement Platform" at bounding box center [784, 92] width 367 height 13
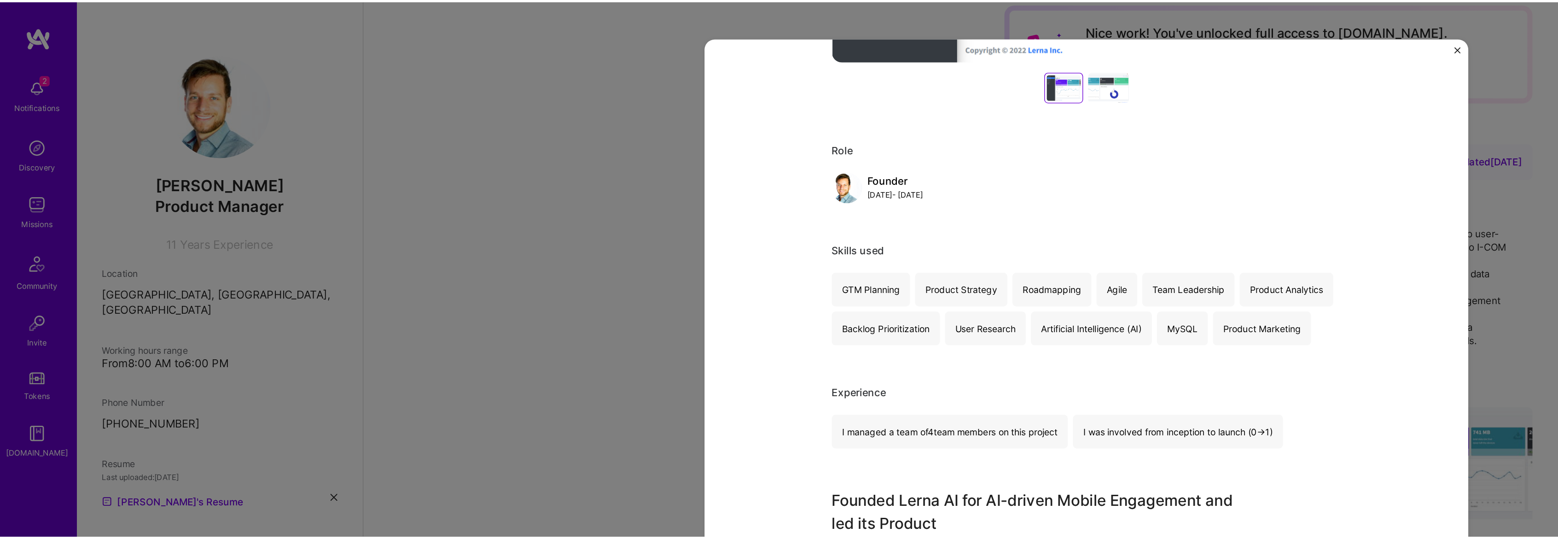
scroll to position [0, 0]
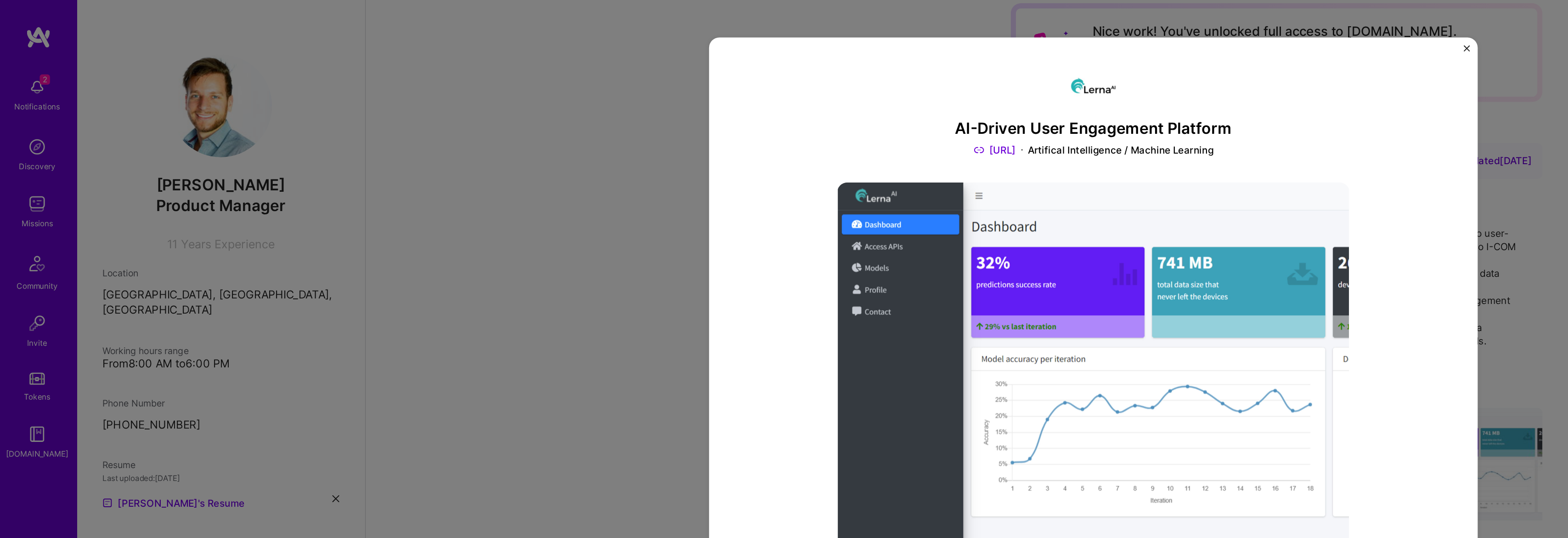
click at [1098, 78] on div "AI-Driven User Engagement Platform Lerna.ai Artifical Intelligence / Machine Le…" at bounding box center [784, 269] width 1568 height 538
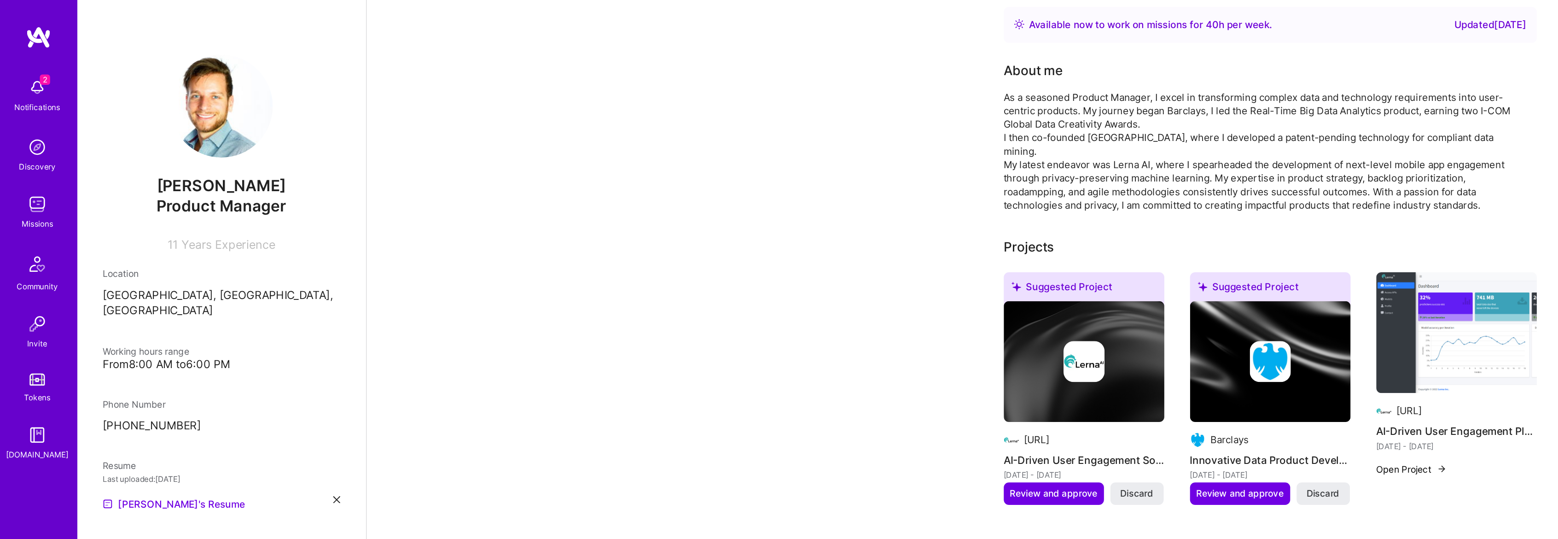
scroll to position [132, 0]
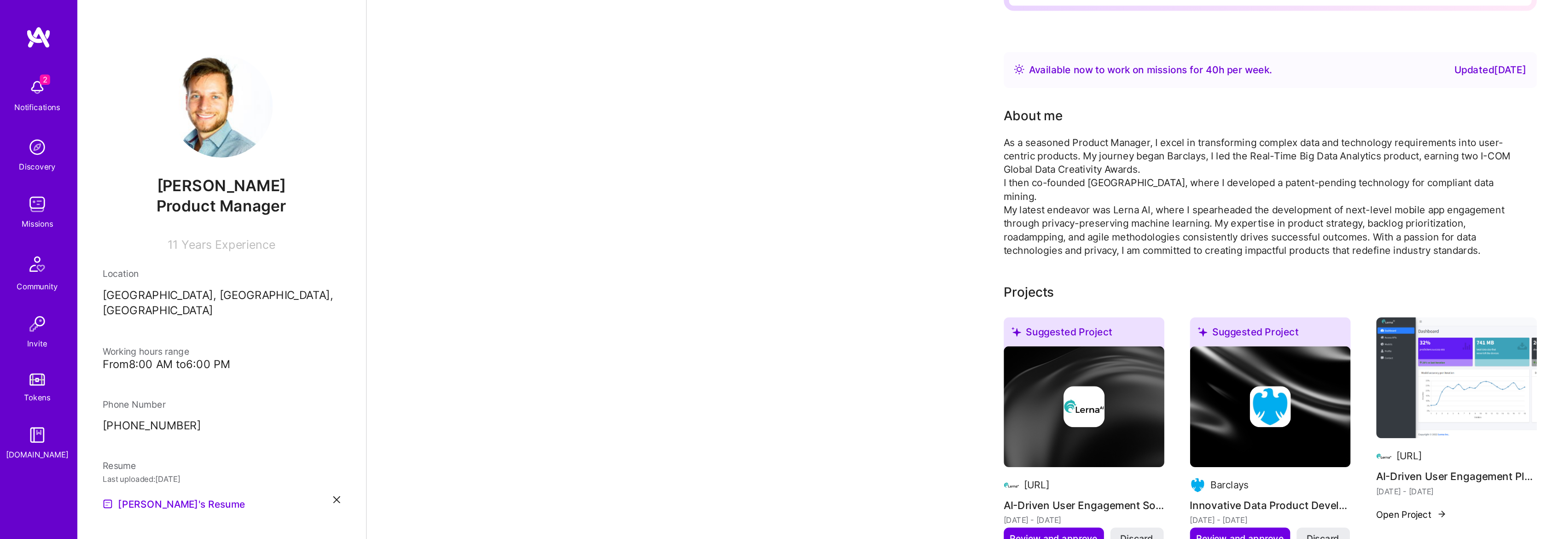
click at [904, 99] on div "As a seasoned Product Manager, I excel in transforming complex data and technol…" at bounding box center [903, 140] width 368 height 87
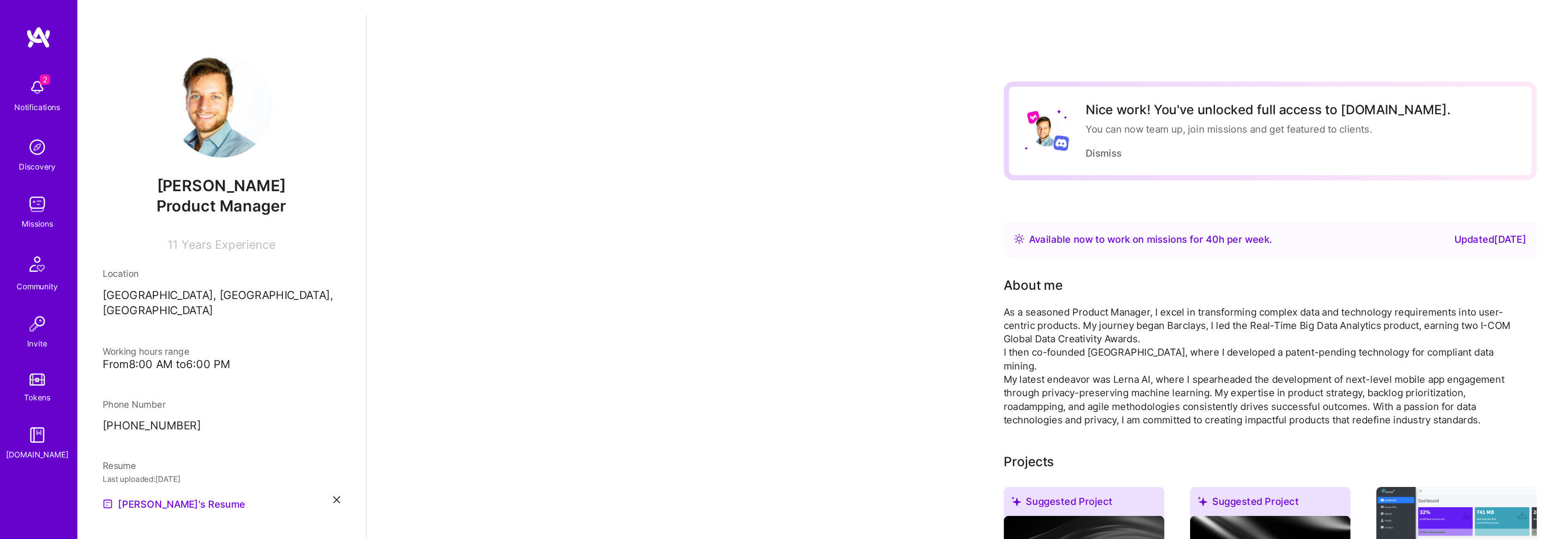
scroll to position [0, 0]
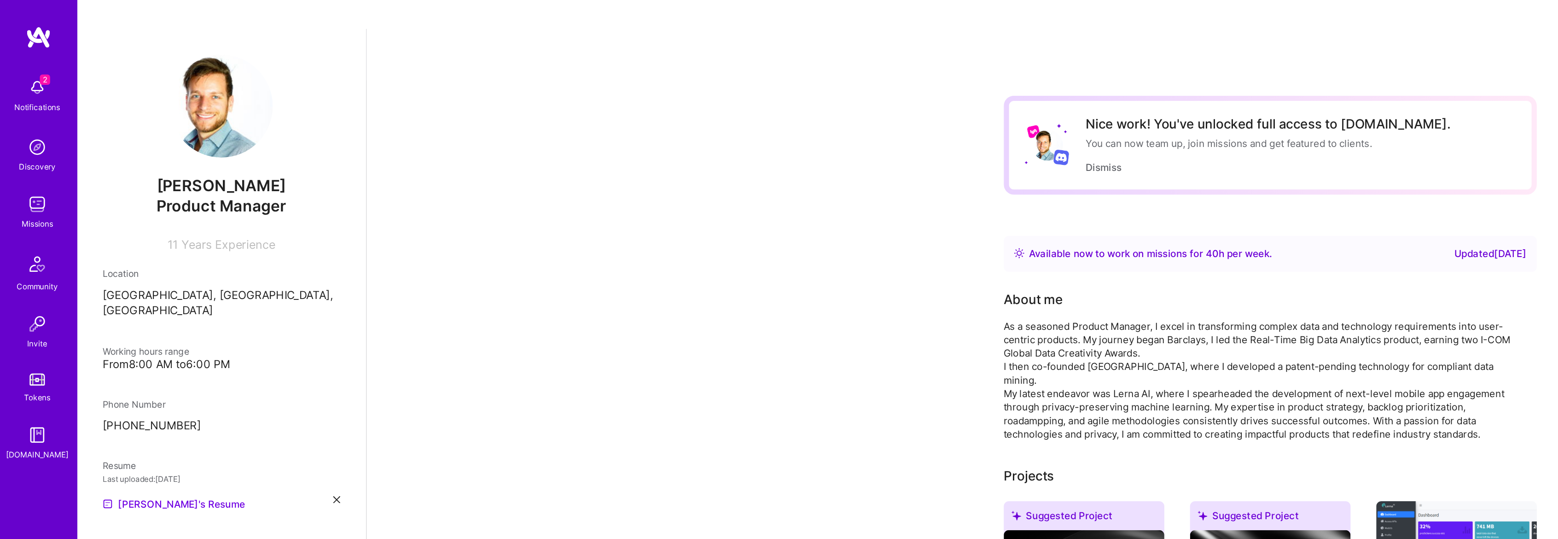
click at [734, 208] on div "About me" at bounding box center [740, 215] width 43 height 14
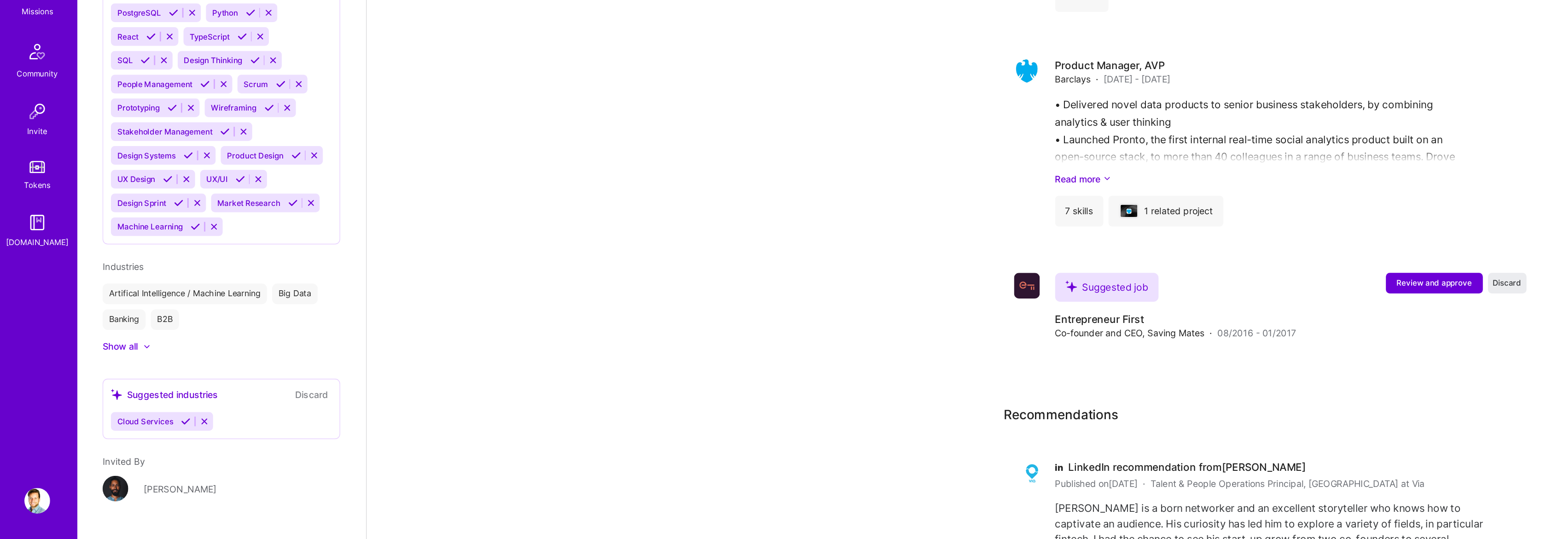
scroll to position [1258, 0]
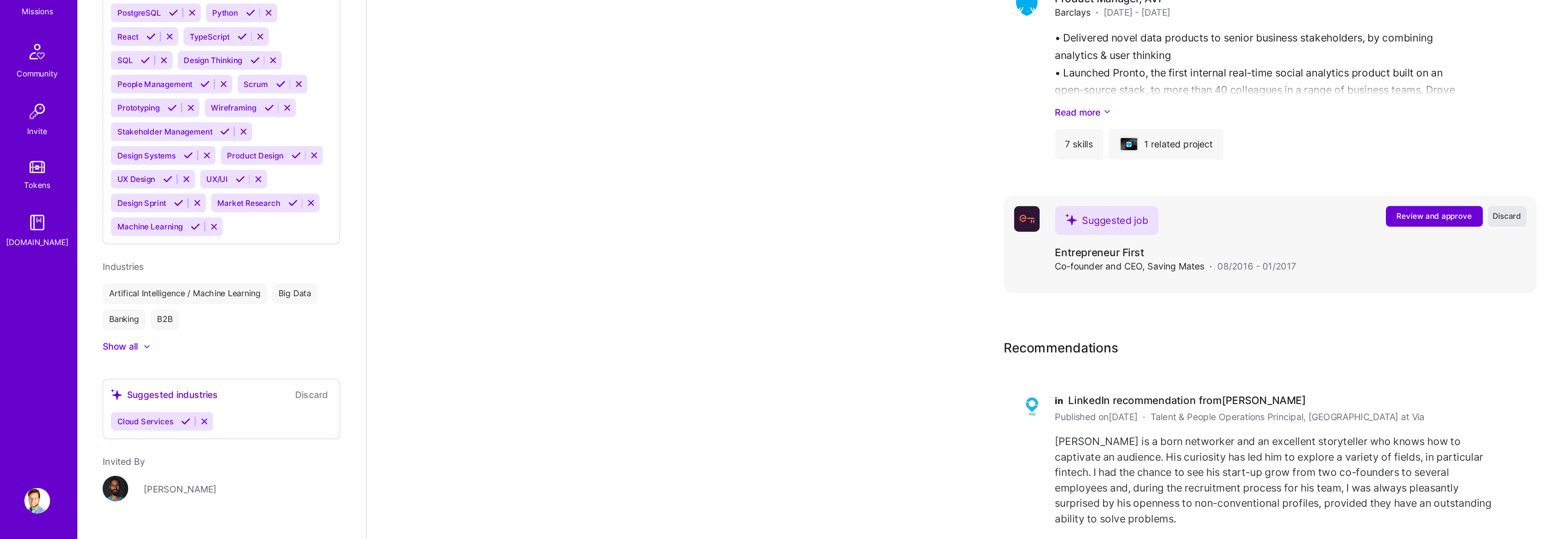
click at [1079, 300] on button "Discard" at bounding box center [1081, 307] width 28 height 15
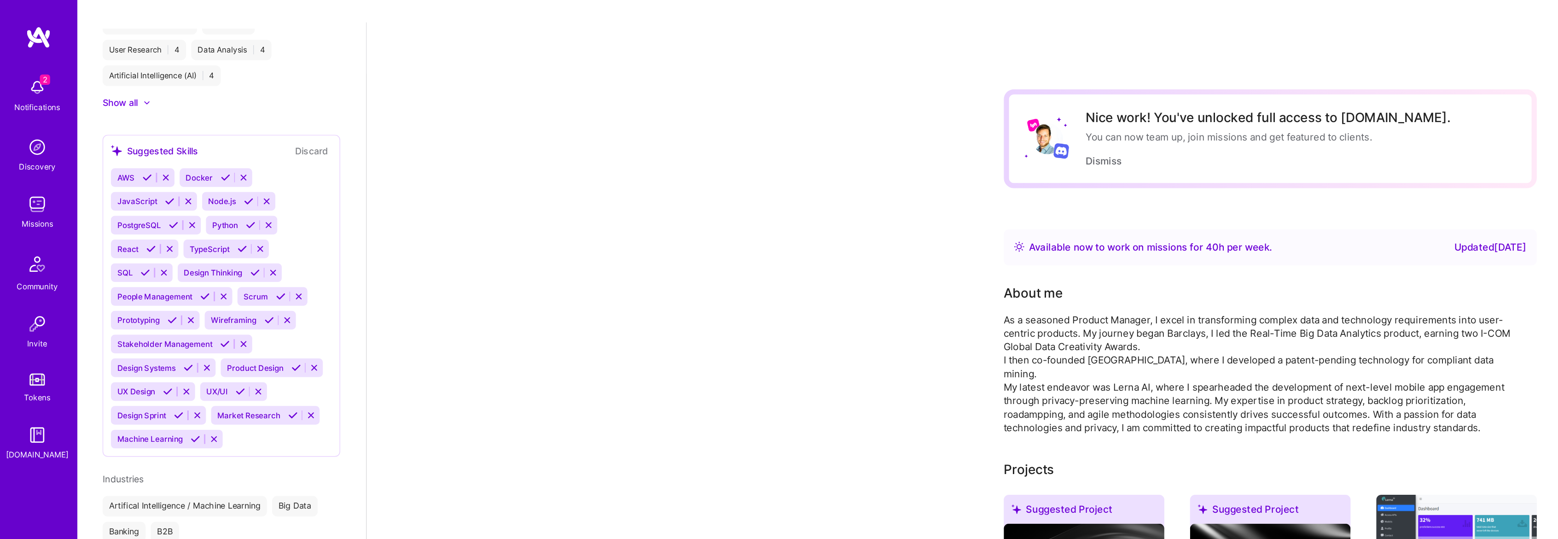
scroll to position [0, 0]
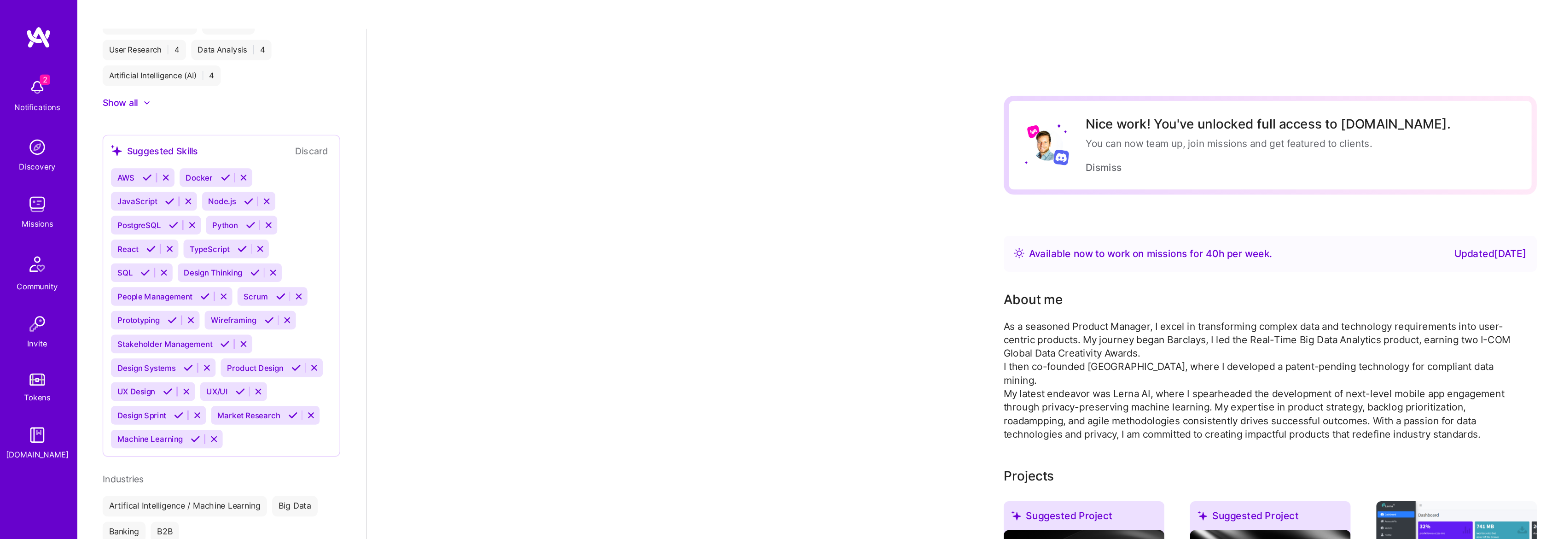
click at [757, 208] on div "About me As a seasoned Product Manager, I excel in transforming complex data an…" at bounding box center [903, 262] width 368 height 108
click at [756, 229] on div "As a seasoned Product Manager, I excel in transforming complex data and technol…" at bounding box center [903, 272] width 368 height 87
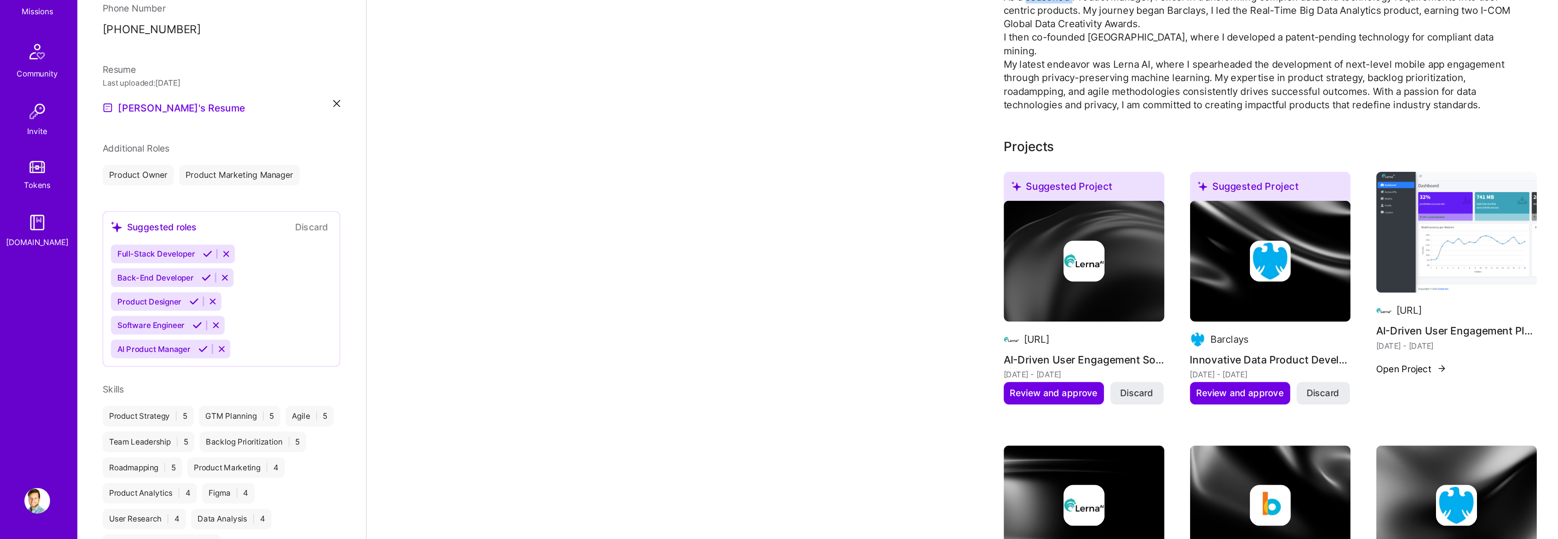
scroll to position [111, 0]
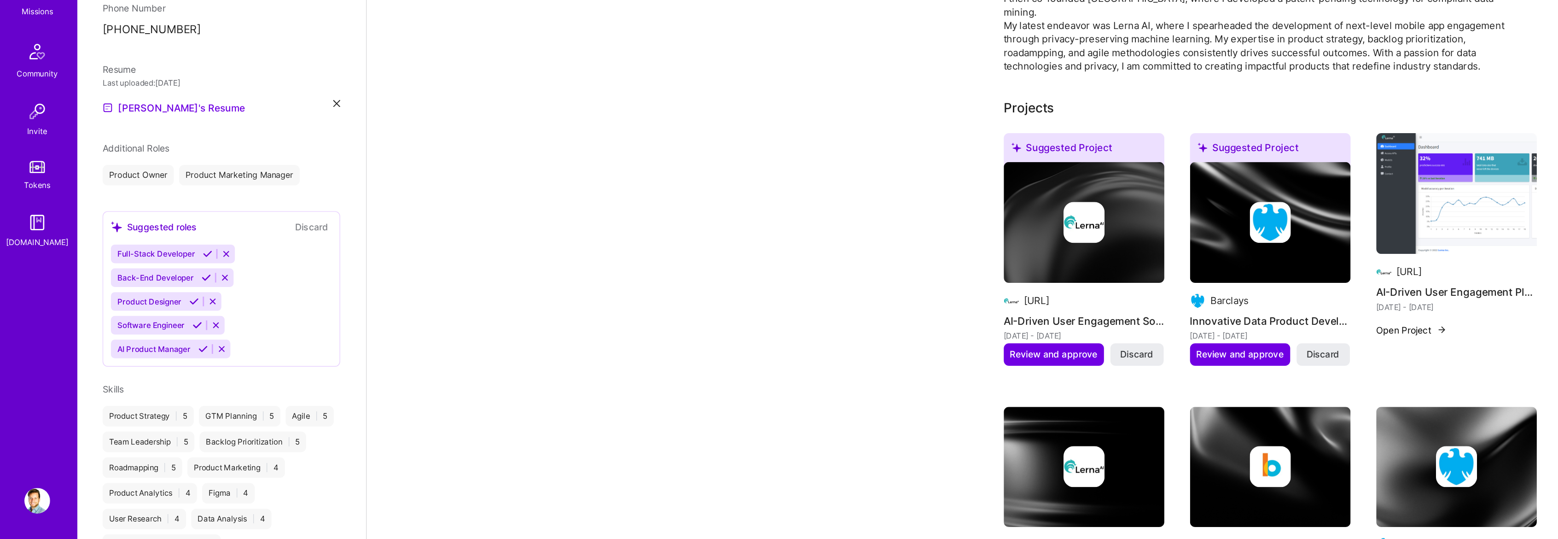
click at [25, 514] on img at bounding box center [26, 511] width 18 height 18
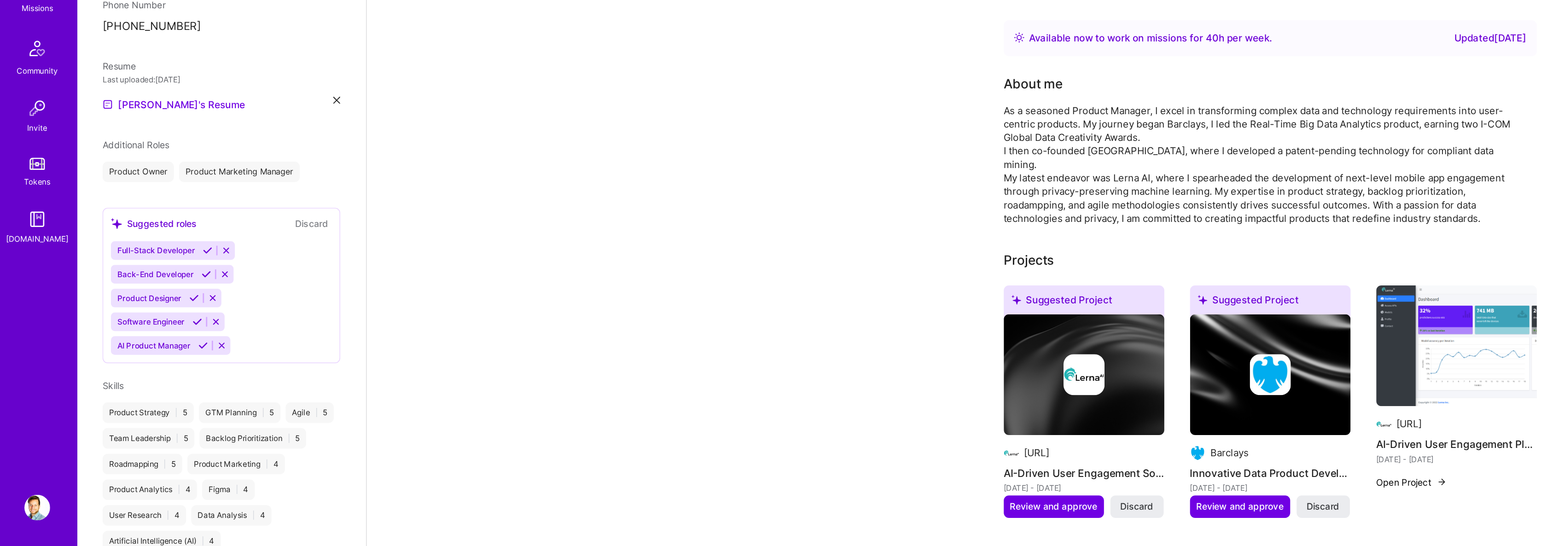
scroll to position [0, 0]
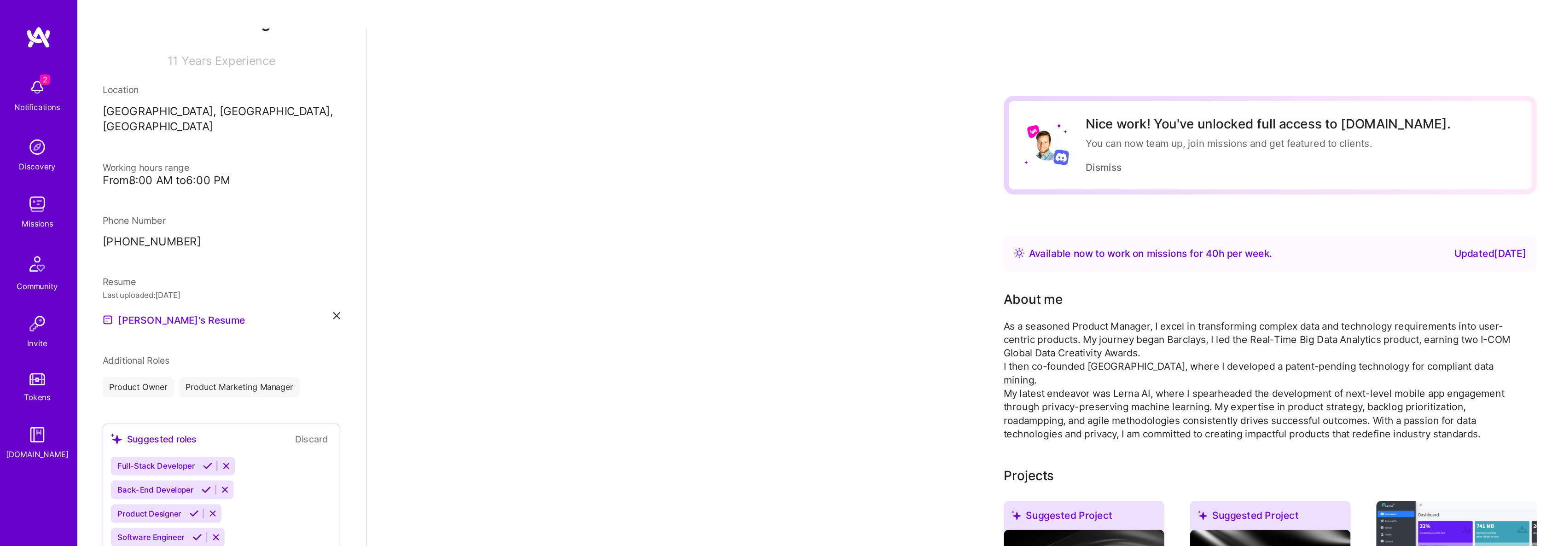
click at [1048, 176] on div "Updated 6 months ago" at bounding box center [1069, 181] width 52 height 11
click at [1047, 176] on div "Updated 6 months ago" at bounding box center [1069, 181] width 52 height 11
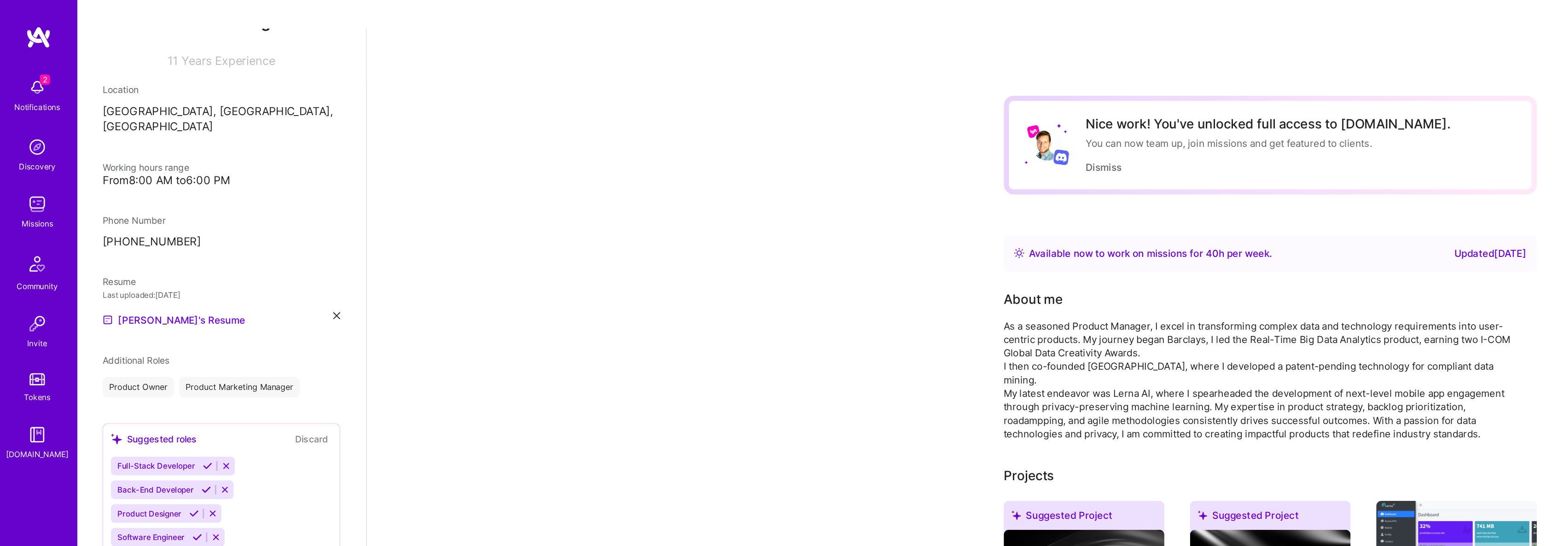
click at [786, 229] on div "As a seasoned Product Manager, I excel in transforming complex data and technol…" at bounding box center [903, 272] width 368 height 87
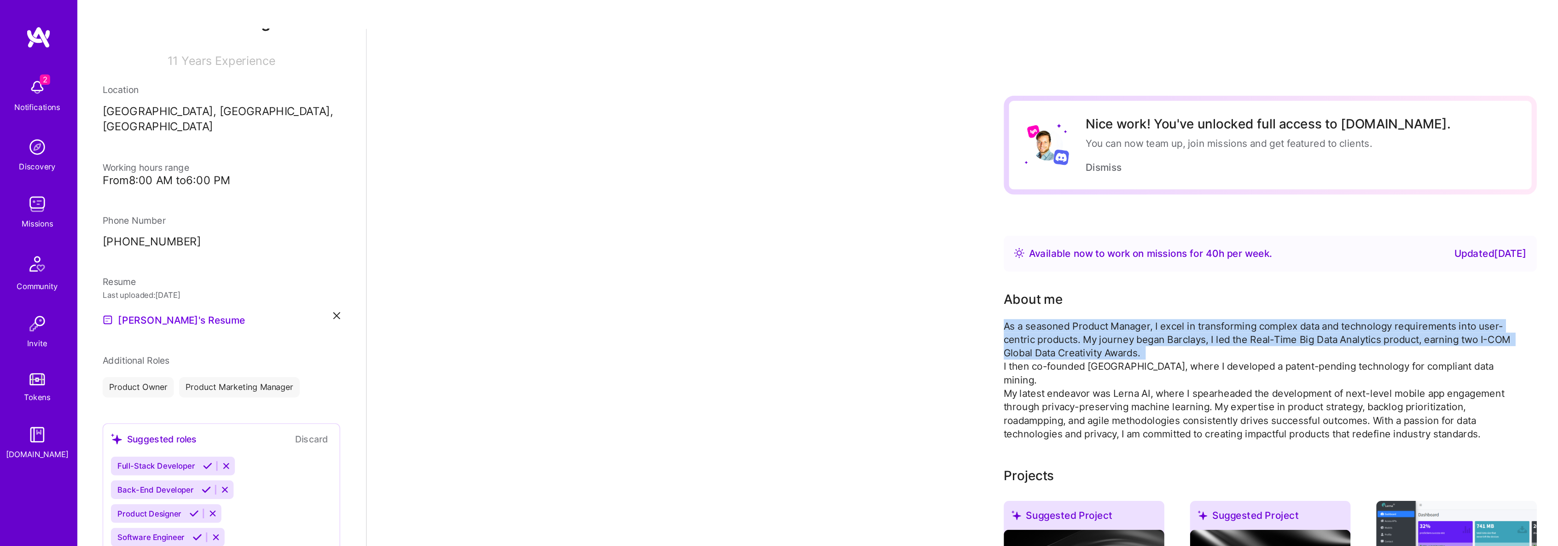
click at [785, 229] on div "As a seasoned Product Manager, I excel in transforming complex data and technol…" at bounding box center [903, 272] width 368 height 87
click at [795, 115] on button "Dismiss" at bounding box center [791, 120] width 26 height 10
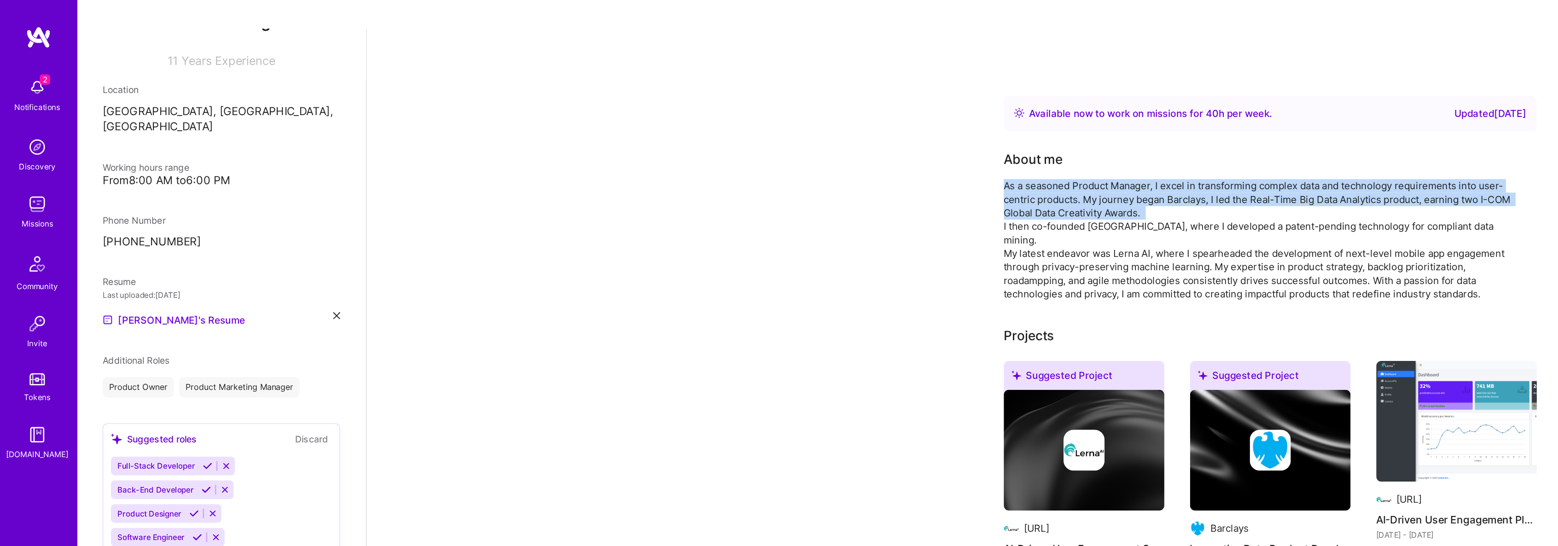
click at [987, 128] on div "As a seasoned Product Manager, I excel in transforming complex data and technol…" at bounding box center [903, 171] width 368 height 87
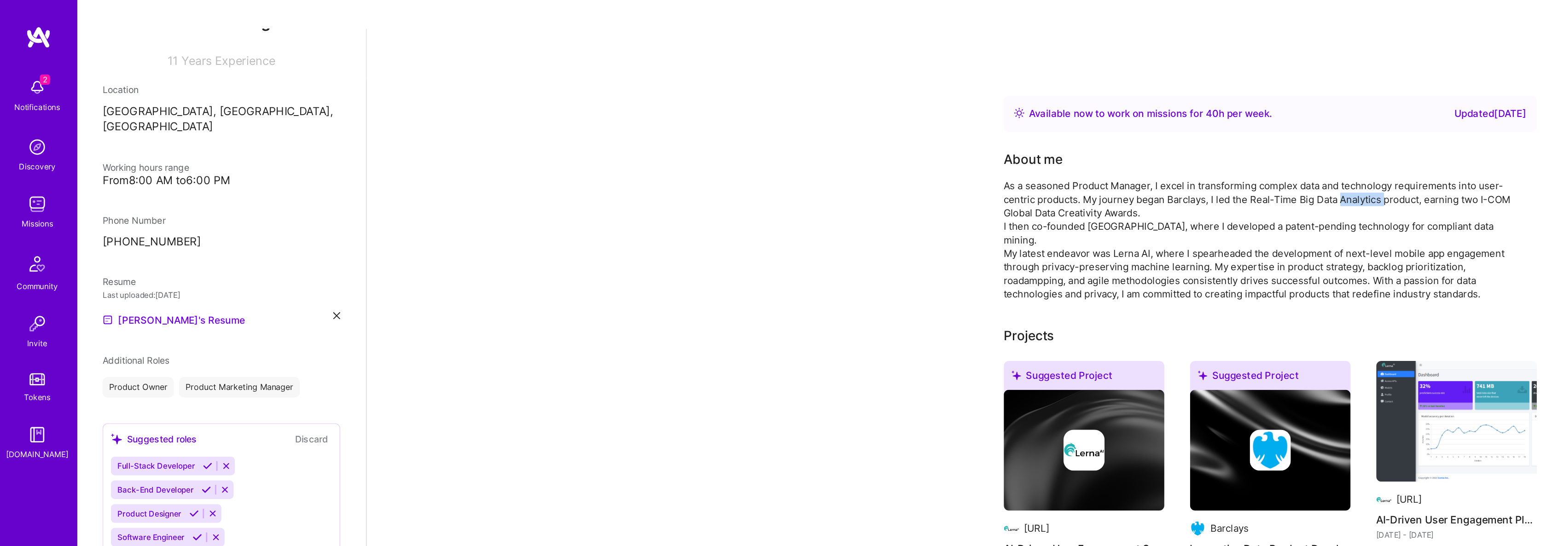
click at [988, 128] on div "As a seasoned Product Manager, I excel in transforming complex data and technol…" at bounding box center [903, 171] width 368 height 87
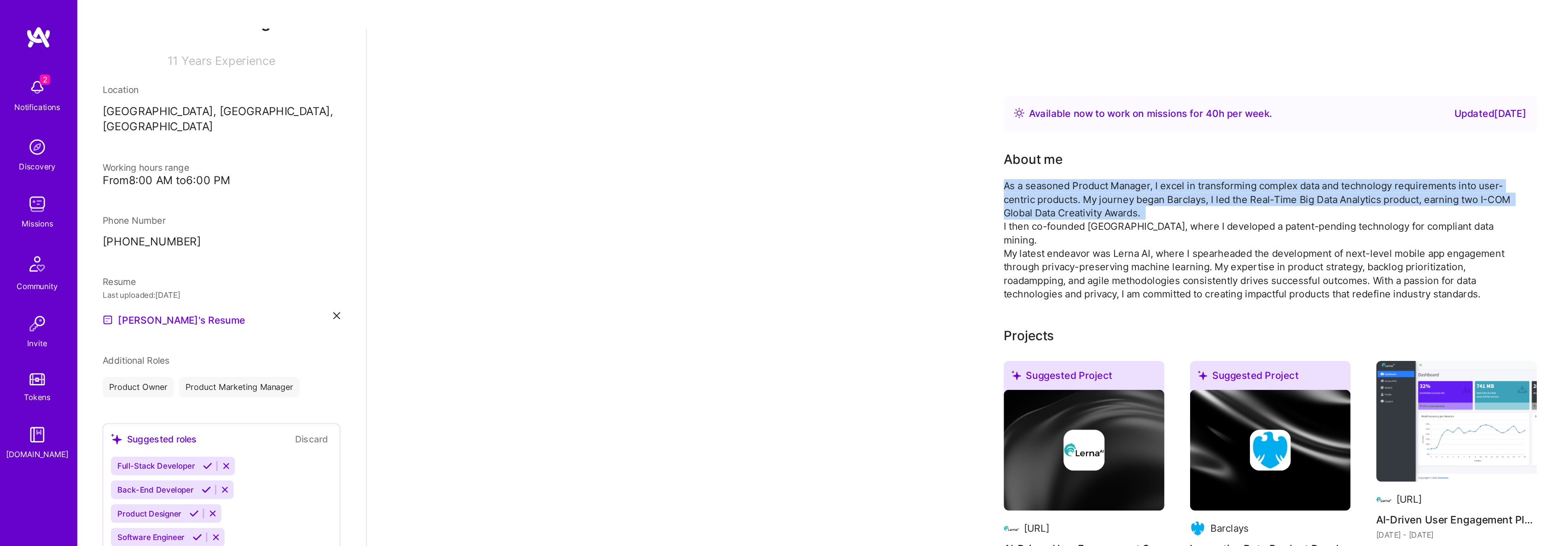
click at [988, 128] on div "As a seasoned Product Manager, I excel in transforming complex data and technol…" at bounding box center [903, 171] width 368 height 87
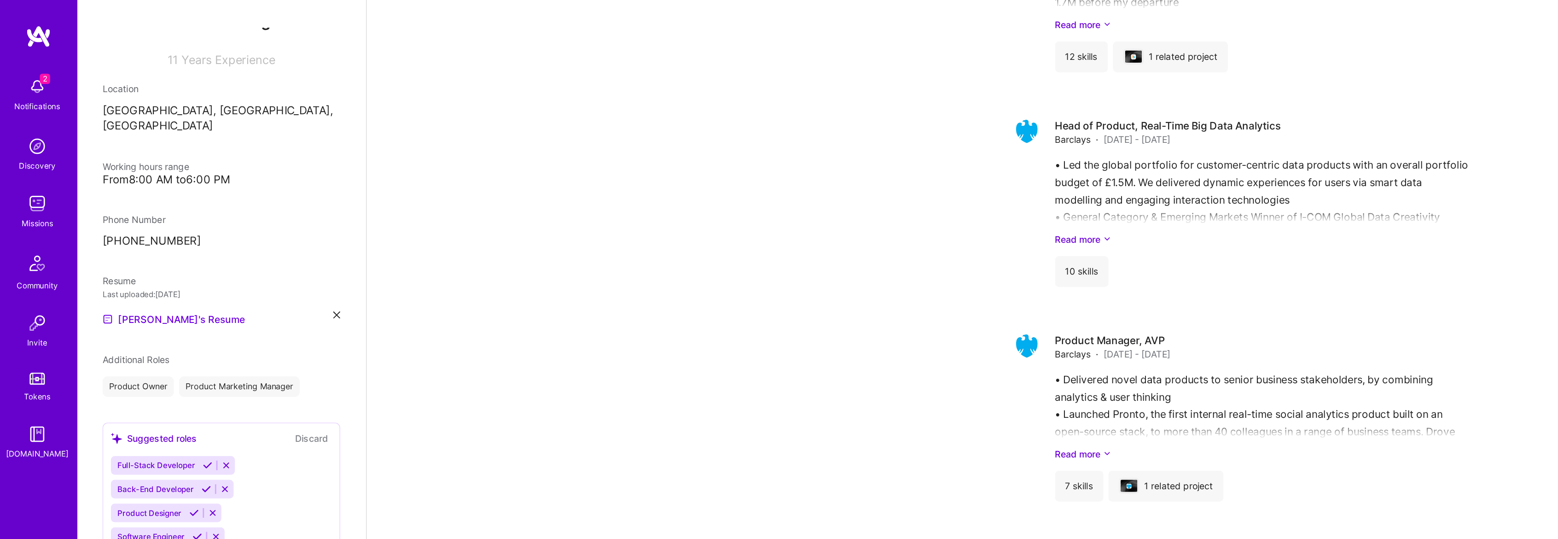
scroll to position [1064, 0]
click at [20, 111] on img at bounding box center [26, 105] width 18 height 18
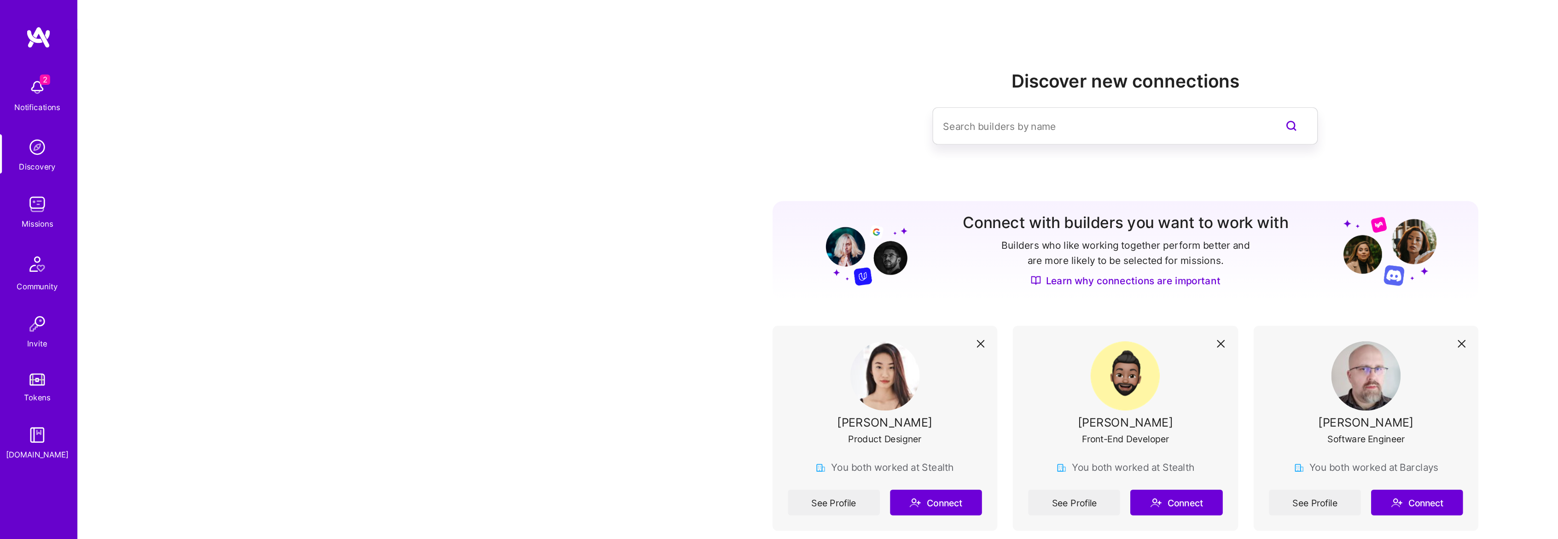
click at [18, 148] on img at bounding box center [26, 146] width 18 height 18
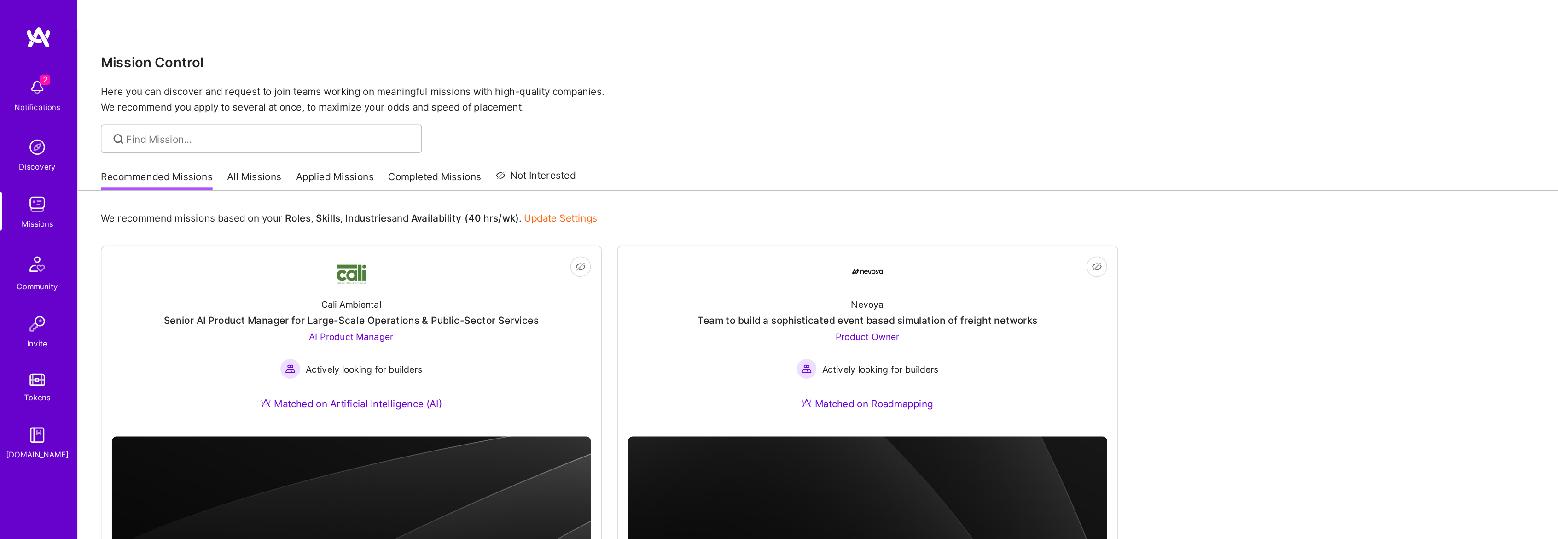
click at [25, 194] on img at bounding box center [27, 189] width 22 height 22
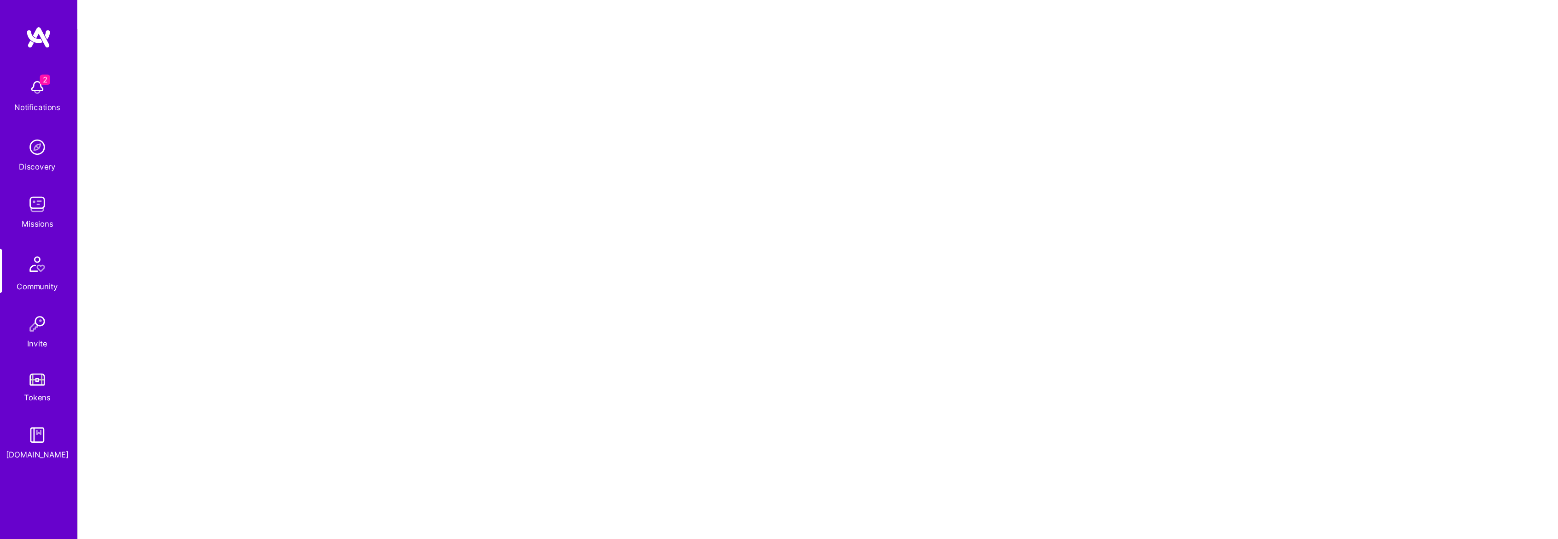
click at [26, 236] on img at bounding box center [26, 232] width 18 height 18
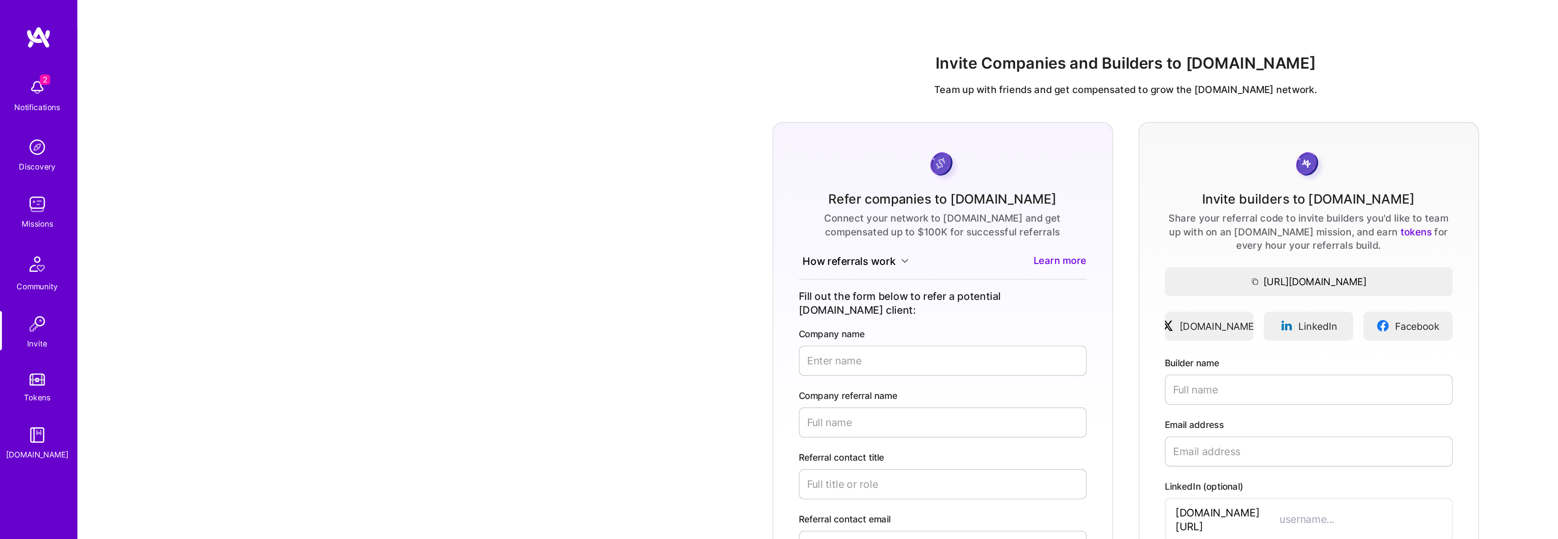
click at [22, 258] on div "2 Notifications Discovery Missions Community Invite Tokens A.Guide" at bounding box center [27, 191] width 55 height 279
click at [23, 278] on link "Tokens" at bounding box center [26, 277] width 57 height 26
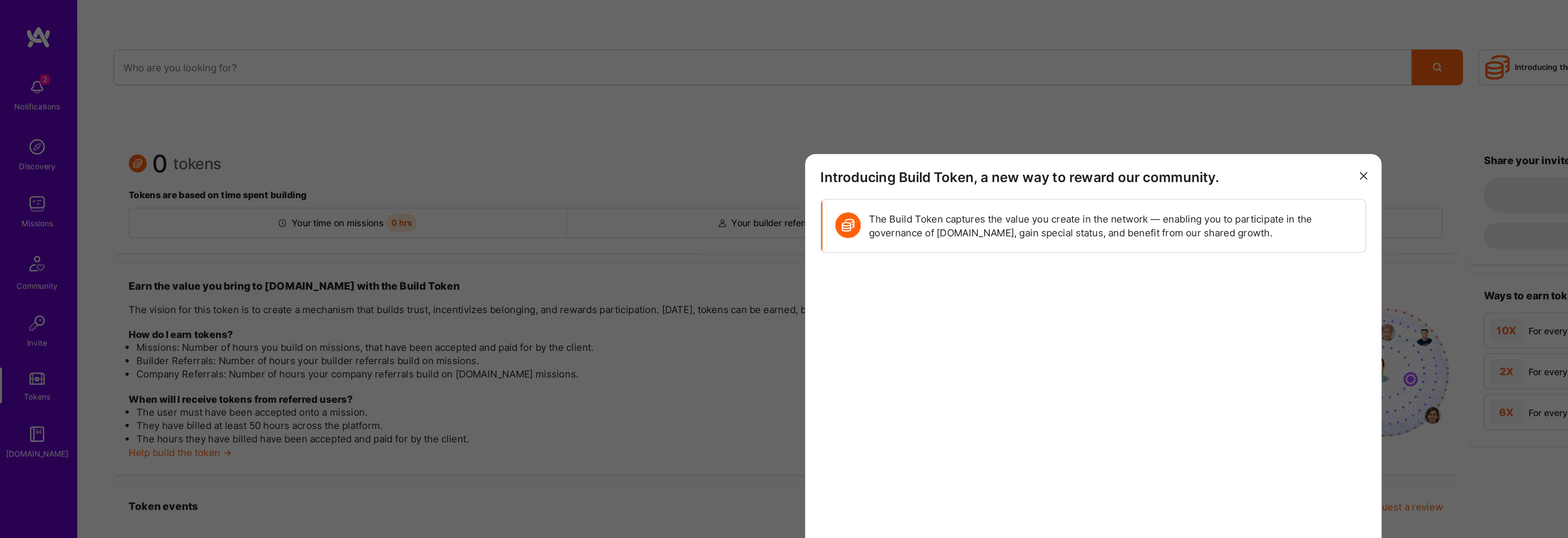
click at [977, 130] on button "modal" at bounding box center [977, 125] width 11 height 15
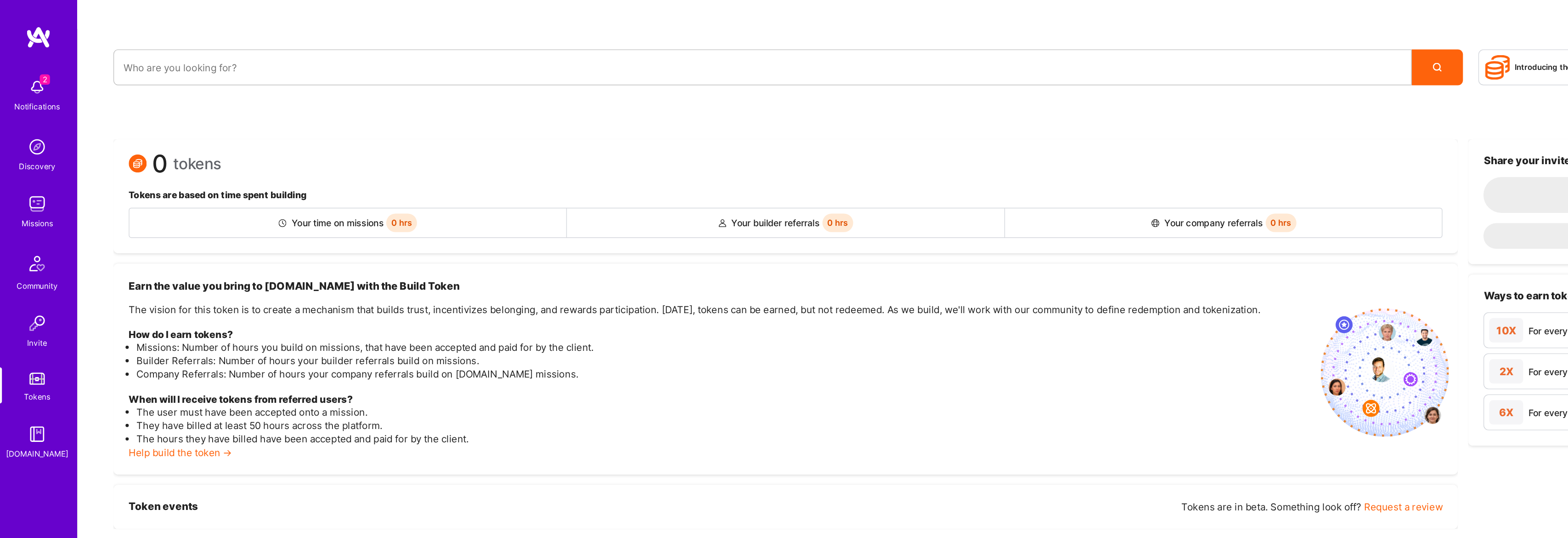
click at [28, 320] on div "[DOMAIN_NAME]" at bounding box center [27, 325] width 45 height 10
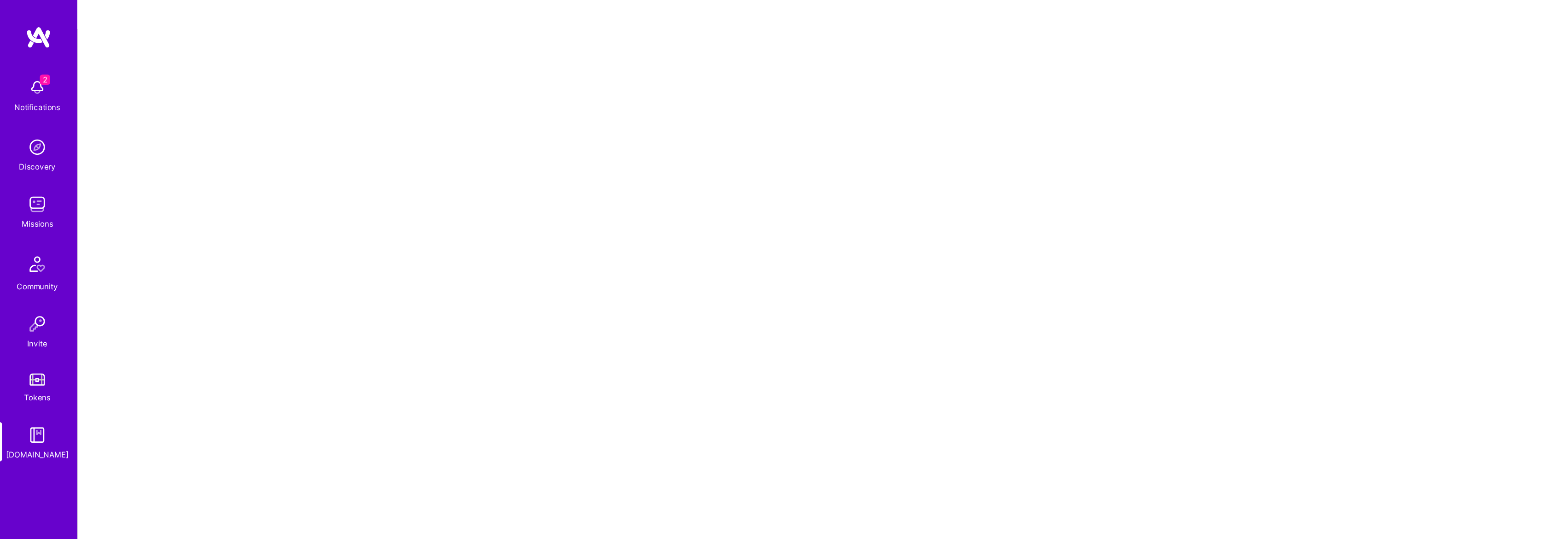
click at [27, 72] on div "Notifications" at bounding box center [27, 77] width 33 height 10
click at [20, 66] on div "2 Notifications Discovery Missions Community Invite Tokens A.Guide" at bounding box center [27, 191] width 55 height 279
click at [20, 66] on img at bounding box center [26, 62] width 18 height 18
click at [20, 66] on div "2 Notifications Discovery Missions Community Invite Tokens A.Guide" at bounding box center [27, 191] width 55 height 279
click at [29, 30] on img at bounding box center [27, 26] width 18 height 17
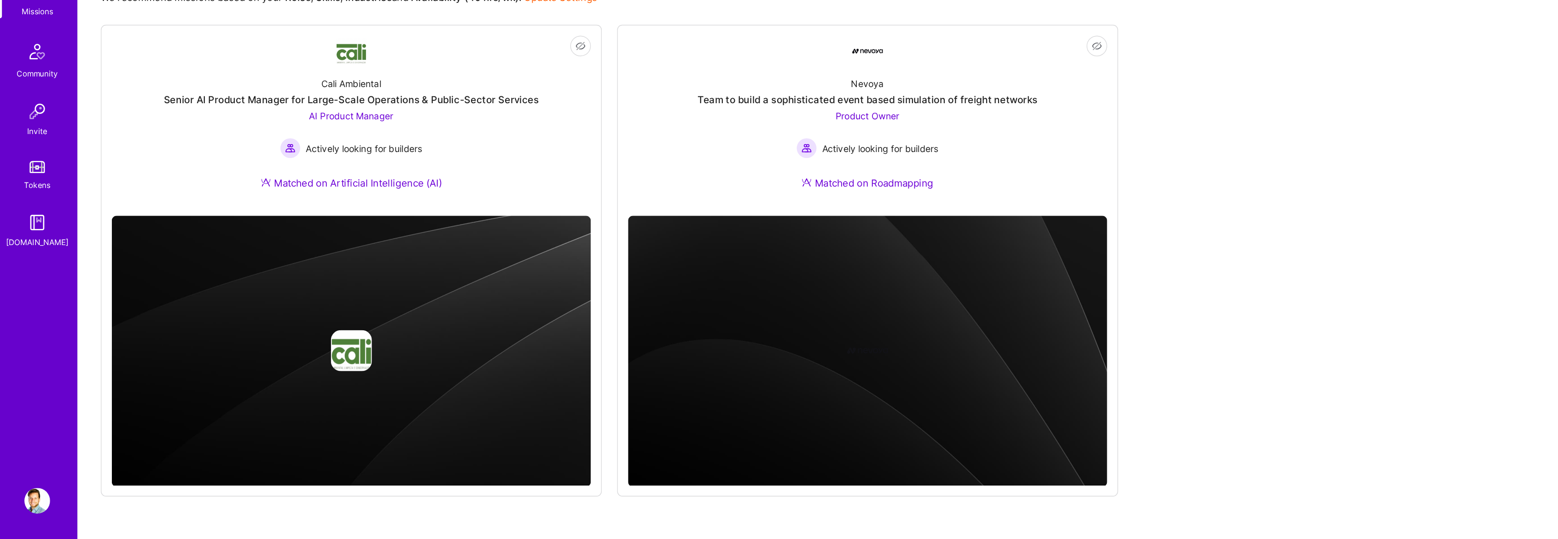
scroll to position [8, 0]
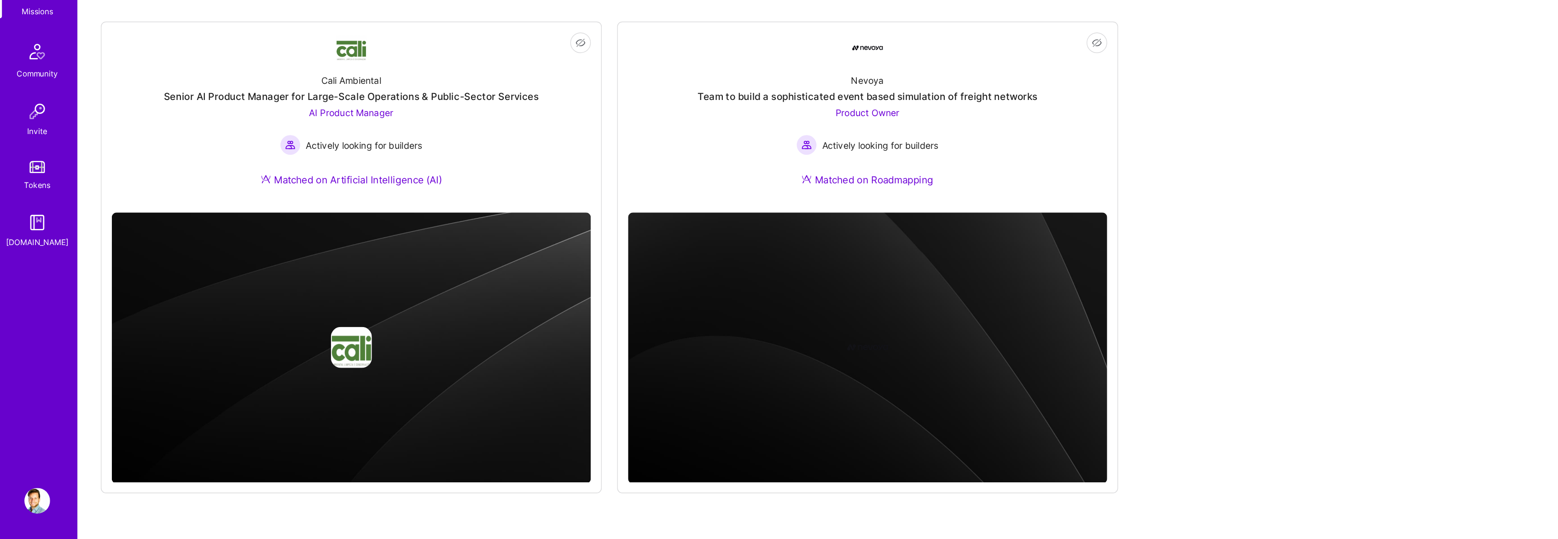
click at [24, 506] on img at bounding box center [26, 511] width 18 height 18
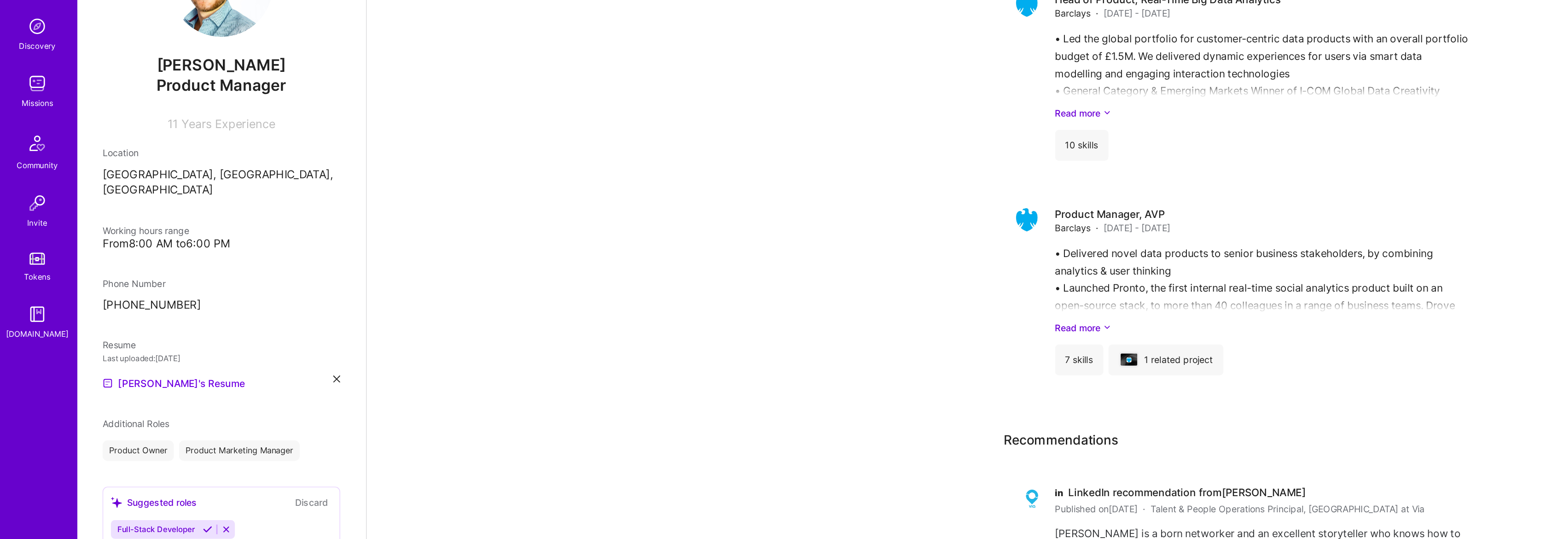
click at [29, 311] on img at bounding box center [26, 311] width 18 height 18
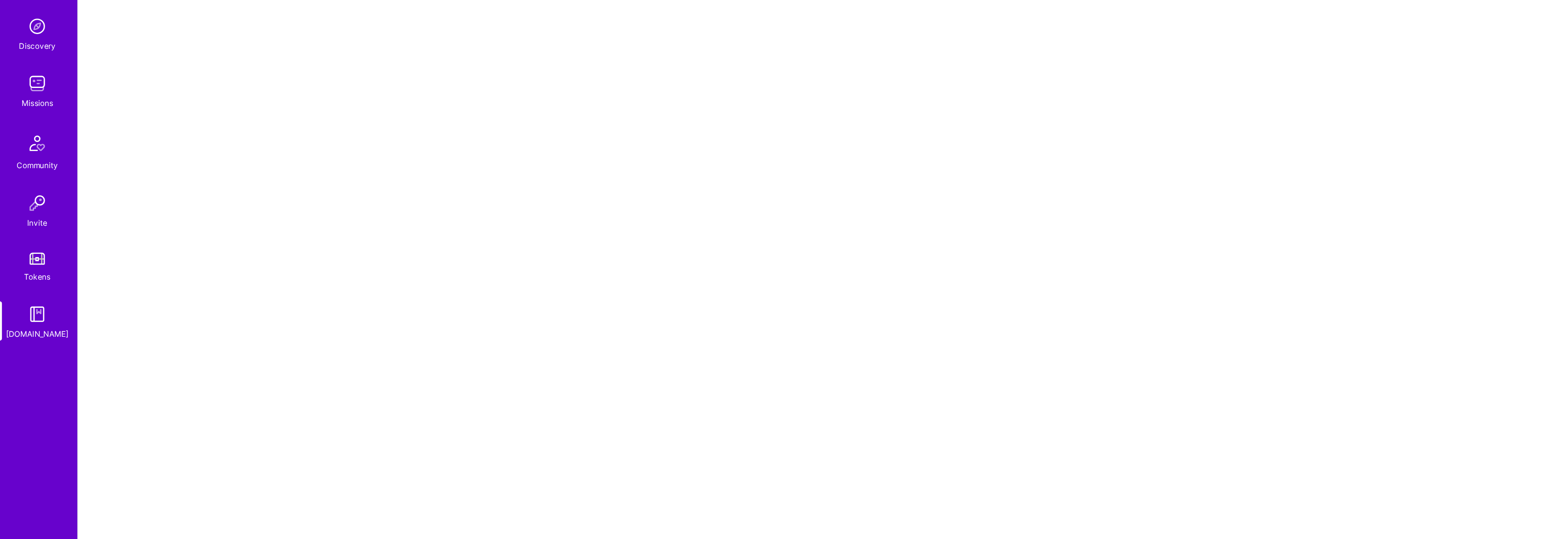
click at [22, 283] on div "Tokens" at bounding box center [26, 285] width 19 height 10
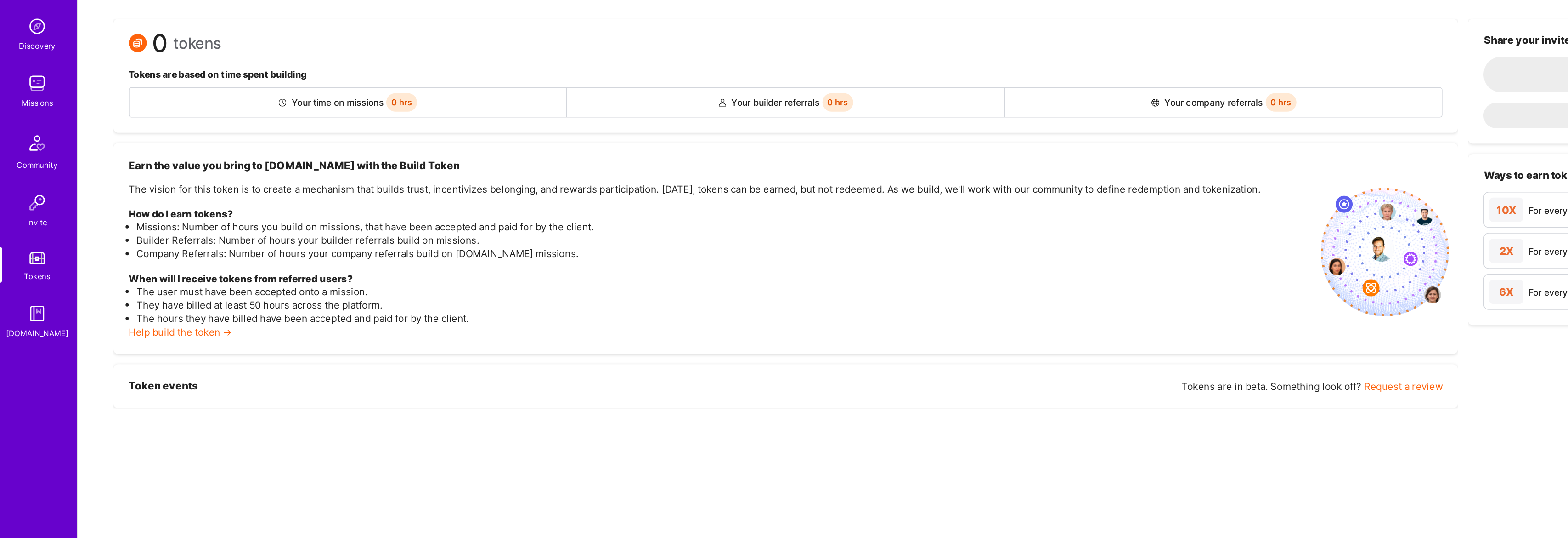
click at [33, 231] on img at bounding box center [26, 232] width 18 height 18
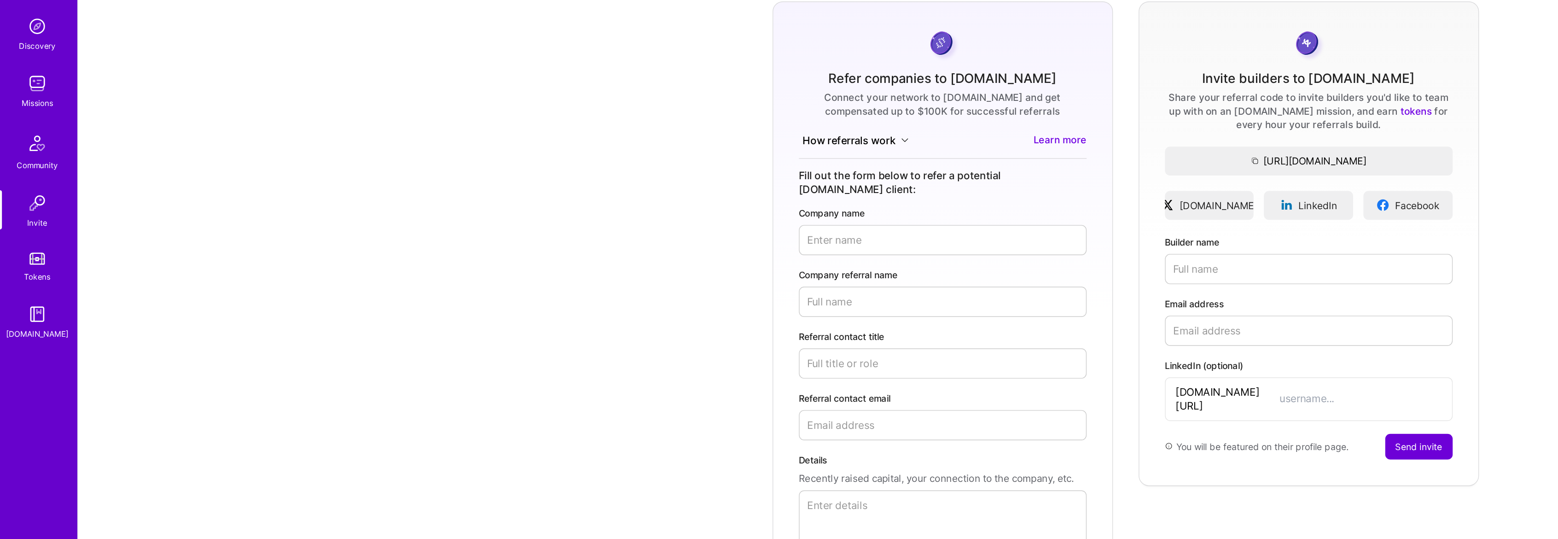
click at [24, 194] on img at bounding box center [27, 189] width 22 height 22
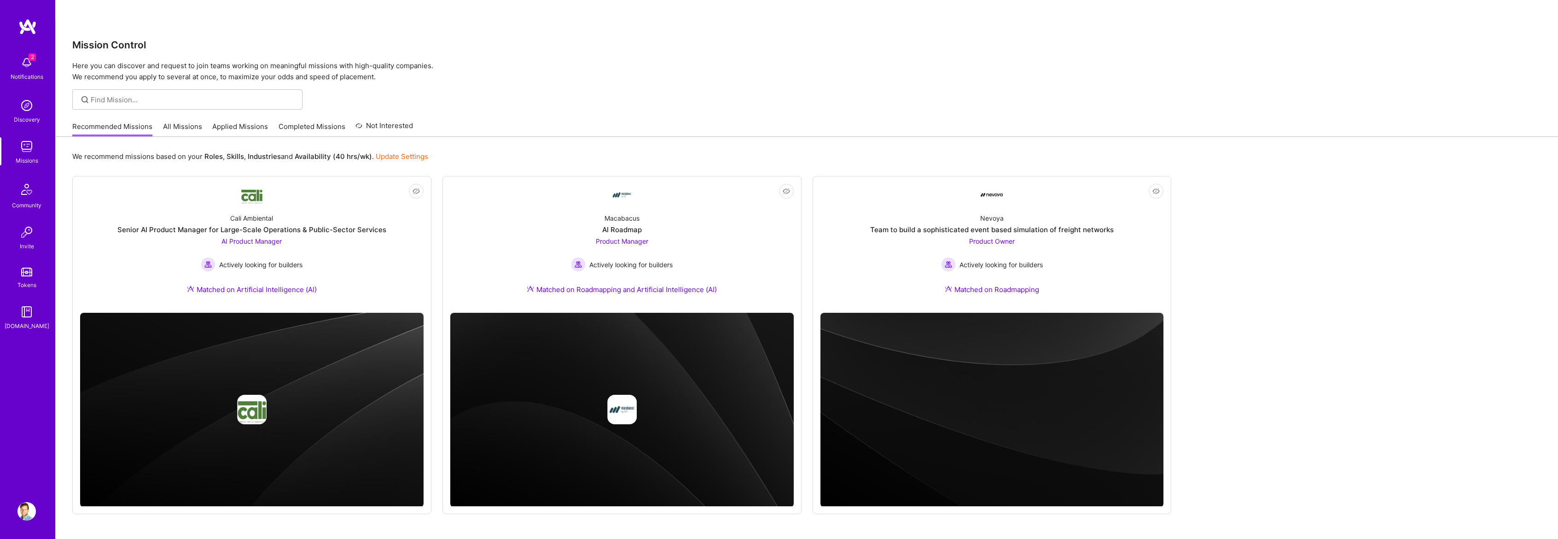
click at [27, 506] on img at bounding box center [26, 511] width 18 height 18
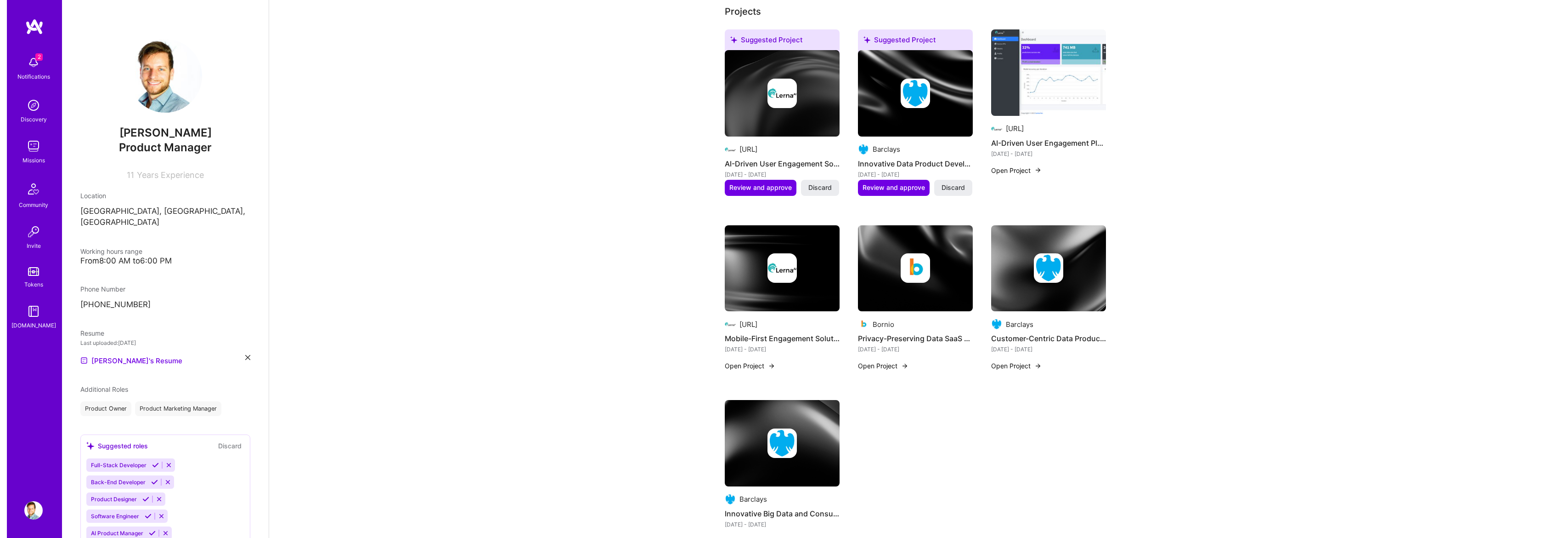
scroll to position [367, 0]
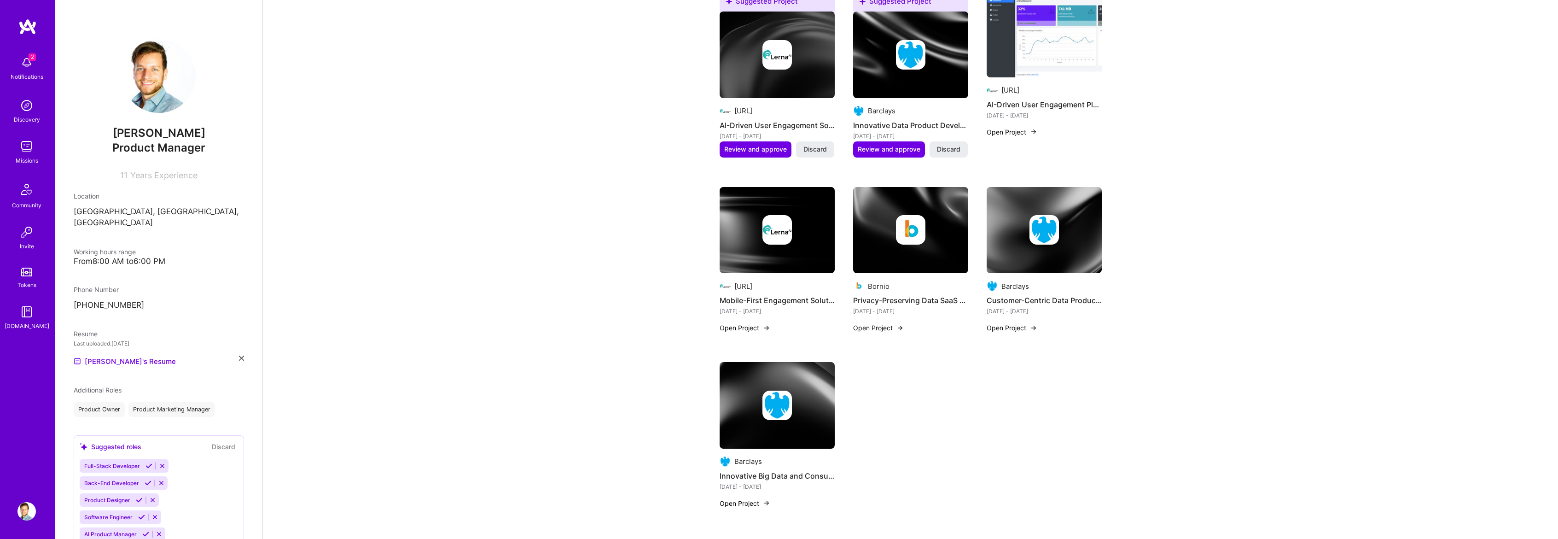
click at [816, 215] on div at bounding box center [776, 229] width 115 height 29
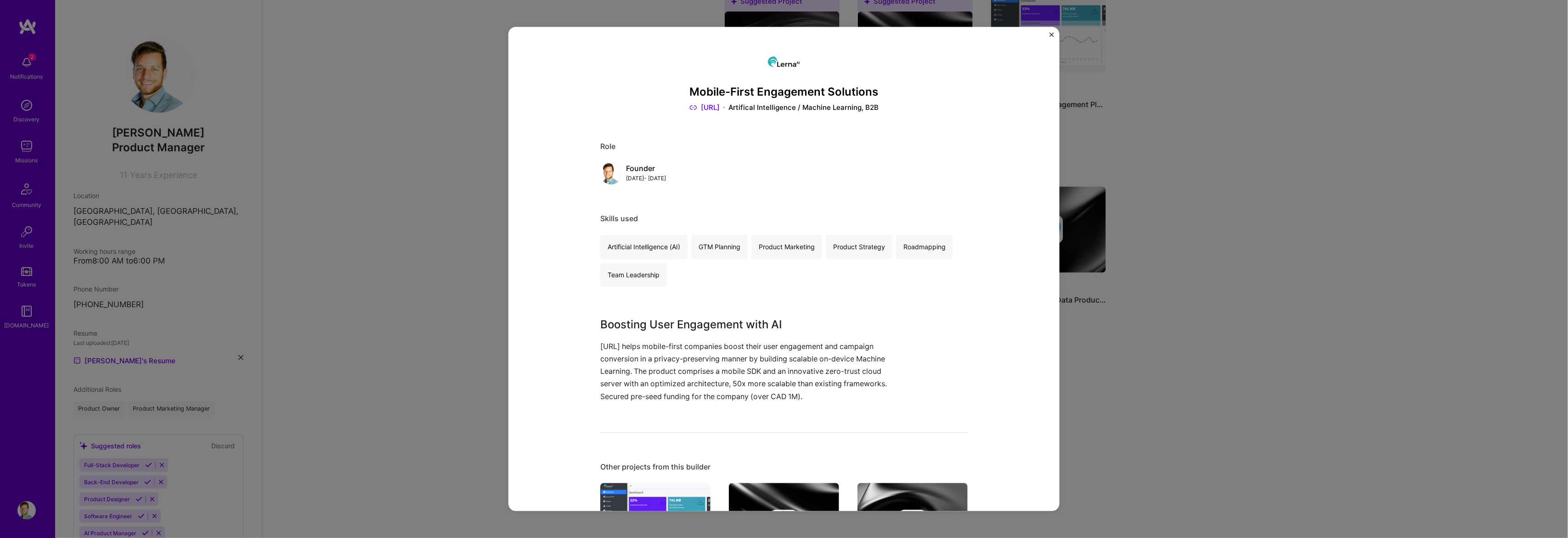
click at [1170, 239] on div "Mobile-First Engagement Solutions [URL] Artifical Intelligence / Machine Learni…" at bounding box center [784, 269] width 1568 height 538
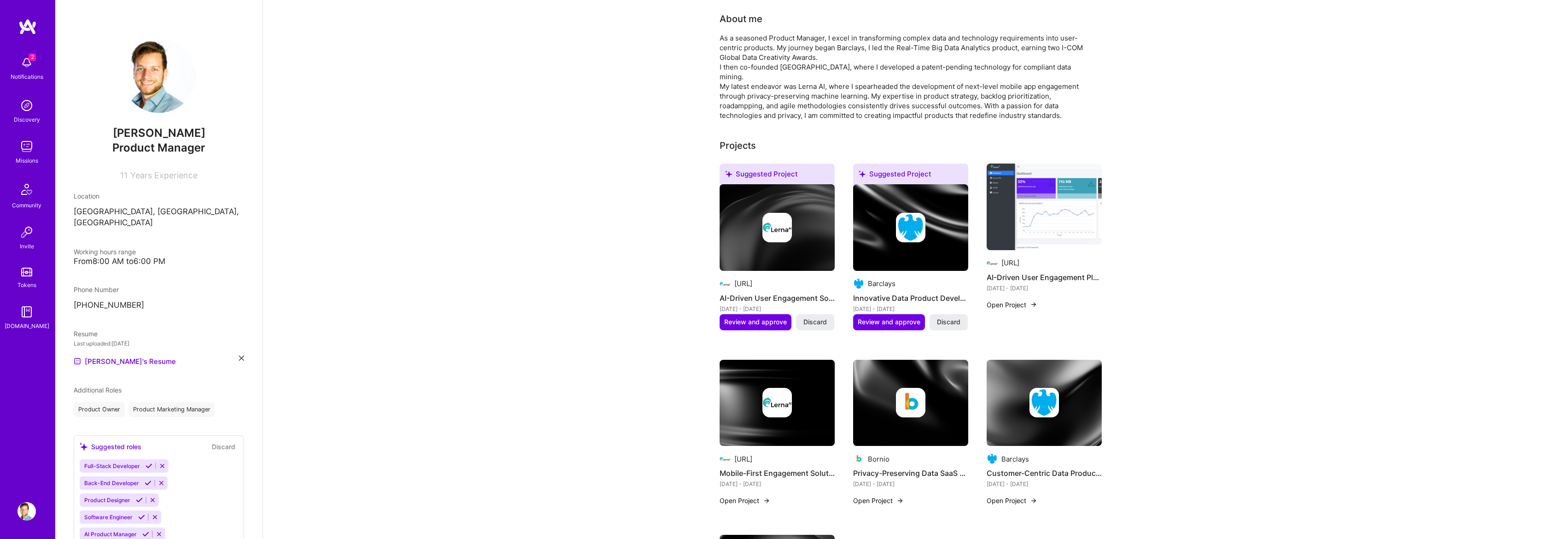
scroll to position [184, 0]
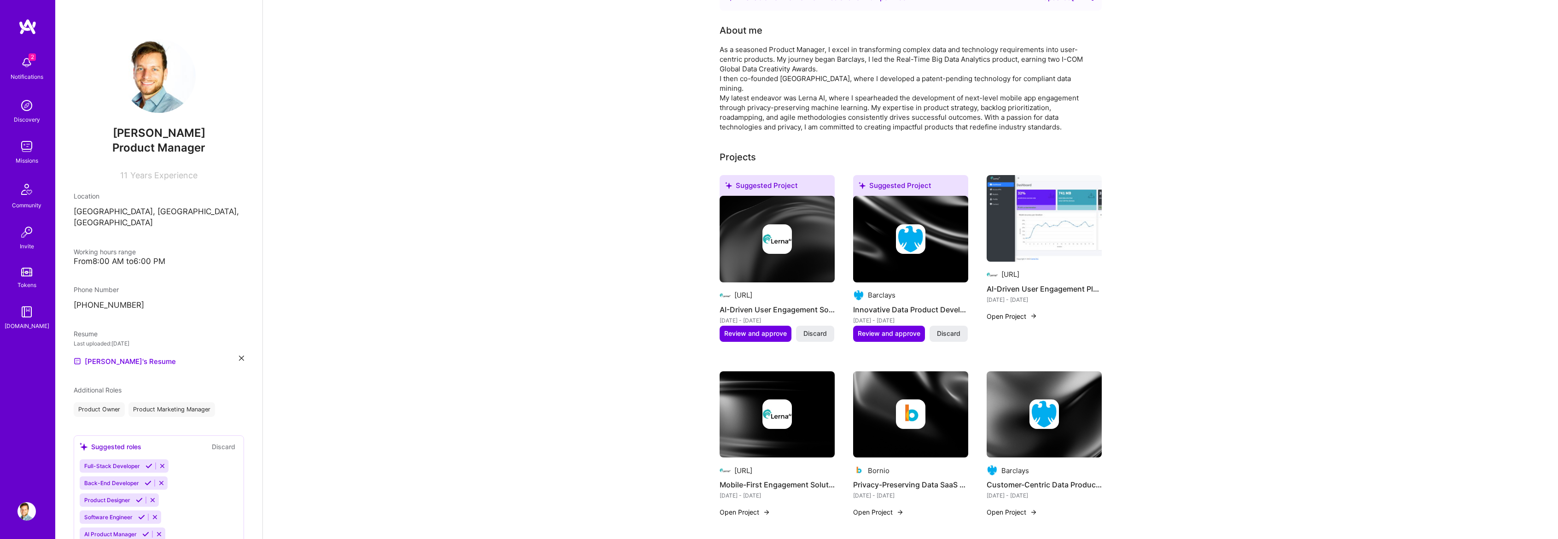
click at [1057, 283] on h4 "AI-Driven User Engagement Platform" at bounding box center [1043, 289] width 115 height 12
